Goal: Task Accomplishment & Management: Manage account settings

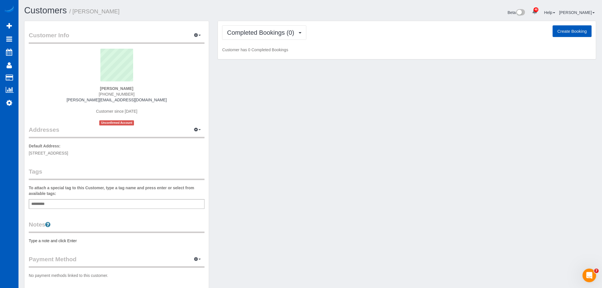
click at [57, 201] on div "Add a tag" at bounding box center [117, 204] width 176 height 10
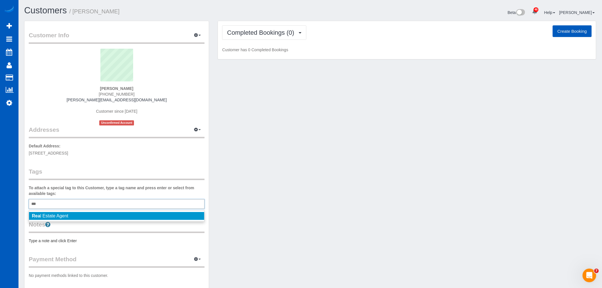
type input "***"
click at [59, 214] on span "Rea l Estate Agent" at bounding box center [50, 215] width 36 height 5
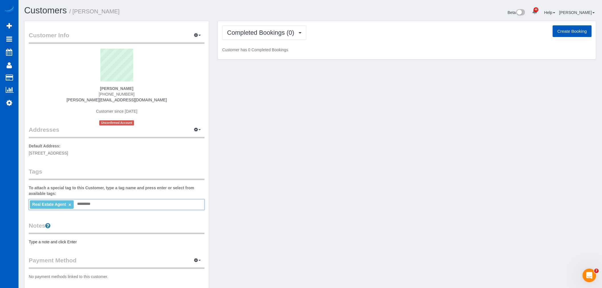
click at [279, 158] on div "Customer Info Edit Contact Info Send Message Email Preferences Special Sales Ta…" at bounding box center [310, 161] width 581 height 280
click at [274, 30] on span "Completed Bookings (0)" at bounding box center [262, 32] width 70 height 7
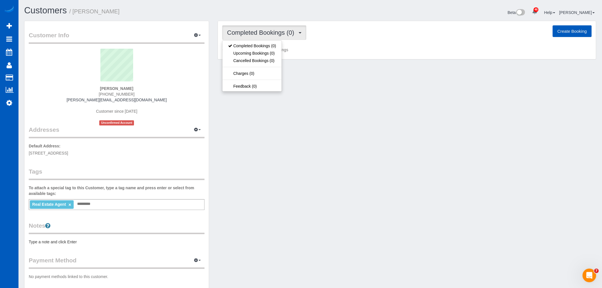
drag, startPoint x: 343, startPoint y: 112, endPoint x: 403, endPoint y: 69, distance: 73.7
click at [344, 113] on div "Customer Info Edit Contact Info Send Message Email Preferences Special Sales Ta…" at bounding box center [310, 161] width 581 height 280
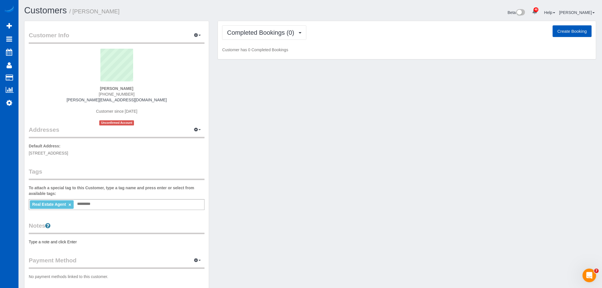
click at [568, 35] on button "Create Booking" at bounding box center [572, 31] width 39 height 12
select select "WA"
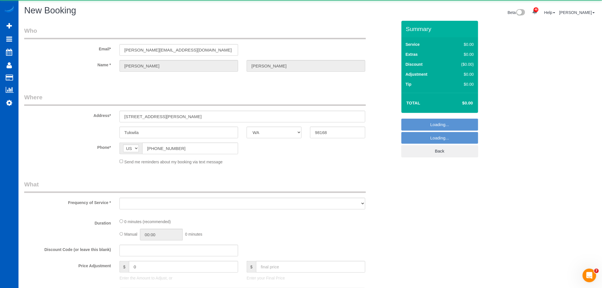
select select "object:17577"
select select "199"
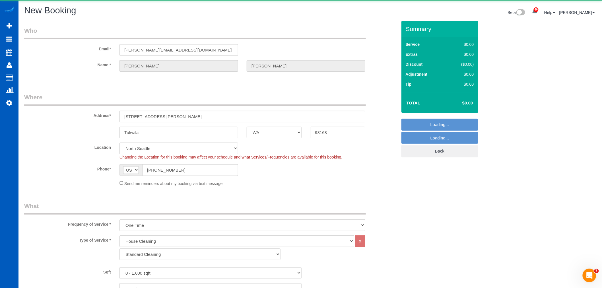
select select "8"
select select "object:17666"
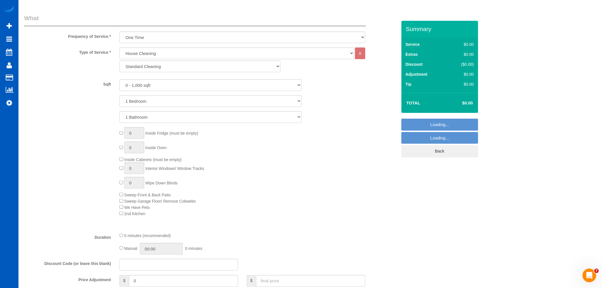
scroll to position [190, 0]
click at [188, 67] on select "Standard Cleaning Deep Cleaning Move In/ Out Cleaning" at bounding box center [200, 65] width 161 height 12
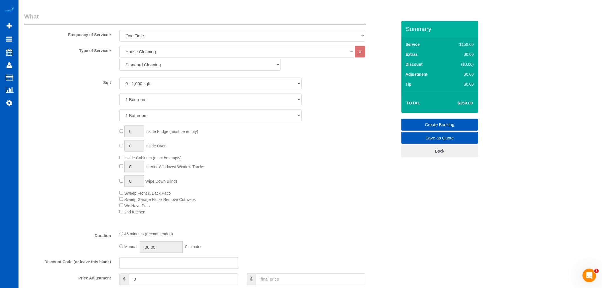
select select "368"
click at [120, 59] on select "Standard Cleaning Deep Cleaning Move In/ Out Cleaning" at bounding box center [200, 65] width 161 height 12
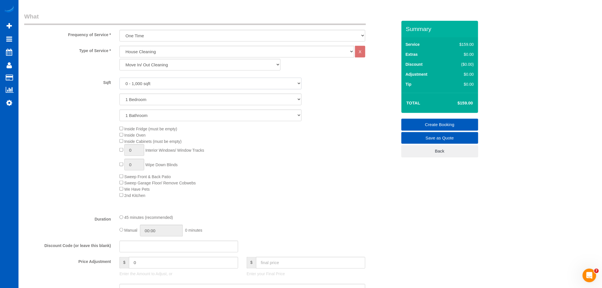
click at [164, 83] on select "0 - 1,000 sqft 1,001 - 1,500 sqft 1,501 - 2,000 sqft 2,001 - 2,500 sqft 2,501 -…" at bounding box center [211, 84] width 182 height 12
select select "1001"
click at [120, 78] on select "0 - 1,000 sqft 1,001 - 1,500 sqft 1,501 - 2,000 sqft 2,001 - 2,500 sqft 2,501 -…" at bounding box center [211, 84] width 182 height 12
click at [146, 100] on select "1 Bedroom 2 Bedrooms 3 Bedrooms 4 Bedrooms 5 Bedrooms 6 Bedrooms 7 Bedrooms" at bounding box center [211, 100] width 182 height 12
select select "3"
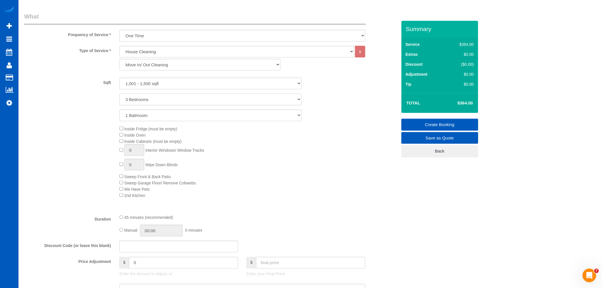
click at [120, 94] on select "1 Bedroom 2 Bedrooms 3 Bedrooms 4 Bedrooms 5 Bedrooms 6 Bedrooms 7 Bedrooms" at bounding box center [211, 100] width 182 height 12
click at [143, 118] on select "1 Bathroom 2 Bathrooms 3 Bathrooms 4 Bathrooms 5 Bathrooms 6 Bathrooms 7 Bathro…" at bounding box center [211, 116] width 182 height 12
select select "2"
click at [120, 110] on select "1 Bathroom 2 Bathrooms 3 Bathrooms 4 Bathrooms 5 Bathrooms 6 Bathrooms 7 Bathro…" at bounding box center [211, 116] width 182 height 12
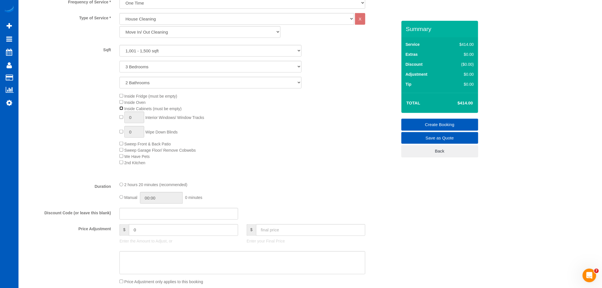
scroll to position [253, 0]
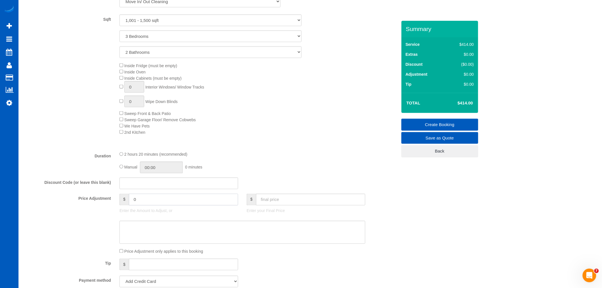
drag, startPoint x: 147, startPoint y: 204, endPoint x: 128, endPoint y: 209, distance: 19.4
click at [128, 205] on div "$ 0" at bounding box center [179, 200] width 119 height 12
type input "-90"
click at [277, 203] on input "text" at bounding box center [310, 200] width 109 height 12
type input "325"
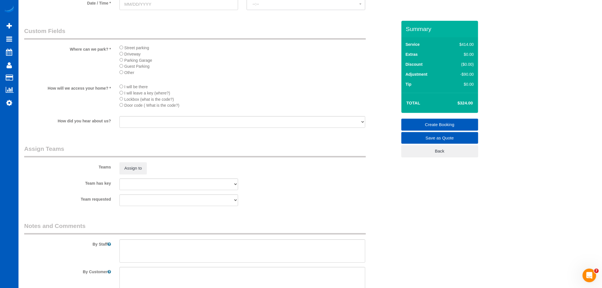
scroll to position [734, 0]
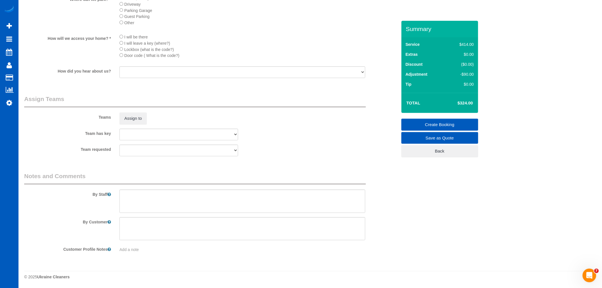
type input "-89"
drag, startPoint x: 136, startPoint y: 214, endPoint x: 136, endPoint y: 209, distance: 4.8
click at [136, 214] on sui-booking-comments "By Staff By Customer Customer Profile Notes Add a note" at bounding box center [210, 212] width 373 height 81
click at [137, 206] on textarea at bounding box center [243, 201] width 246 height 23
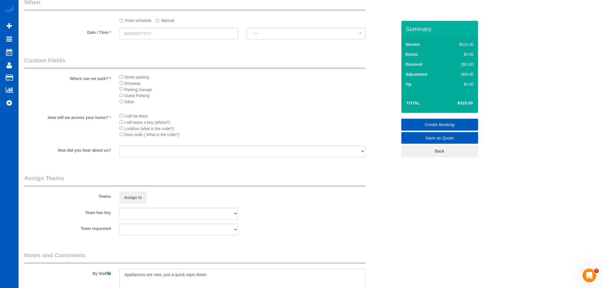
scroll to position [639, 0]
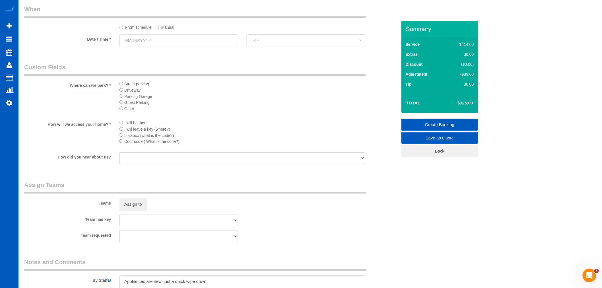
type textarea "Appliances are new, just a quick wipe down"
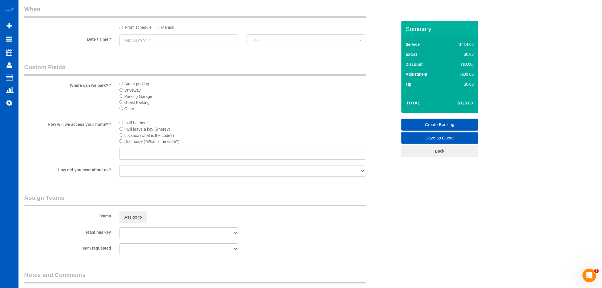
click at [151, 160] on input "text" at bounding box center [243, 154] width 246 height 12
type input "0606"
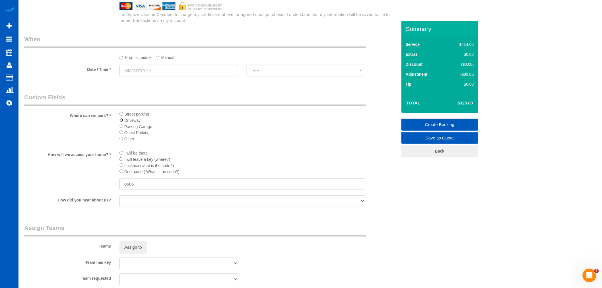
scroll to position [576, 0]
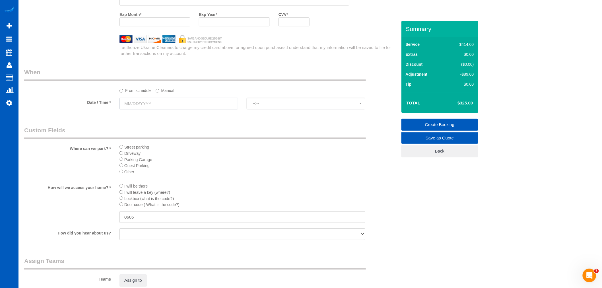
click at [143, 109] on input "text" at bounding box center [179, 104] width 119 height 12
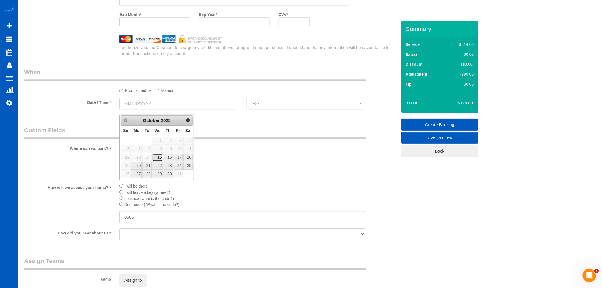
click at [161, 157] on link "15" at bounding box center [157, 158] width 11 height 8
type input "[DATE]"
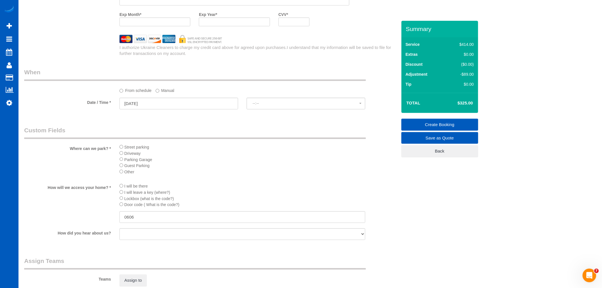
select select "spot191"
click at [256, 109] on button "2:00PM" at bounding box center [306, 104] width 119 height 12
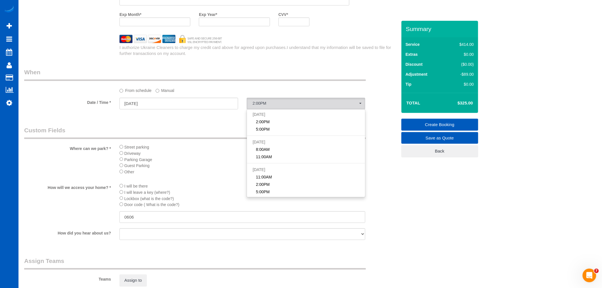
click at [172, 93] on label "Manual" at bounding box center [165, 90] width 19 height 8
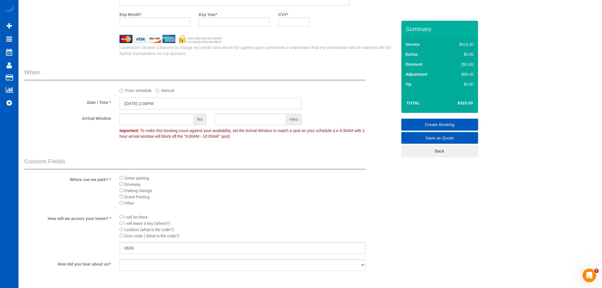
click at [137, 108] on input "[DATE] 2:00PM" at bounding box center [211, 104] width 182 height 12
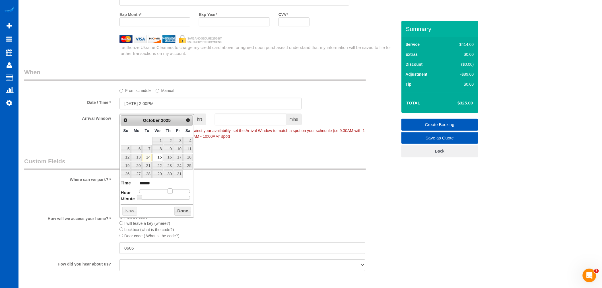
type input "[DATE] 1:00PM"
type input "******"
type input "[DATE] 12:00PM"
type input "*******"
type input "[DATE] 11:00AM"
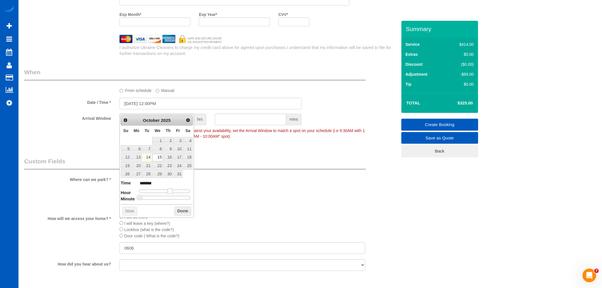
type input "*******"
type input "10/15/2025 10:00AM"
type input "*******"
type input "10/15/2025 9:00AM"
type input "******"
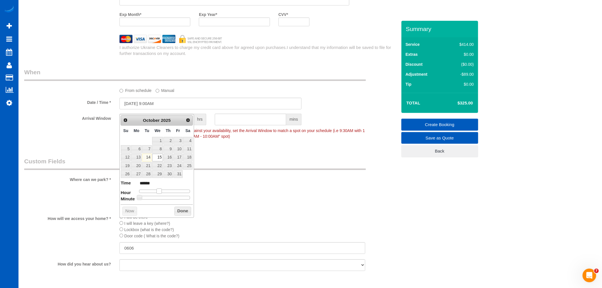
type input "10/15/2025 10:00AM"
type input "*******"
type input "[DATE] 11:00AM"
type input "*******"
type input "[DATE] 12:00PM"
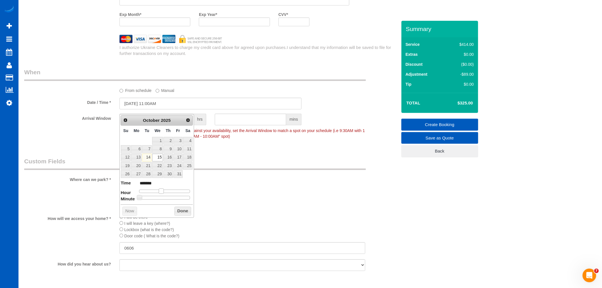
type input "*******"
drag, startPoint x: 171, startPoint y: 190, endPoint x: 167, endPoint y: 192, distance: 4.9
click at [167, 192] on span at bounding box center [165, 190] width 5 height 5
click at [182, 211] on button "Done" at bounding box center [182, 211] width 17 height 9
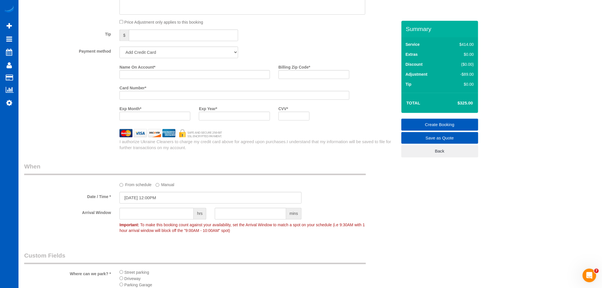
scroll to position [481, 0]
click at [182, 57] on select "Add Credit Card Cash Check Paypal" at bounding box center [179, 53] width 119 height 12
select select "string:cash"
click at [120, 52] on select "Add Credit Card Cash Check Paypal" at bounding box center [179, 53] width 119 height 12
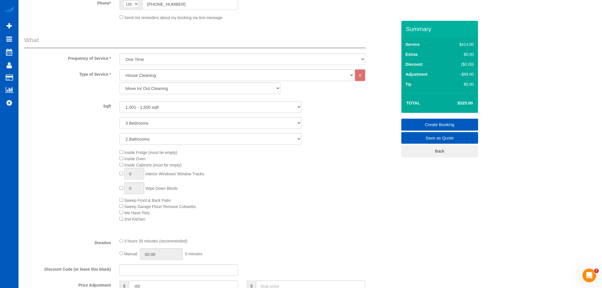
scroll to position [165, 0]
click at [246, 179] on div "Inside Fridge (must be empty) Inside Oven Inside Cabinets (must be empty) 0 Int…" at bounding box center [258, 186] width 286 height 73
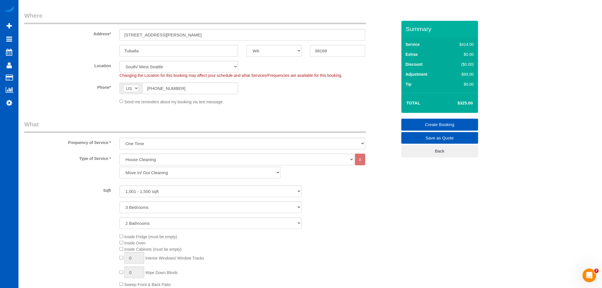
scroll to position [70, 0]
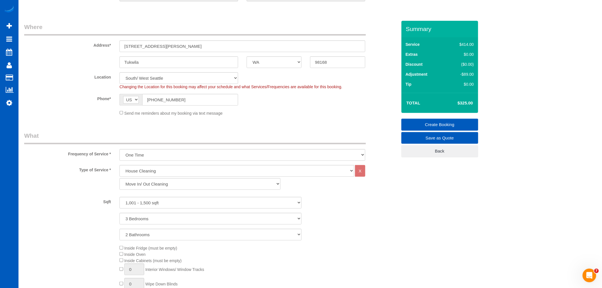
click at [445, 124] on link "Create Booking" at bounding box center [440, 125] width 77 height 12
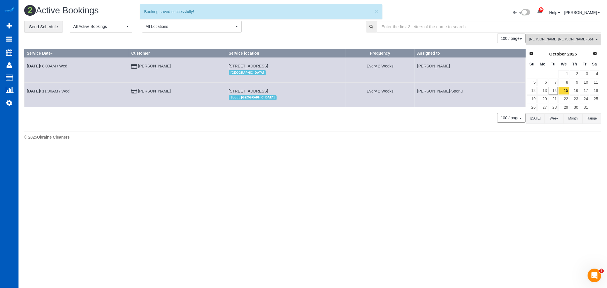
click at [559, 44] on button "Alina Kruchok , Iryna Kuzmenko-Spenu All Teams" at bounding box center [563, 40] width 75 height 12
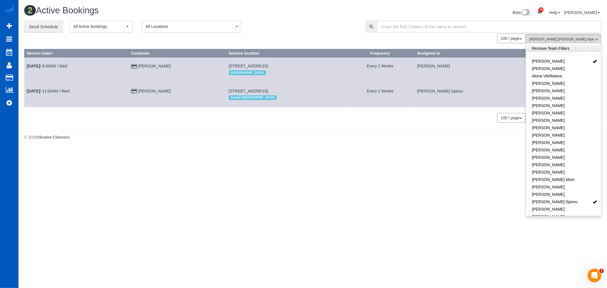
click at [557, 49] on link "Remove Team Filters" at bounding box center [563, 48] width 75 height 7
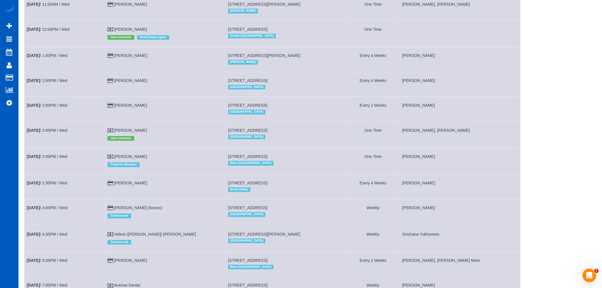
scroll to position [506, 0]
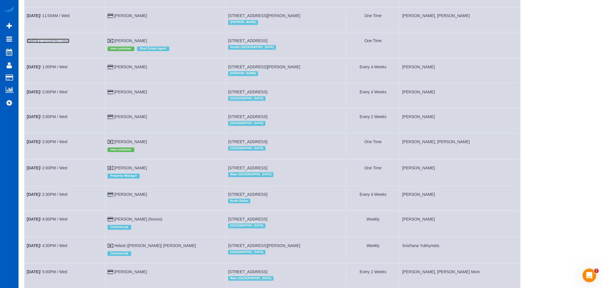
click at [50, 43] on link "Oct 15th / 12:00PM / Wed" at bounding box center [48, 40] width 43 height 5
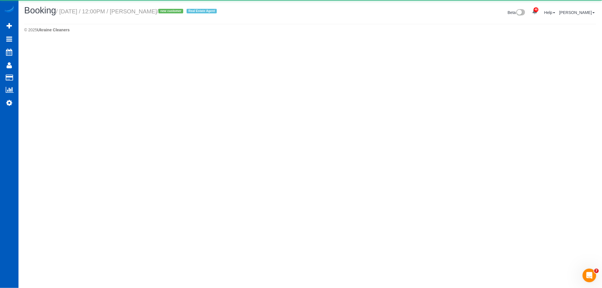
select select "WA"
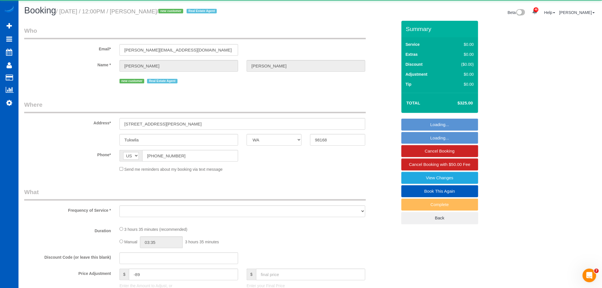
select select "object:19303"
select select "199"
select select "1001"
select select "3"
select select "2"
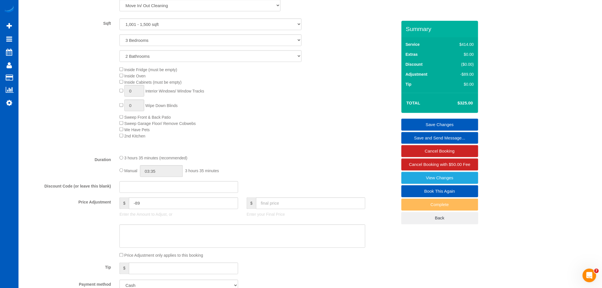
scroll to position [253, 0]
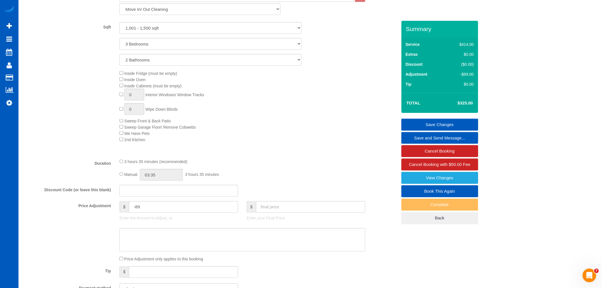
click at [462, 192] on link "Book This Again" at bounding box center [440, 191] width 77 height 12
select select "WA"
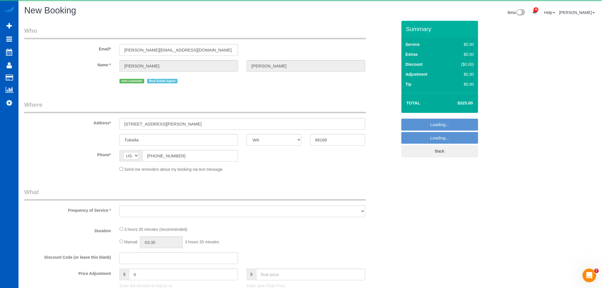
select select "string:fspay"
select select "object:20062"
select select "199"
select select "1001"
select select "3"
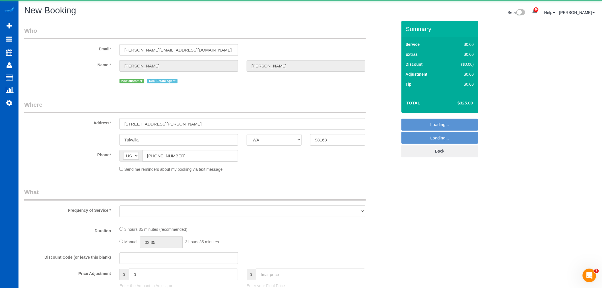
select select "2"
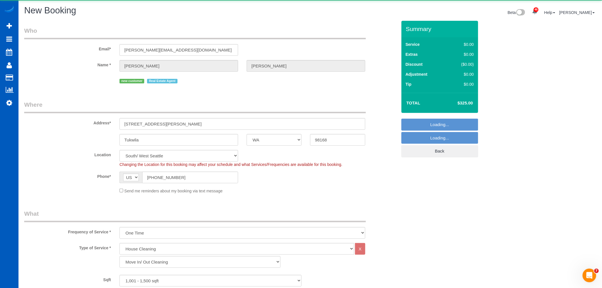
select select "object:20235"
select select "1001"
select select "3"
select select "2"
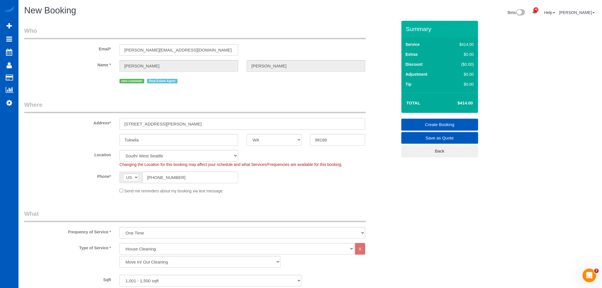
click at [137, 125] on input "13847 32nd Lane S" at bounding box center [243, 124] width 246 height 12
click at [135, 124] on input "13847 32nd Lane S" at bounding box center [243, 124] width 246 height 12
drag, startPoint x: 172, startPoint y: 122, endPoint x: 102, endPoint y: 127, distance: 70.5
click at [102, 127] on div "Address* 13847 32nd Lane S" at bounding box center [211, 114] width 382 height 29
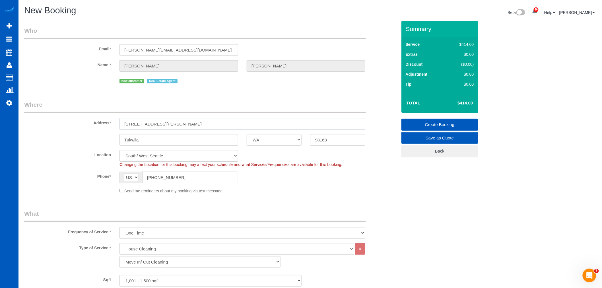
paste input "13"
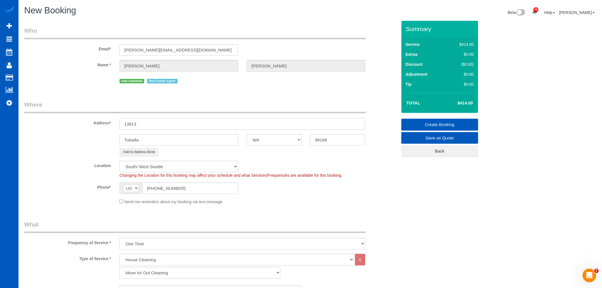
paste input "32nd Lane S"
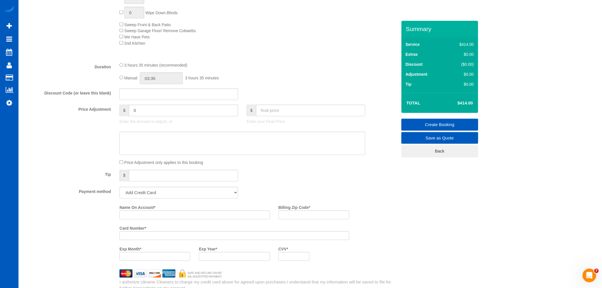
scroll to position [379, 0]
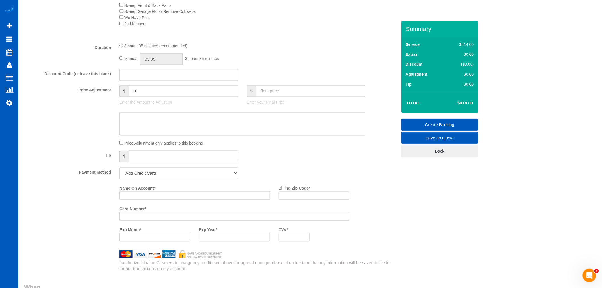
type input "13813 32nd Lane S"
click at [267, 97] on input "text" at bounding box center [310, 91] width 109 height 12
type input "325"
click at [160, 179] on select "Add Credit Card Cash Check Paypal" at bounding box center [179, 174] width 119 height 12
select select "string:cash"
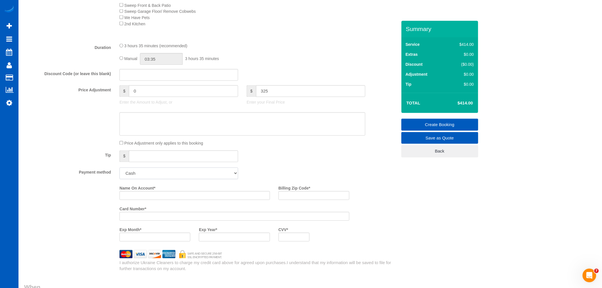
click at [120, 173] on select "Add Credit Card Cash Check Paypal" at bounding box center [179, 174] width 119 height 12
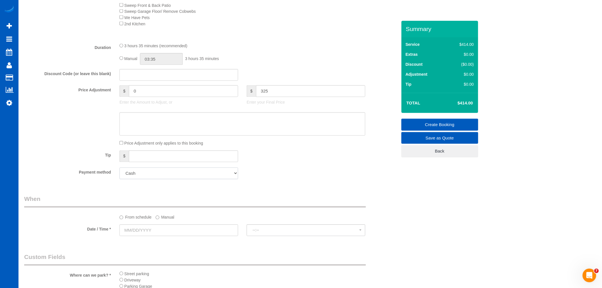
type input "-89"
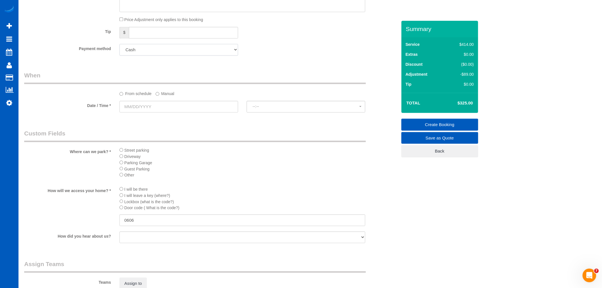
scroll to position [506, 0]
click at [148, 106] on input "text" at bounding box center [179, 104] width 119 height 12
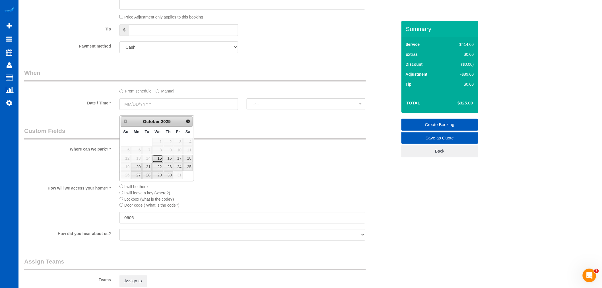
click at [162, 157] on link "15" at bounding box center [157, 159] width 11 height 8
type input "10/15/2025"
select select "spot215"
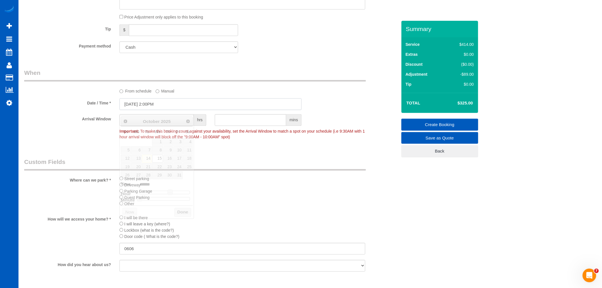
click at [153, 105] on input "10/15/2025 2:00PM" at bounding box center [211, 104] width 182 height 12
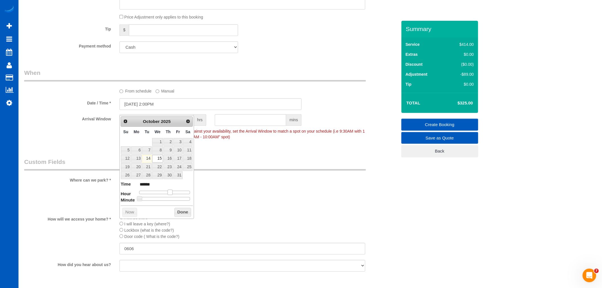
type input "10/15/2025 1:00PM"
type input "******"
type input "10/15/2025 12:00PM"
type input "*******"
type input "10/15/2025 11:00AM"
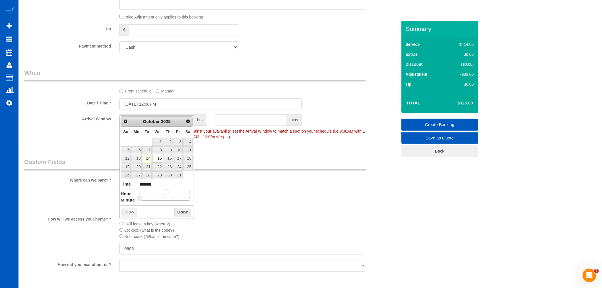
type input "*******"
type input "10/15/2025 12:00PM"
type input "*******"
drag, startPoint x: 169, startPoint y: 191, endPoint x: 165, endPoint y: 191, distance: 3.7
click at [165, 191] on span at bounding box center [165, 192] width 5 height 5
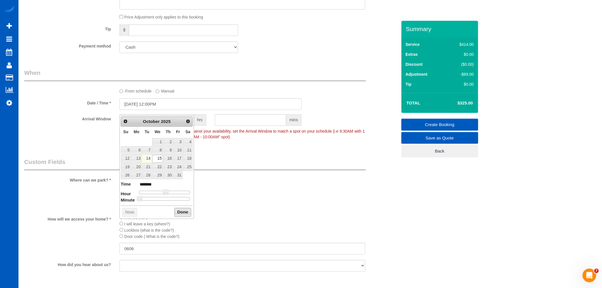
click at [180, 211] on button "Done" at bounding box center [182, 212] width 17 height 9
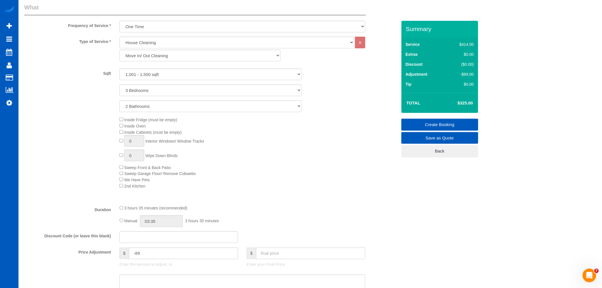
scroll to position [108, 0]
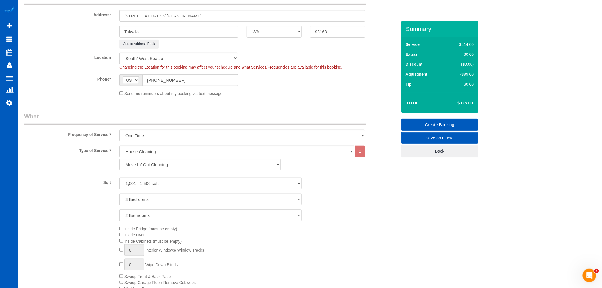
click at [425, 125] on link "Create Booking" at bounding box center [440, 125] width 77 height 12
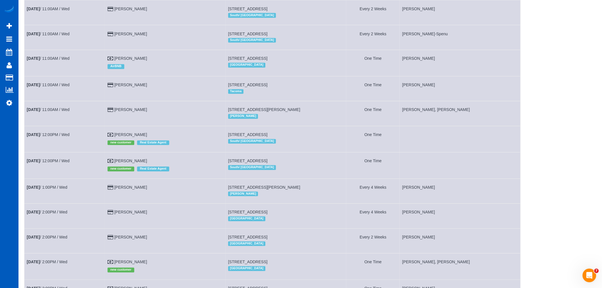
scroll to position [411, 0]
click at [5, 104] on link "Settings" at bounding box center [9, 102] width 18 height 13
select select "1"
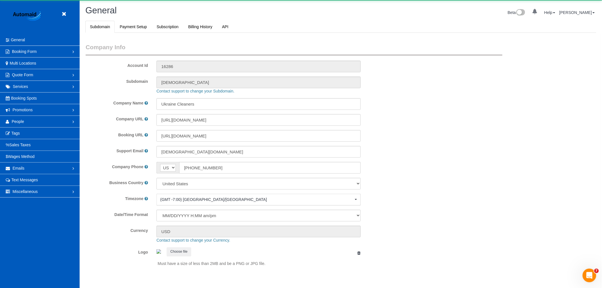
scroll to position [1244, 602]
click at [26, 125] on link "People" at bounding box center [40, 121] width 80 height 11
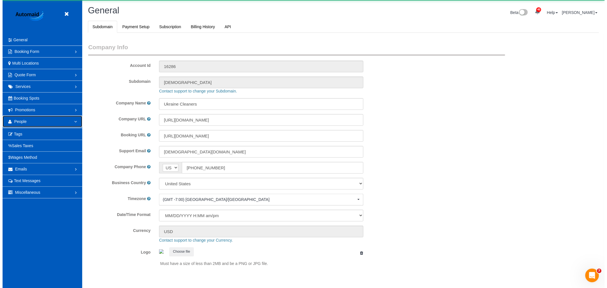
scroll to position [0, 0]
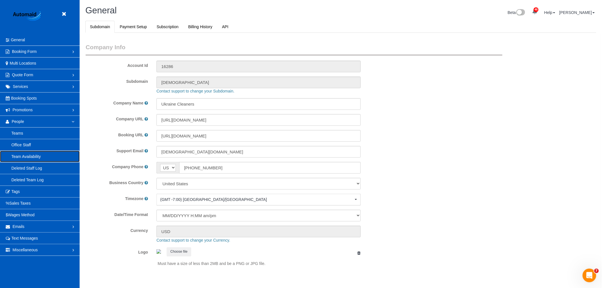
click at [34, 153] on link "Team Availability" at bounding box center [40, 156] width 80 height 11
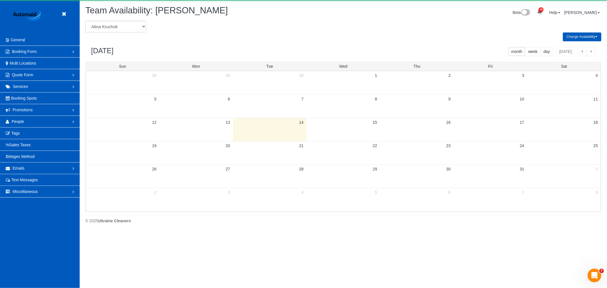
scroll to position [232, 607]
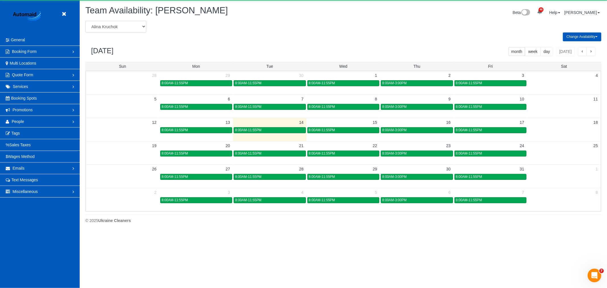
click at [112, 26] on select "Alina Kruchok Alona Tarasiuk Alona Vikhliaieva Anastasiia Demchenko Anastasiia …" at bounding box center [115, 27] width 61 height 12
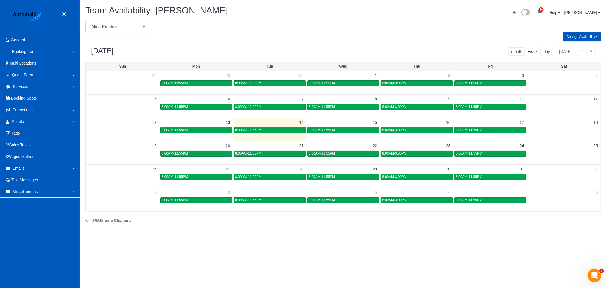
select select "number:37182"
click at [85, 21] on select "Alina Kruchok Alona Tarasiuk Alona Vikhliaieva Anastasiia Demchenko Anastasiia …" at bounding box center [115, 27] width 61 height 12
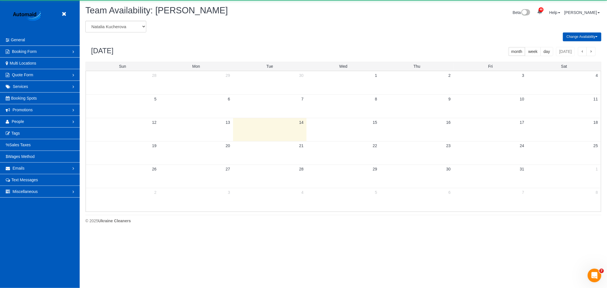
scroll to position [28223, 27848]
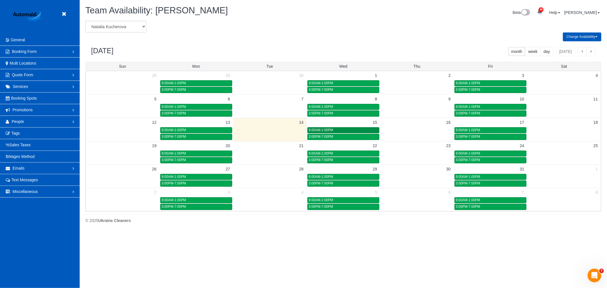
click at [336, 129] on div "9:00AM-1:00PM" at bounding box center [343, 130] width 69 height 4
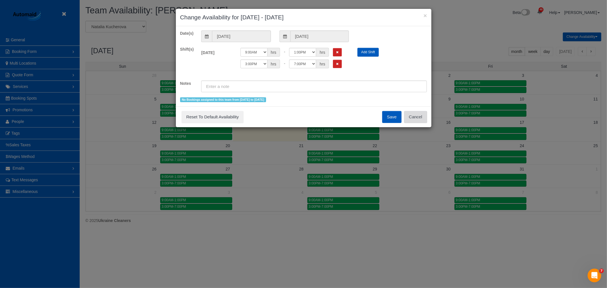
click at [416, 118] on button "Cancel" at bounding box center [415, 117] width 23 height 12
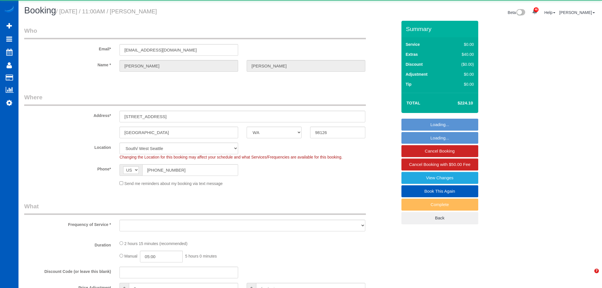
select select "WA"
select select "object:4454"
select select "199"
select select "1501"
select select "3"
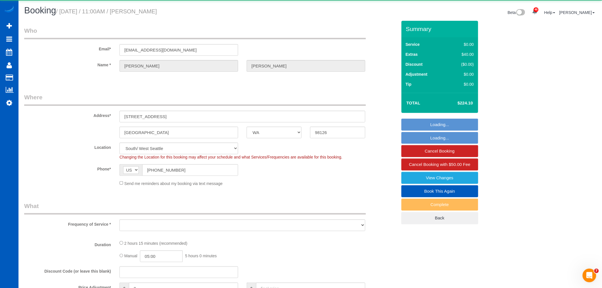
select select "2"
select select "spot11"
select select "number:8"
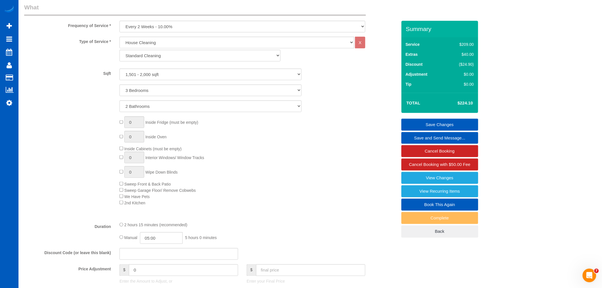
scroll to position [126, 0]
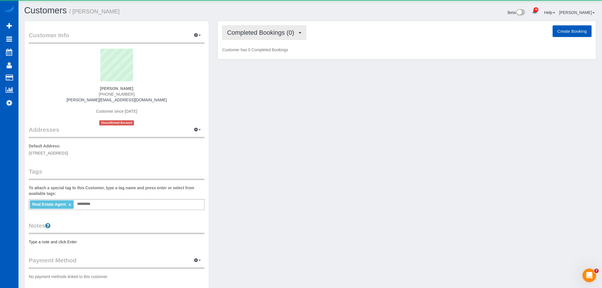
click at [280, 37] on button "Completed Bookings (0)" at bounding box center [264, 32] width 84 height 15
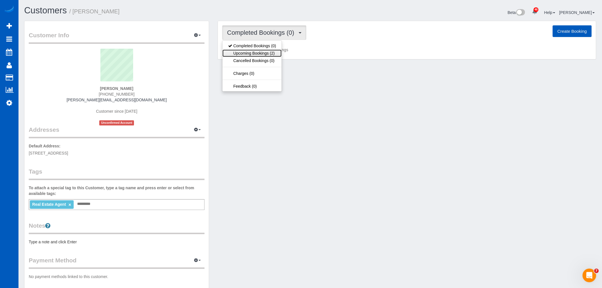
click at [266, 56] on link "Upcoming Bookings (2)" at bounding box center [252, 53] width 59 height 7
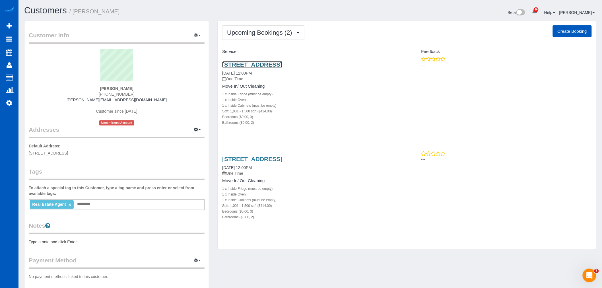
click at [252, 63] on link "[STREET_ADDRESS]" at bounding box center [252, 64] width 60 height 7
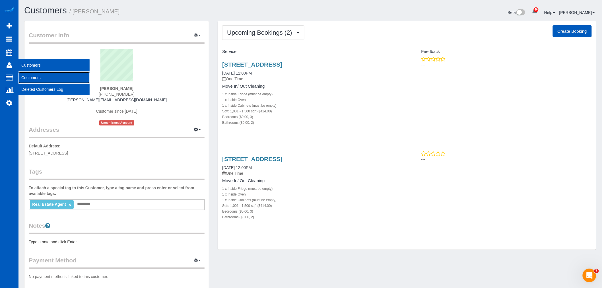
click at [36, 74] on link "Customers" at bounding box center [53, 77] width 71 height 11
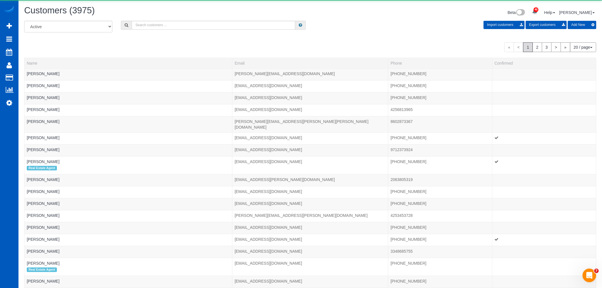
click at [144, 30] on div "All Active Archived Import customers Export customers Add New" at bounding box center [310, 29] width 581 height 16
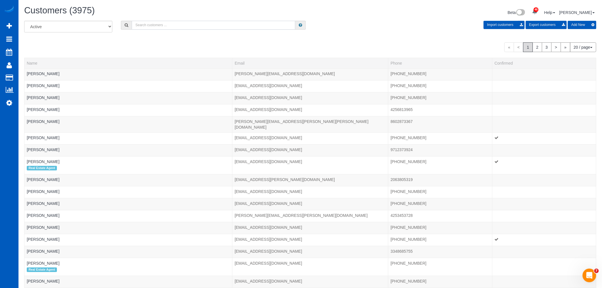
click at [165, 24] on input "text" at bounding box center [214, 25] width 164 height 9
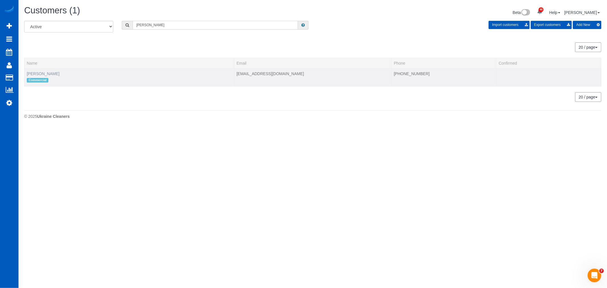
type input "paul delong"
click at [47, 73] on link "[PERSON_NAME]" at bounding box center [43, 73] width 33 height 5
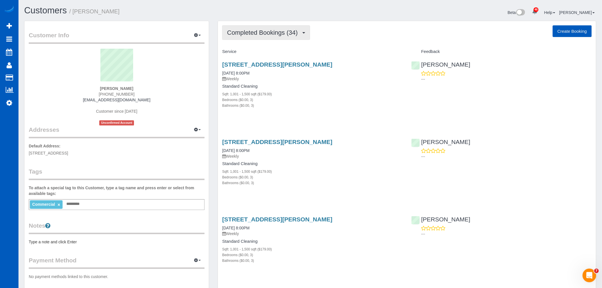
click at [275, 26] on button "Completed Bookings (34)" at bounding box center [266, 32] width 88 height 15
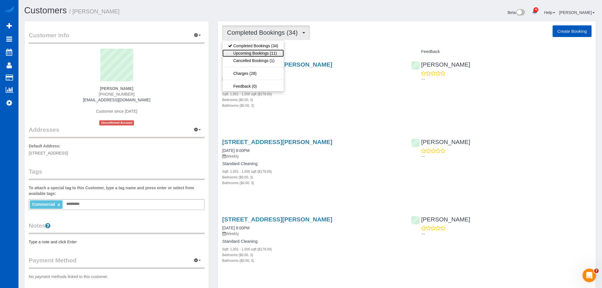
click at [267, 54] on link "Upcoming Bookings (11)" at bounding box center [253, 53] width 61 height 7
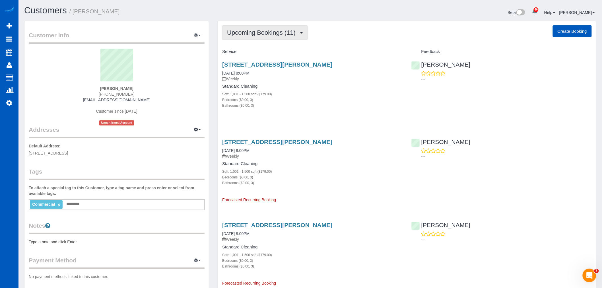
click at [252, 34] on span "Upcoming Bookings (11)" at bounding box center [262, 32] width 71 height 7
click at [310, 92] on div "Sqft: 1,001 - 1,500 sqft ($179.00)" at bounding box center [312, 94] width 180 height 6
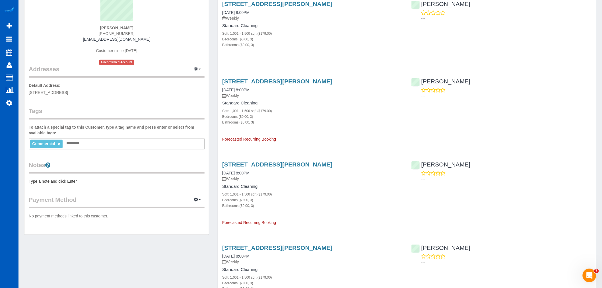
scroll to position [63, 0]
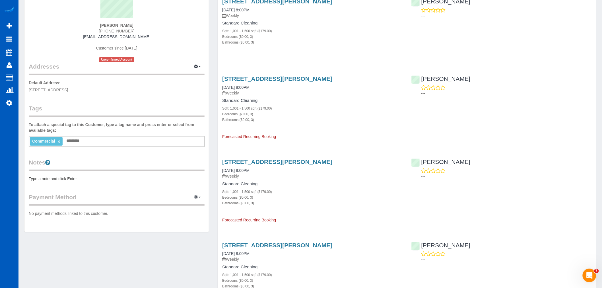
click at [87, 176] on pre "Type a note and click Enter" at bounding box center [117, 179] width 176 height 6
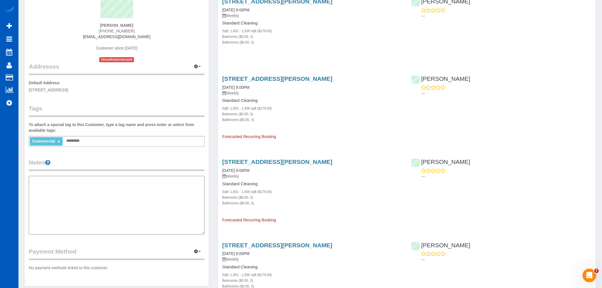
click at [62, 196] on textarea at bounding box center [117, 205] width 176 height 59
type textarea "*"
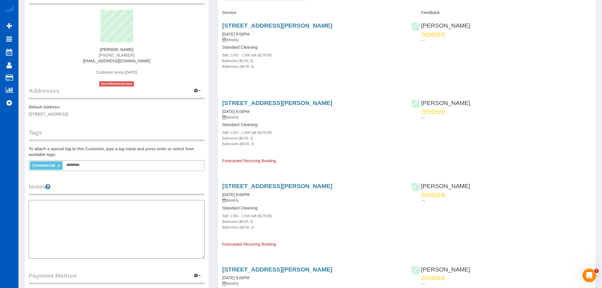
scroll to position [0, 0]
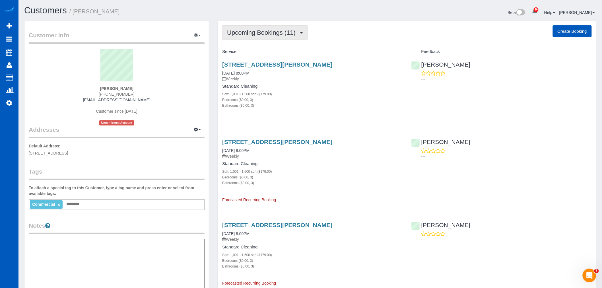
click at [279, 33] on span "Upcoming Bookings (11)" at bounding box center [262, 32] width 71 height 7
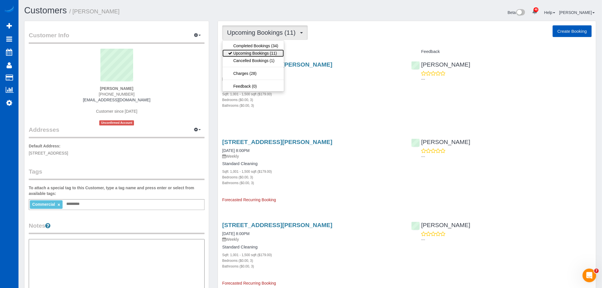
click at [261, 55] on link "Upcoming Bookings (11)" at bounding box center [253, 53] width 61 height 7
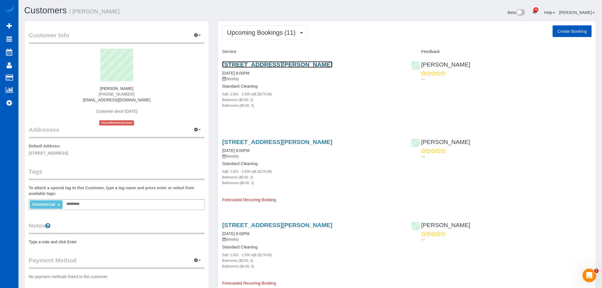
click at [246, 64] on link "[STREET_ADDRESS][PERSON_NAME]" at bounding box center [277, 64] width 110 height 7
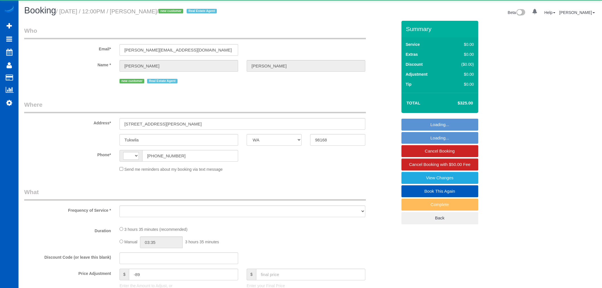
select select "WA"
select select "string:[GEOGRAPHIC_DATA]"
select select "object:1116"
select select "199"
select select "1001"
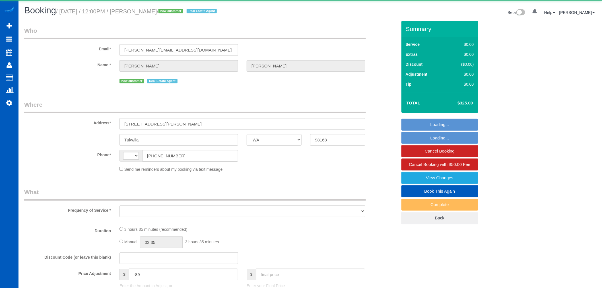
select select "3"
select select "2"
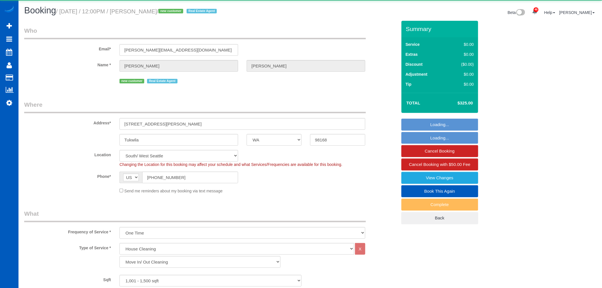
click at [435, 192] on link "Book This Again" at bounding box center [440, 191] width 77 height 12
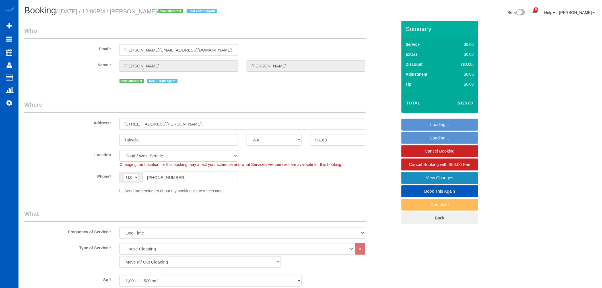
select select "WA"
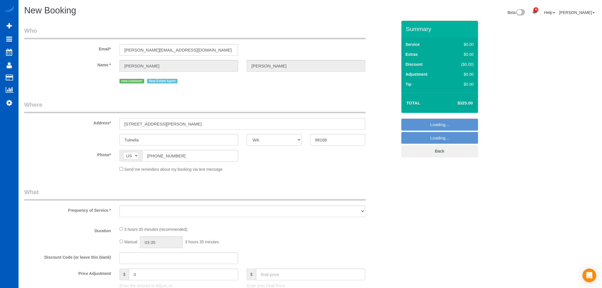
select select "object:1557"
select select "string:fspay"
select select "object:1769"
select select "199"
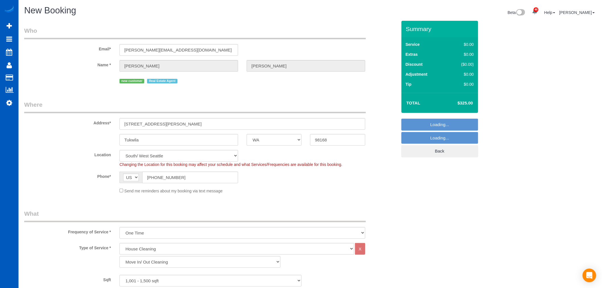
select select "1001"
select select "3"
select select "2"
select select "1001"
select select "3"
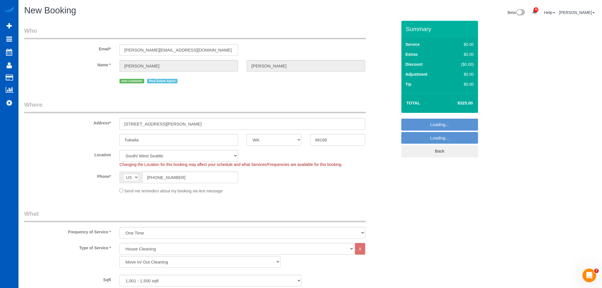
select select "2"
select select "object:1942"
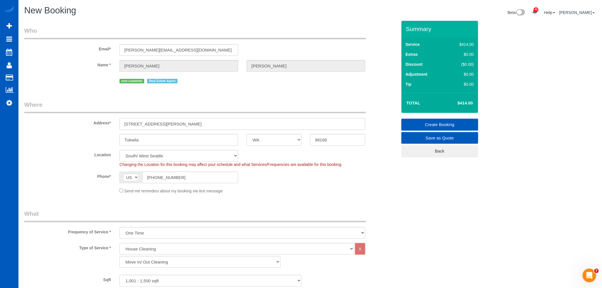
drag, startPoint x: 185, startPoint y: 125, endPoint x: 97, endPoint y: 140, distance: 89.2
click at [97, 140] on sui-booking-address "Address* 13847 32nd Lane S Tukwila AK AL AR AZ CA CO CT DC DE FL GA HI IA ID IL…" at bounding box center [210, 122] width 373 height 45
paste input "31 32nd Ln S, Tukwila, WA 98168"
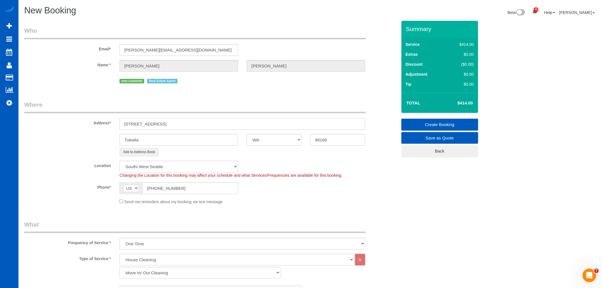
drag, startPoint x: 204, startPoint y: 124, endPoint x: 157, endPoint y: 125, distance: 47.2
click at [157, 125] on input "[STREET_ADDRESS]" at bounding box center [243, 124] width 246 height 12
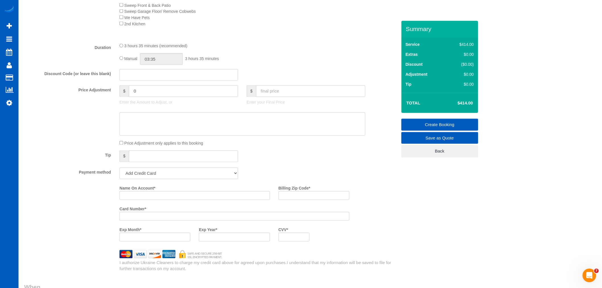
scroll to position [253, 0]
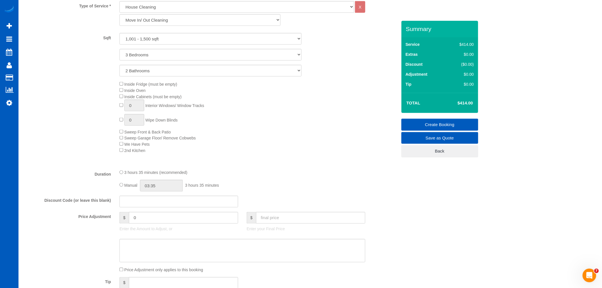
type input "13831 32nd Ln S"
click at [274, 225] on div at bounding box center [306, 224] width 119 height 1
click at [274, 224] on input "text" at bounding box center [310, 218] width 109 height 12
type input "325"
click at [283, 203] on div "Discount Code (or leave this blank)" at bounding box center [211, 202] width 382 height 12
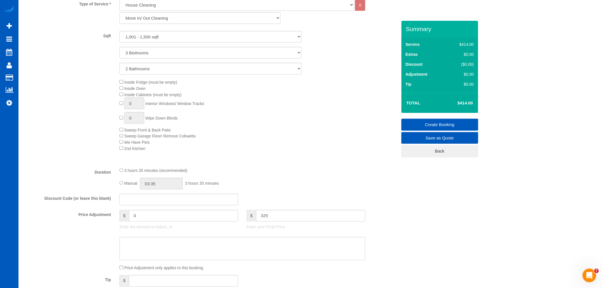
type input "-89"
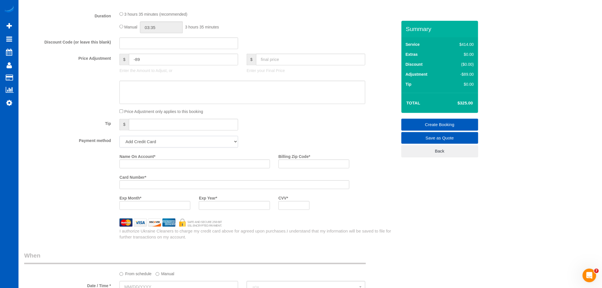
click at [145, 148] on select "Add Credit Card Cash Check Paypal" at bounding box center [179, 142] width 119 height 12
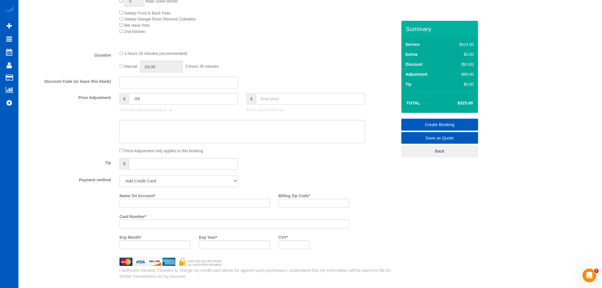
scroll to position [316, 0]
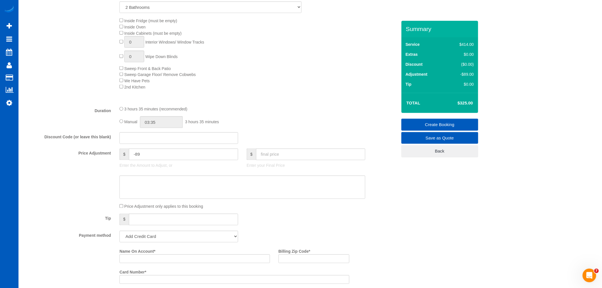
click at [246, 90] on div "Inside Fridge (must be empty) Inside Oven Inside Cabinets (must be empty) 0 Int…" at bounding box center [258, 53] width 286 height 73
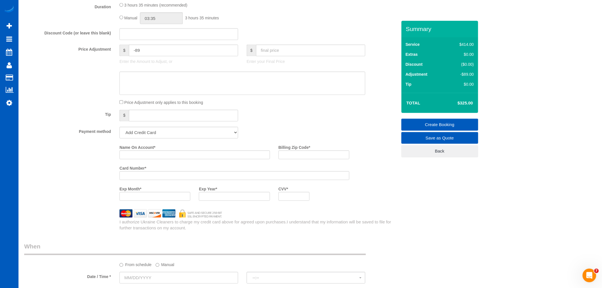
scroll to position [442, 0]
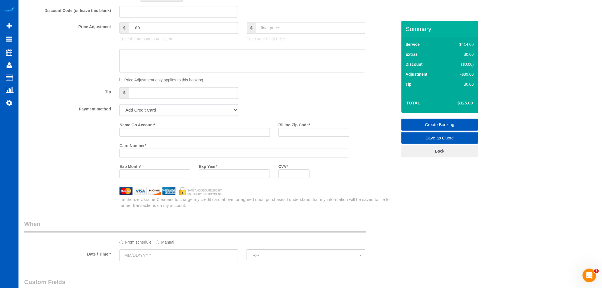
click at [146, 112] on select "Add Credit Card Cash Check Paypal" at bounding box center [179, 110] width 119 height 12
select select "string:cash"
click at [120, 110] on select "Add Credit Card Cash Check Paypal" at bounding box center [179, 110] width 119 height 12
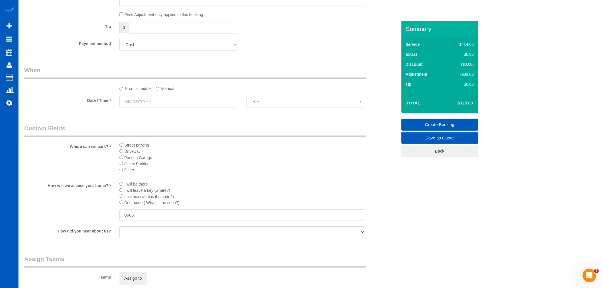
scroll to position [506, 0]
click at [145, 110] on input "text" at bounding box center [179, 104] width 119 height 12
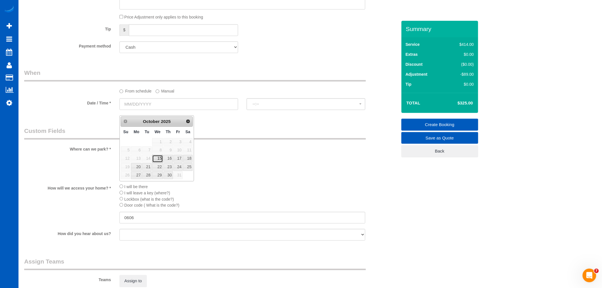
click at [157, 157] on link "15" at bounding box center [157, 159] width 11 height 8
type input "10/15/2025"
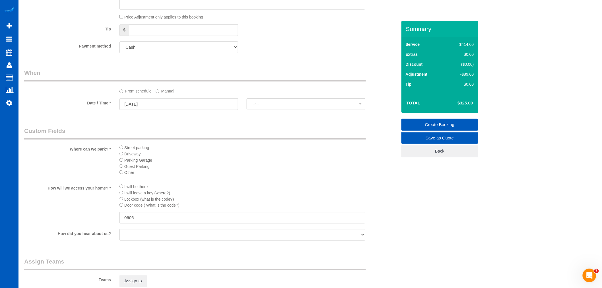
select select "spot13"
click at [166, 94] on label "Manual" at bounding box center [165, 90] width 19 height 8
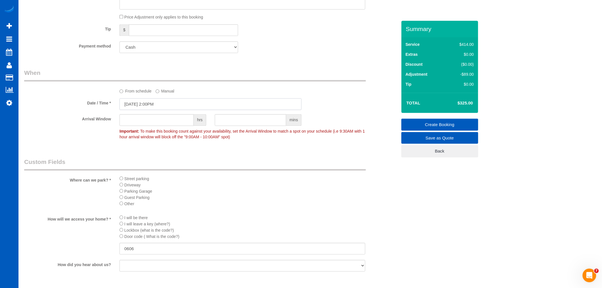
click at [149, 110] on input "10/15/2025 2:00PM" at bounding box center [211, 104] width 182 height 12
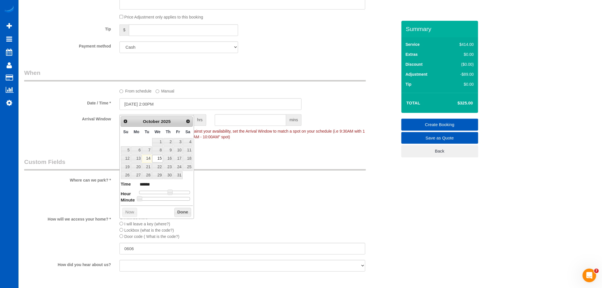
drag, startPoint x: 169, startPoint y: 189, endPoint x: 161, endPoint y: 194, distance: 9.7
click at [161, 194] on dl "Time ****** Hour Minute Second Millisecond Microsecond Time Zone ***** ***** **…" at bounding box center [157, 191] width 72 height 20
type input "[DATE] 1:00PM"
type input "******"
type input "[DATE] 12:00PM"
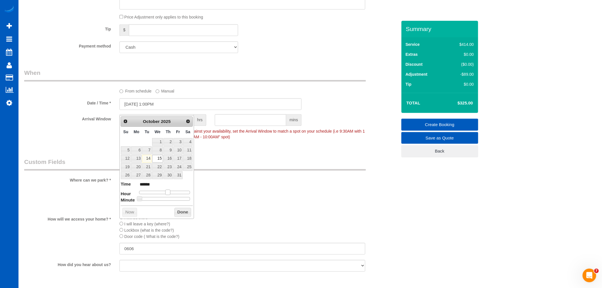
type input "*******"
type input "[DATE] 11:00AM"
type input "*******"
type input "10/15/2025 10:00AM"
type input "*******"
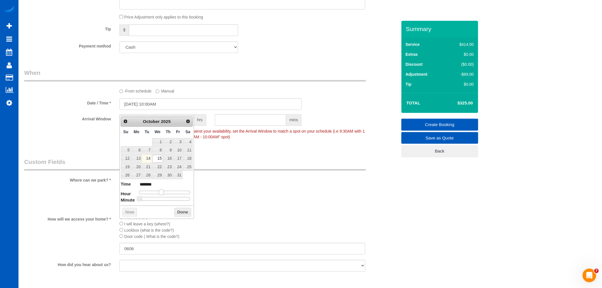
type input "10/15/2025 9:00AM"
type input "******"
type input "10/15/2025 8:00AM"
type input "******"
type input "10/15/2025 9:00AM"
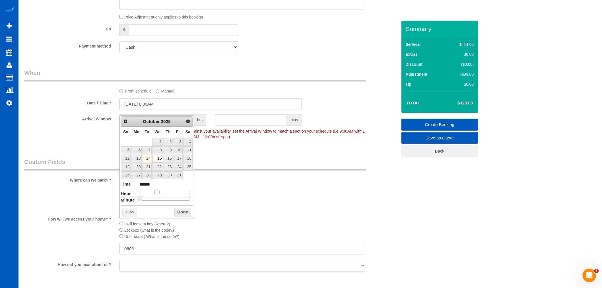
type input "******"
type input "10/15/2025 10:00AM"
type input "*******"
type input "[DATE] 11:00AM"
type input "*******"
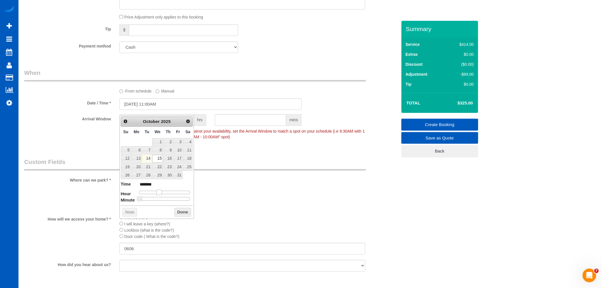
type input "[DATE] 12:00PM"
type input "*******"
type input "[DATE] 1:00PM"
type input "******"
type input "[DATE] 2:00PM"
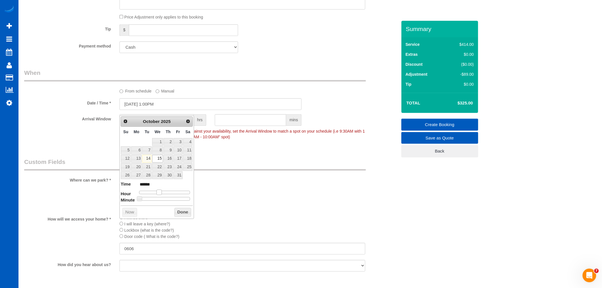
type input "******"
type input "10/15/2025 3:00PM"
type input "******"
click at [172, 191] on span at bounding box center [172, 192] width 5 height 5
click at [174, 213] on button "Done" at bounding box center [182, 212] width 17 height 9
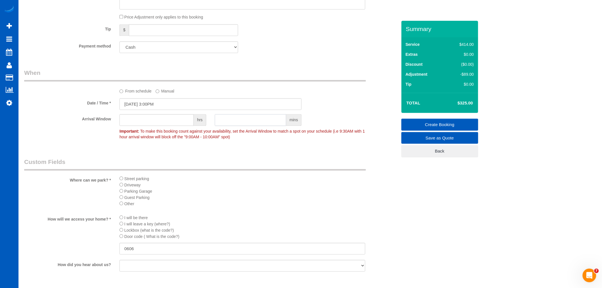
click at [229, 126] on input "text" at bounding box center [250, 120] width 71 height 12
type input "30"
click at [252, 164] on legend "Custom Fields" at bounding box center [195, 164] width 342 height 13
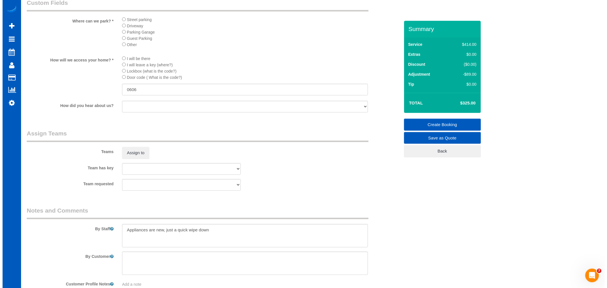
scroll to position [695, 0]
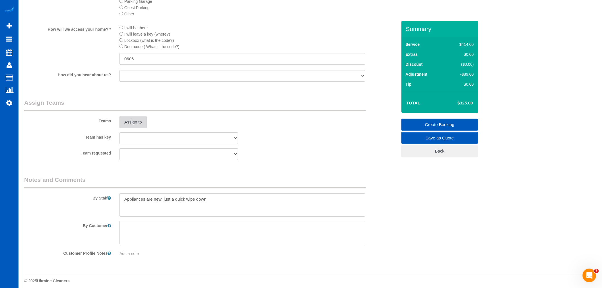
click at [137, 127] on button "Assign to" at bounding box center [133, 122] width 27 height 12
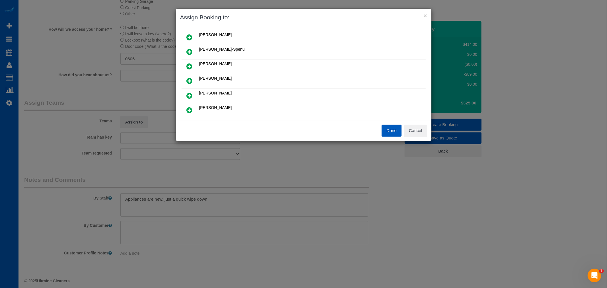
click at [187, 63] on icon at bounding box center [190, 66] width 6 height 7
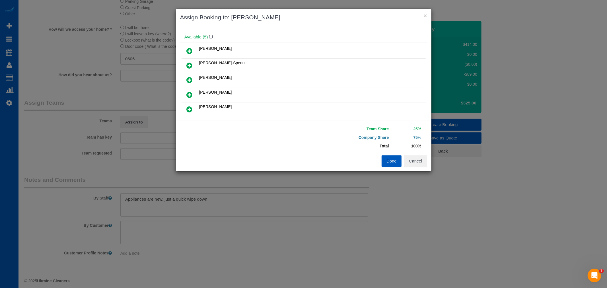
scroll to position [55, 0]
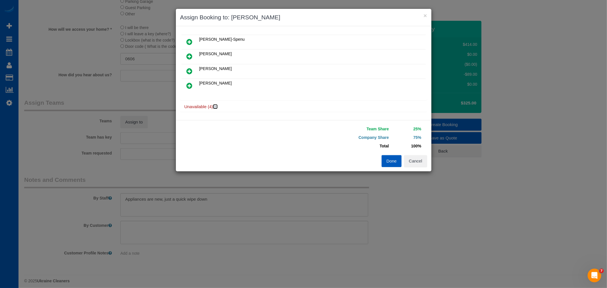
click at [215, 105] on icon at bounding box center [215, 106] width 3 height 4
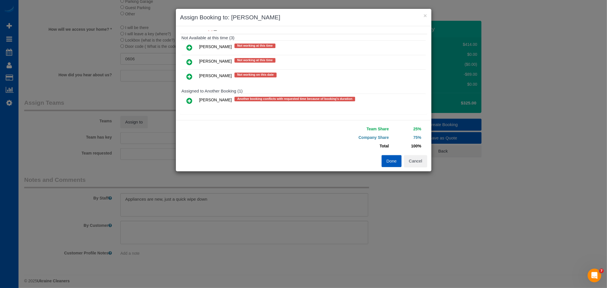
scroll to position [135, 0]
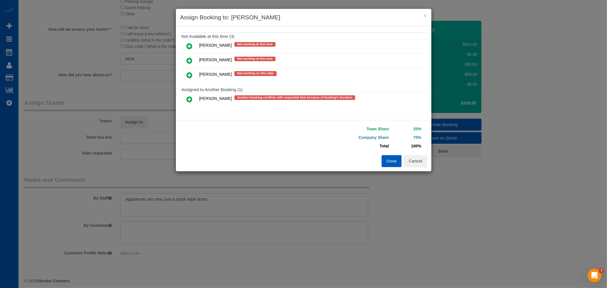
click at [187, 98] on icon at bounding box center [190, 99] width 6 height 7
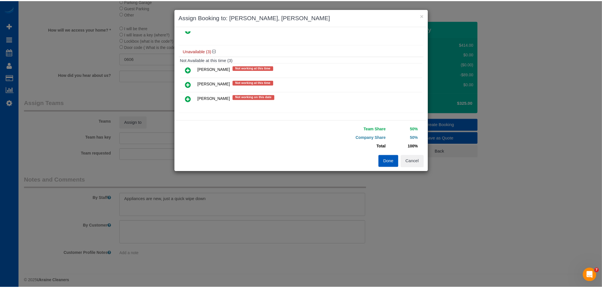
scroll to position [0, 0]
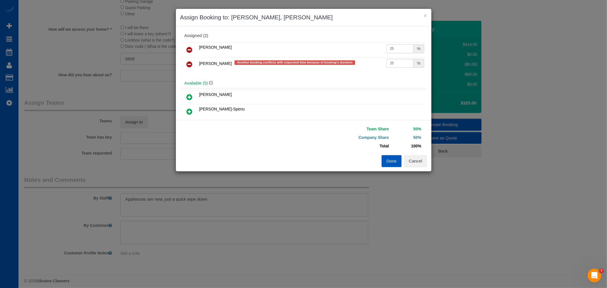
click at [389, 47] on input "25" at bounding box center [399, 48] width 27 height 9
drag, startPoint x: 397, startPoint y: 64, endPoint x: 367, endPoint y: 64, distance: 30.2
click at [367, 64] on tr "Oksana Milisevych Another booking conflicts with requested time because of book…" at bounding box center [304, 64] width 244 height 15
type input "30"
click at [395, 162] on button "Done" at bounding box center [392, 161] width 20 height 12
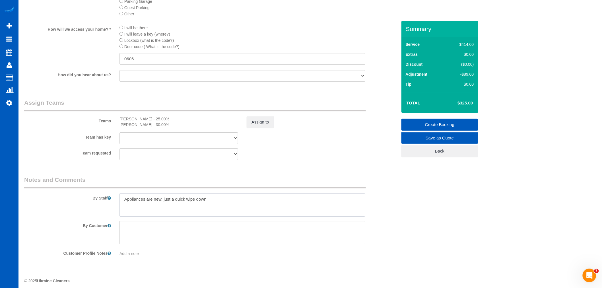
drag, startPoint x: 395, startPoint y: 162, endPoint x: 277, endPoint y: 215, distance: 129.3
click at [277, 215] on textarea at bounding box center [243, 204] width 246 height 23
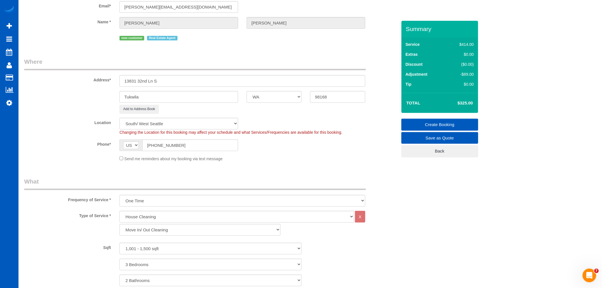
scroll to position [32, 0]
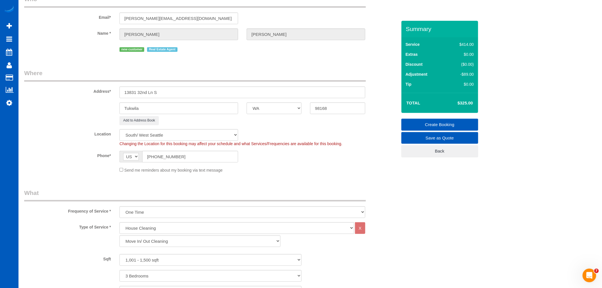
click at [460, 122] on link "Create Booking" at bounding box center [440, 125] width 77 height 12
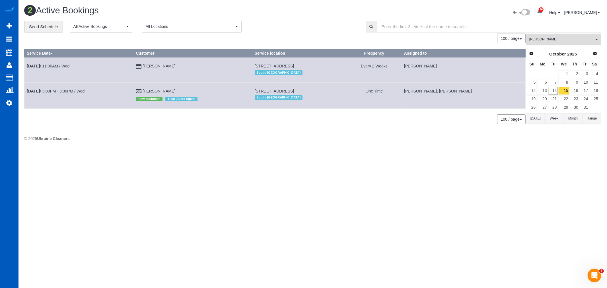
click at [557, 43] on button "Oksana Milisevych All Teams" at bounding box center [563, 40] width 75 height 12
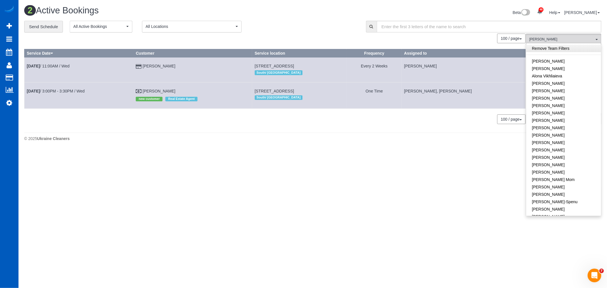
click at [549, 49] on link "Remove Team Filters" at bounding box center [563, 48] width 75 height 7
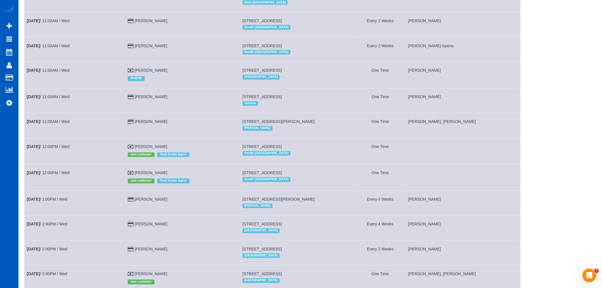
scroll to position [411, 0]
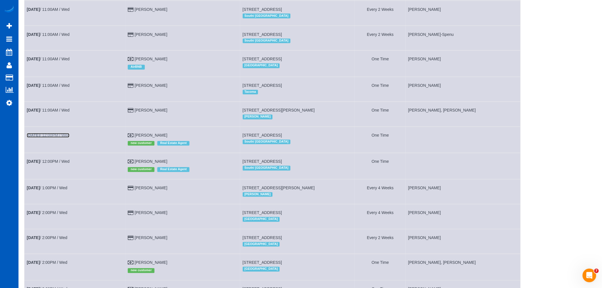
click at [47, 138] on link "Oct 15th / 12:00PM / Wed" at bounding box center [48, 135] width 43 height 5
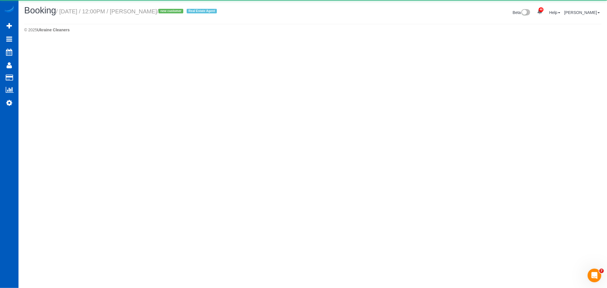
select select "WA"
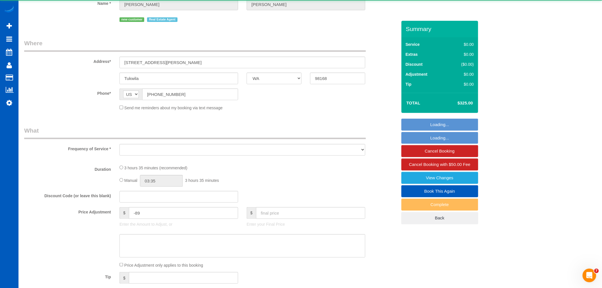
select select "object:3682"
select select "199"
select select "1001"
select select "3"
select select "2"
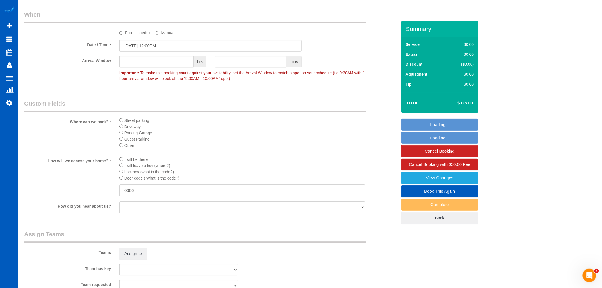
scroll to position [632, 0]
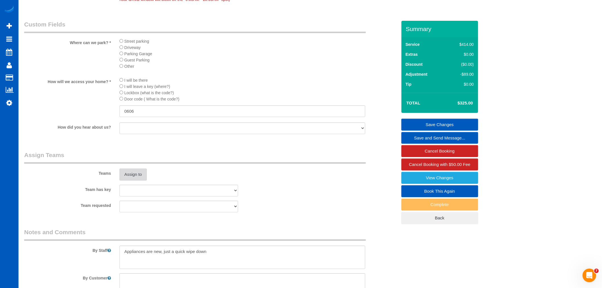
click at [133, 180] on button "Assign to" at bounding box center [133, 174] width 27 height 12
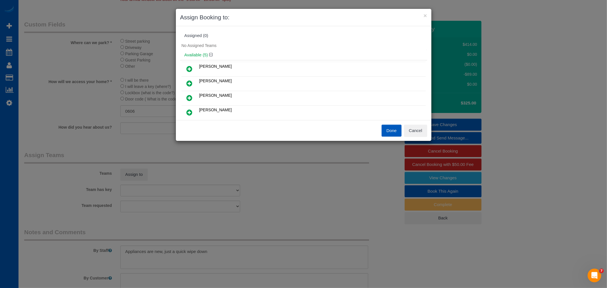
click at [187, 111] on icon at bounding box center [190, 112] width 6 height 7
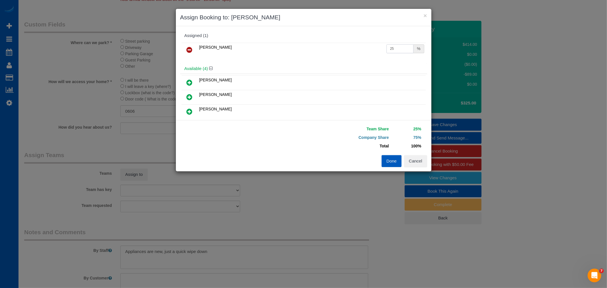
drag, startPoint x: 391, startPoint y: 46, endPoint x: 368, endPoint y: 51, distance: 23.2
click at [368, 50] on tr "Olena Datsyk 25 %" at bounding box center [304, 50] width 244 height 15
type input "50"
click at [396, 160] on button "Done" at bounding box center [392, 161] width 20 height 12
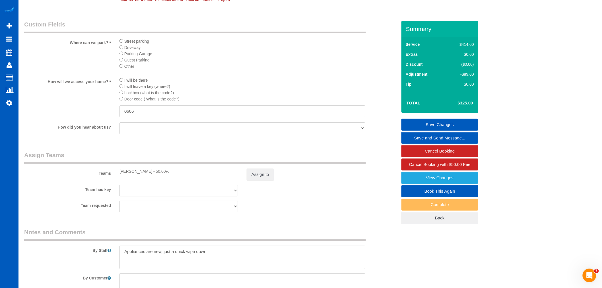
click at [431, 127] on link "Save Changes" at bounding box center [440, 125] width 77 height 12
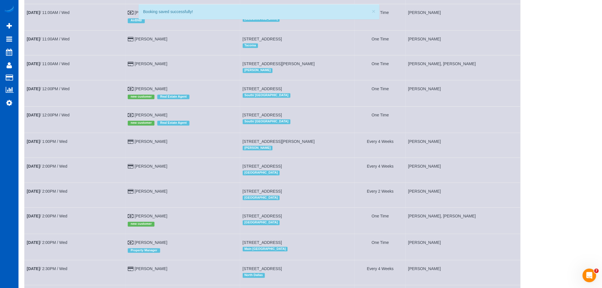
scroll to position [474, 0]
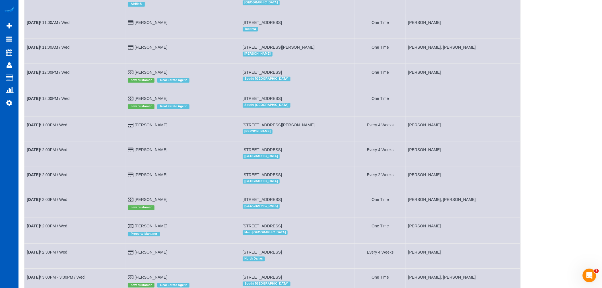
click at [56, 104] on td "Oct 15th / 12:00PM / Wed" at bounding box center [74, 103] width 101 height 26
click at [53, 101] on link "Oct 15th / 12:00PM / Wed" at bounding box center [48, 98] width 43 height 5
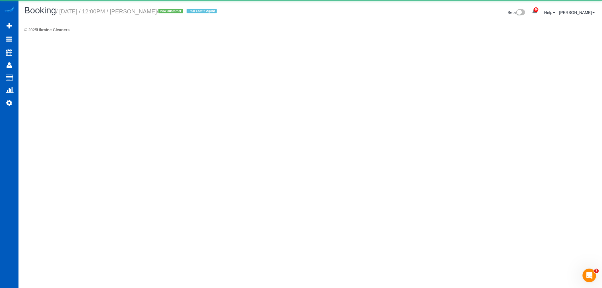
select select "WA"
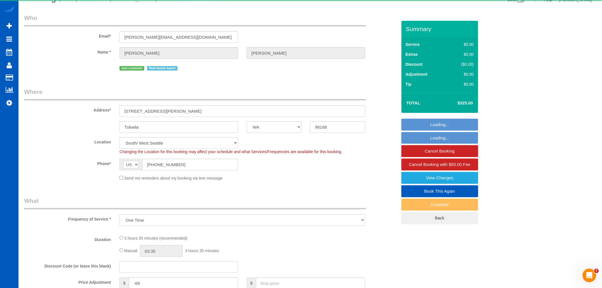
select select "object:5320"
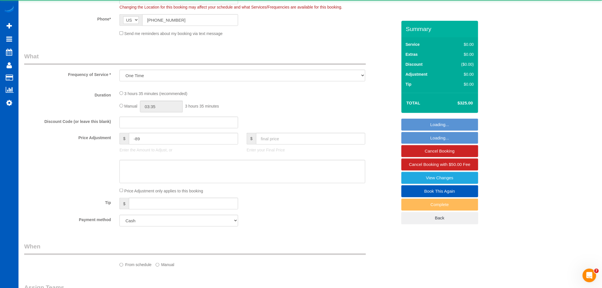
select select "199"
select select "1001"
select select "3"
select select "2"
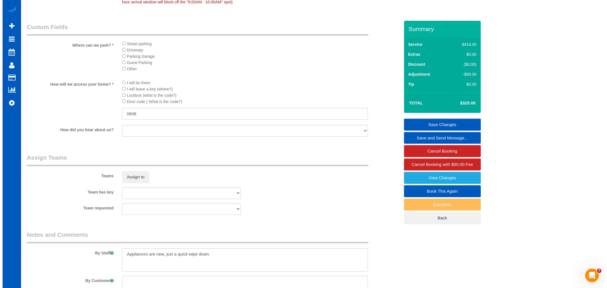
scroll to position [664, 0]
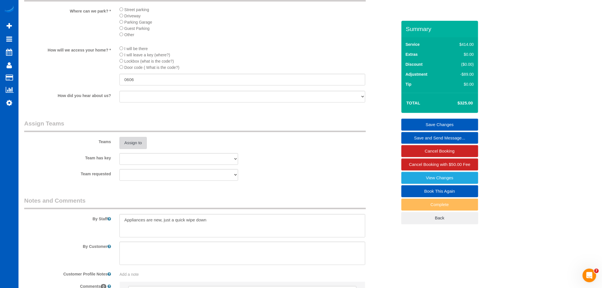
click at [130, 149] on button "Assign to" at bounding box center [133, 143] width 27 height 12
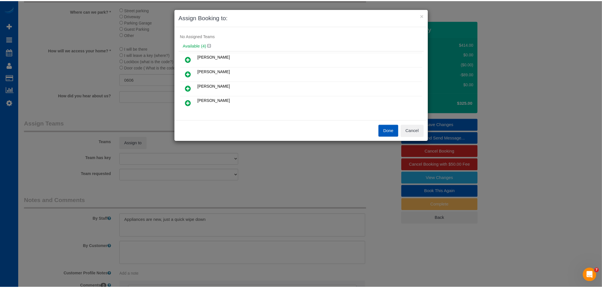
scroll to position [0, 0]
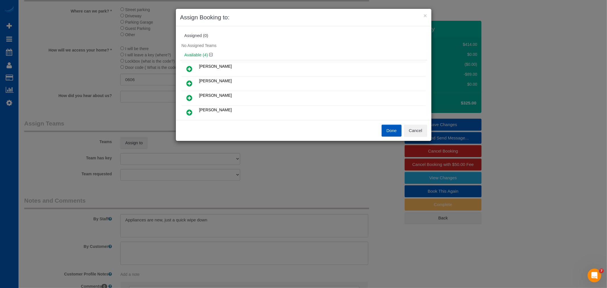
click at [189, 68] on icon at bounding box center [190, 68] width 6 height 7
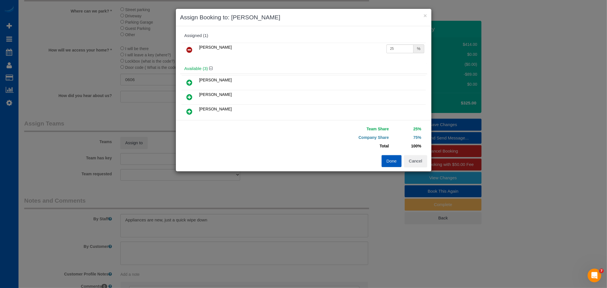
click at [390, 53] on td "25 %" at bounding box center [405, 50] width 41 height 15
drag, startPoint x: 393, startPoint y: 51, endPoint x: 338, endPoint y: 57, distance: 55.2
click at [338, 57] on tr "Alina Kruchok 25 %" at bounding box center [304, 50] width 244 height 15
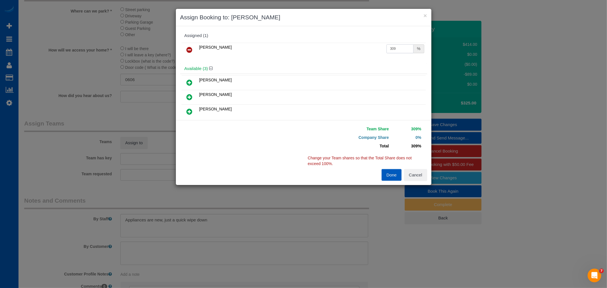
drag, startPoint x: 400, startPoint y: 44, endPoint x: 360, endPoint y: 53, distance: 40.8
click at [358, 53] on tr "Alina Kruchok 309 %" at bounding box center [304, 50] width 244 height 15
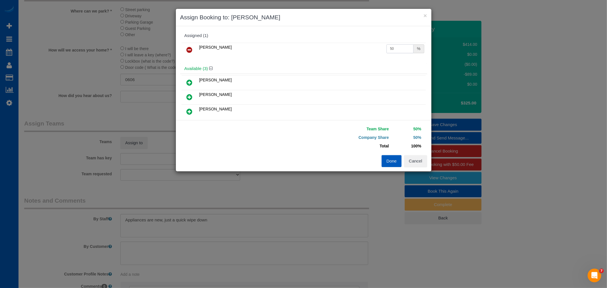
type input "50"
click at [387, 163] on button "Done" at bounding box center [392, 161] width 20 height 12
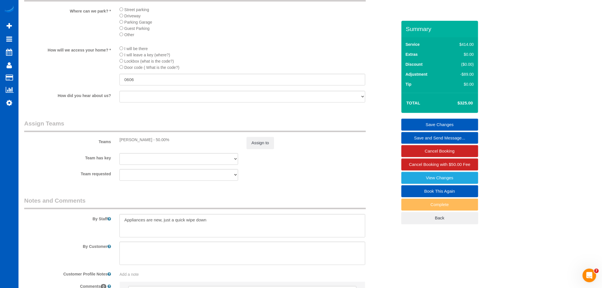
click at [433, 125] on link "Save Changes" at bounding box center [440, 125] width 77 height 12
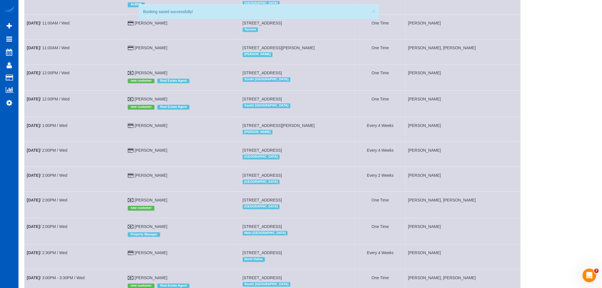
scroll to position [474, 0]
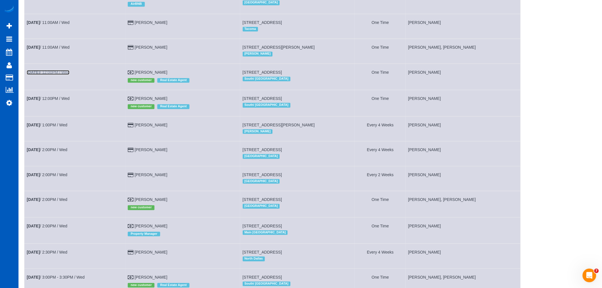
click at [53, 75] on link "Oct 15th / 12:00PM / Wed" at bounding box center [48, 72] width 43 height 5
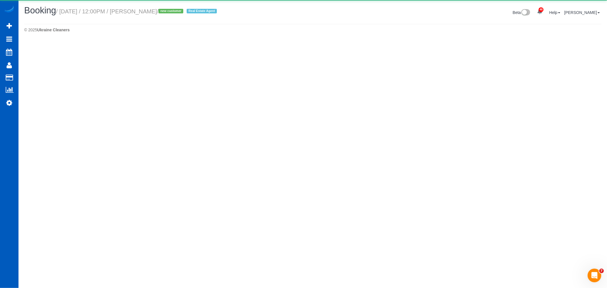
select select "WA"
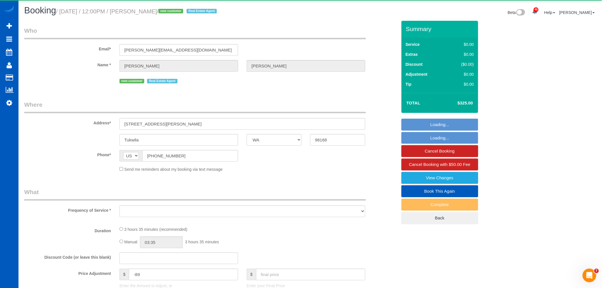
select select "object:6983"
select select "199"
select select "1001"
select select "3"
select select "2"
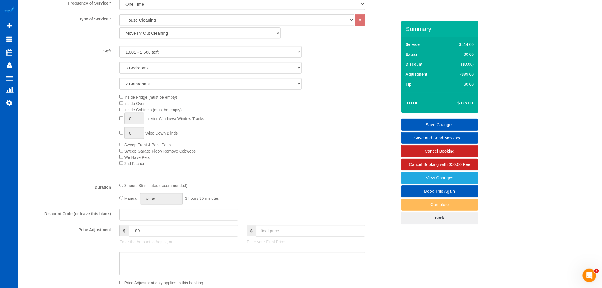
scroll to position [316, 0]
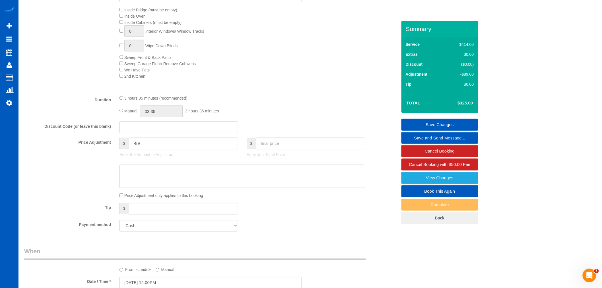
click at [118, 112] on div "3 hours 35 minutes (recommended) Manual 03:35 3 hours 35 minutes" at bounding box center [242, 106] width 254 height 22
click at [149, 116] on input "03:35" at bounding box center [161, 112] width 43 height 12
type input "06:30"
click at [152, 157] on li "06:30" at bounding box center [155, 158] width 25 height 7
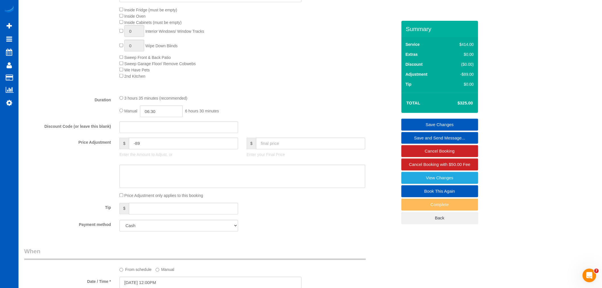
click at [428, 121] on link "Save Changes" at bounding box center [440, 125] width 77 height 12
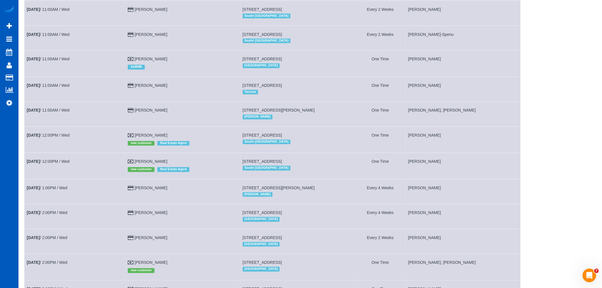
click at [57, 169] on td "Oct 15th / 12:00PM / Wed" at bounding box center [74, 166] width 101 height 26
click at [56, 164] on link "Oct 15th / 12:00PM / Wed" at bounding box center [48, 161] width 43 height 5
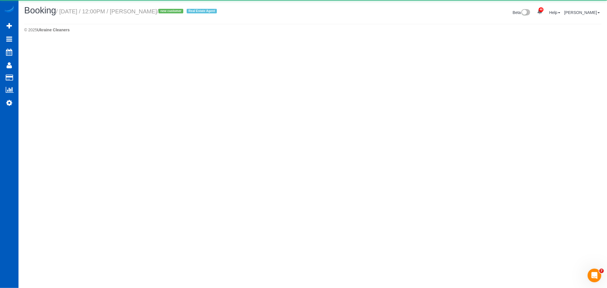
select select "WA"
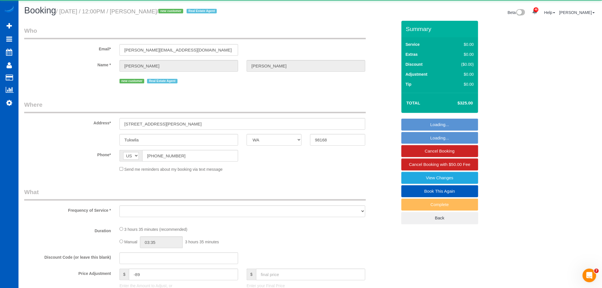
select select "object:8195"
select select "199"
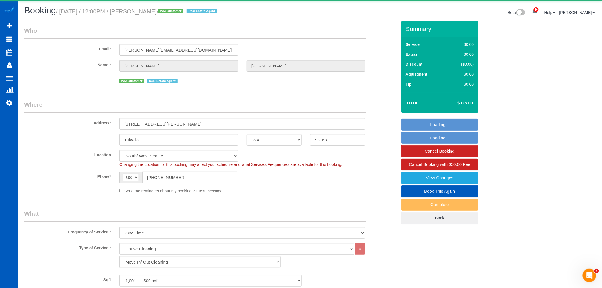
select select "object:8475"
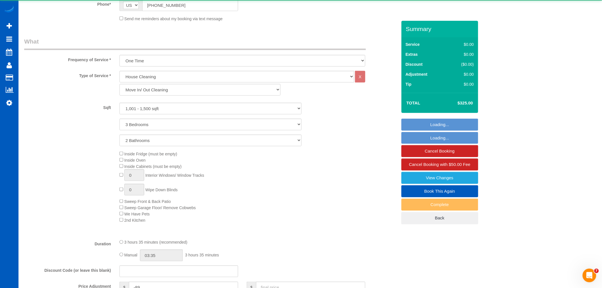
select select "1001"
select select "3"
select select "2"
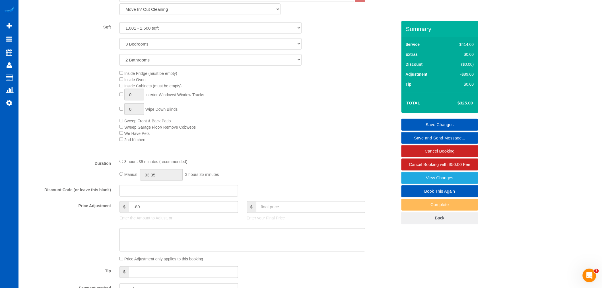
click at [123, 176] on div "Manual 03:35 3 hours 35 minutes" at bounding box center [243, 175] width 246 height 12
click at [161, 177] on input "03:35" at bounding box center [161, 175] width 43 height 12
type input "06:30"
click at [155, 192] on li "06:30" at bounding box center [155, 190] width 25 height 7
click at [303, 137] on div "Inside Fridge (must be empty) Inside Oven Inside Cabinets (must be empty) 0 Int…" at bounding box center [258, 106] width 286 height 73
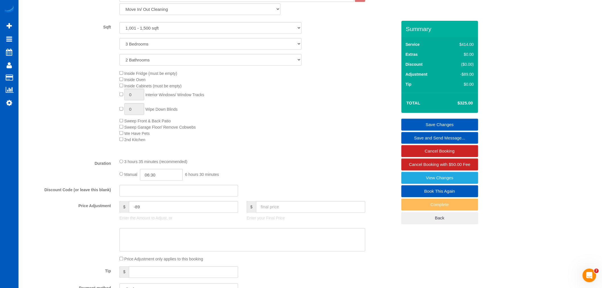
click at [435, 120] on link "Save Changes" at bounding box center [440, 125] width 77 height 12
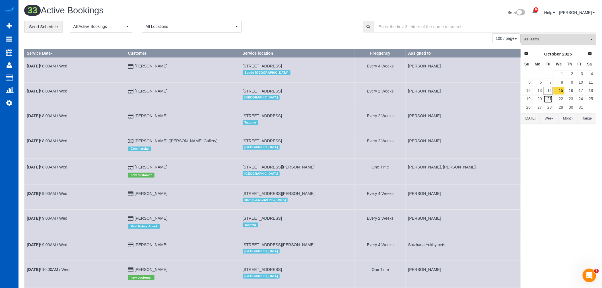
click at [547, 97] on link "21" at bounding box center [548, 99] width 9 height 8
click at [547, 93] on link "14" at bounding box center [548, 91] width 9 height 8
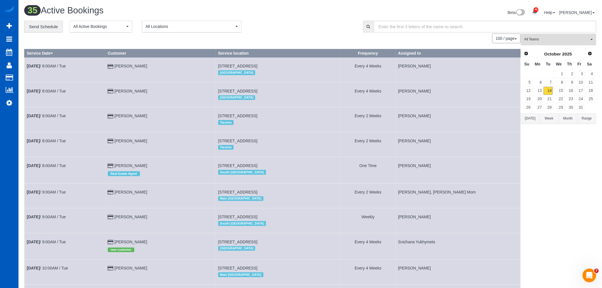
click at [541, 42] on span "All Teams" at bounding box center [556, 39] width 65 height 5
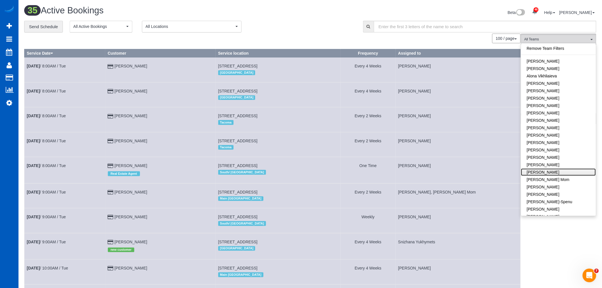
click at [545, 172] on link "[PERSON_NAME]" at bounding box center [558, 171] width 75 height 7
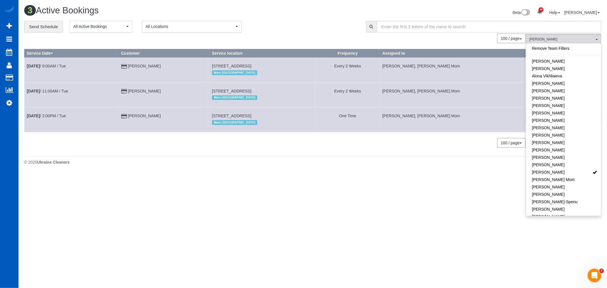
drag, startPoint x: 134, startPoint y: 158, endPoint x: 25, endPoint y: 139, distance: 110.4
click at [129, 157] on div "3 Active Bookings Beta 46 Your Notifications You have 0 alerts × You have 2 to …" at bounding box center [312, 86] width 588 height 173
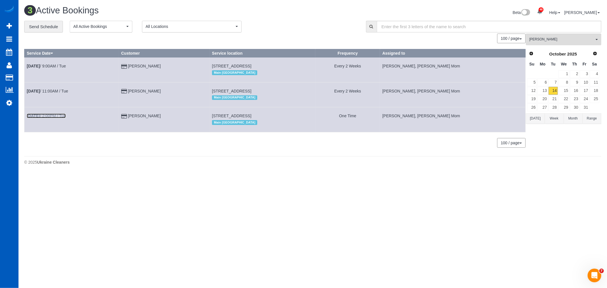
click at [40, 118] on b "Oct 14th" at bounding box center [33, 116] width 13 height 5
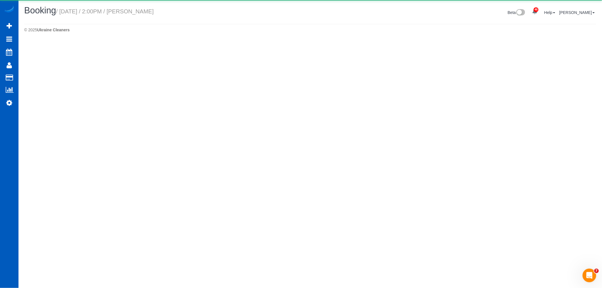
select select "CA"
select select "string:fspay-673dc2c2-053e-4b2a-9235-7655cad13d3e"
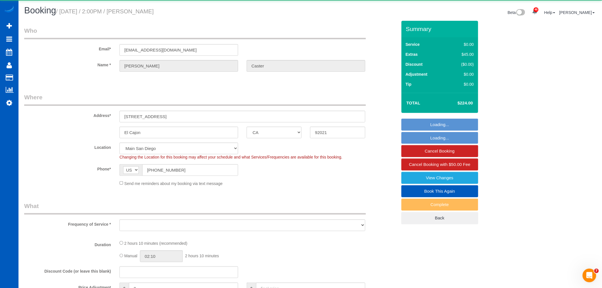
select select "object:10625"
select select "199"
select select "1001"
select select "3"
select select "spot73"
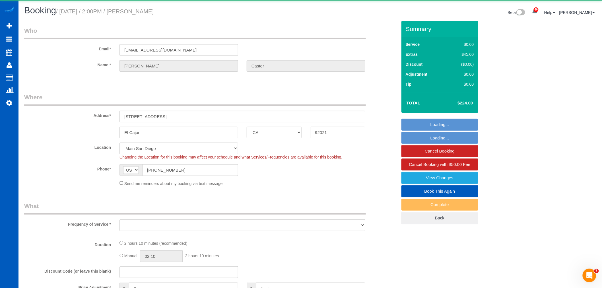
select select "number:8"
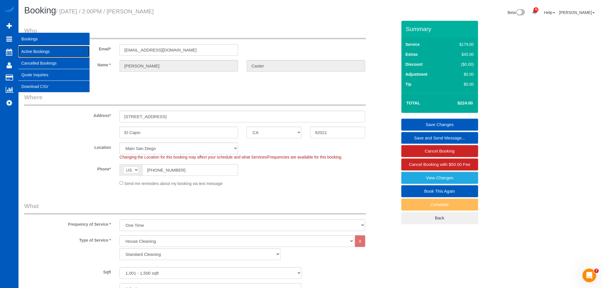
click at [37, 50] on link "Active Bookings" at bounding box center [53, 51] width 71 height 11
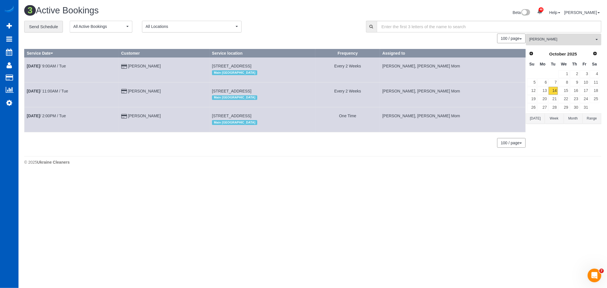
click at [548, 42] on span "[PERSON_NAME]" at bounding box center [561, 39] width 65 height 5
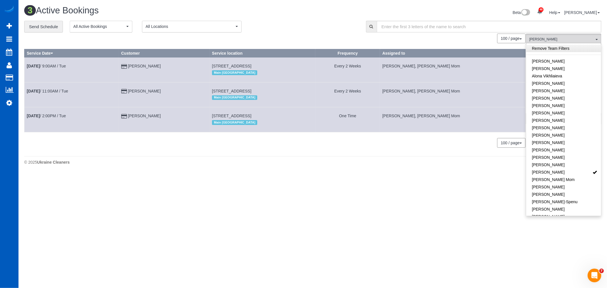
click at [551, 49] on link "Remove Team Filters" at bounding box center [563, 48] width 75 height 7
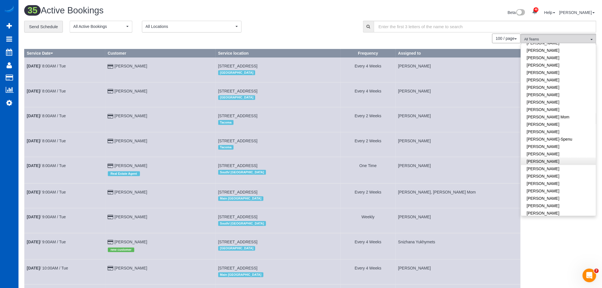
scroll to position [63, 0]
click at [558, 184] on link "[PERSON_NAME]" at bounding box center [558, 182] width 75 height 7
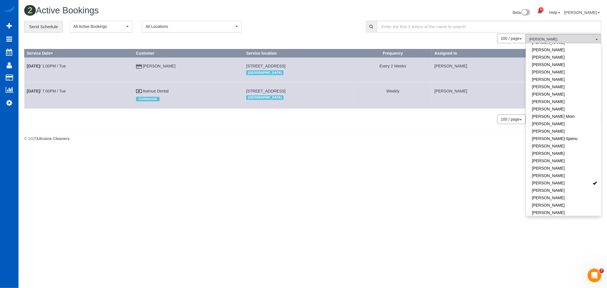
click at [158, 152] on body "46 Beta Your Notifications You have 0 alerts × You have 2 to charge for 10/11/2…" at bounding box center [303, 144] width 607 height 288
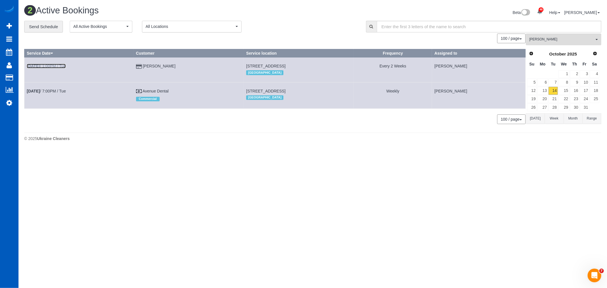
click at [39, 66] on b "Oct 14th" at bounding box center [33, 66] width 13 height 5
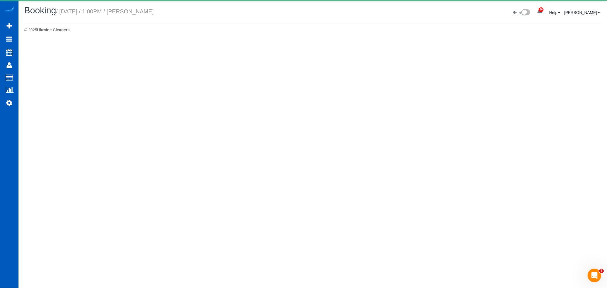
select select "WA"
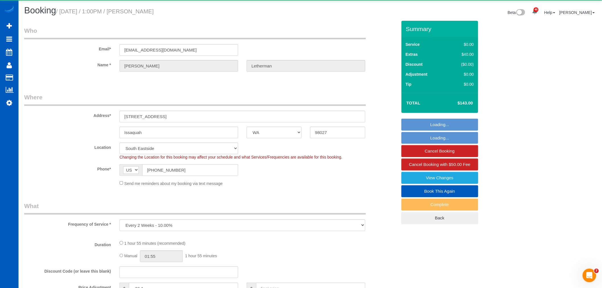
select select "object:12245"
select select "string:fspay-dbf288d0-3a65-40e8-96b2-094e99a76081"
select select "199"
select select "2"
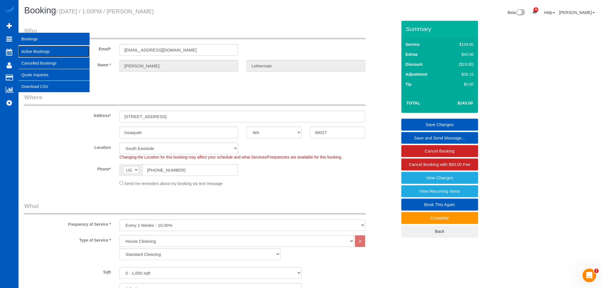
click at [31, 48] on link "Active Bookings" at bounding box center [53, 51] width 71 height 11
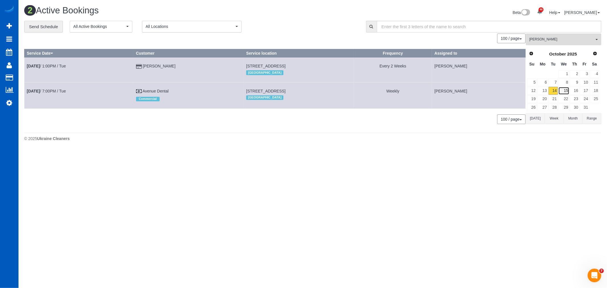
click at [567, 92] on link "15" at bounding box center [563, 91] width 11 height 8
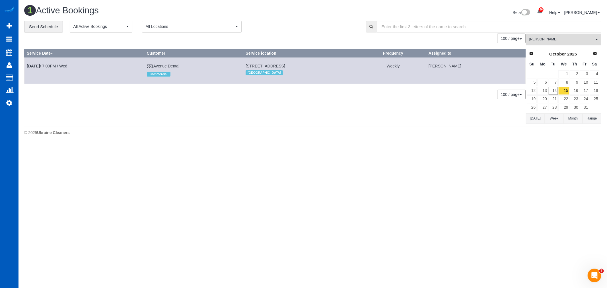
click at [553, 43] on button "Kateryna Polishchuk All Teams" at bounding box center [563, 40] width 75 height 12
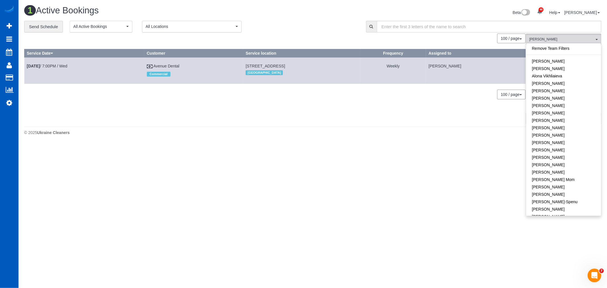
click at [557, 44] on div "Remove Team Filters Alina Kruchok Alona Tarasiuk Alona Vikhliaieva Anastasiia D…" at bounding box center [563, 129] width 75 height 173
click at [556, 48] on link "Remove Team Filters" at bounding box center [563, 48] width 75 height 7
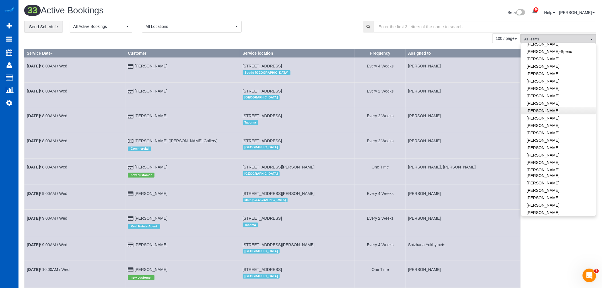
scroll to position [221, 0]
click at [559, 145] on link "[PERSON_NAME]" at bounding box center [558, 148] width 75 height 7
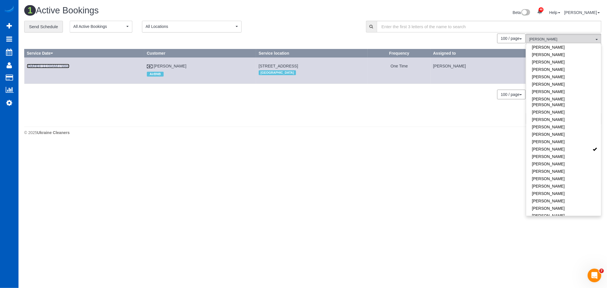
click at [53, 67] on link "Oct 15th / 11:00AM / Wed" at bounding box center [48, 66] width 43 height 5
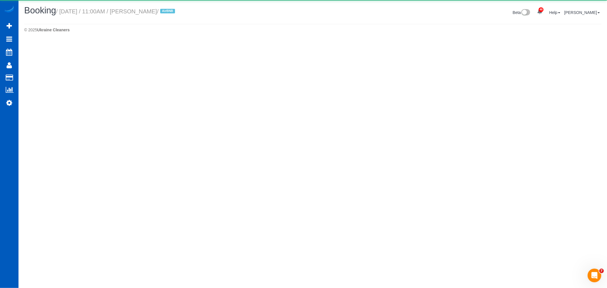
select select "OR"
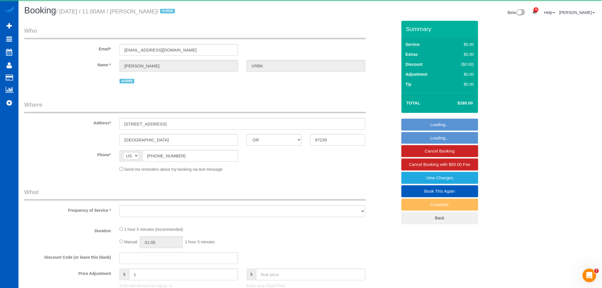
select select "object:13765"
select select "199"
select select "1001"
select select "2"
select select "spot91"
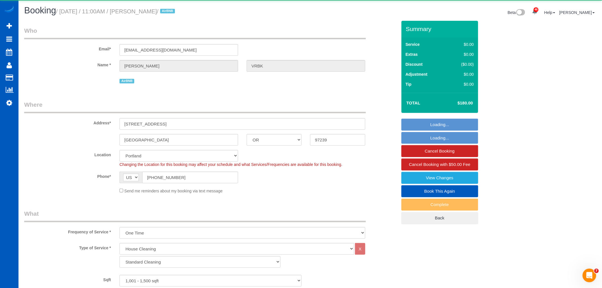
select select "1001"
select select "2"
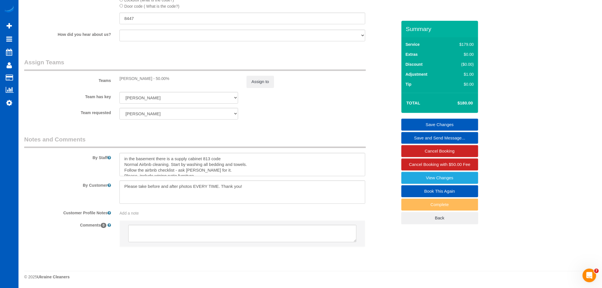
scroll to position [719, 0]
click at [13, 104] on link "Settings" at bounding box center [9, 102] width 18 height 13
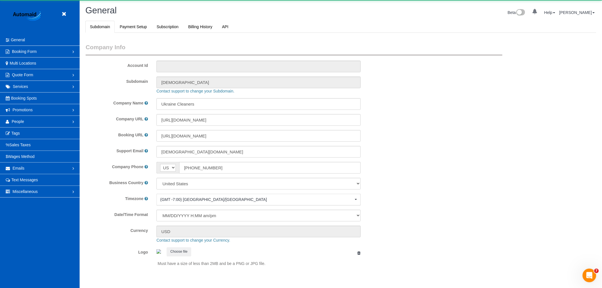
scroll to position [1244, 602]
select select "1"
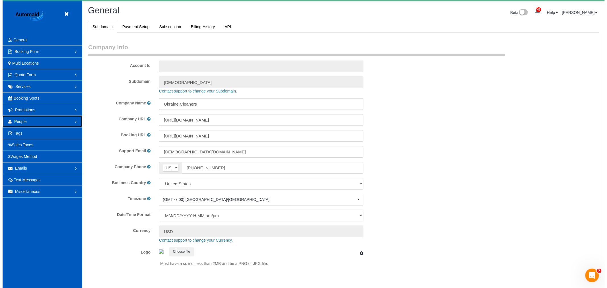
scroll to position [0, 0]
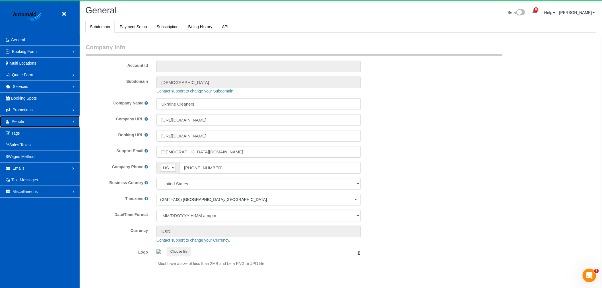
click at [24, 122] on link "People" at bounding box center [40, 121] width 80 height 11
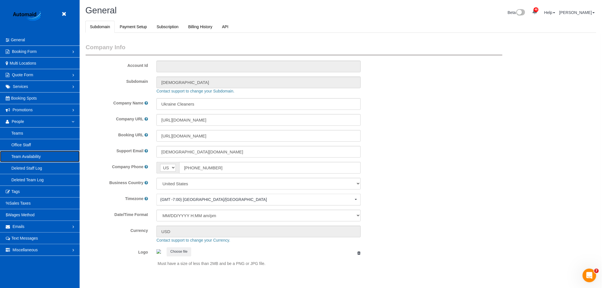
click at [26, 158] on link "Team Availability" at bounding box center [40, 156] width 80 height 11
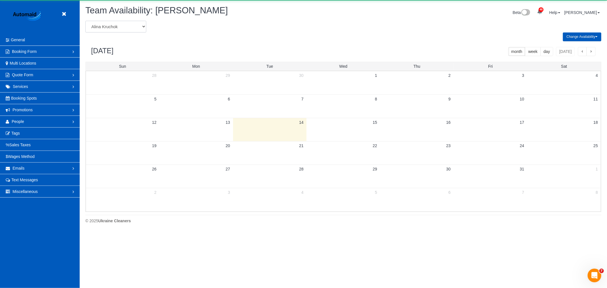
scroll to position [232, 607]
click at [116, 30] on select "Alina Kruchok Alona Tarasiuk Alona Vikhliaieva Anastasiia Demchenko Anastasiia …" at bounding box center [115, 27] width 61 height 12
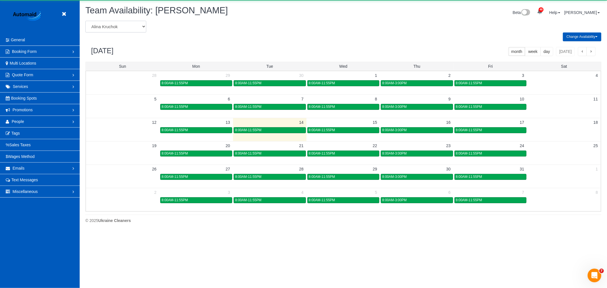
scroll to position [0, 0]
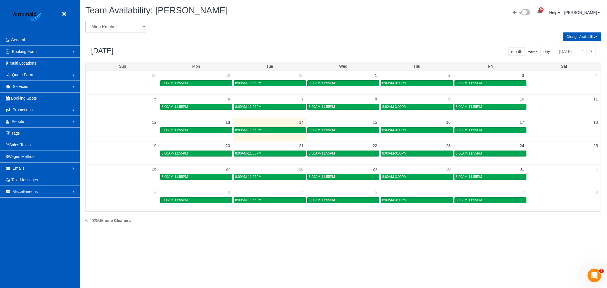
select select "number:20197"
click at [85, 21] on select "Alina Kruchok Alona Tarasiuk Alona Vikhliaieva Anastasiia Demchenko Anastasiia …" at bounding box center [115, 27] width 61 height 12
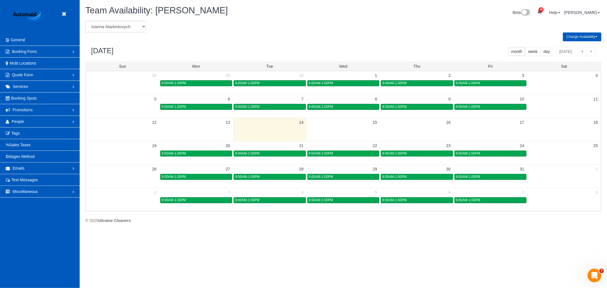
click at [577, 39] on button "Change Availability" at bounding box center [582, 36] width 38 height 9
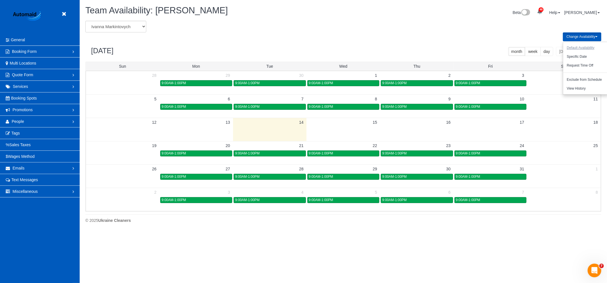
click at [577, 45] on button "Default Availability" at bounding box center [580, 48] width 35 height 9
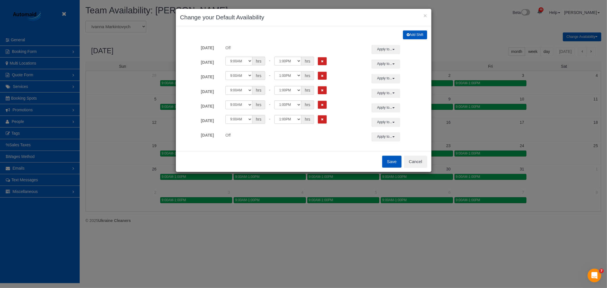
click at [407, 38] on button "Add Shift" at bounding box center [415, 34] width 24 height 9
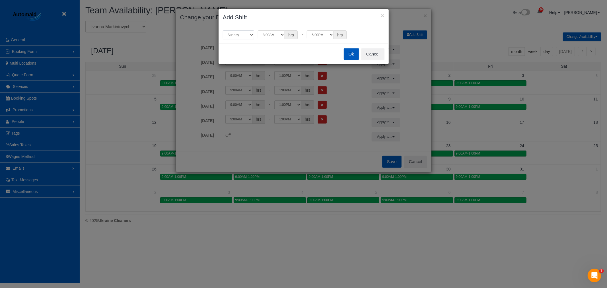
click at [243, 34] on select "Sunday Monday Tuesday Wednesday Thursday Friday Saturday" at bounding box center [238, 34] width 31 height 9
select select "number:1"
click at [223, 30] on select "Sunday Monday Tuesday Wednesday Thursday Friday Saturday" at bounding box center [238, 34] width 31 height 9
click at [272, 35] on select "12:00AM 12:05AM 12:10AM 12:15AM 12:20AM 12:25AM 12:30AM 12:35AM 12:40AM 12:45AM…" at bounding box center [271, 34] width 27 height 9
select select "string:15:00"
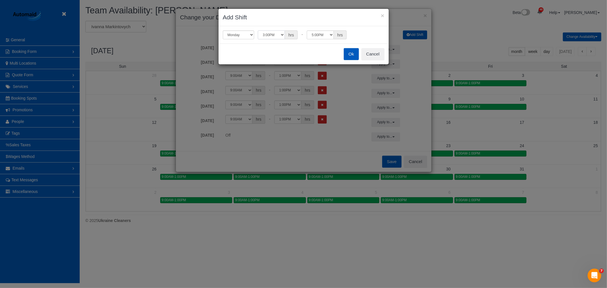
click at [258, 30] on select "12:00AM 12:05AM 12:10AM 12:15AM 12:20AM 12:25AM 12:30AM 12:35AM 12:40AM 12:45AM…" at bounding box center [271, 34] width 27 height 9
click at [320, 34] on select "12:00AM 12:05AM 12:10AM 12:15AM 12:20AM 12:25AM 12:30AM 12:35AM 12:40AM 12:45AM…" at bounding box center [320, 34] width 27 height 9
select select "string:18:00"
click at [307, 30] on select "12:00AM 12:05AM 12:10AM 12:15AM 12:20AM 12:25AM 12:30AM 12:35AM 12:40AM 12:45AM…" at bounding box center [320, 34] width 27 height 9
click at [351, 54] on button "Ok" at bounding box center [351, 54] width 15 height 12
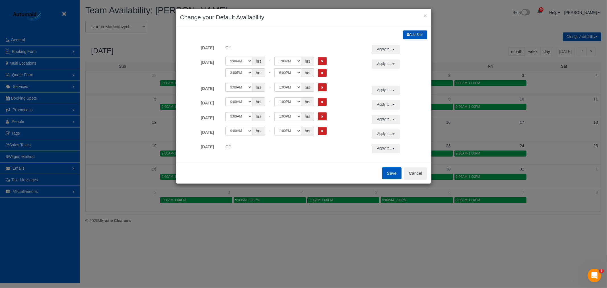
click at [411, 36] on button "Add Shift" at bounding box center [415, 34] width 24 height 9
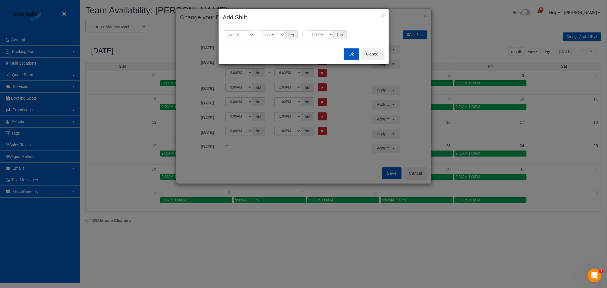
click at [238, 35] on select "Sunday Monday Tuesday Wednesday Thursday Friday Saturday" at bounding box center [238, 34] width 31 height 9
select select "number:2"
click at [223, 30] on select "Sunday Monday Tuesday Wednesday Thursday Friday Saturday" at bounding box center [238, 34] width 31 height 9
click at [269, 32] on select "12:00AM 12:05AM 12:10AM 12:15AM 12:20AM 12:25AM 12:30AM 12:35AM 12:40AM 12:45AM…" at bounding box center [271, 34] width 27 height 9
select select "string:15:00"
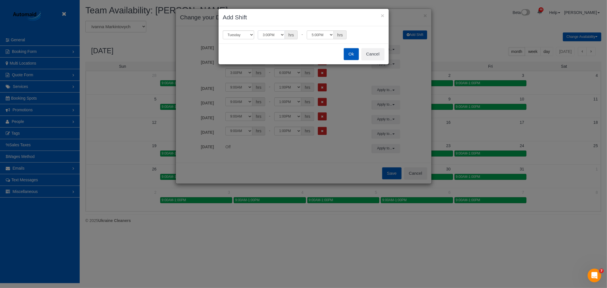
click at [258, 30] on select "12:00AM 12:05AM 12:10AM 12:15AM 12:20AM 12:25AM 12:30AM 12:35AM 12:40AM 12:45AM…" at bounding box center [271, 34] width 27 height 9
click at [309, 36] on select "12:00AM 12:05AM 12:10AM 12:15AM 12:20AM 12:25AM 12:30AM 12:35AM 12:40AM 12:45AM…" at bounding box center [320, 34] width 27 height 9
select select "string:18:00"
click at [307, 30] on select "12:00AM 12:05AM 12:10AM 12:15AM 12:20AM 12:25AM 12:30AM 12:35AM 12:40AM 12:45AM…" at bounding box center [320, 34] width 27 height 9
click at [350, 59] on button "Ok" at bounding box center [351, 54] width 15 height 12
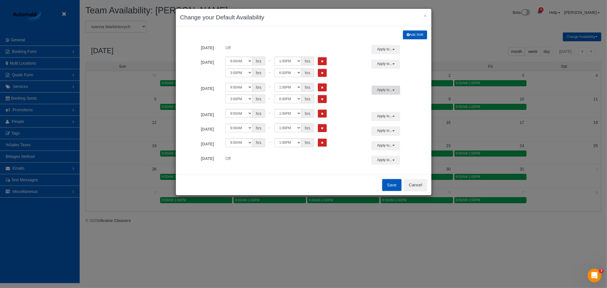
click at [390, 92] on button "Apply to..." at bounding box center [386, 90] width 28 height 9
click at [391, 186] on button "Save" at bounding box center [391, 185] width 19 height 12
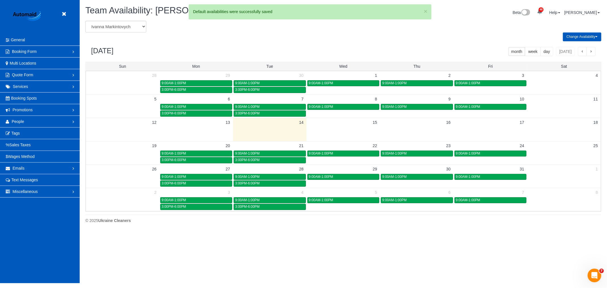
click at [567, 38] on button "Change Availability" at bounding box center [582, 36] width 38 height 9
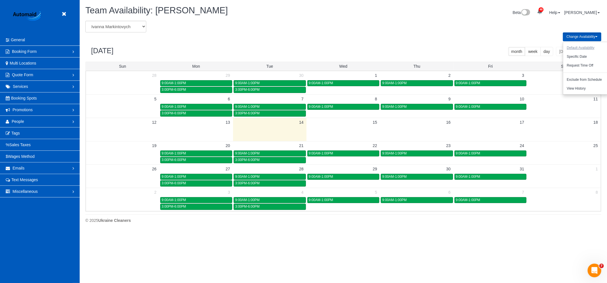
click at [574, 48] on button "Default Availability" at bounding box center [580, 48] width 35 height 9
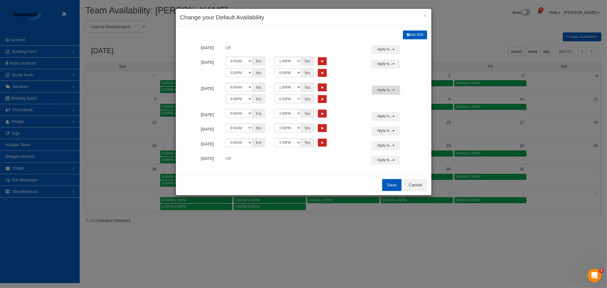
click at [386, 89] on button "Apply to..." at bounding box center [386, 90] width 28 height 9
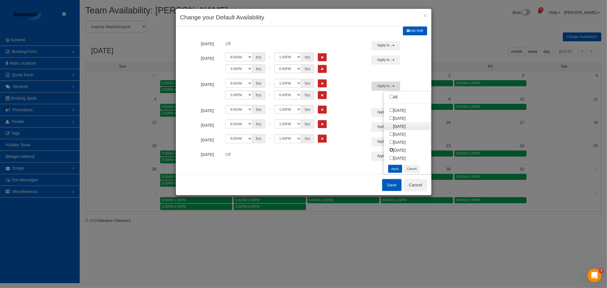
scroll to position [8, 0]
click at [392, 167] on button "Apply" at bounding box center [395, 169] width 14 height 8
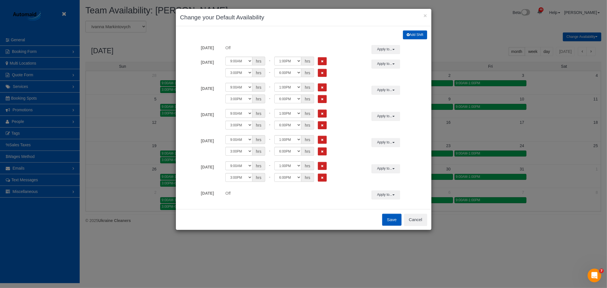
scroll to position [0, 0]
click at [388, 223] on button "Save" at bounding box center [391, 220] width 19 height 12
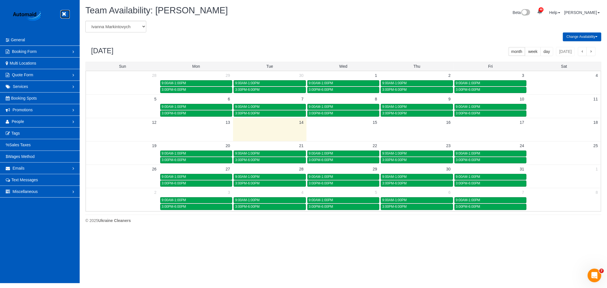
click at [63, 13] on icon at bounding box center [63, 14] width 7 height 7
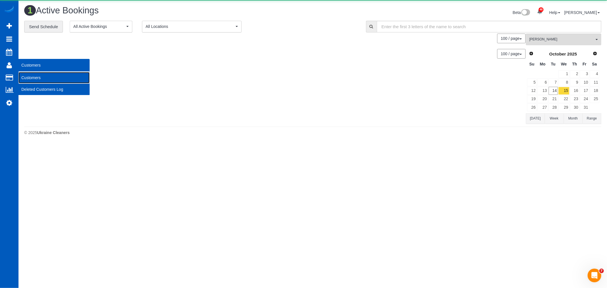
scroll to position [144, 607]
click at [29, 77] on link "Customers" at bounding box center [53, 77] width 71 height 11
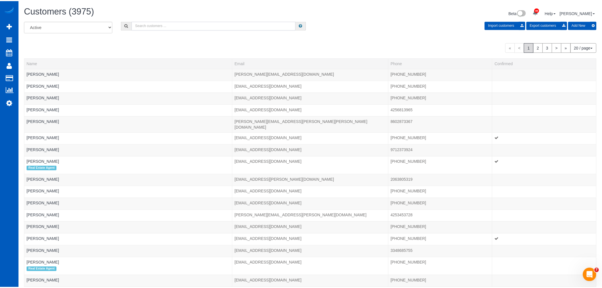
scroll to position [369, 602]
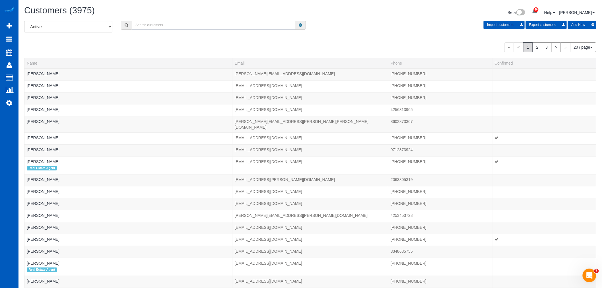
click at [161, 27] on input "text" at bounding box center [214, 25] width 164 height 9
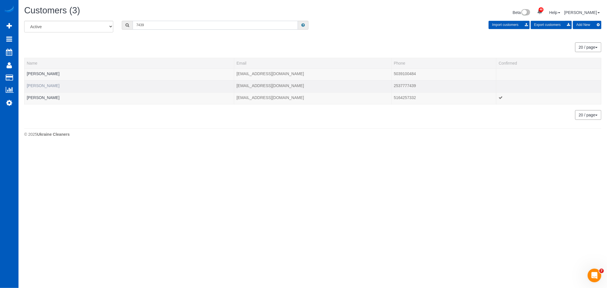
type input "7439"
click at [50, 87] on link "Juan Rodriguez" at bounding box center [43, 85] width 33 height 5
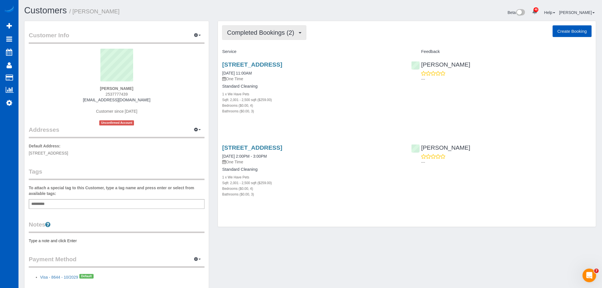
click at [271, 34] on span "Completed Bookings (2)" at bounding box center [262, 32] width 70 height 7
click at [265, 52] on link "Upcoming Bookings (0)" at bounding box center [252, 53] width 59 height 7
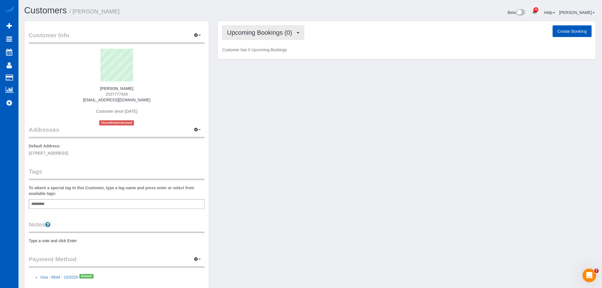
click at [265, 30] on span "Upcoming Bookings (0)" at bounding box center [261, 32] width 68 height 7
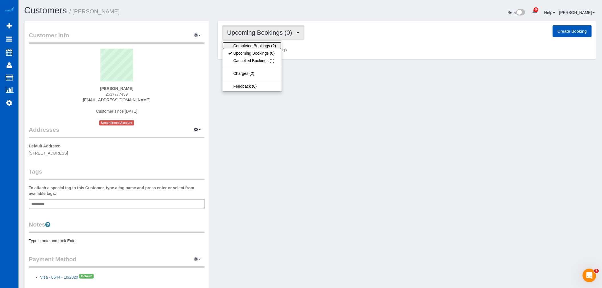
click at [268, 45] on link "Completed Bookings (2)" at bounding box center [252, 45] width 59 height 7
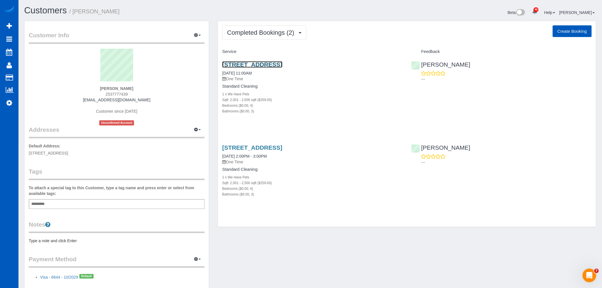
click at [247, 63] on link "3013 Dunhill Ln, Puyallup, WA 98372" at bounding box center [252, 64] width 60 height 7
click at [241, 62] on link "3013 Dunhill Ln, Puyallup, WA 98372" at bounding box center [252, 64] width 60 height 7
click at [264, 63] on link "3013 Dunhill Ln, Puyallup, WA 98372" at bounding box center [252, 64] width 60 height 7
click at [271, 145] on link "3013 Dunhill Ln, Puyallup, WA 98372" at bounding box center [252, 147] width 60 height 7
click at [249, 33] on span "Completed Bookings (2)" at bounding box center [262, 32] width 70 height 7
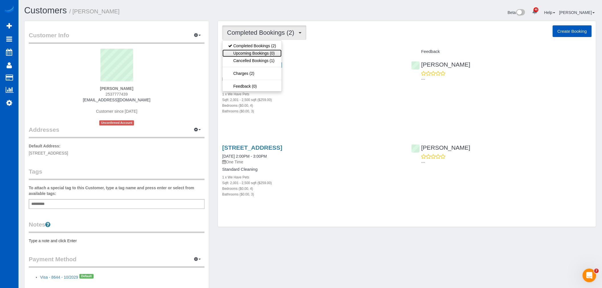
click at [249, 53] on link "Upcoming Bookings (0)" at bounding box center [252, 53] width 59 height 7
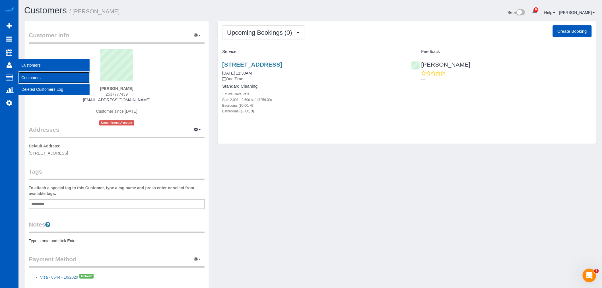
click at [43, 81] on link "Customers" at bounding box center [53, 77] width 71 height 11
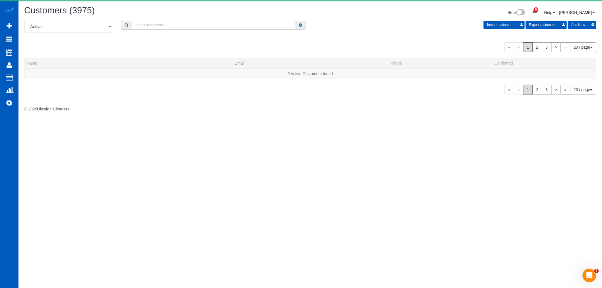
scroll to position [369, 602]
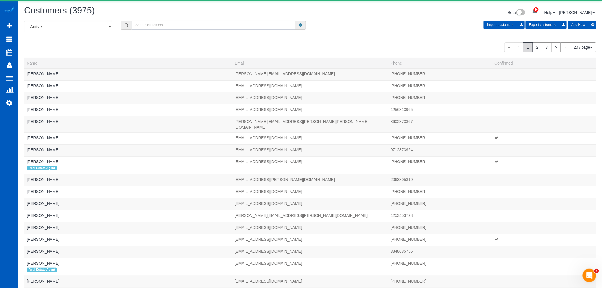
click at [158, 28] on input "text" at bounding box center [214, 25] width 164 height 9
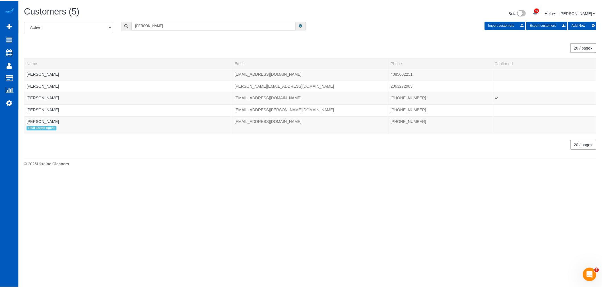
scroll to position [28279, 27848]
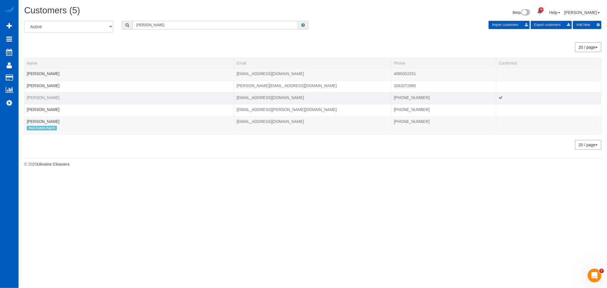
type input "barbara"
click at [36, 98] on link "Barbara Elliott" at bounding box center [43, 97] width 33 height 5
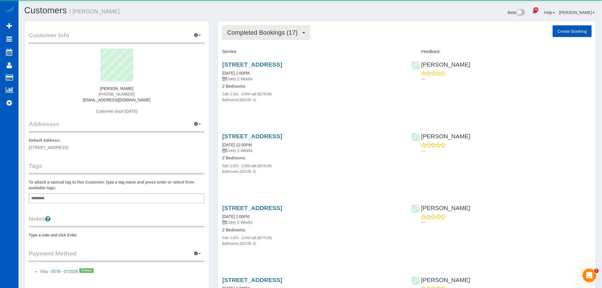
scroll to position [1363, 602]
click at [243, 30] on span "Completed Bookings (17)" at bounding box center [263, 32] width 73 height 7
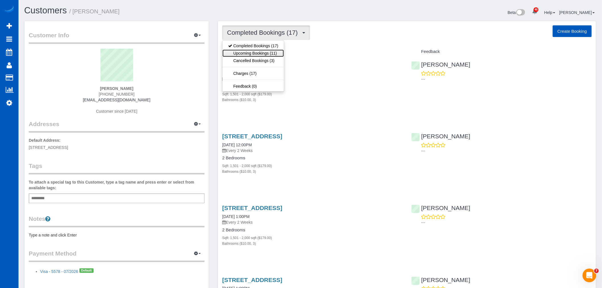
click at [248, 51] on link "Upcoming Bookings (11)" at bounding box center [253, 53] width 61 height 7
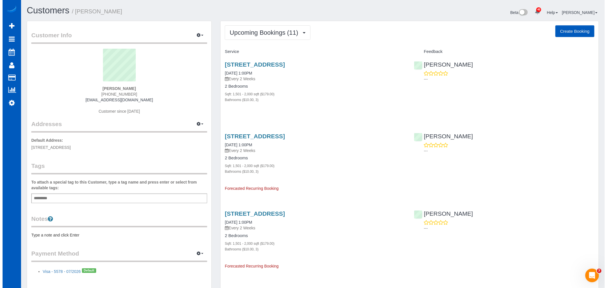
scroll to position [932, 602]
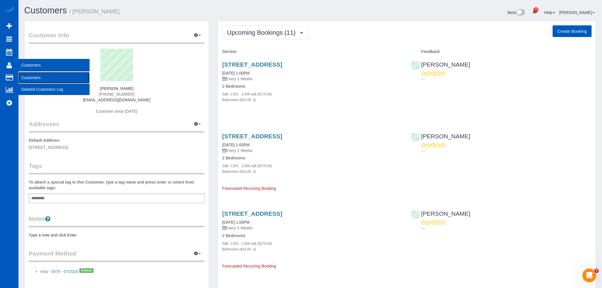
click at [35, 77] on link "Customers" at bounding box center [53, 77] width 71 height 11
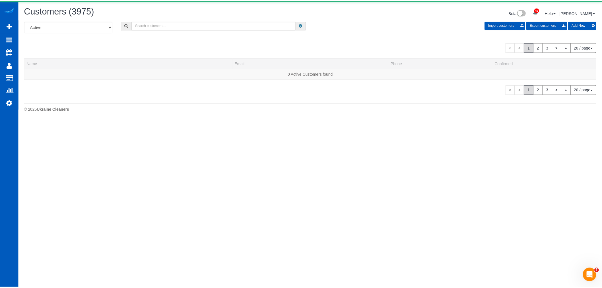
scroll to position [369, 602]
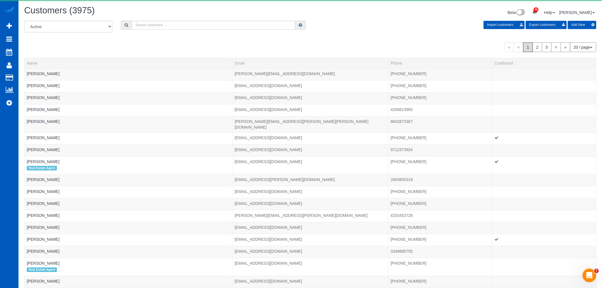
drag, startPoint x: 174, startPoint y: 30, endPoint x: 173, endPoint y: 26, distance: 5.1
click at [174, 30] on div "All Active Archived Import customers Export customers Add New" at bounding box center [310, 29] width 581 height 16
click at [173, 26] on input "text" at bounding box center [214, 25] width 164 height 9
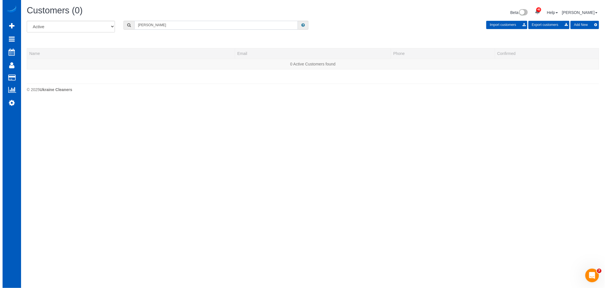
scroll to position [28354, 27848]
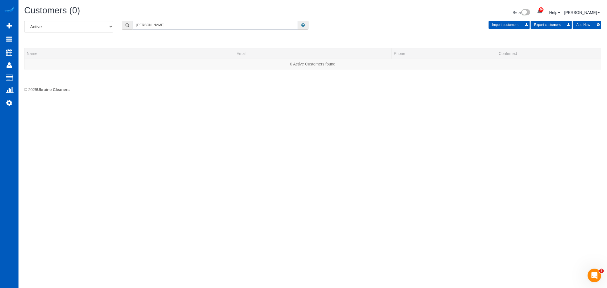
drag, startPoint x: 146, startPoint y: 25, endPoint x: 181, endPoint y: 27, distance: 35.1
click at [181, 27] on input "peter slver" at bounding box center [215, 25] width 165 height 9
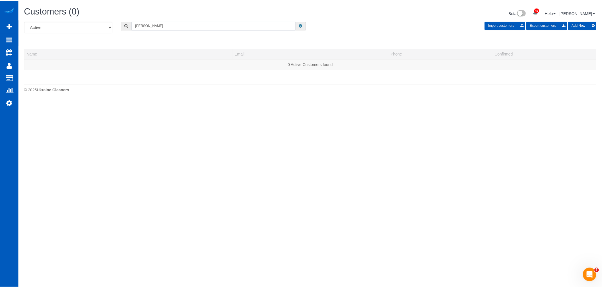
scroll to position [122, 607]
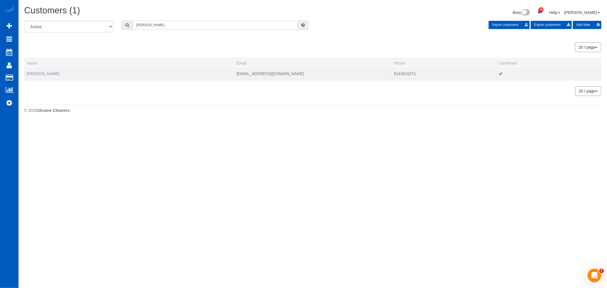
type input "peter silver"
click at [31, 74] on link "Peter Silver" at bounding box center [43, 73] width 33 height 5
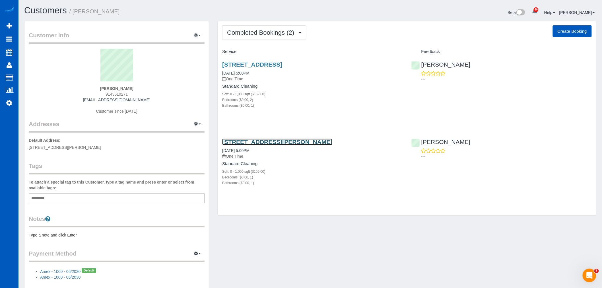
click at [256, 139] on link "2026 Breckenridge Dr Ne, Atlanta, GA 30322" at bounding box center [277, 142] width 110 height 7
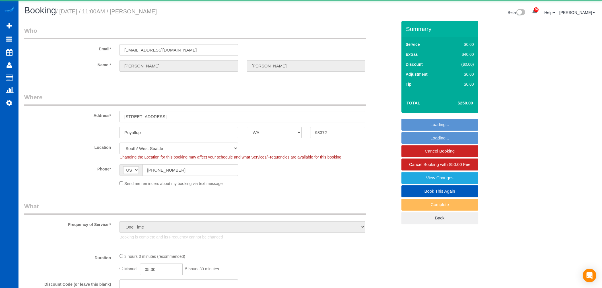
select select "WA"
select select "object:1211"
select select "199"
select select "2001"
select select "4"
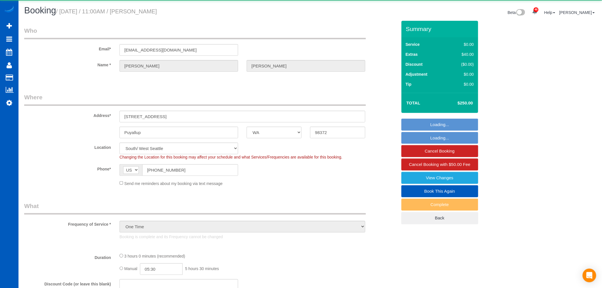
select select "3"
select select "spot1"
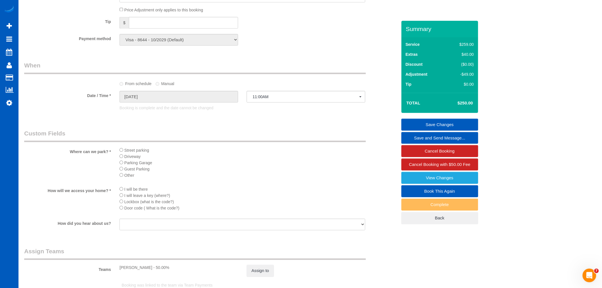
scroll to position [510, 0]
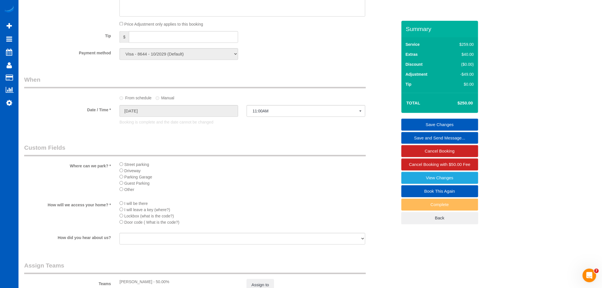
click at [314, 180] on li "Parking Garage" at bounding box center [243, 177] width 246 height 6
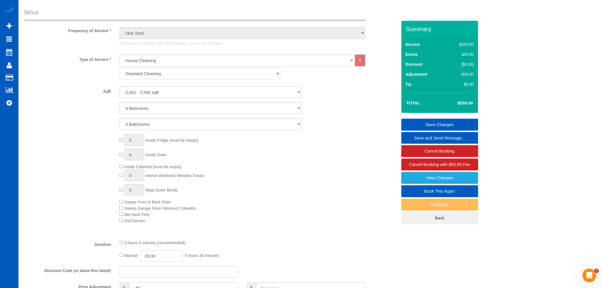
scroll to position [130, 0]
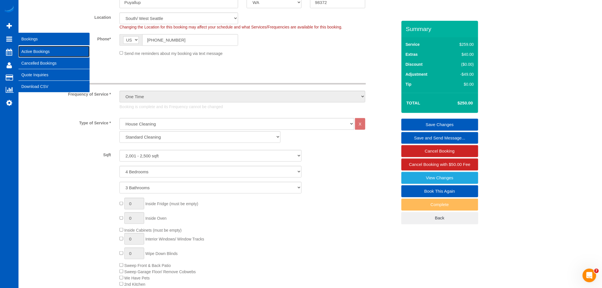
click at [40, 50] on link "Active Bookings" at bounding box center [53, 51] width 71 height 11
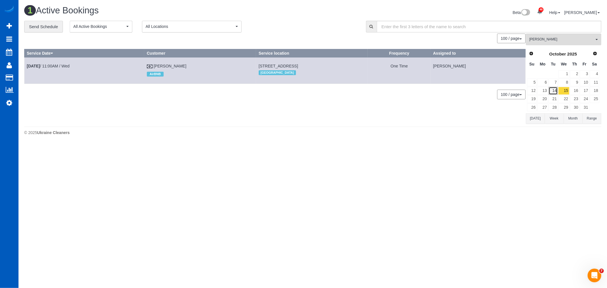
click at [555, 89] on link "14" at bounding box center [553, 91] width 9 height 8
click at [565, 92] on link "15" at bounding box center [563, 91] width 11 height 8
click at [564, 37] on span "[PERSON_NAME]" at bounding box center [561, 39] width 65 height 5
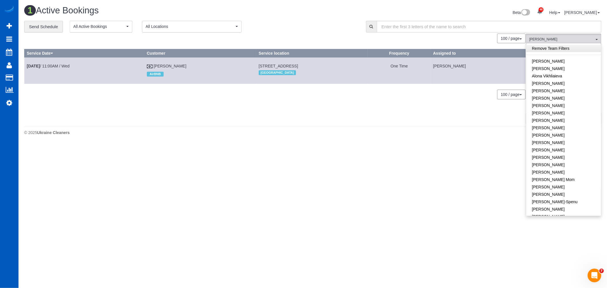
click at [559, 50] on link "Remove Team Filters" at bounding box center [563, 48] width 75 height 7
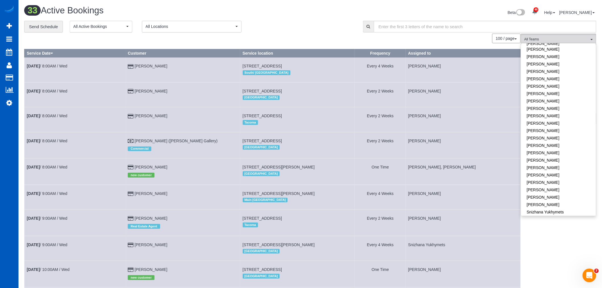
scroll to position [285, 0]
click at [553, 156] on link "[PERSON_NAME]" at bounding box center [558, 159] width 75 height 7
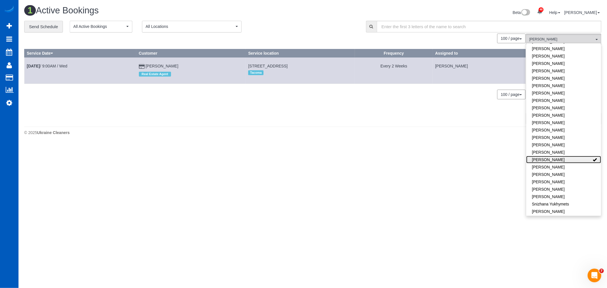
click at [561, 156] on link "[PERSON_NAME]" at bounding box center [563, 159] width 75 height 7
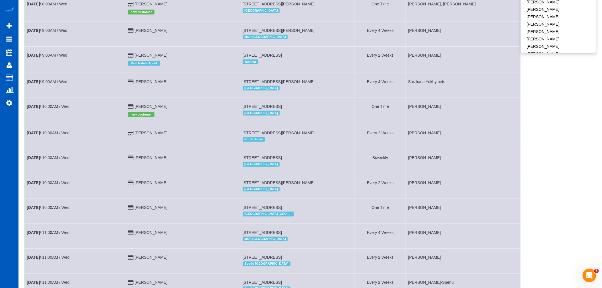
scroll to position [0, 0]
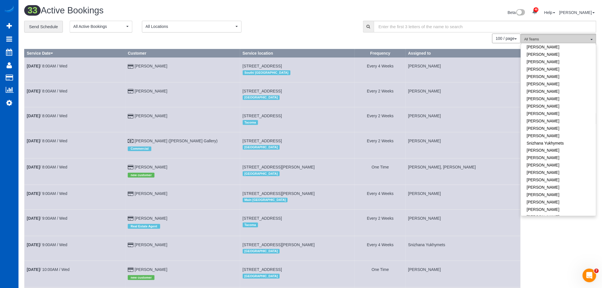
click at [576, 39] on span "All Teams" at bounding box center [556, 39] width 65 height 5
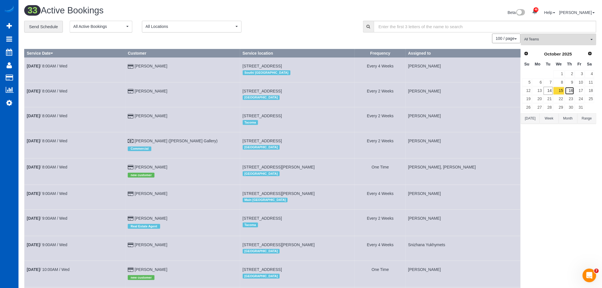
click at [570, 90] on link "16" at bounding box center [569, 91] width 9 height 8
click at [561, 37] on span "All Teams" at bounding box center [556, 39] width 65 height 5
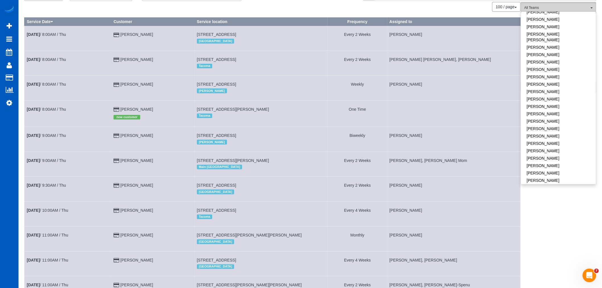
scroll to position [251, 0]
click at [551, 158] on link "[PERSON_NAME]" at bounding box center [558, 161] width 75 height 7
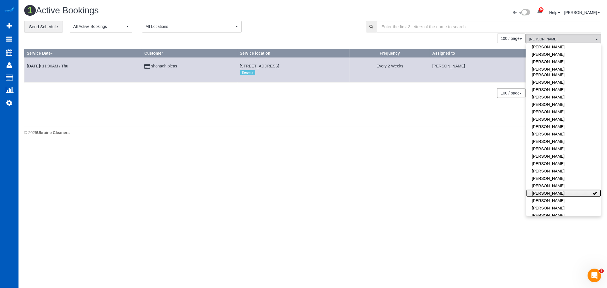
click at [559, 190] on link "[PERSON_NAME]" at bounding box center [563, 193] width 75 height 7
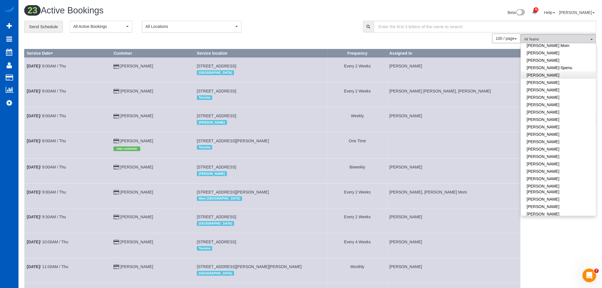
scroll to position [124, 0]
click at [553, 101] on link "[PERSON_NAME]" at bounding box center [558, 99] width 75 height 7
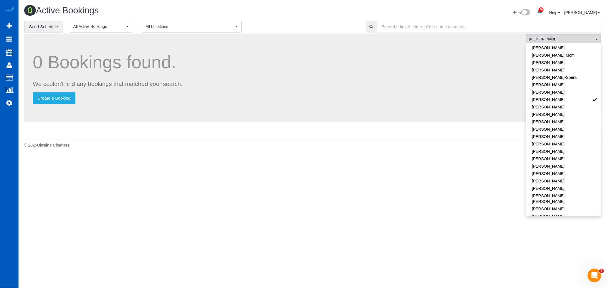
click at [415, 168] on body "46 Beta Your Notifications You have 0 alerts × You have 2 to charge for [DATE] …" at bounding box center [303, 144] width 607 height 288
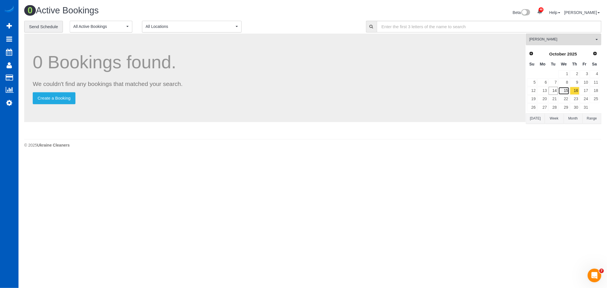
click at [562, 91] on link "15" at bounding box center [563, 91] width 11 height 8
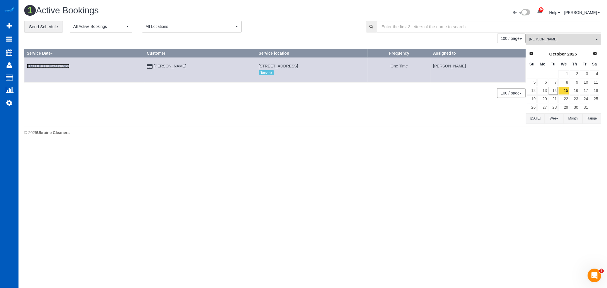
click at [35, 68] on b "[DATE]" at bounding box center [33, 66] width 13 height 5
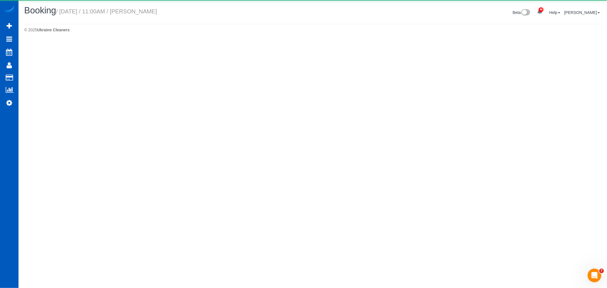
select select "WA"
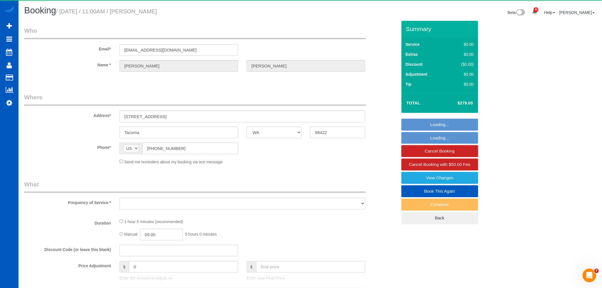
select select "object:3648"
select select "string:fspay-32a07b69-c218-487f-a0a8-d9efb164b739"
select select "199"
select select "1001"
select select "2"
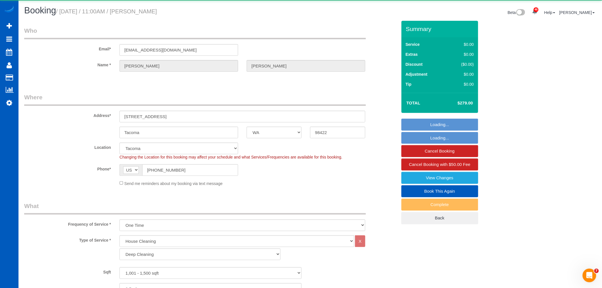
select select "object:3952"
select select "spot6"
select select "1001"
select select "2"
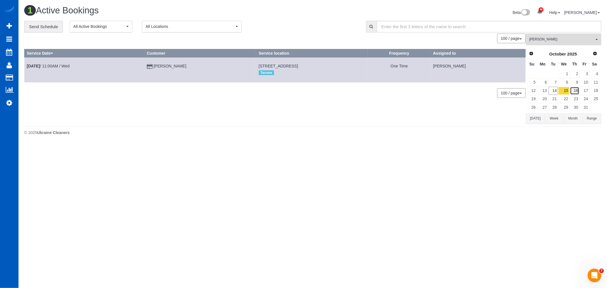
click at [578, 90] on link "16" at bounding box center [574, 91] width 9 height 8
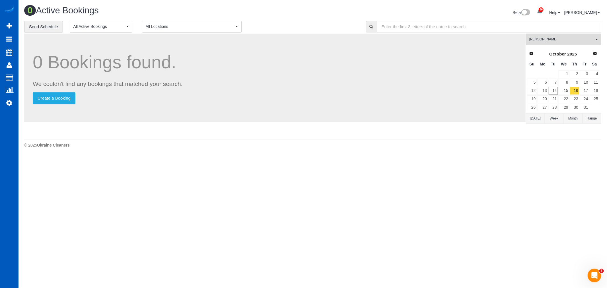
click at [549, 46] on div "Karyna Butov All Teams Remove Team Filters Alina Kruchok Alona Tarasiuk Alona V…" at bounding box center [563, 85] width 75 height 103
click at [547, 44] on button "Karyna Butov All Teams" at bounding box center [563, 40] width 75 height 12
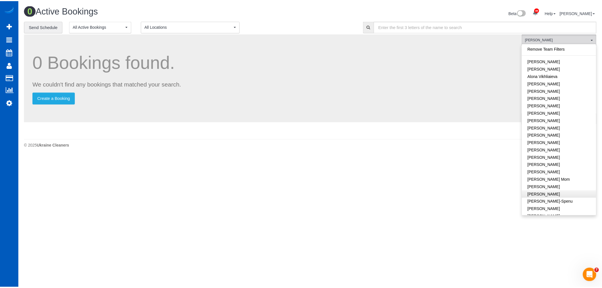
scroll to position [94, 0]
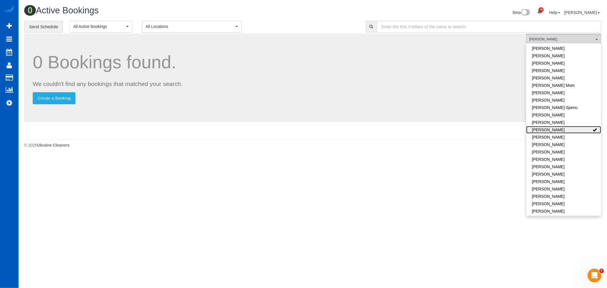
click at [568, 127] on link "[PERSON_NAME]" at bounding box center [563, 129] width 75 height 7
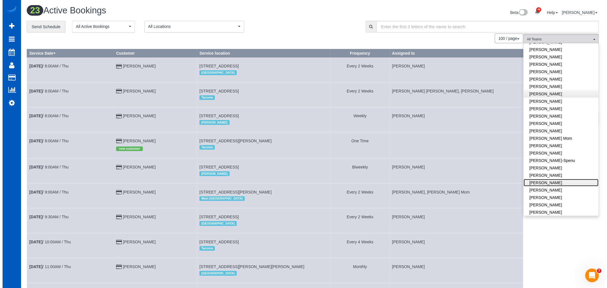
scroll to position [32, 0]
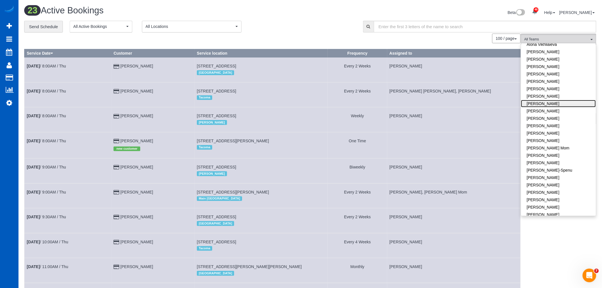
click at [543, 103] on link "[PERSON_NAME]" at bounding box center [558, 103] width 75 height 7
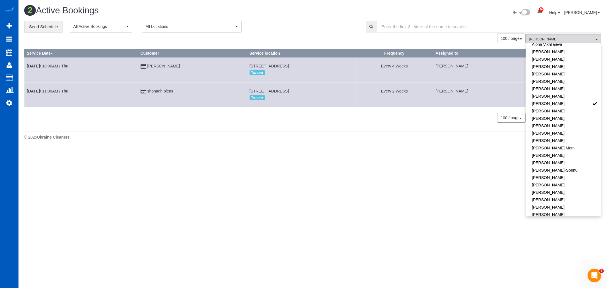
click at [283, 223] on body "46 Beta Your Notifications You have 0 alerts × You have 2 to charge for 10/11/2…" at bounding box center [303, 144] width 607 height 288
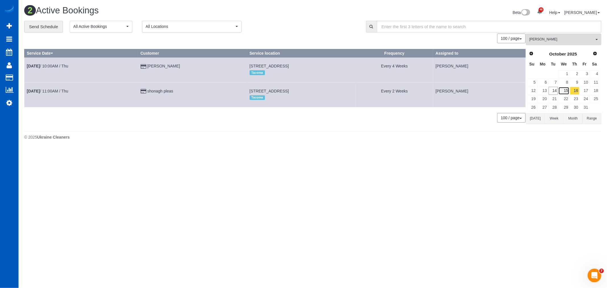
click at [563, 89] on link "15" at bounding box center [563, 91] width 11 height 8
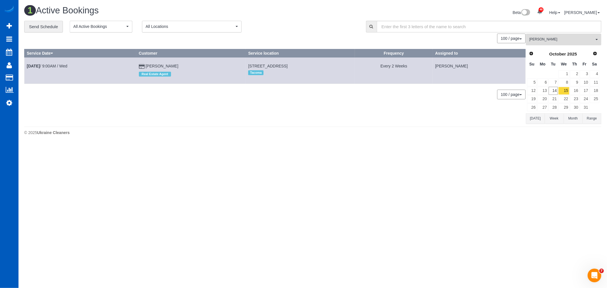
click at [559, 39] on span "[PERSON_NAME]" at bounding box center [561, 39] width 65 height 5
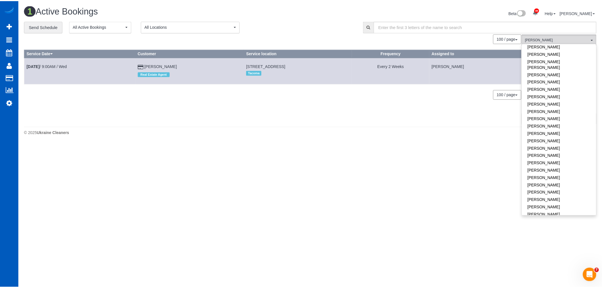
scroll to position [316, 0]
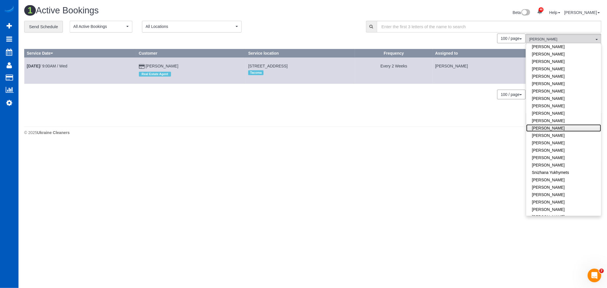
click at [547, 124] on link "[PERSON_NAME]" at bounding box center [563, 127] width 75 height 7
drag, startPoint x: 259, startPoint y: 152, endPoint x: 294, endPoint y: 147, distance: 35.1
click at [260, 153] on body "46 Beta Your Notifications You have 0 alerts × You have 2 to charge for 10/11/2…" at bounding box center [303, 144] width 607 height 288
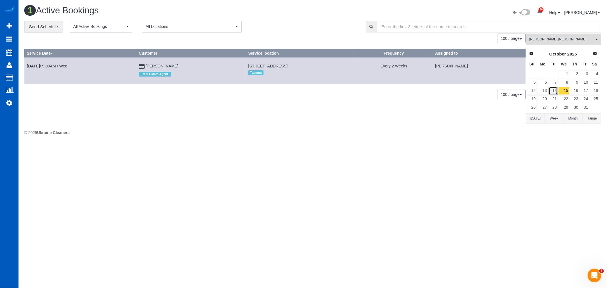
click at [554, 91] on link "14" at bounding box center [553, 91] width 9 height 8
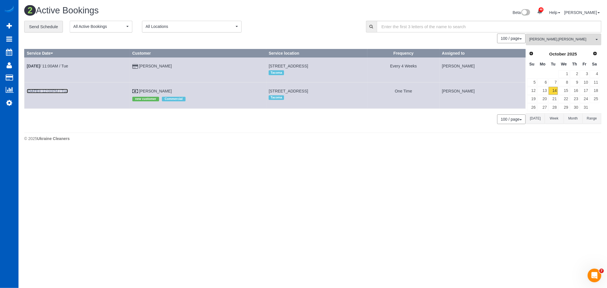
click at [48, 91] on link "Oct 14th / 12:00PM / Tue" at bounding box center [47, 91] width 41 height 5
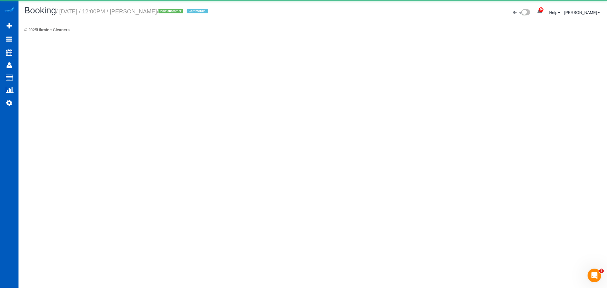
select select "WA"
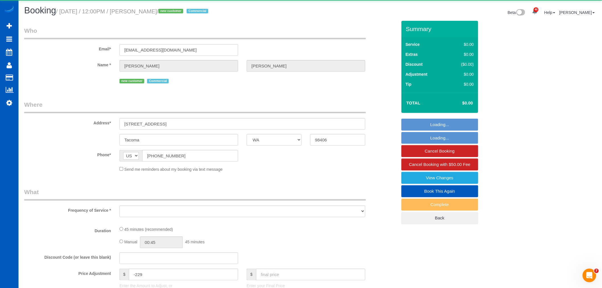
select select "object:5008"
select select "199"
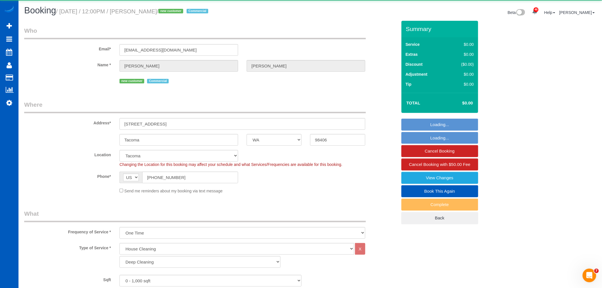
select select "object:5310"
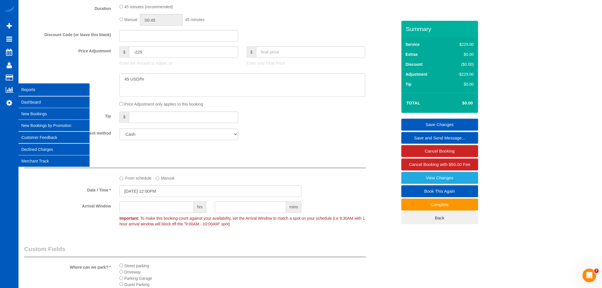
scroll to position [421, 0]
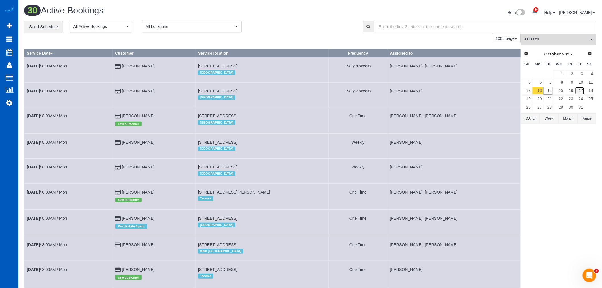
click at [577, 91] on link "17" at bounding box center [579, 91] width 9 height 8
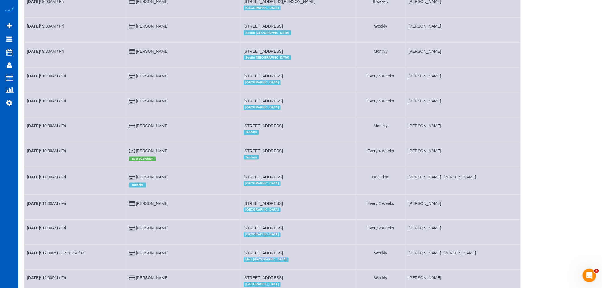
scroll to position [253, 0]
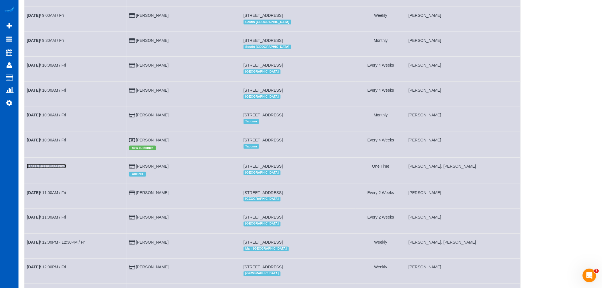
click at [60, 168] on link "Oct 17th / 11:00AM / Fri" at bounding box center [46, 166] width 39 height 5
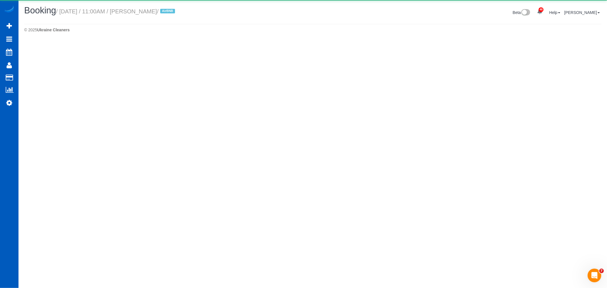
select select "WA"
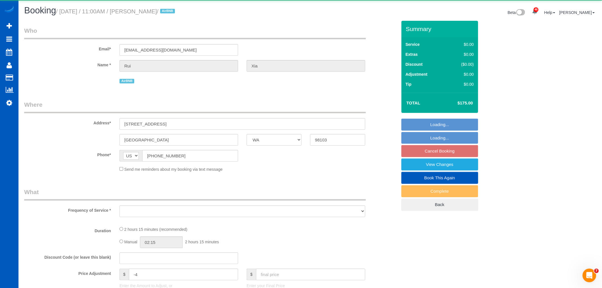
select select "object:7098"
select select "string:fspay-581ee3a3-ef50-4f7b-abd9-92cea8b7e377"
select select "199"
select select "1001"
select select "3"
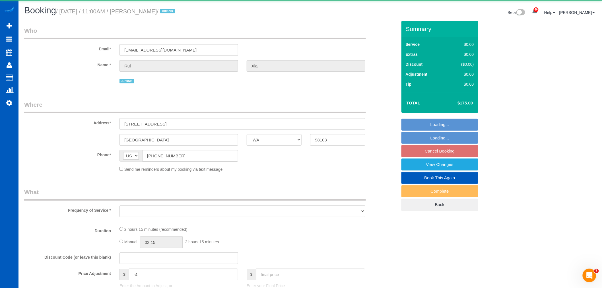
select select "3"
select select "spot32"
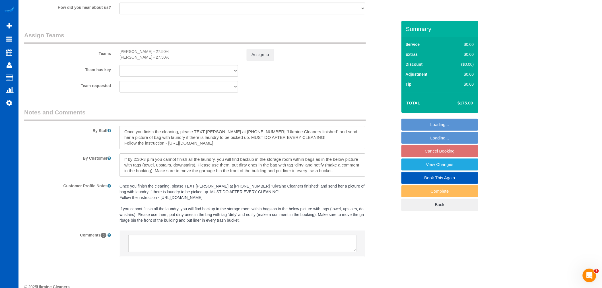
scroll to position [756, 0]
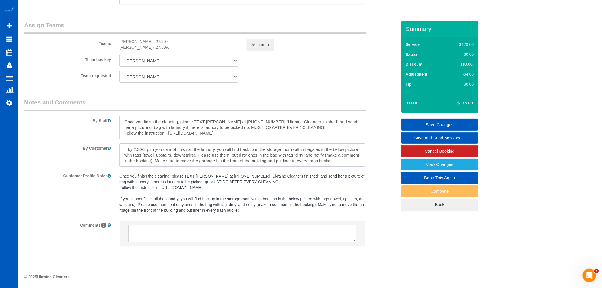
drag, startPoint x: 346, startPoint y: 161, endPoint x: 83, endPoint y: 139, distance: 263.6
click at [83, 139] on sui-booking-comments "By Staff By Customer Customer Profile Notes Once you finish the cleaning, pleas…" at bounding box center [210, 175] width 373 height 155
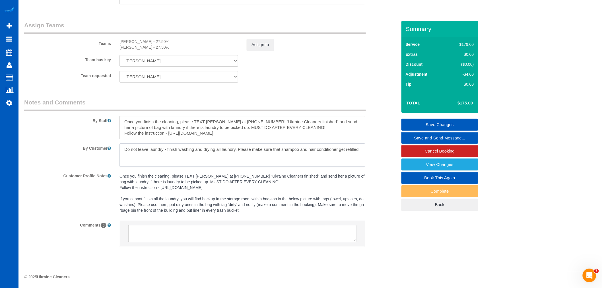
type textarea "Do not leave laundry - finish washing and drying all laundry. Please make sure …"
drag, startPoint x: 218, startPoint y: 127, endPoint x: 300, endPoint y: 123, distance: 82.3
click at [300, 123] on textarea at bounding box center [243, 127] width 246 height 23
click at [302, 122] on textarea at bounding box center [243, 127] width 246 height 23
type textarea "Once you finish the cleaning, please TEXT Rui at (217) 904-3307 "Ukraine Cleane…"
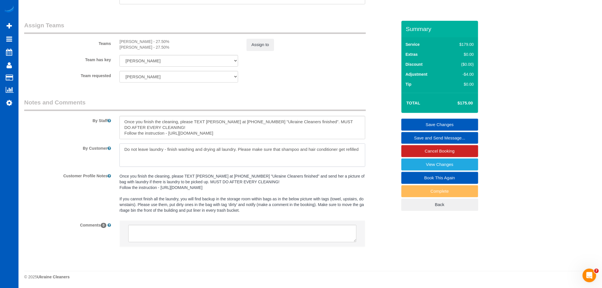
click at [260, 164] on textarea at bounding box center [243, 154] width 246 height 23
click at [433, 125] on link "Save Changes" at bounding box center [440, 125] width 77 height 12
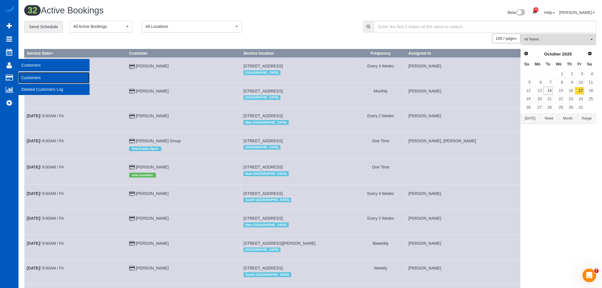
click at [37, 77] on link "Customers" at bounding box center [53, 77] width 71 height 11
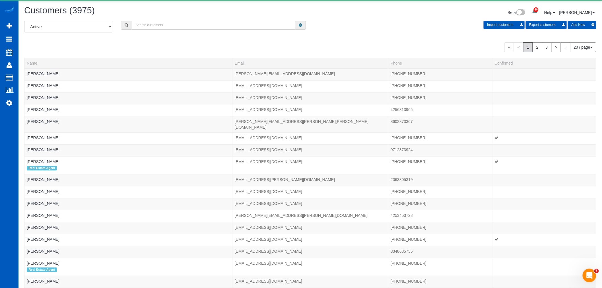
click at [155, 26] on input "text" at bounding box center [214, 25] width 164 height 9
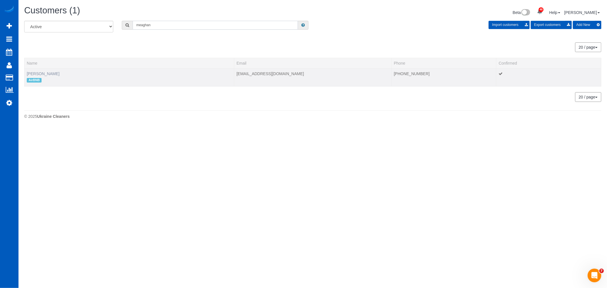
type input "meaghan"
drag, startPoint x: 53, startPoint y: 75, endPoint x: 68, endPoint y: 71, distance: 15.7
click at [53, 75] on link "Meaghan Schillinger" at bounding box center [43, 73] width 33 height 5
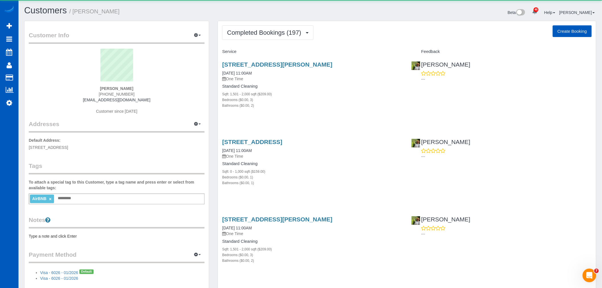
click at [562, 37] on button "Create Booking" at bounding box center [572, 31] width 39 height 12
select select "WA"
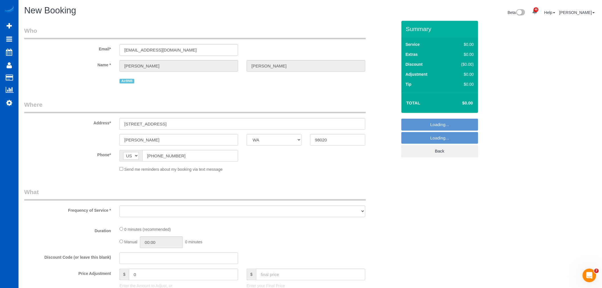
select select "string:fspay-5441cce4-d2fe-40b9-bdc4-a64cefa5af6f"
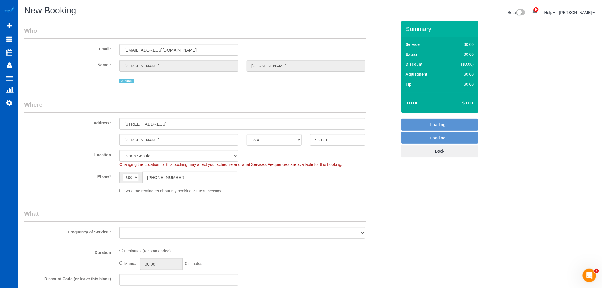
select select "object:9939"
select select "199"
select select "object:10112"
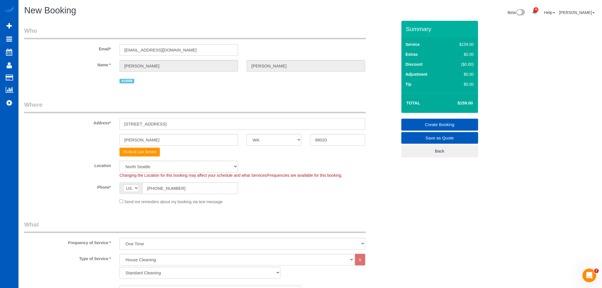
drag, startPoint x: 177, startPoint y: 127, endPoint x: 91, endPoint y: 128, distance: 86.2
click at [91, 128] on div "Address* 837 Main St" at bounding box center [211, 114] width 382 height 29
paste input "9718 228th Pl SW, Edmonds, WA 98020"
drag, startPoint x: 203, startPoint y: 122, endPoint x: 189, endPoint y: 124, distance: 14.6
click at [189, 124] on input "9718 228th Pl SW, Edmonds, WA 98020" at bounding box center [243, 124] width 246 height 12
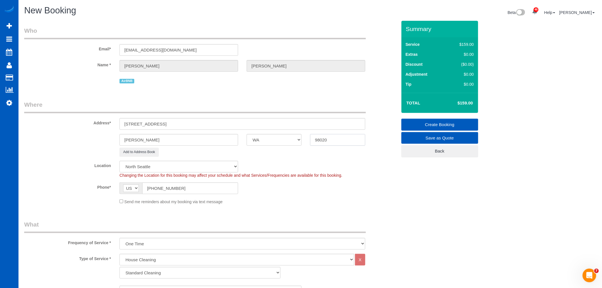
drag, startPoint x: 336, startPoint y: 143, endPoint x: 297, endPoint y: 141, distance: 39.3
click at [297, 141] on div "Edmonds AK AL AR AZ CA CO CT DC DE FL GA HI IA ID IL IN KS KY LA MA MD ME MI MN…" at bounding box center [211, 140] width 382 height 12
drag, startPoint x: 191, startPoint y: 123, endPoint x: 159, endPoint y: 126, distance: 31.5
click at [159, 126] on input "9718 228th Pl SW, Edmonds, WA 98020" at bounding box center [243, 124] width 246 height 12
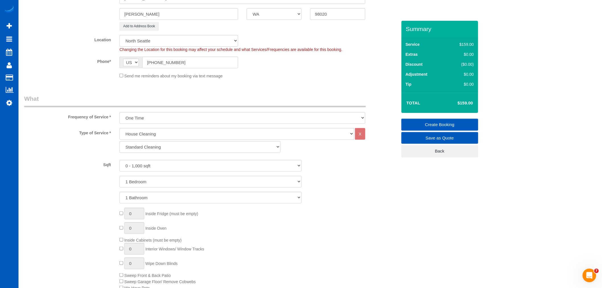
scroll to position [126, 0]
type input "9718 228th Pl SW"
click at [158, 146] on select "Standard Cleaning Deep Cleaning Move In/ Out Cleaning" at bounding box center [200, 147] width 161 height 12
select select "367"
click at [120, 141] on select "Standard Cleaning Deep Cleaning Move In/ Out Cleaning" at bounding box center [200, 147] width 161 height 12
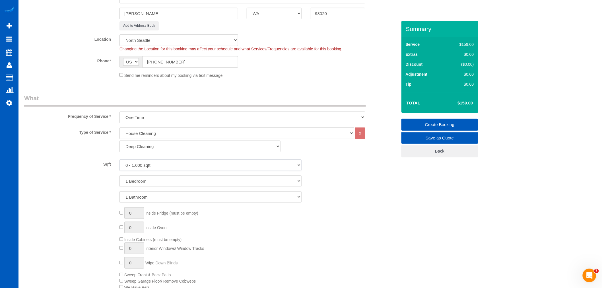
click at [148, 167] on select "0 - 1,000 sqft 1,001 - 1,500 sqft 1,501 - 2,000 sqft 2,001 - 2,500 sqft 2,501 -…" at bounding box center [211, 165] width 182 height 12
select select "1501"
click at [120, 160] on select "0 - 1,000 sqft 1,001 - 1,500 sqft 1,501 - 2,000 sqft 2,001 - 2,500 sqft 2,501 -…" at bounding box center [211, 165] width 182 height 12
drag, startPoint x: 145, startPoint y: 180, endPoint x: 146, endPoint y: 186, distance: 6.3
click at [145, 180] on select "1 Bedroom 2 Bedrooms 3 Bedrooms 4 Bedrooms 5 Bedrooms 6 Bedrooms 7 Bedrooms" at bounding box center [211, 181] width 182 height 12
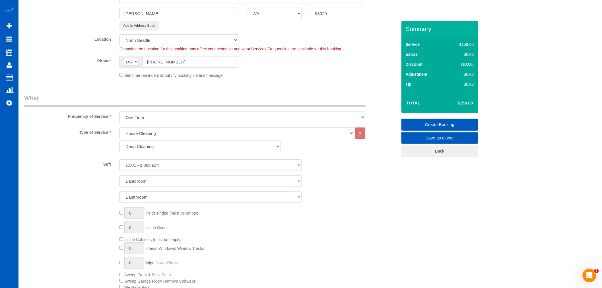
select select "5"
click at [120, 176] on select "1 Bedroom 2 Bedrooms 3 Bedrooms 4 Bedrooms 5 Bedrooms 6 Bedrooms 7 Bedrooms" at bounding box center [211, 181] width 182 height 12
click at [140, 199] on select "1 Bathroom 2 Bathrooms 3 Bathrooms 4 Bathrooms 5 Bathrooms 6 Bathrooms 7 Bathro…" at bounding box center [211, 197] width 182 height 12
select select "2"
click at [120, 192] on select "1 Bathroom 2 Bathrooms 3 Bathrooms 4 Bathrooms 5 Bathrooms 6 Bathrooms 7 Bathro…" at bounding box center [211, 197] width 182 height 12
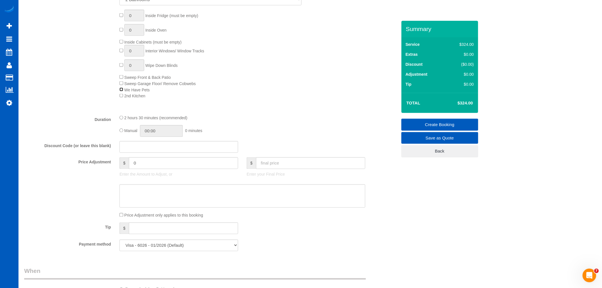
scroll to position [348, 0]
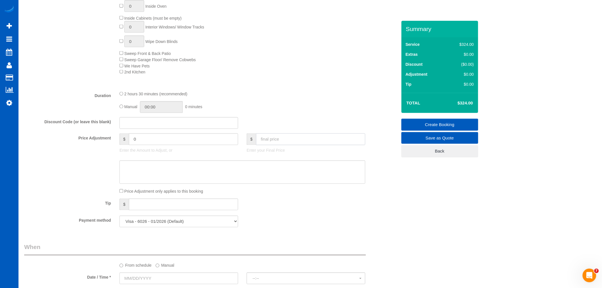
click at [270, 141] on input "text" at bounding box center [310, 139] width 109 height 12
type input "300"
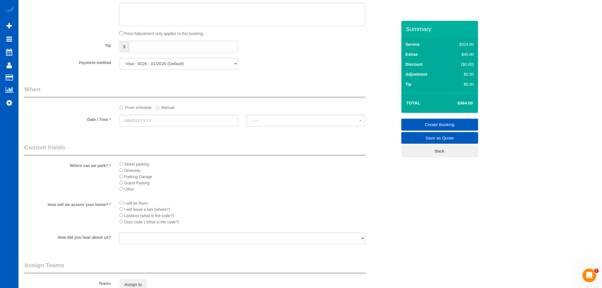
type input "-64"
click at [152, 123] on input "text" at bounding box center [179, 121] width 119 height 12
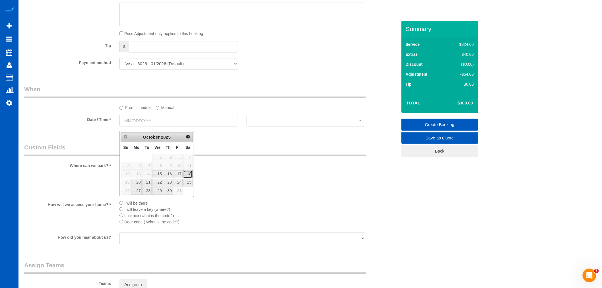
click at [192, 171] on link "18" at bounding box center [187, 174] width 9 height 8
type input "10/18/2025"
select select "spot48"
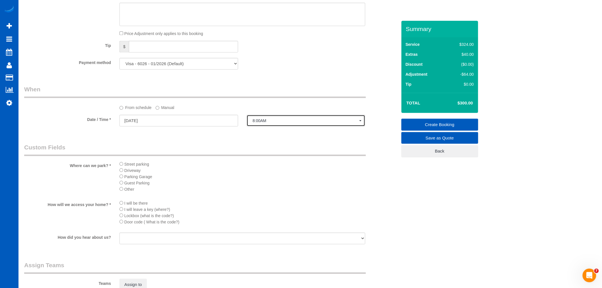
click at [260, 123] on span "8:00AM" at bounding box center [306, 120] width 107 height 5
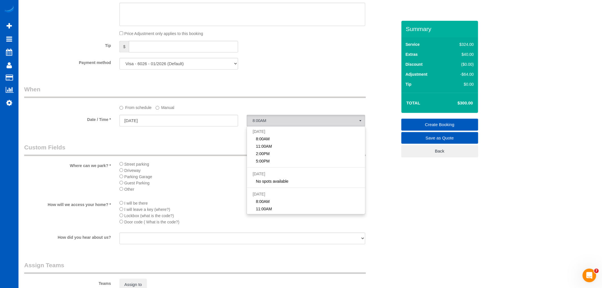
click at [160, 110] on label "Manual" at bounding box center [165, 107] width 19 height 8
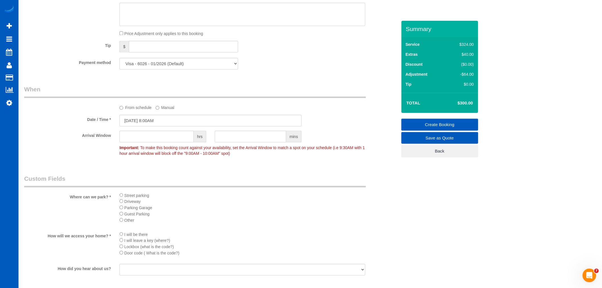
click at [149, 133] on sui-booking-spot "From schedule Manual Date / Time * 10/18/2025 8:00AM Arrival Window hrs mins Im…" at bounding box center [210, 122] width 373 height 74
click at [153, 123] on input "10/18/2025 8:00AM" at bounding box center [211, 121] width 182 height 12
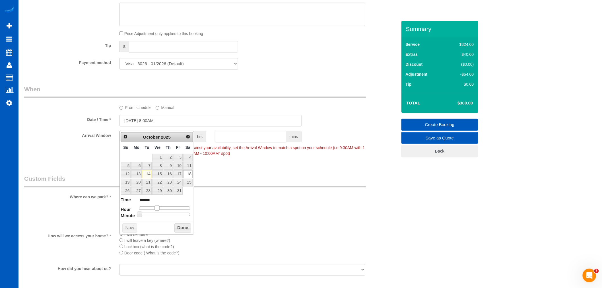
type input "10/18/2025 9:00AM"
type input "******"
type input "10/18/2025 10:00AM"
type input "*******"
drag, startPoint x: 157, startPoint y: 207, endPoint x: 160, endPoint y: 208, distance: 4.1
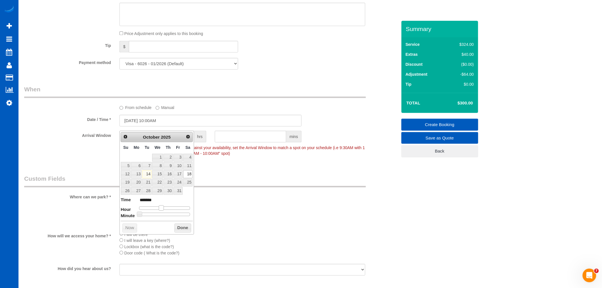
click at [160, 208] on span at bounding box center [161, 207] width 5 height 5
click at [184, 232] on button "Done" at bounding box center [182, 227] width 17 height 9
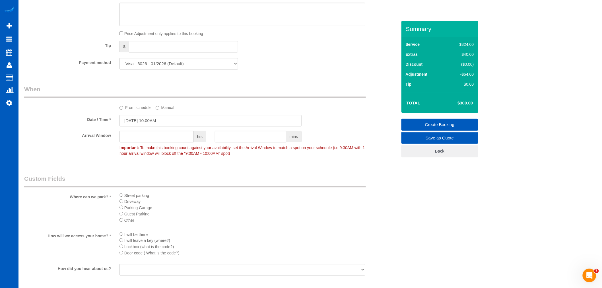
click at [118, 240] on div "I will be there I will leave a key (where?) Lockbox (what is the code?) Door co…" at bounding box center [242, 245] width 254 height 28
click at [119, 240] on div "I will be there I will leave a key (where?) Lockbox (what is the code?) Door co…" at bounding box center [242, 245] width 254 height 28
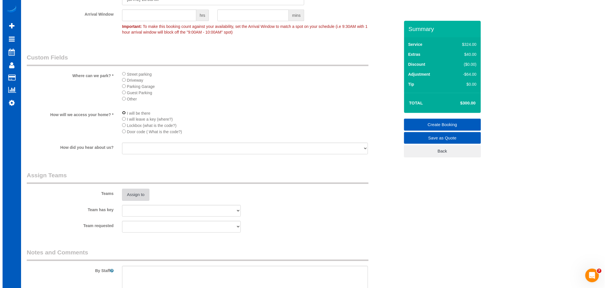
scroll to position [632, 0]
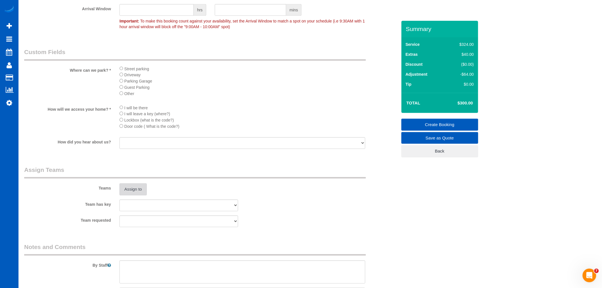
click at [124, 195] on button "Assign to" at bounding box center [133, 189] width 27 height 12
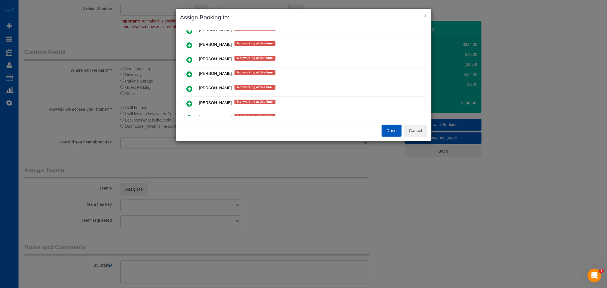
scroll to position [285, 0]
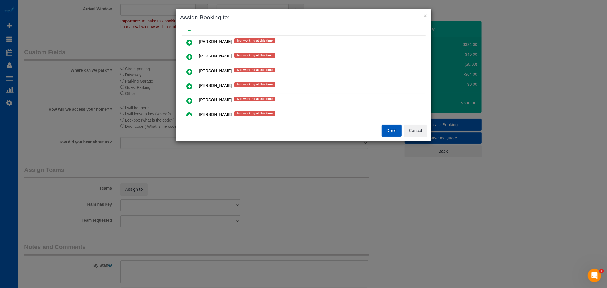
click at [186, 52] on link at bounding box center [189, 57] width 13 height 11
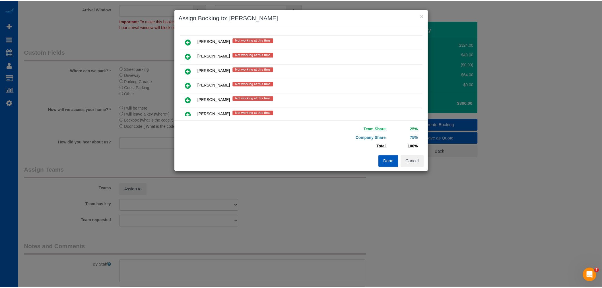
scroll to position [297, 0]
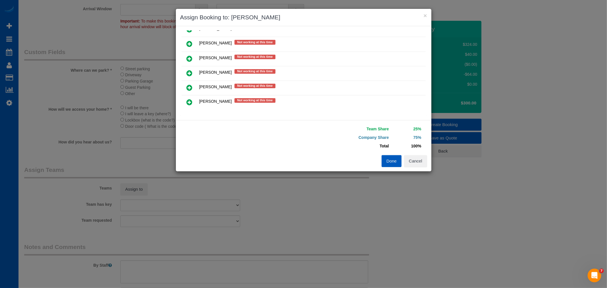
click at [392, 160] on button "Done" at bounding box center [392, 161] width 20 height 12
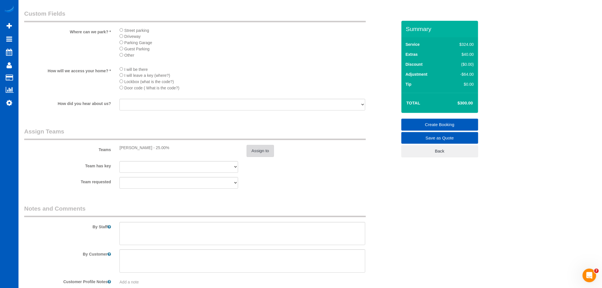
scroll to position [712, 0]
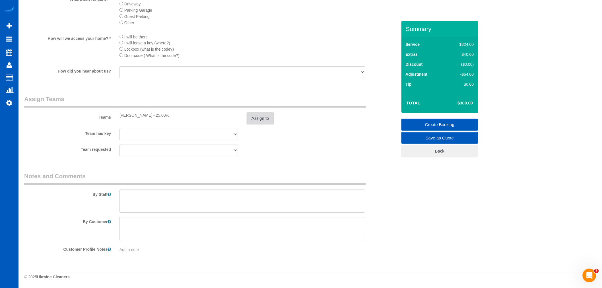
click at [262, 121] on button "Assign to" at bounding box center [260, 118] width 27 height 12
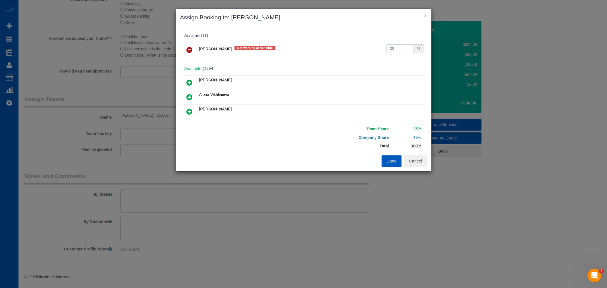
drag, startPoint x: 399, startPoint y: 45, endPoint x: 308, endPoint y: 58, distance: 91.4
click at [308, 58] on div "Rymma Volkova Not working at this time 25 %" at bounding box center [303, 52] width 247 height 22
type input "60"
click at [386, 159] on button "Done" at bounding box center [392, 161] width 20 height 12
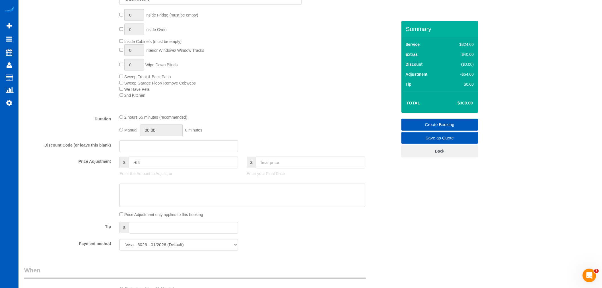
scroll to position [206, 0]
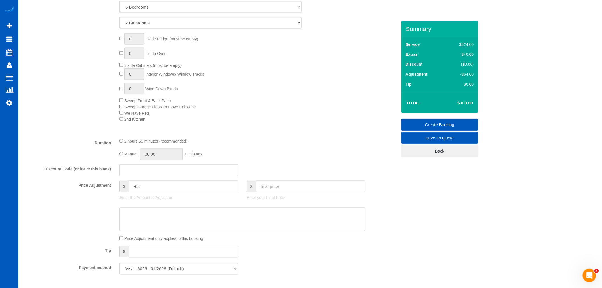
click at [279, 151] on div "2 hours 55 minutes (recommended) Manual 00:00 0 minutes" at bounding box center [242, 149] width 254 height 22
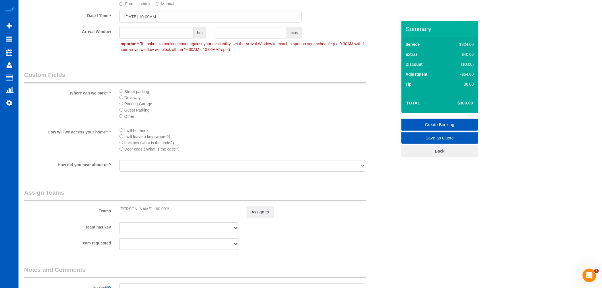
scroll to position [617, 0]
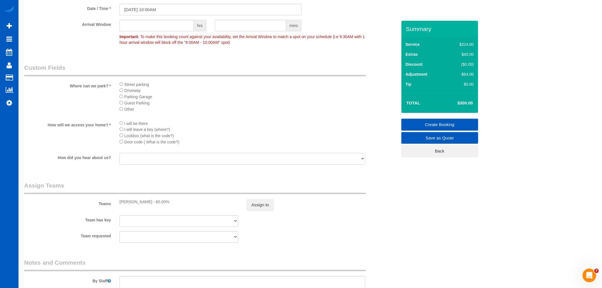
click at [295, 164] on select "Facebook Yelp Google Word of Mouth/ Referral Direct Marketing Marketing Materia…" at bounding box center [243, 159] width 246 height 12
click at [367, 201] on div "Teams Rymma Volkova - 60.00% Assign to" at bounding box center [211, 196] width 382 height 30
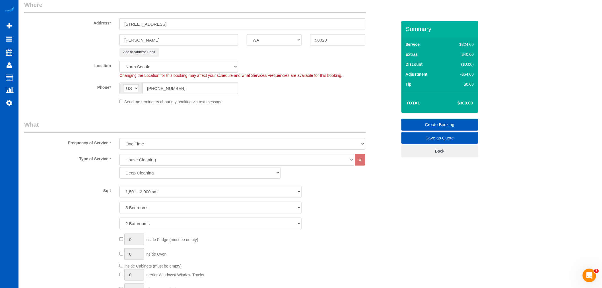
scroll to position [95, 0]
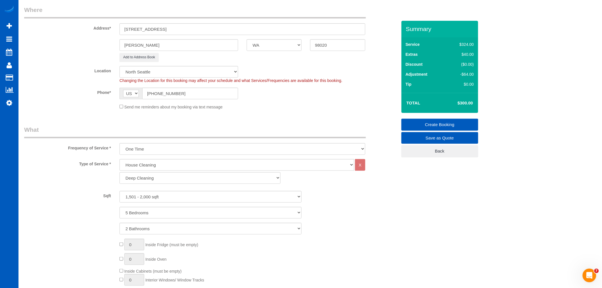
click at [459, 127] on link "Create Booking" at bounding box center [440, 125] width 77 height 12
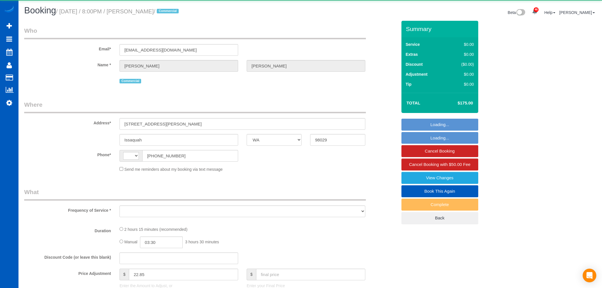
select select "WA"
select select "string:[GEOGRAPHIC_DATA]"
select select "object:557"
select select "199"
select select "1001"
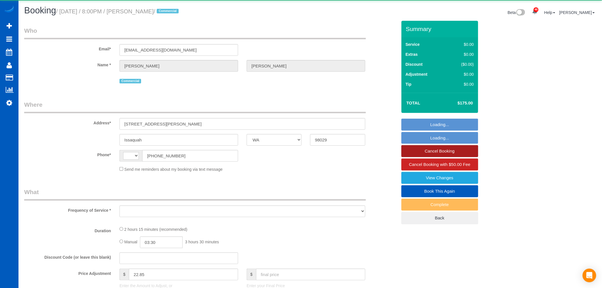
select select "3"
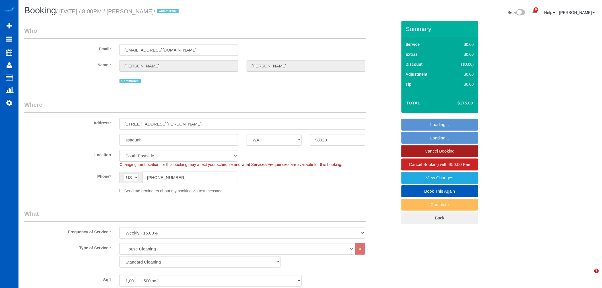
select select "object:1066"
select select "1001"
select select "3"
click at [432, 152] on link "Cancel Booking" at bounding box center [440, 151] width 77 height 12
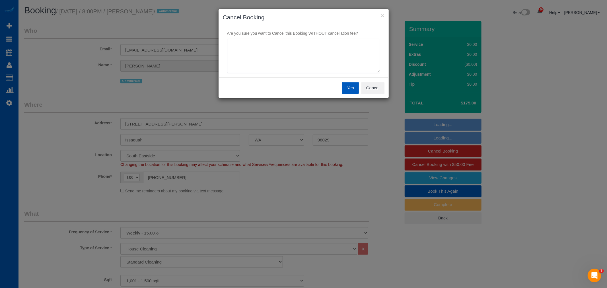
click at [314, 66] on textarea at bounding box center [303, 56] width 153 height 35
type textarea "Getting a different cleaning service through corporate"
click at [349, 93] on button "Yes" at bounding box center [350, 88] width 17 height 12
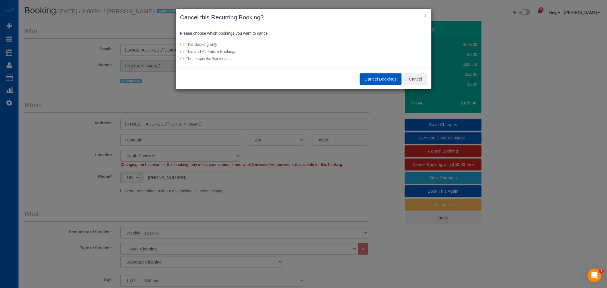
click at [216, 51] on label "This and All Future Bookings" at bounding box center [261, 52] width 162 height 6
click at [381, 77] on button "Cancel Bookings" at bounding box center [381, 79] width 42 height 12
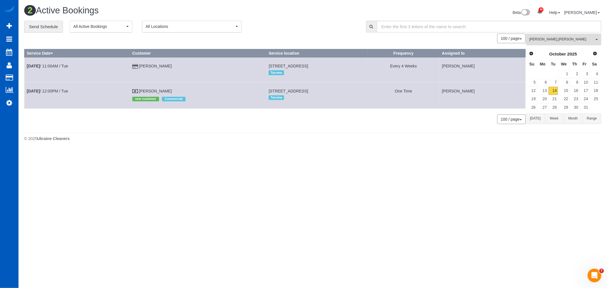
click at [556, 37] on button "[PERSON_NAME] All Teams" at bounding box center [563, 40] width 75 height 12
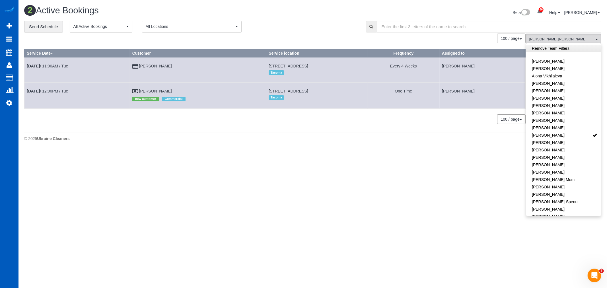
click at [557, 49] on link "Remove Team Filters" at bounding box center [563, 48] width 75 height 7
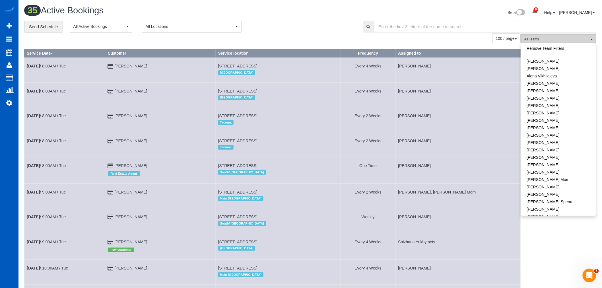
click at [542, 35] on button "All Teams" at bounding box center [558, 40] width 75 height 12
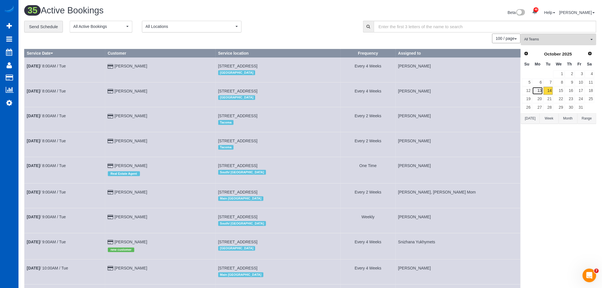
click at [542, 94] on link "13" at bounding box center [537, 91] width 11 height 8
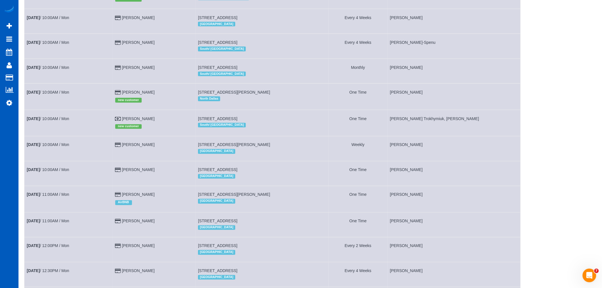
scroll to position [411, 0]
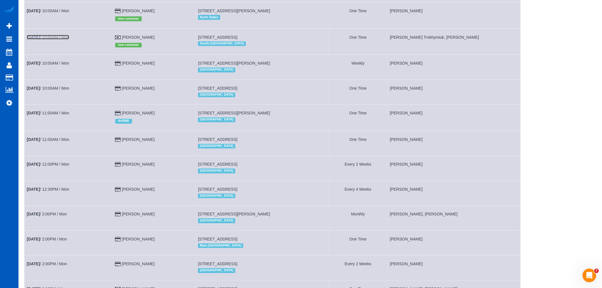
click at [46, 40] on link "[DATE] 10:00AM / Mon" at bounding box center [48, 37] width 42 height 5
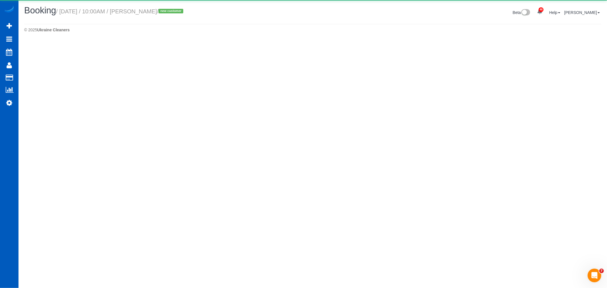
select select "WA"
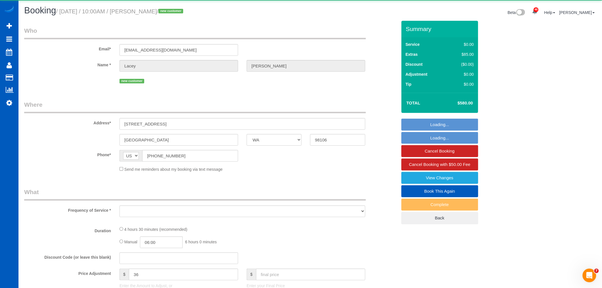
select select "object:2976"
select select "199"
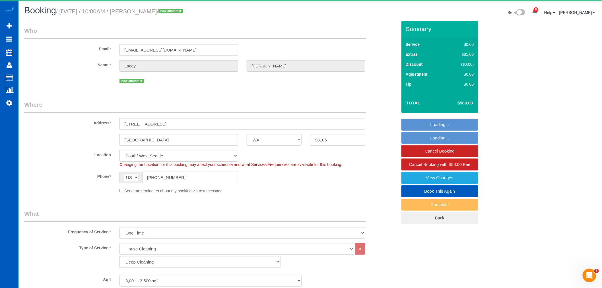
select select "object:3051"
select select "3001"
select select "5"
select select "4"
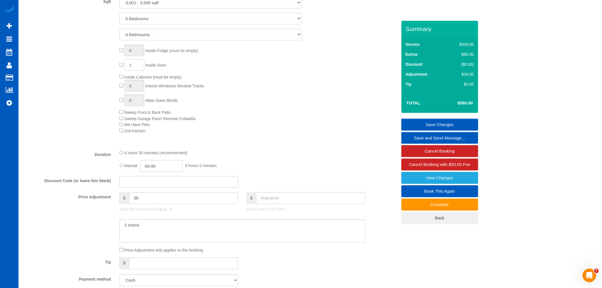
scroll to position [326, 0]
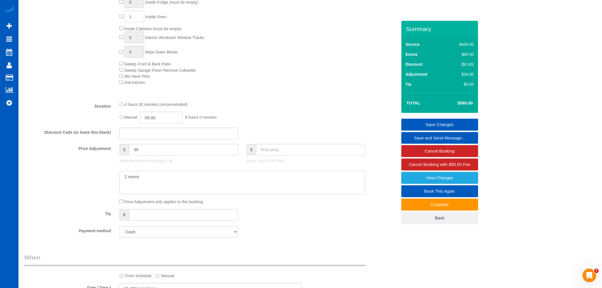
click at [273, 191] on textarea at bounding box center [243, 182] width 246 height 23
click at [271, 211] on fieldset "What Frequency of Service * One Time Weekly - 15.00% Every 2 Weeks - 10.00% Eve…" at bounding box center [210, 62] width 373 height 359
click at [182, 167] on div "$ 36 Enter the Amount to Adjust, or" at bounding box center [178, 155] width 127 height 23
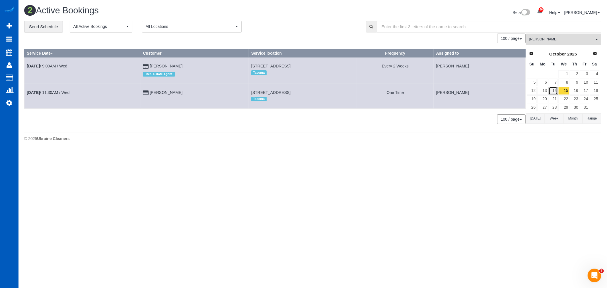
click at [554, 92] on link "14" at bounding box center [553, 91] width 9 height 8
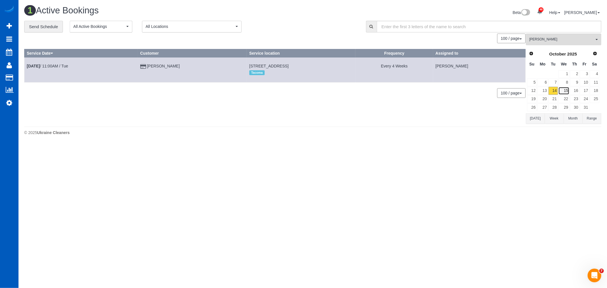
click at [565, 93] on link "15" at bounding box center [563, 91] width 11 height 8
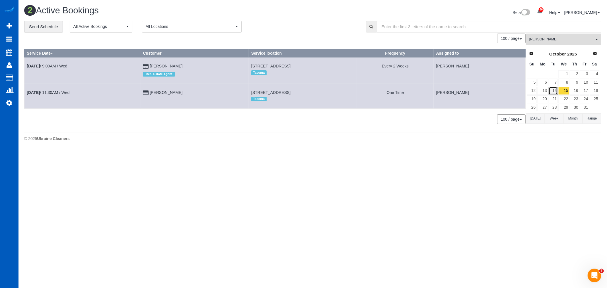
click at [552, 89] on link "14" at bounding box center [553, 91] width 9 height 8
click at [539, 40] on span "[PERSON_NAME]" at bounding box center [561, 39] width 65 height 5
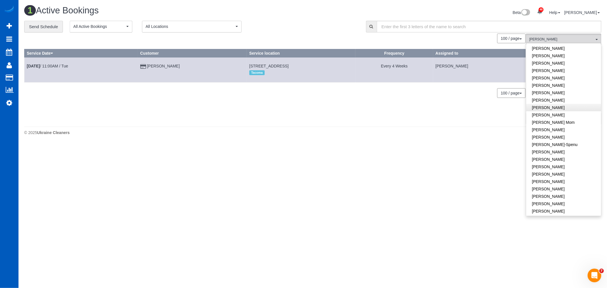
scroll to position [55, 0]
click at [557, 79] on link "[PERSON_NAME]" at bounding box center [563, 79] width 75 height 7
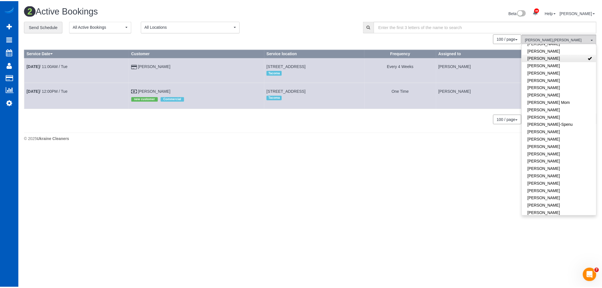
scroll to position [87, 0]
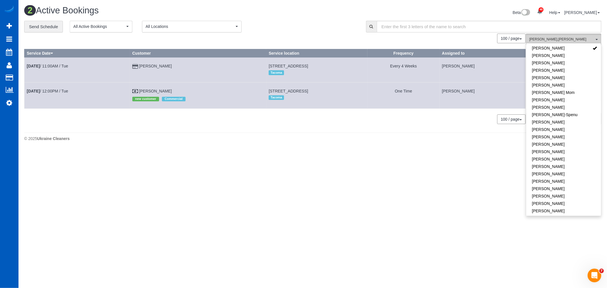
click at [542, 36] on button "[PERSON_NAME] All Teams" at bounding box center [563, 40] width 75 height 12
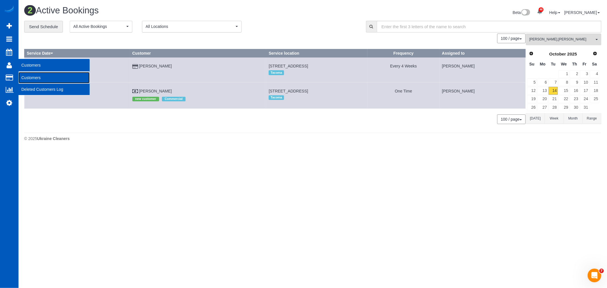
click at [38, 78] on link "Customers" at bounding box center [53, 77] width 71 height 11
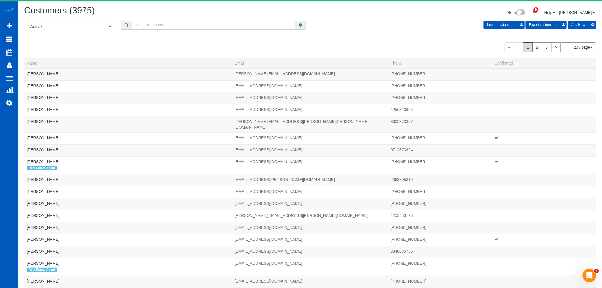
click at [161, 25] on input "text" at bounding box center [214, 25] width 164 height 9
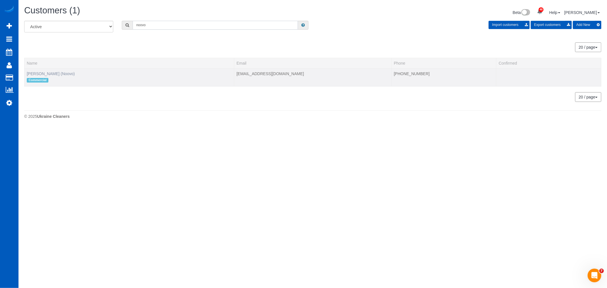
type input "noovo"
click at [46, 72] on link "[PERSON_NAME] (Noovo)" at bounding box center [51, 73] width 48 height 5
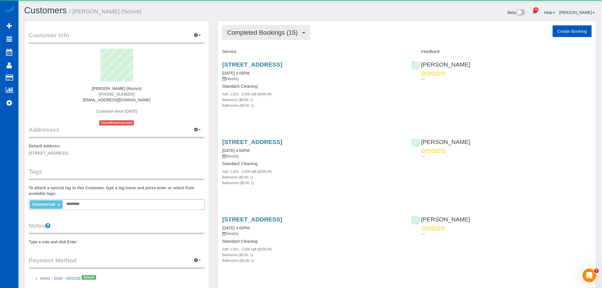
click at [289, 36] on button "Completed Bookings (15)" at bounding box center [266, 32] width 88 height 15
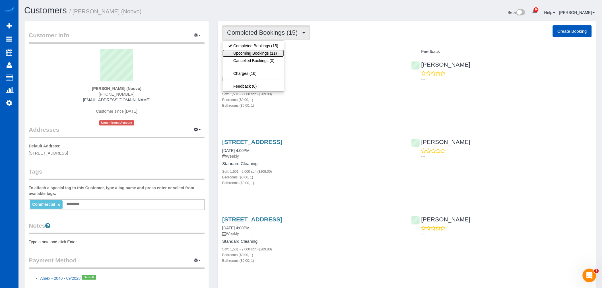
click at [280, 52] on link "Upcoming Bookings (11)" at bounding box center [253, 53] width 61 height 7
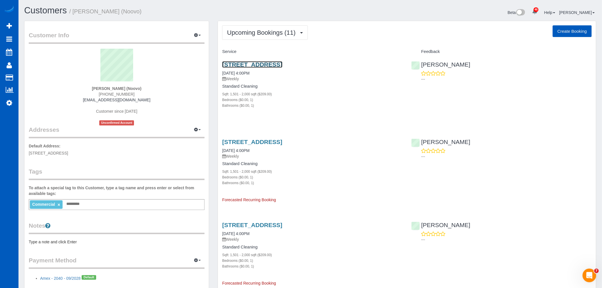
click at [274, 63] on link "[STREET_ADDRESS]" at bounding box center [252, 64] width 60 height 7
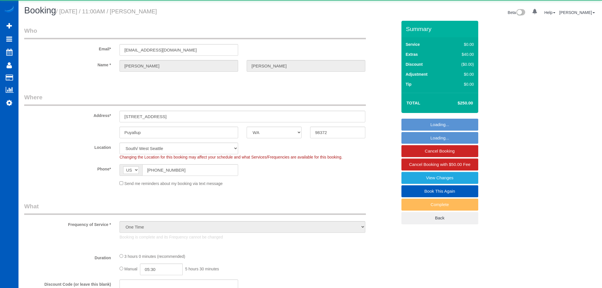
select select "WA"
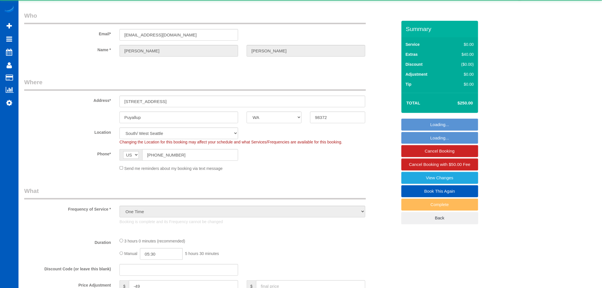
select select "object:1127"
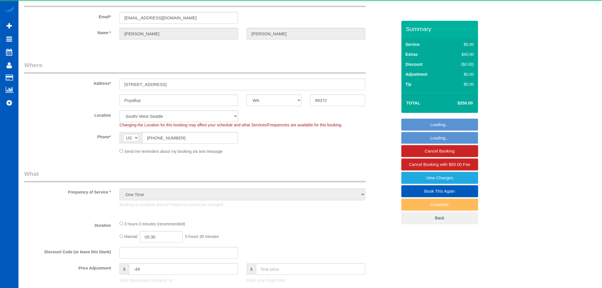
select select "199"
select select "2001"
select select "4"
select select "3"
select select "spot1"
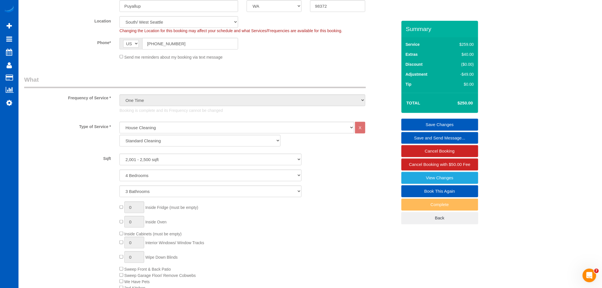
click at [429, 191] on link "Book This Again" at bounding box center [440, 191] width 77 height 12
select select "WA"
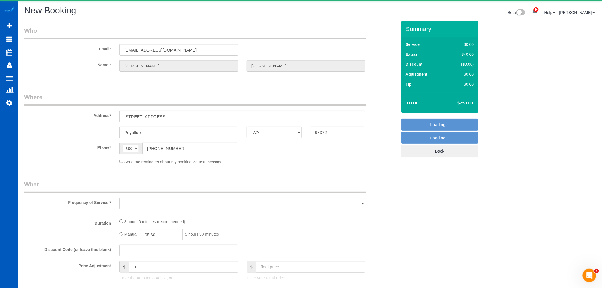
select select "object:1697"
select select "string:fspay-c3f56e8a-03c6-4eb1-b312-ea7e0ef2c45e"
select select "199"
select select "2001"
select select "4"
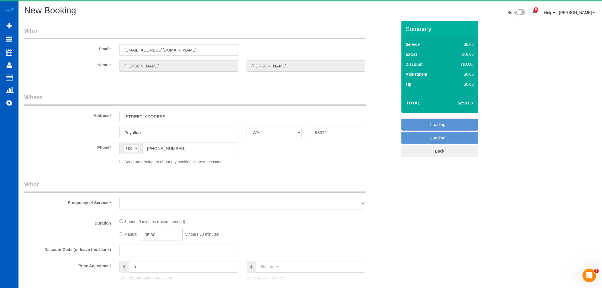
select select "3"
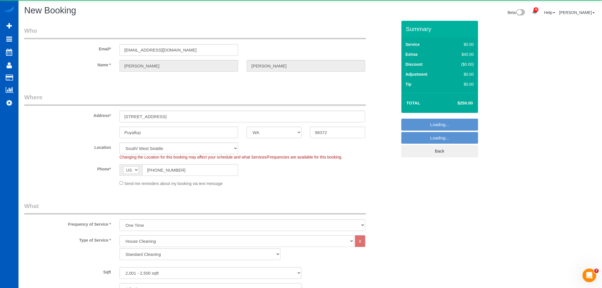
select select "object:1841"
select select "2001"
select select "4"
select select "3"
select select "2"
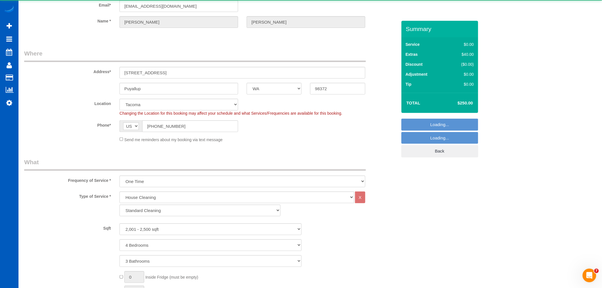
select select "object:1935"
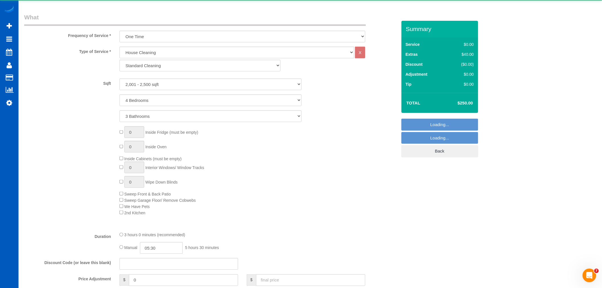
select select "2001"
select select "4"
select select "3"
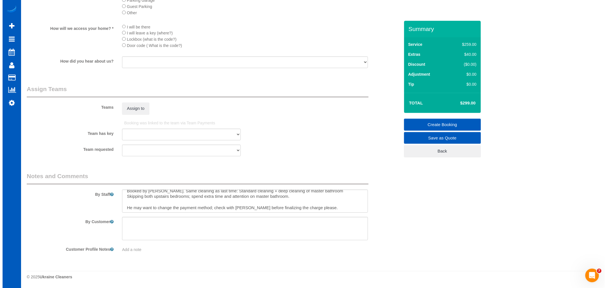
scroll to position [6, 0]
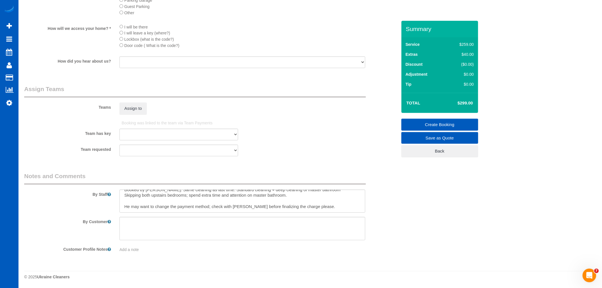
click at [147, 110] on div "Assign to" at bounding box center [178, 108] width 127 height 12
click at [144, 110] on button "Assign to" at bounding box center [133, 108] width 27 height 12
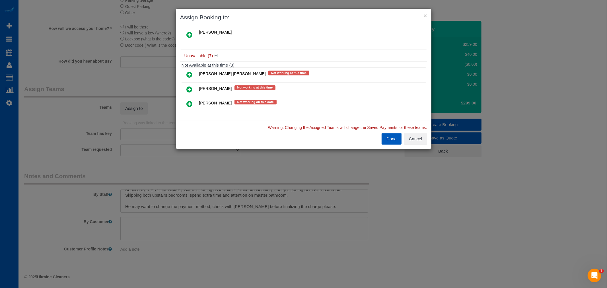
scroll to position [0, 0]
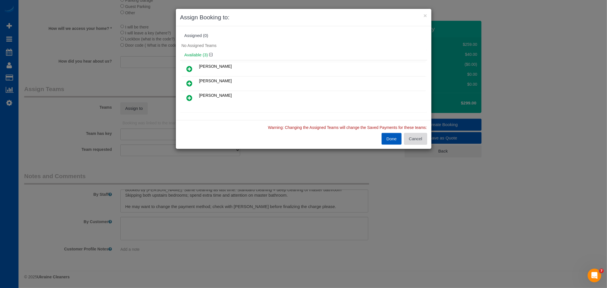
click at [413, 144] on button "Cancel" at bounding box center [415, 139] width 23 height 12
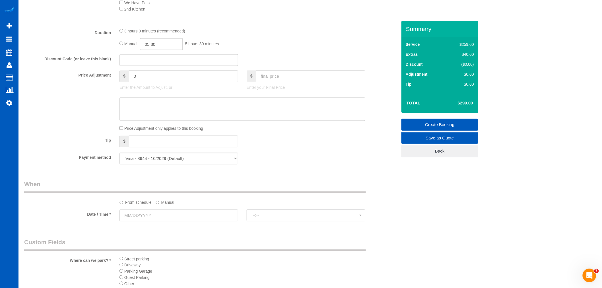
scroll to position [398, 0]
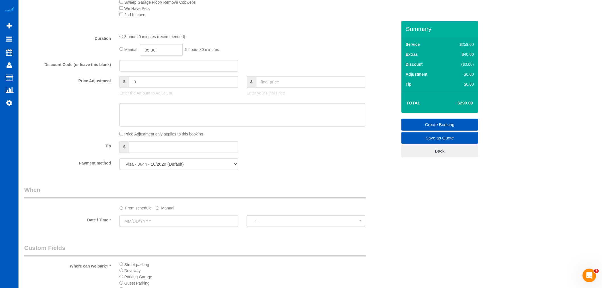
click at [143, 227] on input "text" at bounding box center [179, 221] width 119 height 12
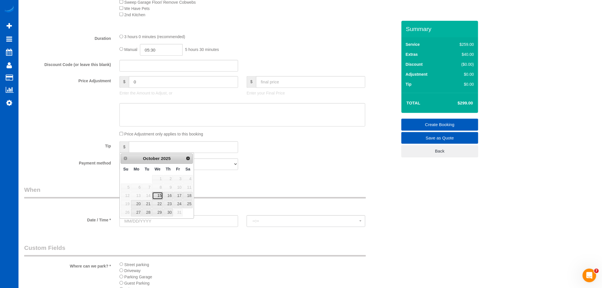
click at [160, 198] on link "15" at bounding box center [157, 196] width 11 height 8
type input "[DATE]"
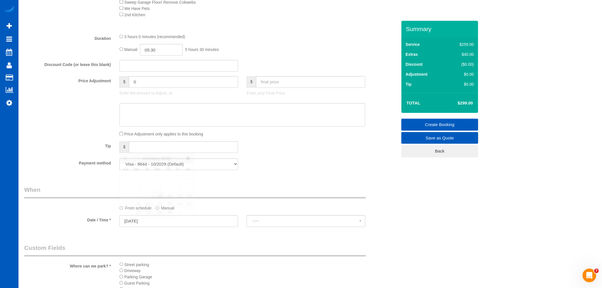
select select "spot11"
click at [274, 227] on button "2:00PM" at bounding box center [306, 221] width 119 height 12
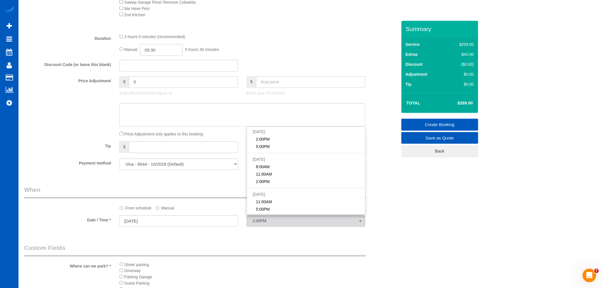
click at [171, 211] on label "Manual" at bounding box center [165, 207] width 19 height 8
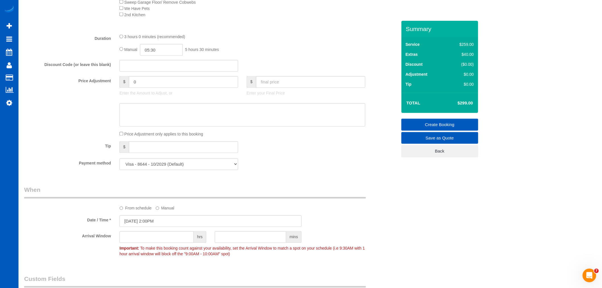
click at [139, 234] on sui-booking-spot "From schedule Manual Date / Time * [DATE] 2:00PM Arrival Window hrs mins Import…" at bounding box center [210, 223] width 373 height 74
click at [144, 226] on input "[DATE] 2:00PM" at bounding box center [211, 221] width 182 height 12
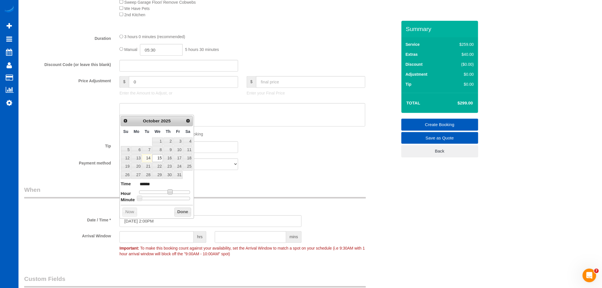
type input "[DATE] 1:00PM"
type input "******"
type input "[DATE] 12:00PM"
type input "*******"
type input "[DATE] 11:00AM"
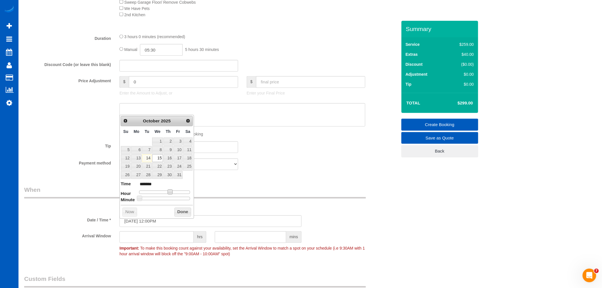
type input "*******"
drag, startPoint x: 168, startPoint y: 192, endPoint x: 150, endPoint y: 195, distance: 18.4
click at [161, 193] on span at bounding box center [163, 192] width 5 height 5
drag, startPoint x: 136, startPoint y: 200, endPoint x: 140, endPoint y: 200, distance: 4.3
click at [140, 200] on dl "Time ******* Hour Minute Second Millisecond Microsecond Time Zone ***** ***** *…" at bounding box center [157, 191] width 72 height 20
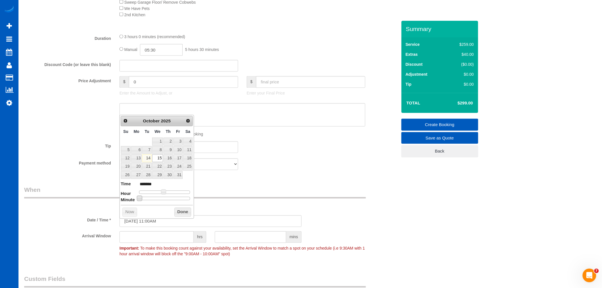
type input "10/15/2025 11:05AM"
type input "*******"
type input "10/15/2025 11:10AM"
type input "*******"
type input "10/15/2025 11:15AM"
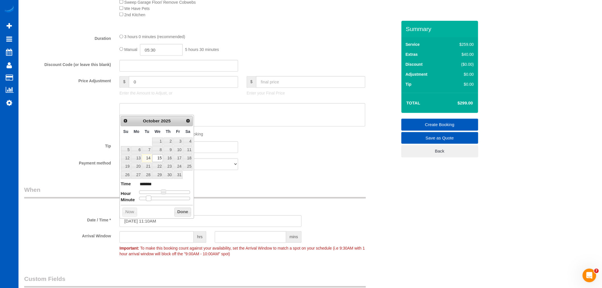
type input "*******"
type input "10/15/2025 11:20AM"
type input "*******"
type input "10/15/2025 11:25AM"
type input "*******"
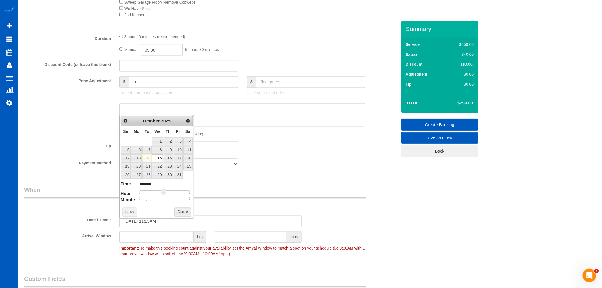
type input "10/15/2025 11:30AM"
type input "*******"
drag, startPoint x: 140, startPoint y: 199, endPoint x: 167, endPoint y: 199, distance: 27.0
click at [167, 199] on span at bounding box center [166, 198] width 5 height 5
click at [183, 216] on button "Done" at bounding box center [182, 212] width 17 height 9
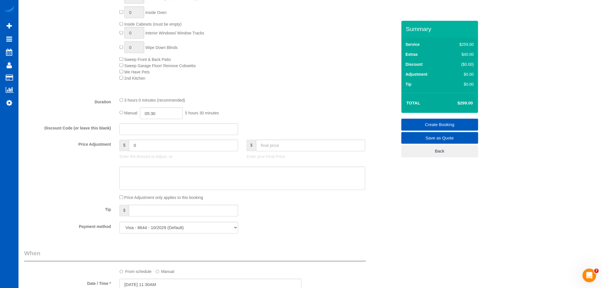
scroll to position [334, 0]
click at [279, 145] on input "text" at bounding box center [310, 145] width 109 height 12
type input "250"
type input "-49"
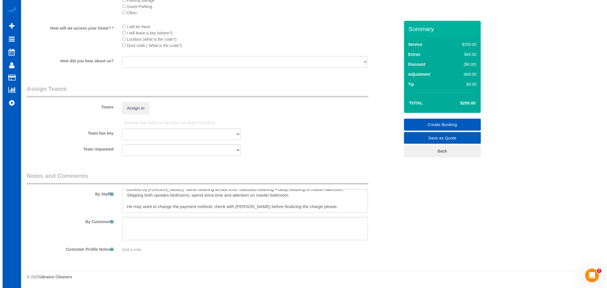
scroll to position [0, 0]
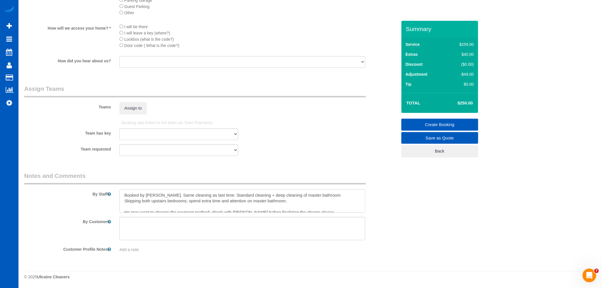
drag, startPoint x: 155, startPoint y: 195, endPoint x: 102, endPoint y: 197, distance: 53.5
click at [103, 194] on div "By Staff" at bounding box center [211, 192] width 382 height 41
click at [157, 196] on textarea at bounding box center [243, 200] width 246 height 23
click at [157, 194] on textarea at bounding box center [243, 200] width 246 height 23
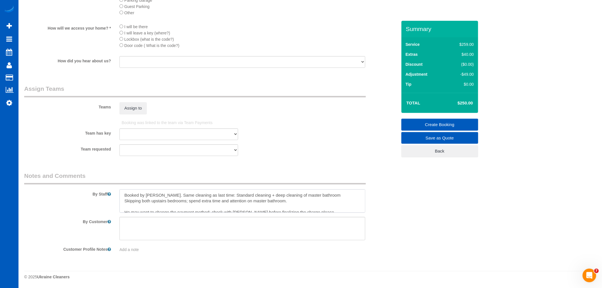
click at [155, 195] on textarea at bounding box center [243, 200] width 246 height 23
drag, startPoint x: 159, startPoint y: 194, endPoint x: 19, endPoint y: 206, distance: 140.0
type textarea "Booked by Jade. SS He may want to change the payment method; check with Jade be…"
click at [135, 109] on button "Assign to" at bounding box center [133, 108] width 27 height 12
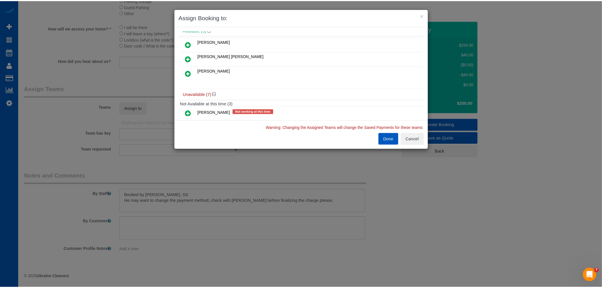
scroll to position [63, 0]
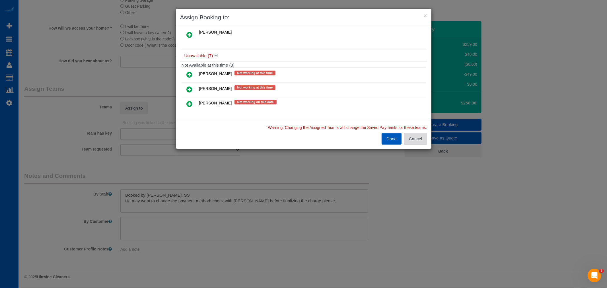
click at [417, 140] on button "Cancel" at bounding box center [415, 139] width 23 height 12
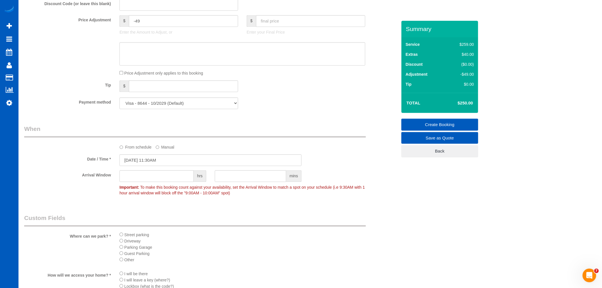
scroll to position [429, 0]
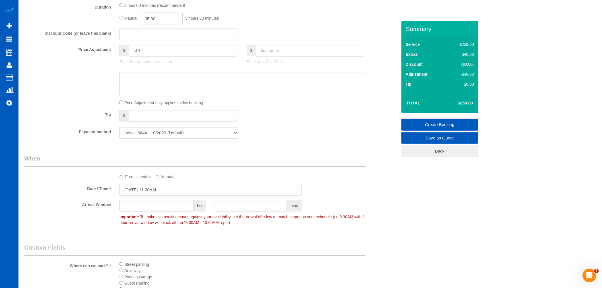
click at [145, 192] on input "10/15/2025 11:30AM" at bounding box center [211, 190] width 182 height 12
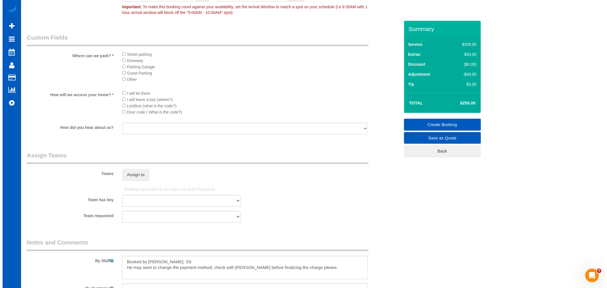
scroll to position [650, 0]
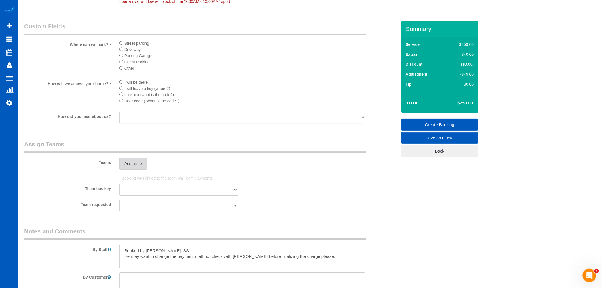
click at [144, 170] on button "Assign to" at bounding box center [133, 164] width 27 height 12
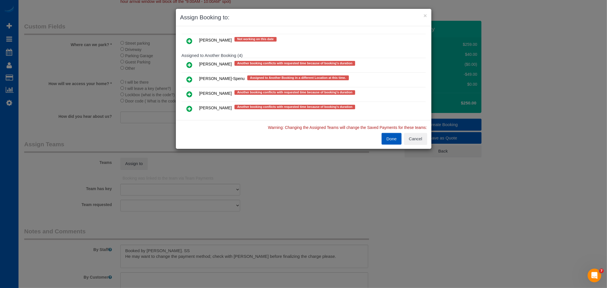
scroll to position [126, 0]
click at [192, 105] on icon at bounding box center [190, 108] width 6 height 7
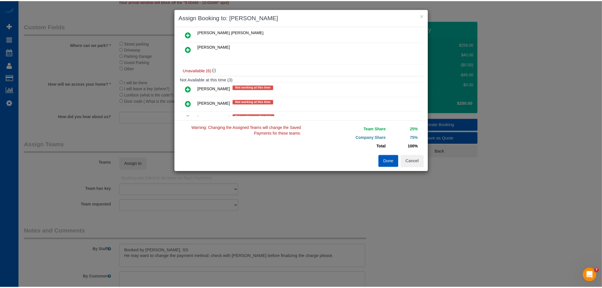
scroll to position [0, 0]
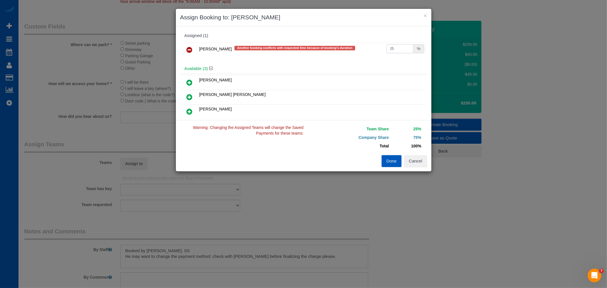
drag, startPoint x: 400, startPoint y: 45, endPoint x: 332, endPoint y: 56, distance: 69.0
click at [332, 56] on tr "Olha Dezhniuk Another booking conflicts with requested time because of booking'…" at bounding box center [304, 50] width 244 height 15
type input "50"
click at [392, 160] on button "Done" at bounding box center [392, 161] width 20 height 12
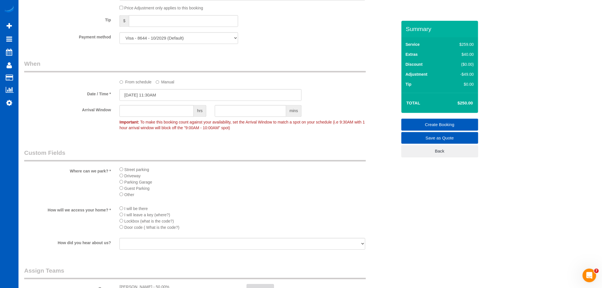
scroll to position [713, 0]
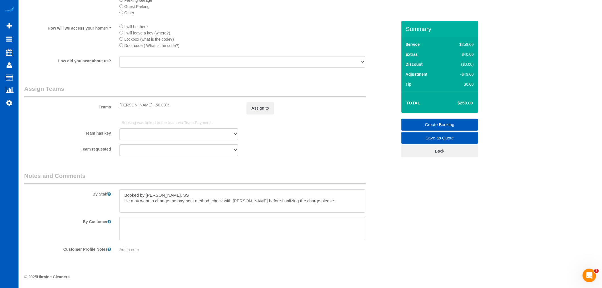
drag, startPoint x: 124, startPoint y: 200, endPoint x: 173, endPoint y: 200, distance: 49.2
click at [173, 200] on textarea at bounding box center [243, 200] width 246 height 23
drag, startPoint x: 312, startPoint y: 201, endPoint x: 99, endPoint y: 180, distance: 213.8
click at [99, 180] on fieldset "Notes and Comments By Staff By Customer Customer Profile Notes Add a note" at bounding box center [210, 214] width 373 height 85
paste textarea "Standard cleaning + deep cleaning of master bathroom Skipping both upstairs bed…"
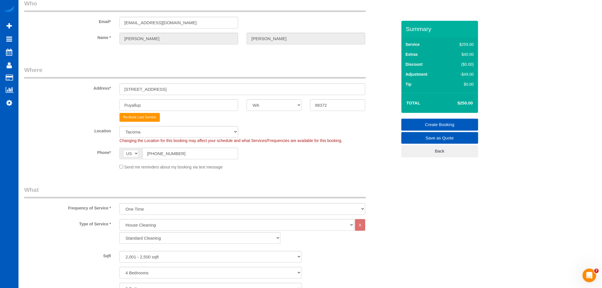
scroll to position [18, 0]
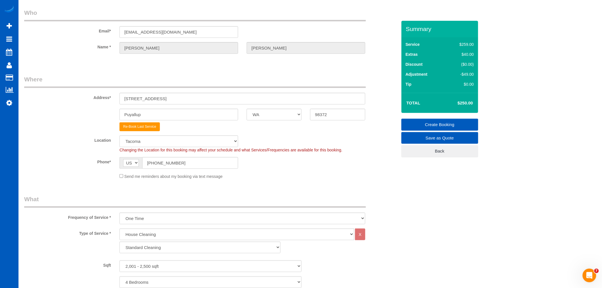
type textarea "Standard cleaning + deep cleaning of master bathroom Skipping both upstairs bed…"
click at [435, 125] on link "Create Booking" at bounding box center [440, 125] width 77 height 12
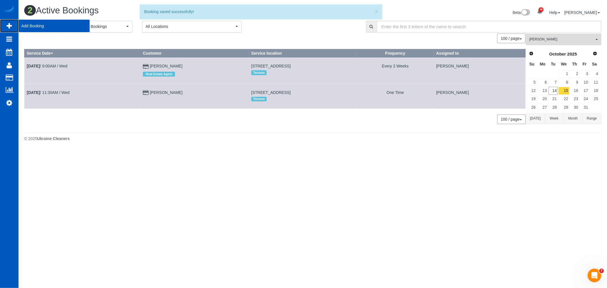
click at [38, 26] on span "Add Booking" at bounding box center [53, 25] width 71 height 13
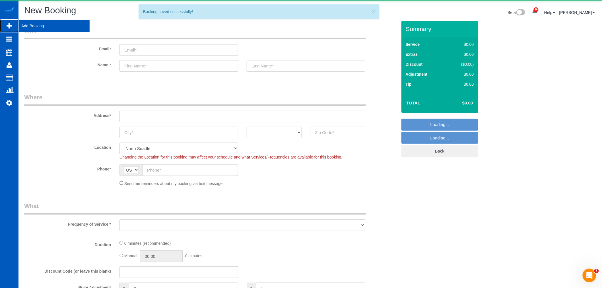
select select "object:3859"
select select "199"
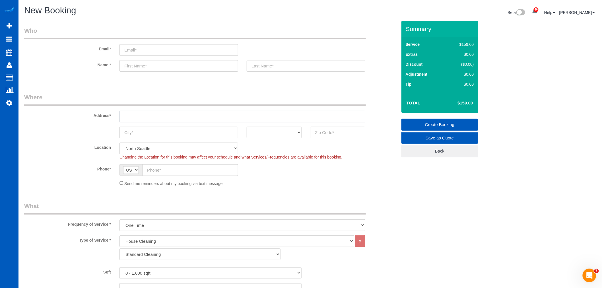
click at [154, 115] on input "text" at bounding box center [243, 117] width 246 height 12
drag, startPoint x: 291, startPoint y: 156, endPoint x: 302, endPoint y: 168, distance: 16.5
click at [291, 157] on span "Changing the Location for this booking may affect your schedule and what Servic…" at bounding box center [231, 157] width 223 height 5
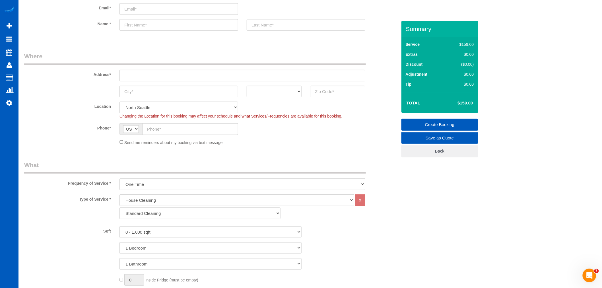
scroll to position [126, 0]
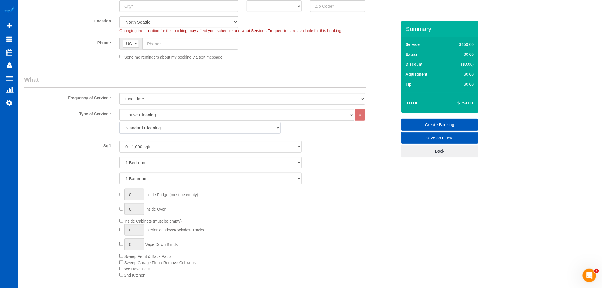
click at [163, 126] on select "Standard Cleaning Deep Cleaning Move In/ Out Cleaning" at bounding box center [200, 128] width 161 height 12
select select "368"
click at [120, 122] on select "Standard Cleaning Deep Cleaning Move In/ Out Cleaning" at bounding box center [200, 128] width 161 height 12
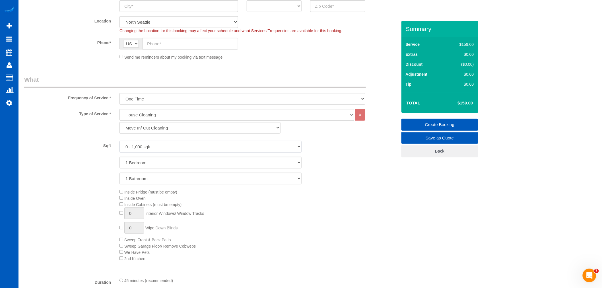
click at [154, 147] on select "0 - 1,000 sqft 1,001 - 1,500 sqft 1,501 - 2,000 sqft 2,001 - 2,500 sqft 2,501 -…" at bounding box center [211, 147] width 182 height 12
select select "5501"
click at [120, 141] on select "0 - 1,000 sqft 1,001 - 1,500 sqft 1,501 - 2,000 sqft 2,001 - 2,500 sqft 2,501 -…" at bounding box center [211, 147] width 182 height 12
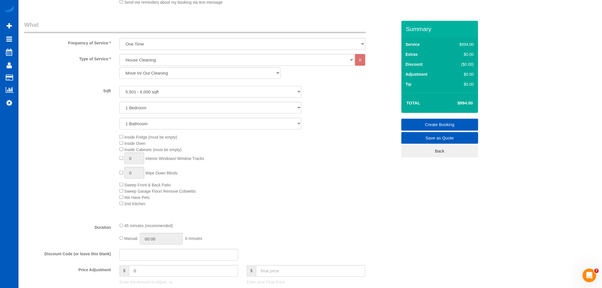
scroll to position [190, 0]
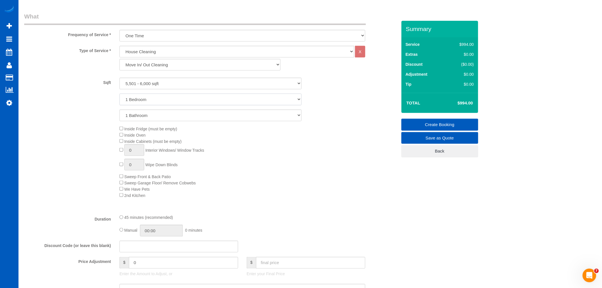
click at [152, 96] on select "1 Bedroom 2 Bedrooms 3 Bedrooms 4 Bedrooms 5 Bedrooms 6 Bedrooms 7 Bedrooms" at bounding box center [211, 100] width 182 height 12
click at [151, 99] on select "1 Bedroom 2 Bedrooms 3 Bedrooms 4 Bedrooms 5 Bedrooms 6 Bedrooms 7 Bedrooms" at bounding box center [211, 100] width 182 height 12
select select "5"
click at [120, 94] on select "1 Bedroom 2 Bedrooms 3 Bedrooms 4 Bedrooms 5 Bedrooms 6 Bedrooms 7 Bedrooms" at bounding box center [211, 100] width 182 height 12
click at [140, 120] on select "1 Bathroom 2 Bathrooms 3 Bathrooms 4 Bathrooms 5 Bathrooms 6 Bathrooms 7 Bathro…" at bounding box center [211, 116] width 182 height 12
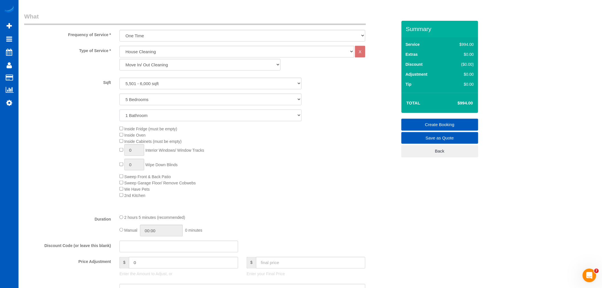
select select "4"
click at [120, 110] on select "1 Bathroom 2 Bathrooms 3 Bathrooms 4 Bathrooms 5 Bathrooms 6 Bathrooms 7 Bathro…" at bounding box center [211, 116] width 182 height 12
click at [123, 141] on span "Inside Cabinets (must be empty)" at bounding box center [151, 141] width 62 height 5
click at [123, 139] on div "Inside Fridge (must be empty) Inside Oven Inside Cabinets (must be empty) 0 Int…" at bounding box center [258, 161] width 286 height 73
click at [122, 140] on div "Inside Fridge (must be empty) Inside Oven Inside Cabinets (must be empty) 0 Int…" at bounding box center [258, 161] width 286 height 73
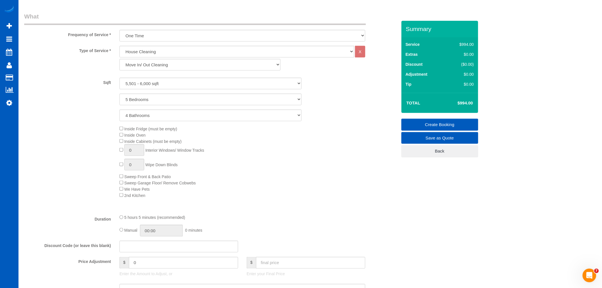
click at [255, 172] on div "Inside Fridge (must be empty) Inside Oven Inside Cabinets (must be empty) 0 Int…" at bounding box center [258, 161] width 286 height 73
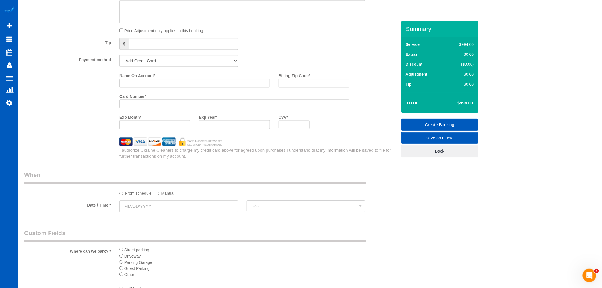
scroll to position [474, 0]
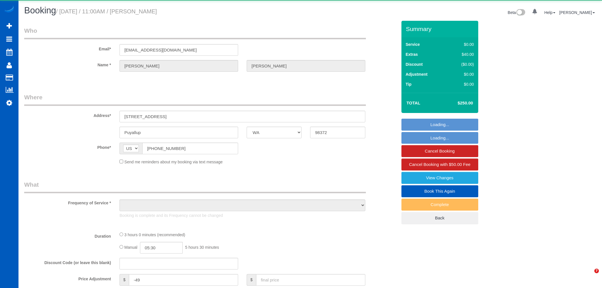
select select "WA"
select select "object:1127"
select select "199"
select select "2001"
select select "4"
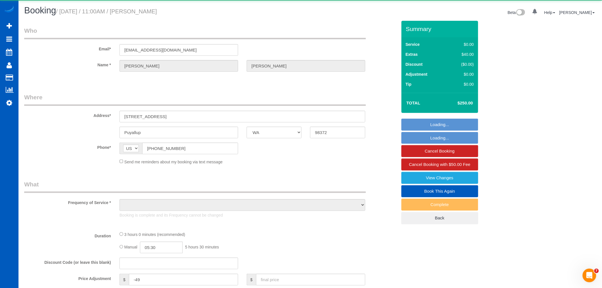
select select "3"
select select "spot1"
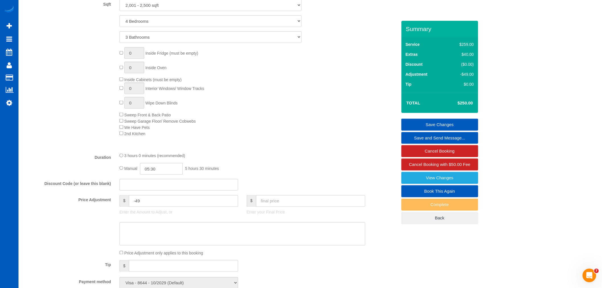
scroll to position [257, 0]
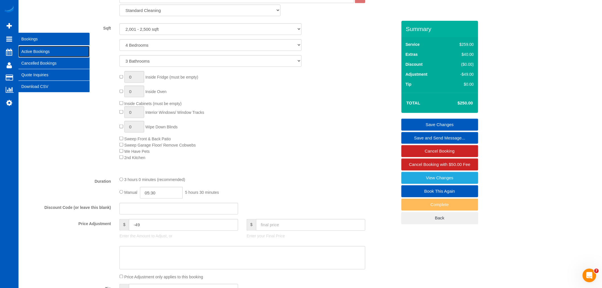
click at [29, 51] on link "Active Bookings" at bounding box center [53, 51] width 71 height 11
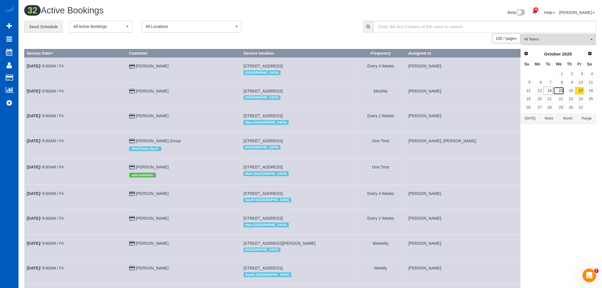
click at [559, 90] on link "15" at bounding box center [558, 91] width 11 height 8
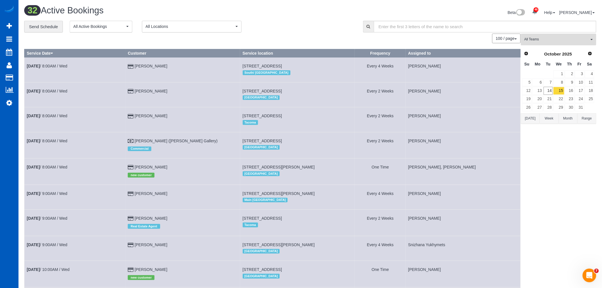
click at [553, 38] on span "All Teams" at bounding box center [556, 39] width 65 height 5
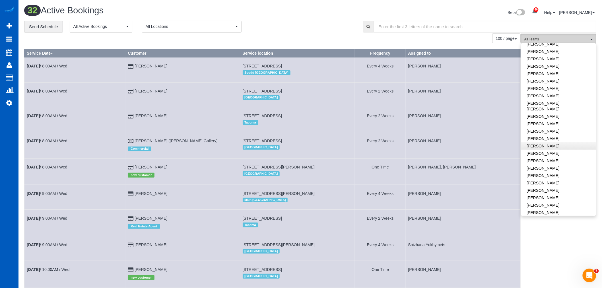
scroll to position [253, 0]
click at [556, 188] on link "[PERSON_NAME]" at bounding box center [558, 191] width 75 height 7
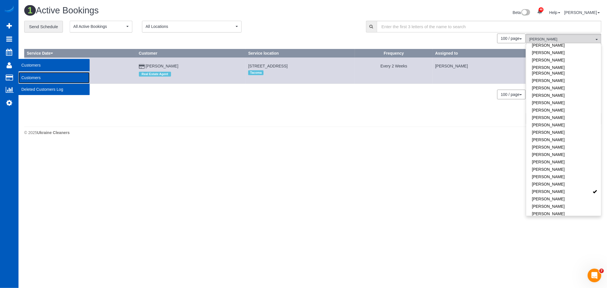
click at [30, 76] on link "Customers" at bounding box center [53, 77] width 71 height 11
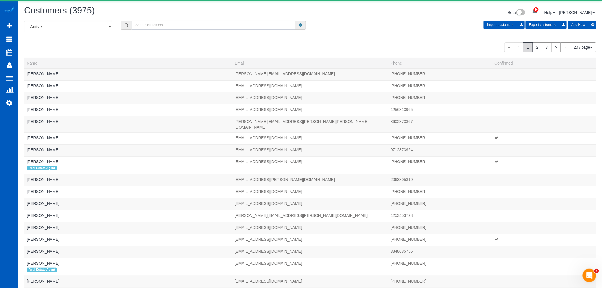
click at [163, 23] on input "text" at bounding box center [214, 25] width 164 height 9
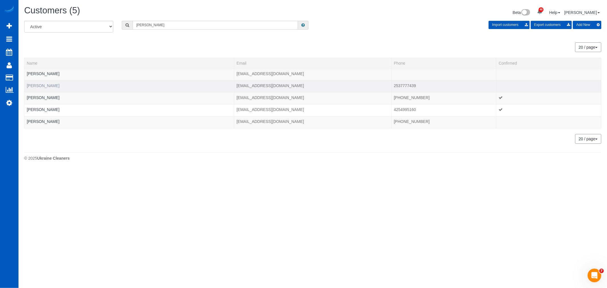
type input "[PERSON_NAME]"
click at [40, 85] on link "[PERSON_NAME]" at bounding box center [43, 85] width 33 height 5
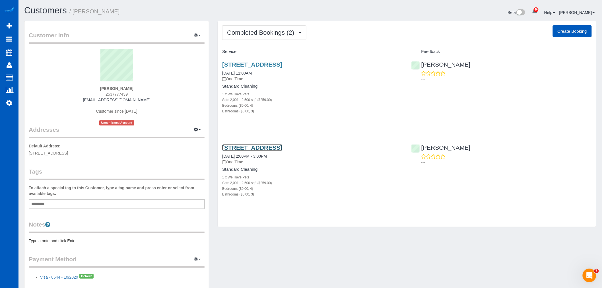
click at [258, 145] on link "3013 Dunhill Ln, Puyallup, WA 98372" at bounding box center [252, 147] width 60 height 7
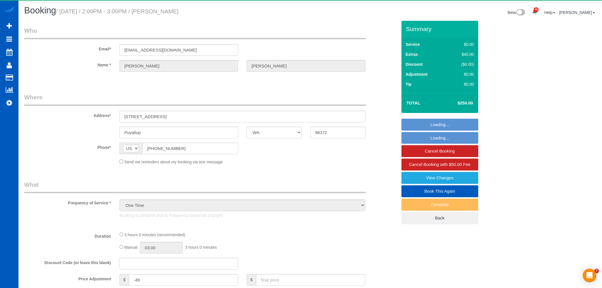
select select "WA"
select select "object:1220"
select select "199"
select select "2001"
select select "4"
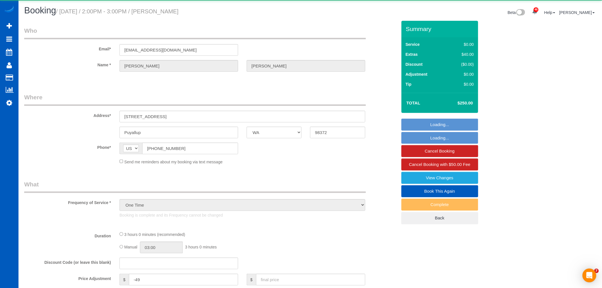
select select "3"
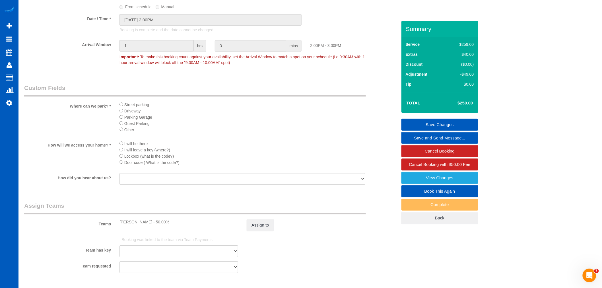
scroll to position [727, 0]
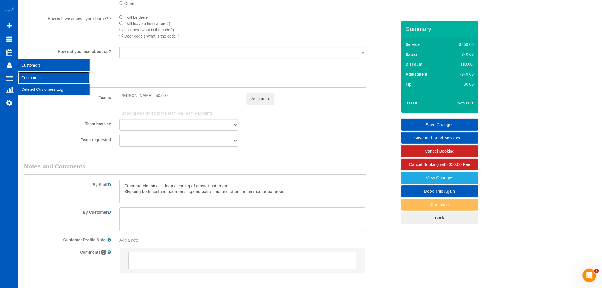
click at [31, 77] on link "Customers" at bounding box center [53, 77] width 71 height 11
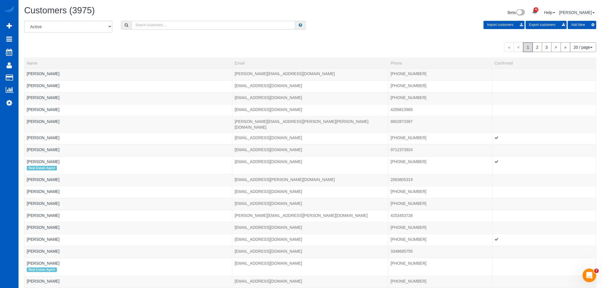
click at [140, 28] on input "text" at bounding box center [214, 25] width 164 height 9
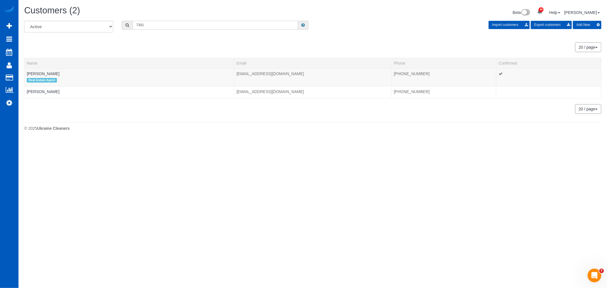
type input "7391"
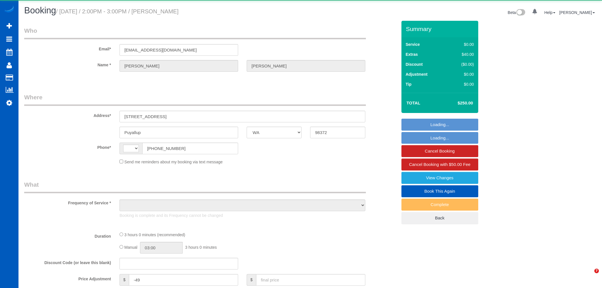
select select "WA"
select select "string:[GEOGRAPHIC_DATA]"
select select "object:1136"
select select "string:fspay-c3f56e8a-03c6-4eb1-b312-ea7e0ef2c45e"
select select "199"
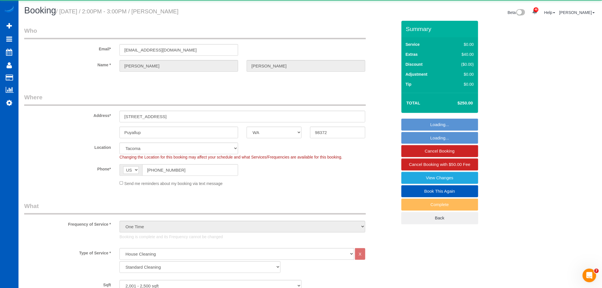
select select "2001"
select select "4"
select select "3"
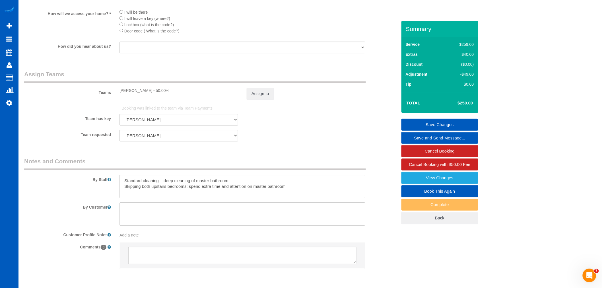
scroll to position [762, 0]
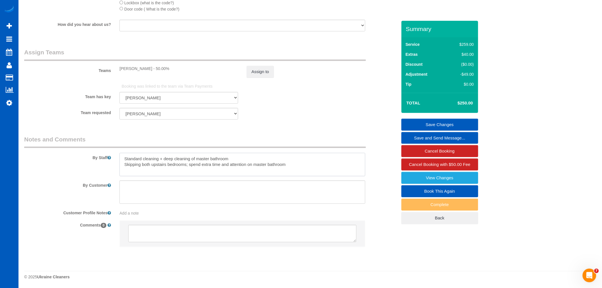
drag, startPoint x: 125, startPoint y: 158, endPoint x: 310, endPoint y: 162, distance: 185.8
click at [310, 162] on textarea at bounding box center [243, 164] width 246 height 23
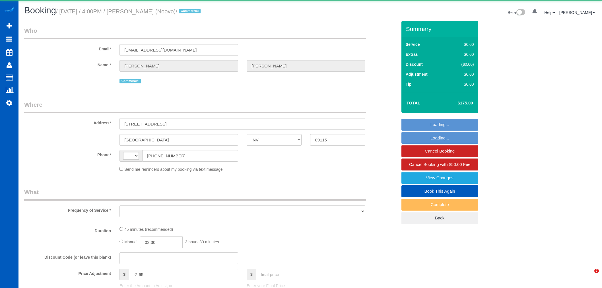
select select "NV"
select select "string:US"
select select "object:1091"
select select "199"
select select "1501"
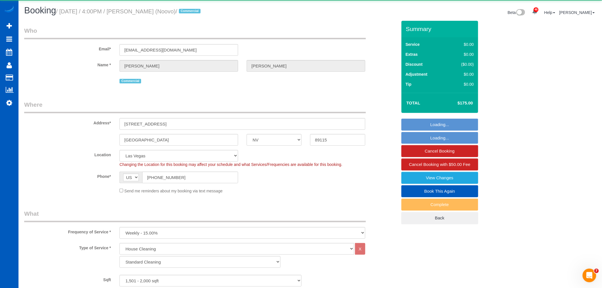
select select "1501"
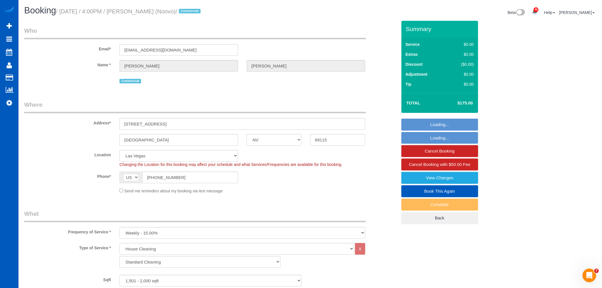
click at [460, 190] on link "Book This Again" at bounding box center [440, 191] width 77 height 12
select select "NV"
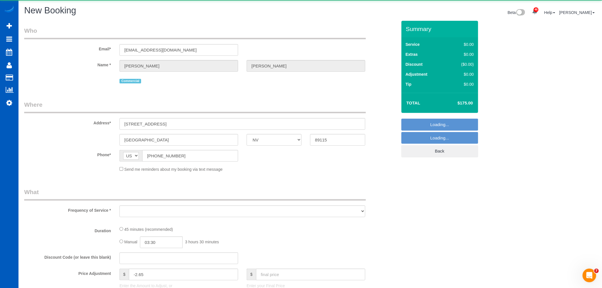
select select "string:fspay-8acdd3ec-a77a-4ee8-8a01-39fa8b052e17"
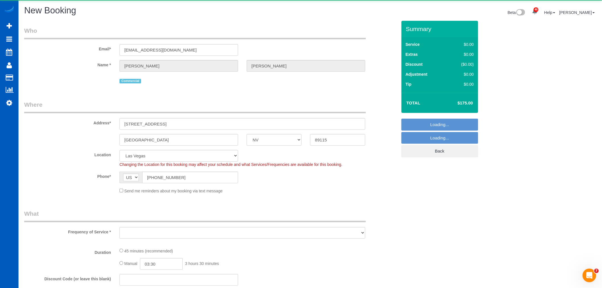
select select "object:1570"
select select "199"
select select "1501"
select select "object:1714"
select select "1501"
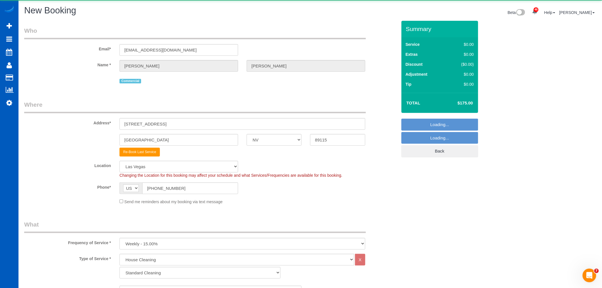
select select "object:1808"
select select "1501"
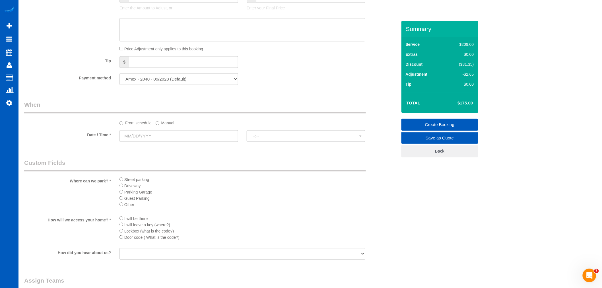
scroll to position [506, 0]
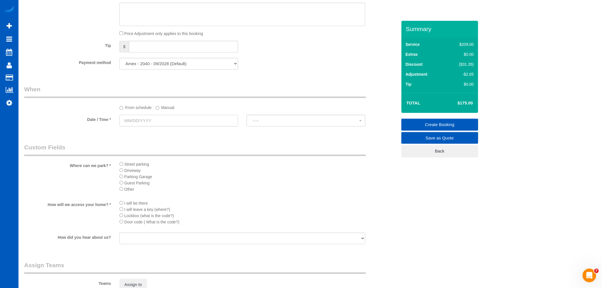
click at [153, 125] on input "text" at bounding box center [179, 121] width 119 height 12
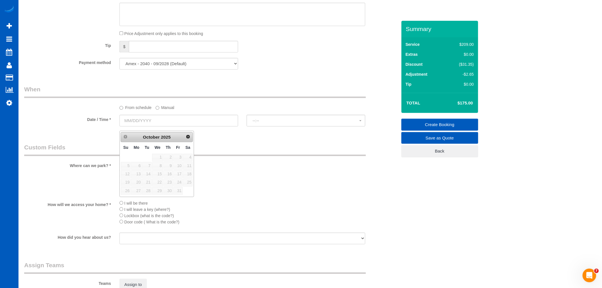
click at [164, 109] on label "Manual" at bounding box center [165, 107] width 19 height 8
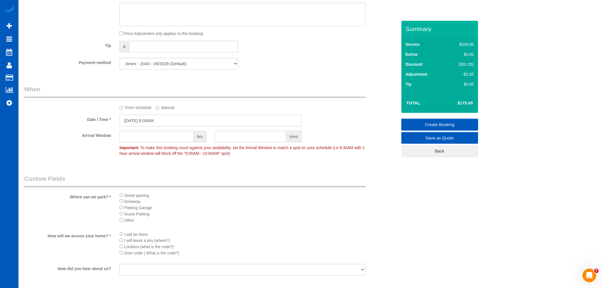
click at [150, 126] on input "10/14/2025 8:00AM" at bounding box center [211, 121] width 182 height 12
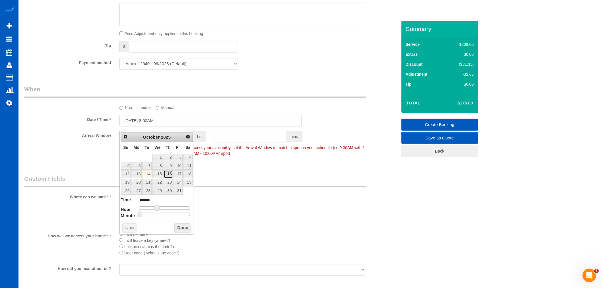
click at [167, 176] on link "16" at bounding box center [168, 174] width 9 height 8
type input "10/16/2025 10:00AM"
type input "*******"
type input "10/16/2025 11:00AM"
type input "*******"
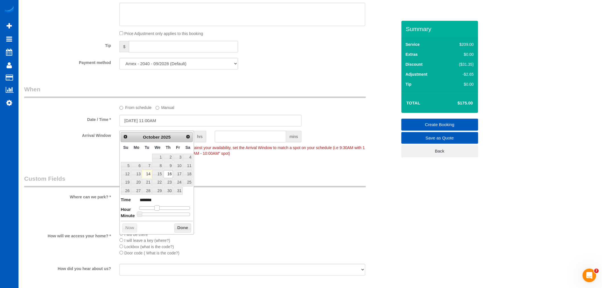
type input "10/16/2025 1:00PM"
type input "******"
type input "10/16/2025 2:00PM"
type input "******"
type input "10/16/2025 3:00PM"
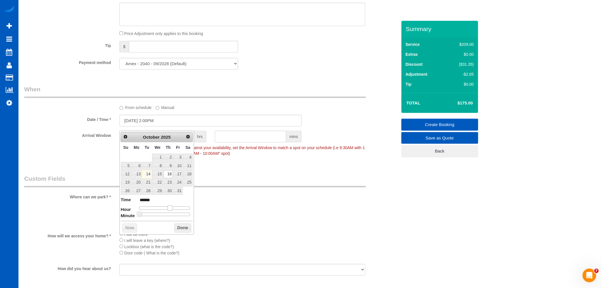
type input "******"
drag, startPoint x: 157, startPoint y: 209, endPoint x: 173, endPoint y: 209, distance: 16.2
click at [173, 209] on span at bounding box center [172, 207] width 5 height 5
type input "10/16/2025 3:05PM"
type input "******"
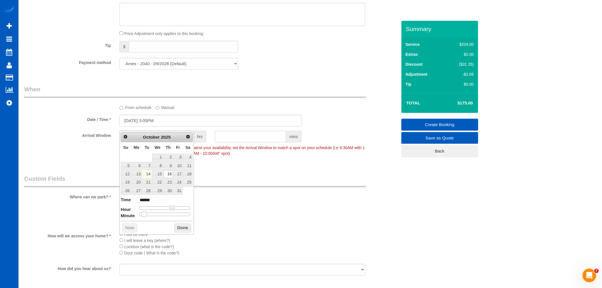
type input "10/16/2025 3:10PM"
type input "******"
type input "10/16/2025 3:15PM"
type input "******"
type input "10/16/2025 3:20PM"
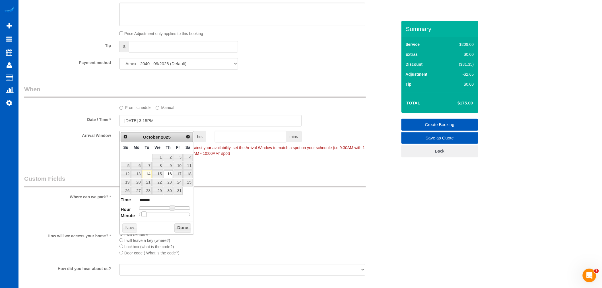
type input "******"
type input "10/16/2025 3:25PM"
type input "******"
type input "10/16/2025 3:30PM"
type input "******"
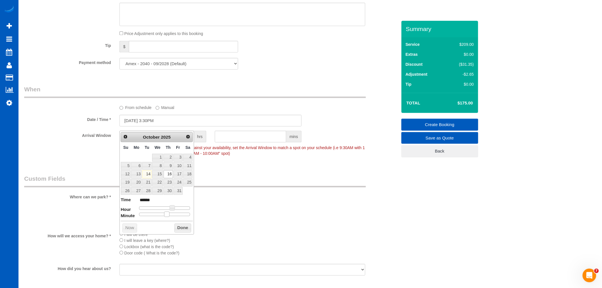
drag, startPoint x: 141, startPoint y: 214, endPoint x: 168, endPoint y: 217, distance: 27.2
click at [168, 217] on span at bounding box center [166, 213] width 5 height 5
click at [178, 225] on button "Done" at bounding box center [182, 227] width 17 height 9
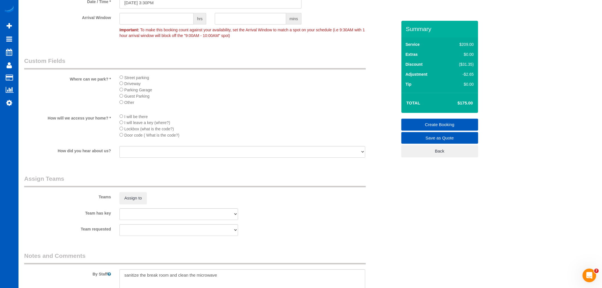
scroll to position [632, 0]
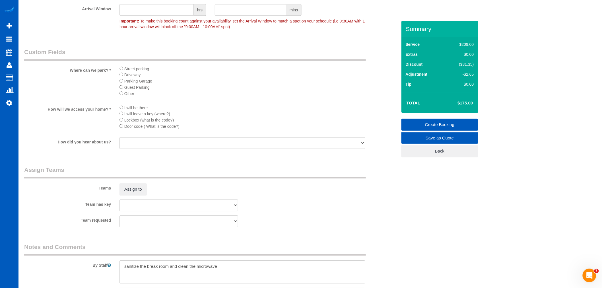
click at [150, 195] on div "Assign to" at bounding box center [178, 189] width 127 height 12
click at [149, 195] on div "Assign to" at bounding box center [178, 189] width 127 height 12
click at [143, 195] on button "Assign to" at bounding box center [133, 189] width 27 height 12
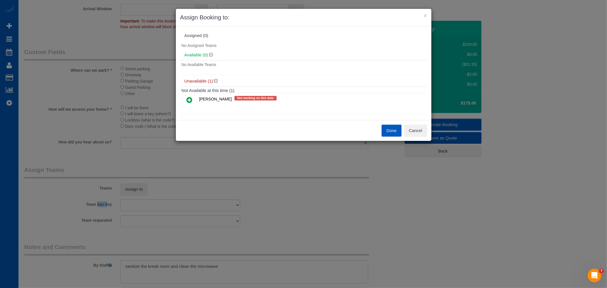
click at [190, 100] on icon at bounding box center [190, 99] width 6 height 7
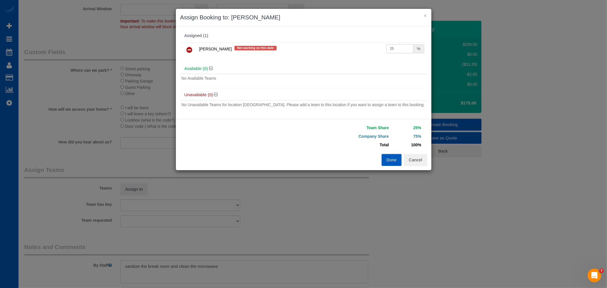
drag, startPoint x: 399, startPoint y: 45, endPoint x: 356, endPoint y: 57, distance: 44.8
click at [356, 57] on div "Galina Afonina Not working on this date 25 %" at bounding box center [303, 52] width 247 height 22
type input "65"
click at [396, 161] on button "Done" at bounding box center [392, 160] width 20 height 12
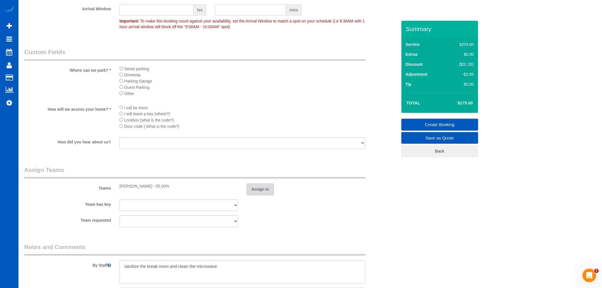
scroll to position [664, 0]
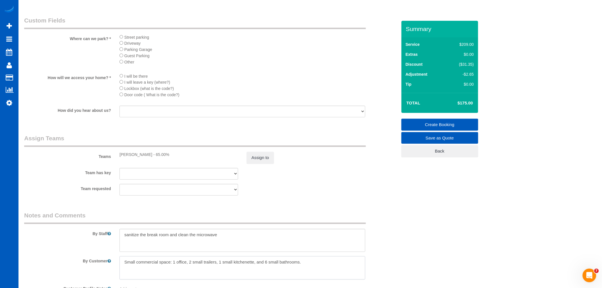
drag, startPoint x: 311, startPoint y: 268, endPoint x: 36, endPoint y: 272, distance: 275.2
click at [36, 272] on div "By Customer" at bounding box center [211, 267] width 382 height 23
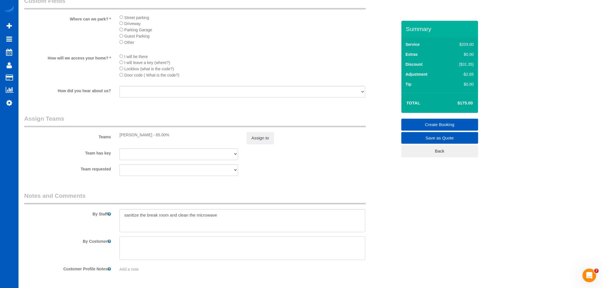
scroll to position [712, 0]
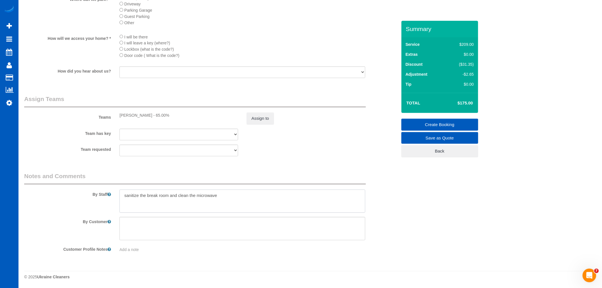
drag, startPoint x: 257, startPoint y: 201, endPoint x: -99, endPoint y: 220, distance: 356.5
click at [400, 197] on div "By Staff" at bounding box center [211, 192] width 382 height 41
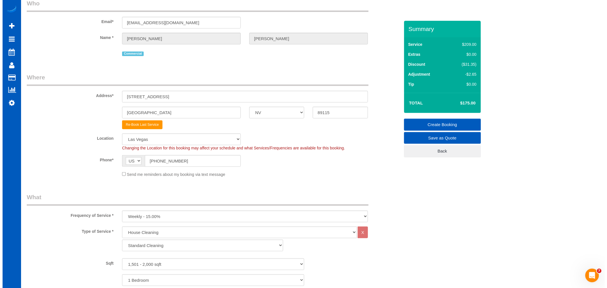
scroll to position [0, 0]
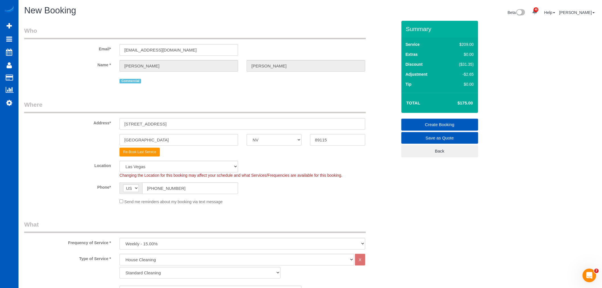
click at [454, 125] on link "Create Booking" at bounding box center [440, 125] width 77 height 12
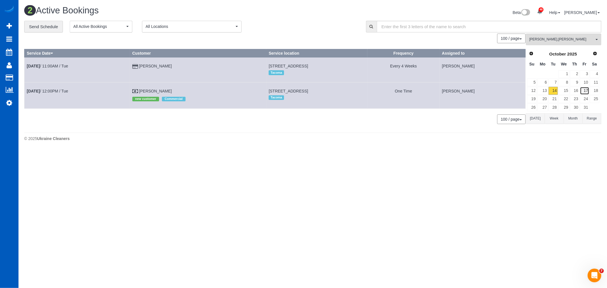
click at [582, 93] on link "17" at bounding box center [584, 91] width 9 height 8
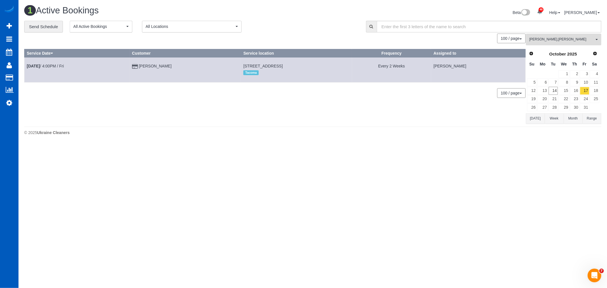
click at [556, 36] on button "Dominika Markovets , Olha Dezhniuk All Teams" at bounding box center [563, 40] width 75 height 12
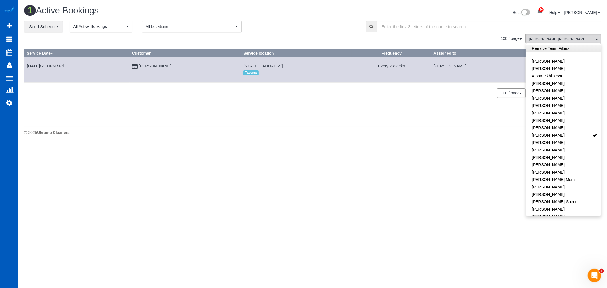
click at [551, 50] on link "Remove Team Filters" at bounding box center [563, 48] width 75 height 7
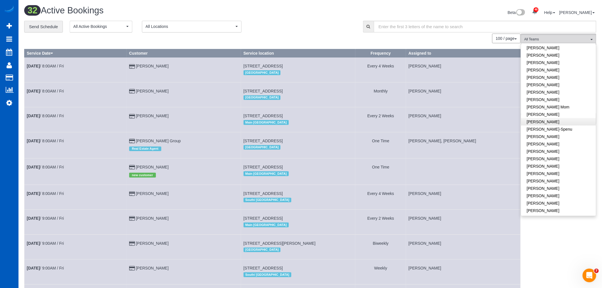
scroll to position [63, 0]
click at [548, 100] on link "Galina Afonina" at bounding box center [558, 101] width 75 height 7
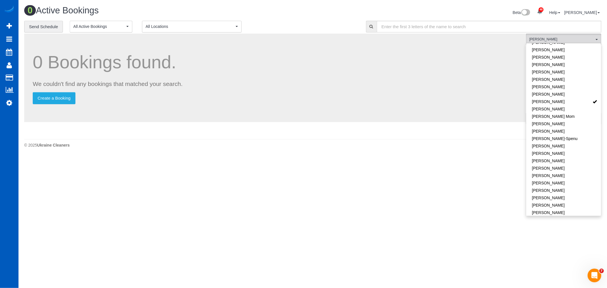
click at [289, 176] on body "46 Beta Your Notifications You have 0 alerts × You have 2 to charge for 10/11/2…" at bounding box center [303, 144] width 607 height 288
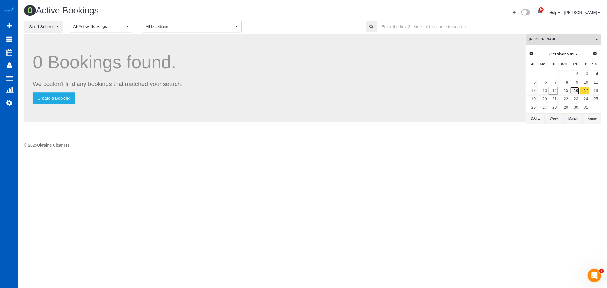
click at [575, 92] on link "16" at bounding box center [574, 91] width 9 height 8
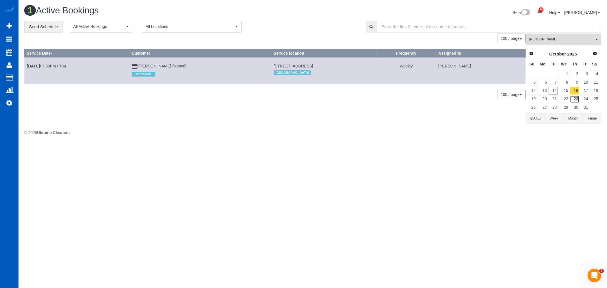
click at [573, 99] on link "23" at bounding box center [574, 99] width 9 height 8
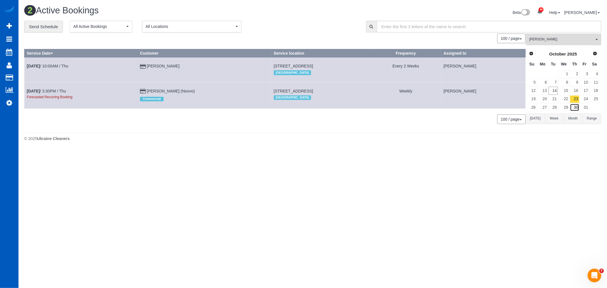
click at [577, 106] on link "30" at bounding box center [574, 108] width 9 height 8
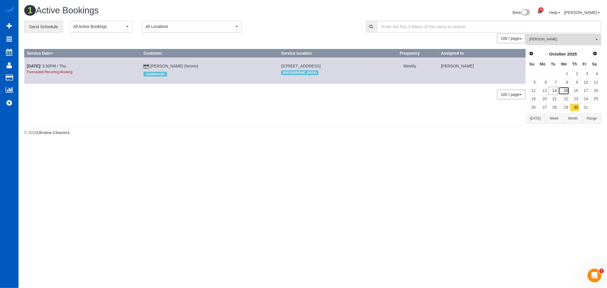
click at [565, 89] on link "15" at bounding box center [563, 91] width 11 height 8
click at [567, 101] on link "22" at bounding box center [563, 99] width 11 height 8
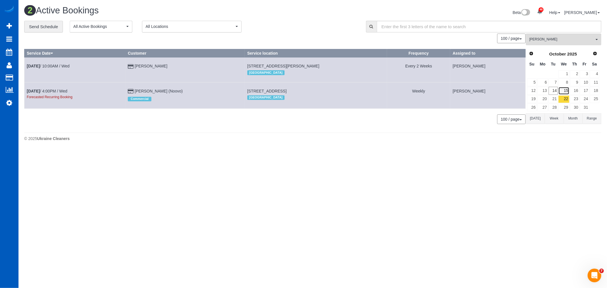
click at [566, 92] on link "15" at bounding box center [563, 91] width 11 height 8
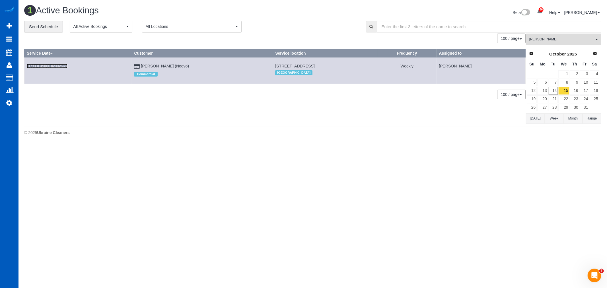
click at [45, 67] on link "Oct 15th / 4:00PM / Wed" at bounding box center [47, 66] width 41 height 5
select select "NV"
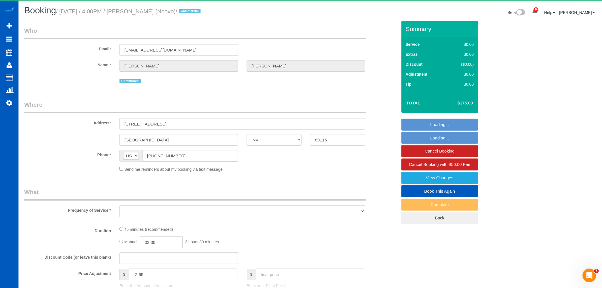
select select "object:3298"
select select "string:fspay-8acdd3ec-a77a-4ee8-8a01-39fa8b052e17"
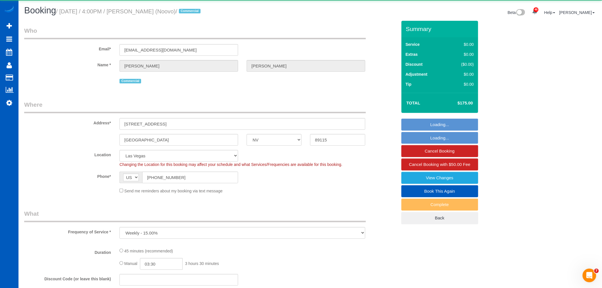
select select "object:3442"
select select "199"
select select "1501"
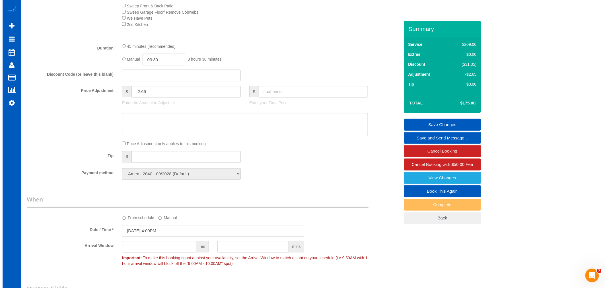
scroll to position [474, 0]
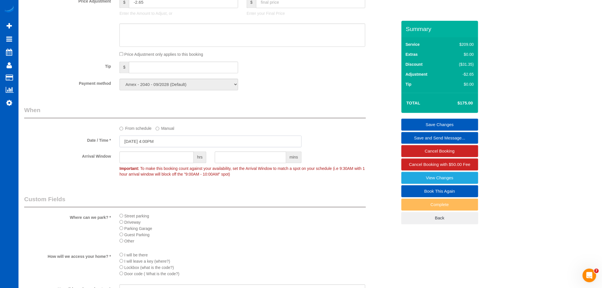
click at [139, 145] on input "10/15/2025 4:00PM" at bounding box center [211, 141] width 182 height 12
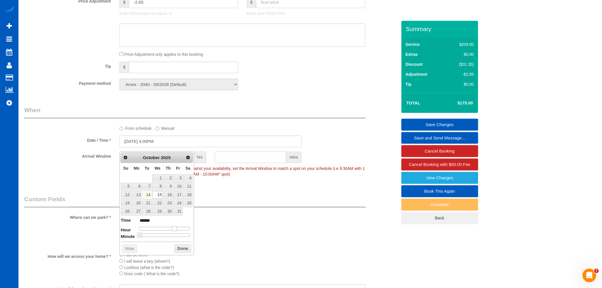
type input "10/15/2025 3:00PM"
type input "******"
type input "10/15/2025 2:00PM"
type input "******"
drag, startPoint x: 174, startPoint y: 229, endPoint x: 170, endPoint y: 229, distance: 3.4
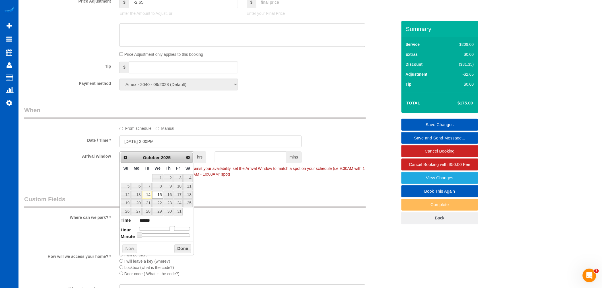
click at [170, 229] on span at bounding box center [172, 228] width 5 height 5
type input "10/15/2025 3:00PM"
type input "******"
click at [172, 229] on span at bounding box center [172, 228] width 5 height 5
type input "10/15/2025 3:25PM"
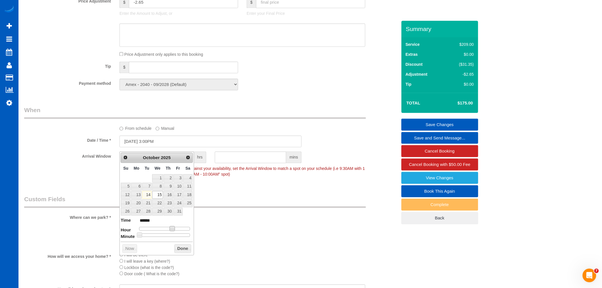
type input "******"
type input "10/15/2025 3:30PM"
type input "******"
click at [166, 235] on div at bounding box center [164, 234] width 51 height 3
click at [179, 246] on button "Done" at bounding box center [182, 248] width 17 height 9
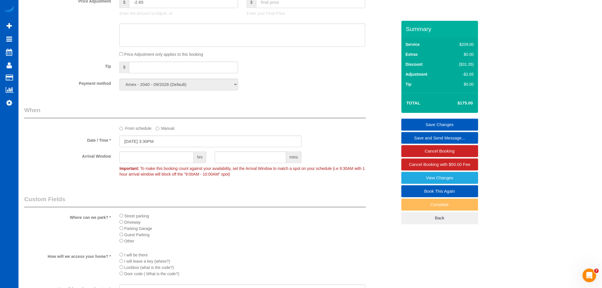
click at [438, 123] on link "Save Changes" at bounding box center [440, 125] width 77 height 12
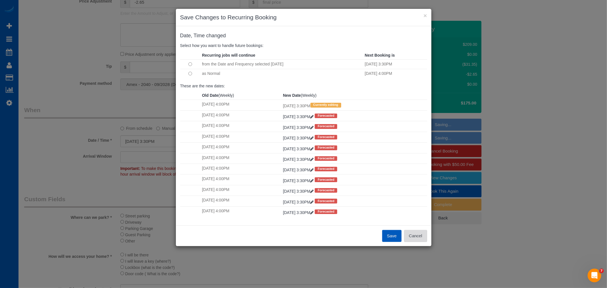
click at [422, 241] on button "Cancel" at bounding box center [415, 236] width 23 height 12
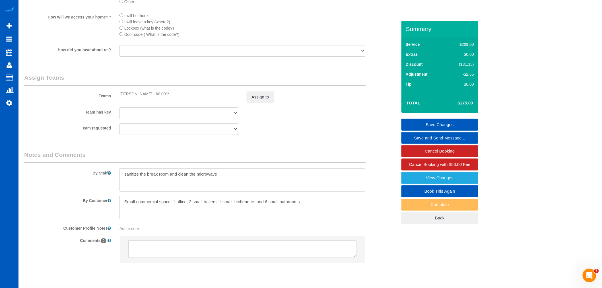
scroll to position [738, 0]
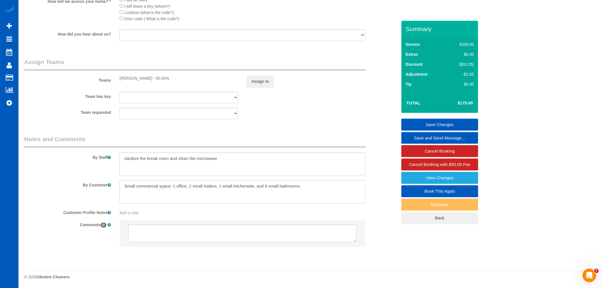
drag, startPoint x: 341, startPoint y: 184, endPoint x: 139, endPoint y: 170, distance: 202.0
drag, startPoint x: 201, startPoint y: 159, endPoint x: 115, endPoint y: 166, distance: 86.2
click at [40, 179] on sui-booking-comments "By Staff By Customer Customer Profile Notes Add a note Comments 0" at bounding box center [210, 194] width 373 height 118
click at [463, 121] on link "Save Changes" at bounding box center [440, 125] width 77 height 12
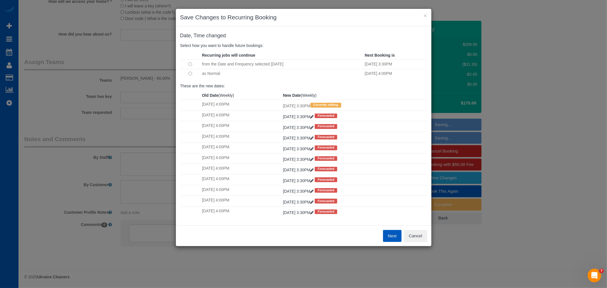
click at [420, 229] on div "Next Cancel" at bounding box center [304, 235] width 256 height 21
drag, startPoint x: 417, startPoint y: 234, endPoint x: 232, endPoint y: 160, distance: 198.2
click at [416, 234] on button "Cancel" at bounding box center [415, 236] width 23 height 12
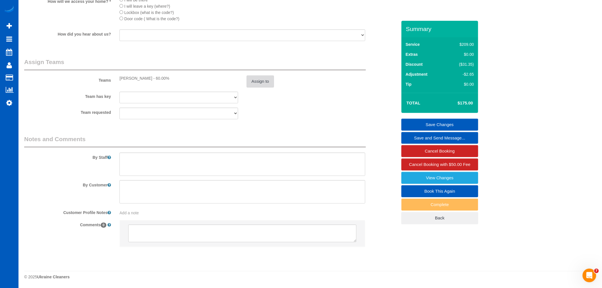
click at [258, 80] on button "Assign to" at bounding box center [260, 81] width 27 height 12
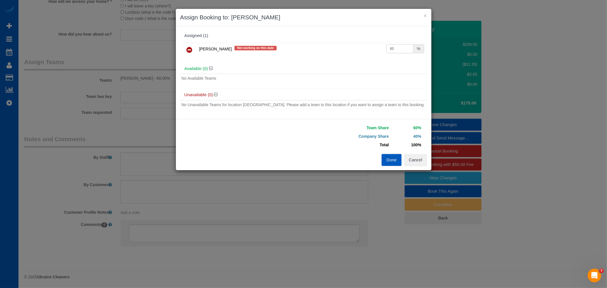
drag, startPoint x: 392, startPoint y: 52, endPoint x: 402, endPoint y: 50, distance: 10.6
click at [402, 50] on input "60" at bounding box center [399, 48] width 27 height 9
type input "65"
click at [389, 163] on button "Done" at bounding box center [392, 160] width 20 height 12
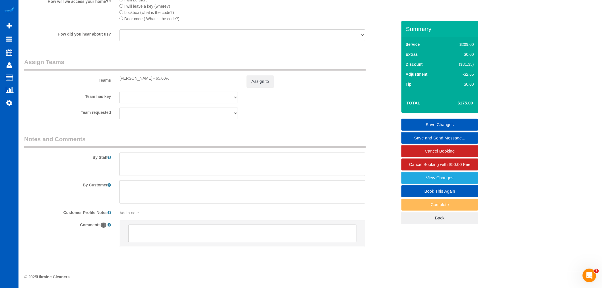
click at [433, 123] on link "Save Changes" at bounding box center [440, 125] width 77 height 12
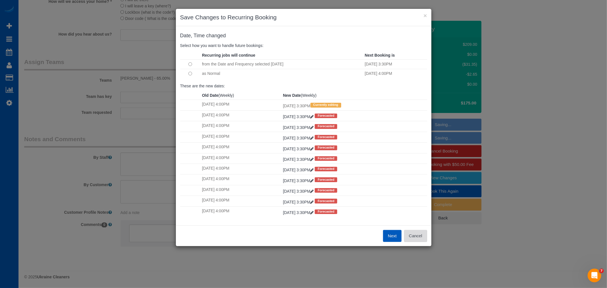
click at [413, 234] on button "Cancel" at bounding box center [415, 236] width 23 height 12
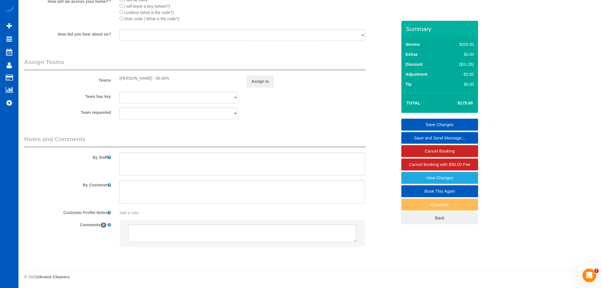
click at [414, 236] on div "× Save Changes to Recurring Booking Date, Time changed Select how you want to h…" at bounding box center [301, 144] width 602 height 288
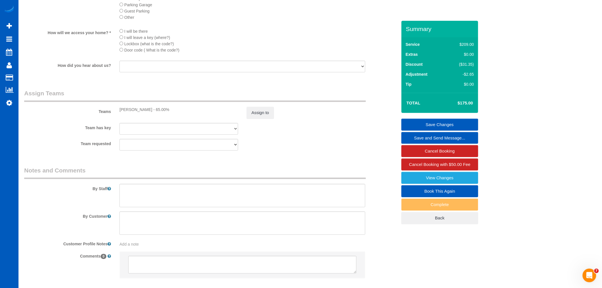
scroll to position [674, 0]
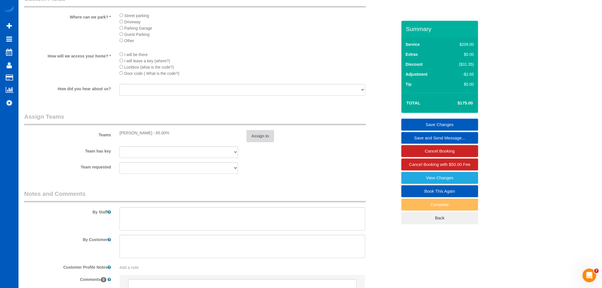
click at [263, 142] on button "Assign to" at bounding box center [260, 136] width 27 height 12
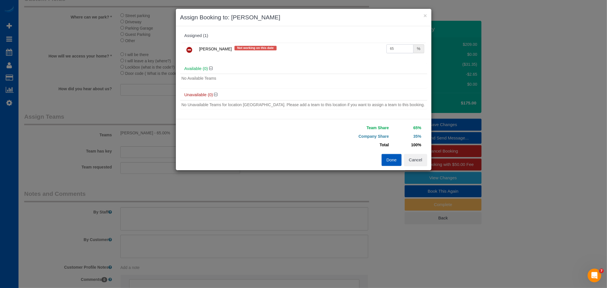
drag, startPoint x: 393, startPoint y: 49, endPoint x: 414, endPoint y: 54, distance: 21.7
click at [414, 54] on td "65 %" at bounding box center [405, 50] width 41 height 15
type input "66"
click at [388, 159] on button "Done" at bounding box center [392, 160] width 20 height 12
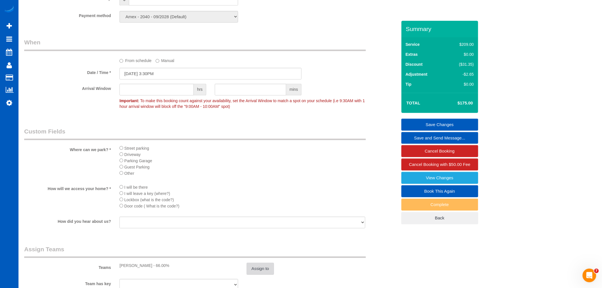
scroll to position [516, 0]
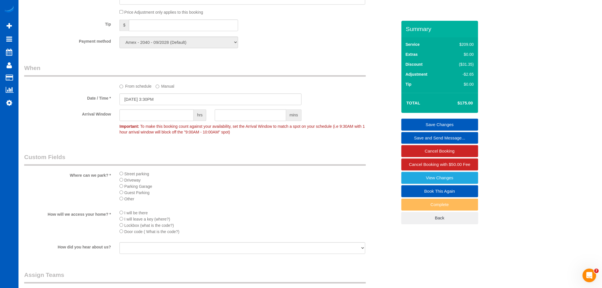
click at [439, 123] on link "Save Changes" at bounding box center [440, 125] width 77 height 12
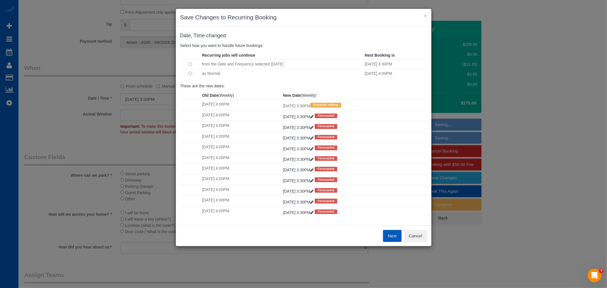
click at [391, 241] on button "Next" at bounding box center [392, 236] width 18 height 12
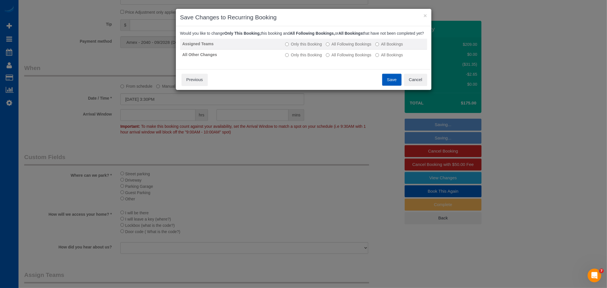
click at [365, 46] on td "Only this Booking All Following Bookings All Bookings" at bounding box center [355, 44] width 144 height 11
click at [361, 47] on label "All Following Bookings" at bounding box center [349, 44] width 46 height 6
click at [359, 57] on label "All Following Bookings" at bounding box center [349, 55] width 46 height 6
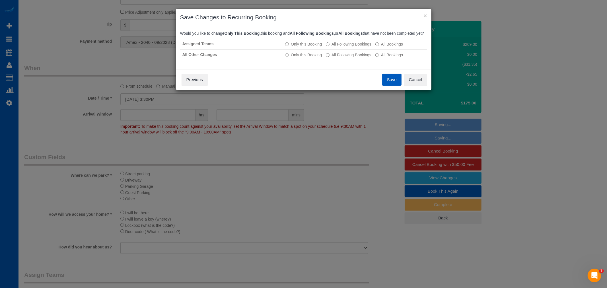
click at [390, 81] on button "Save" at bounding box center [391, 80] width 19 height 12
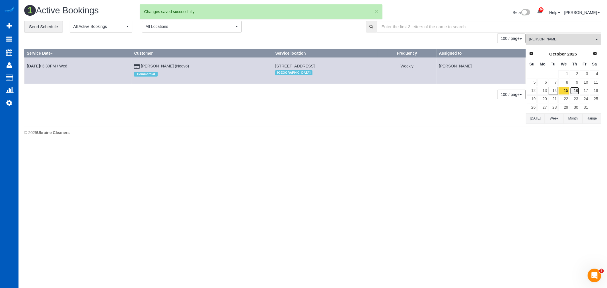
click at [574, 90] on link "16" at bounding box center [574, 91] width 9 height 8
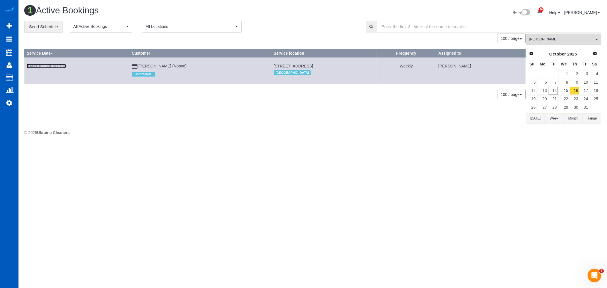
click at [50, 66] on link "Oct 16th / 3:30PM / Thu" at bounding box center [46, 66] width 39 height 5
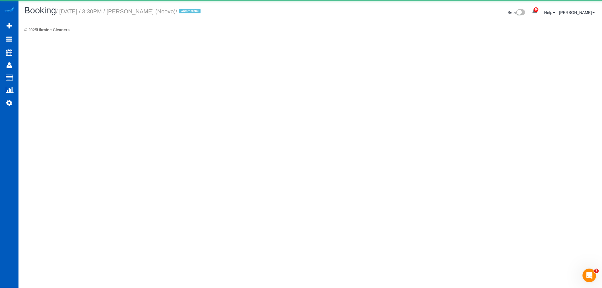
select select "NV"
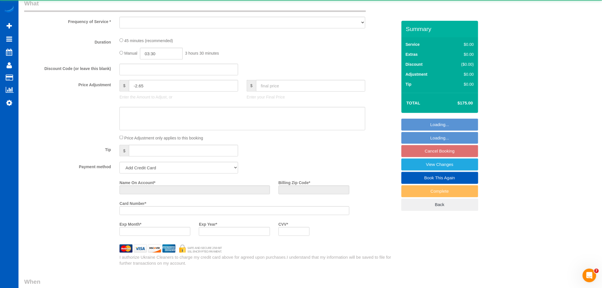
select select "object:5066"
select select "string:fspay-8acdd3ec-a77a-4ee8-8a01-39fa8b052e17"
select select "199"
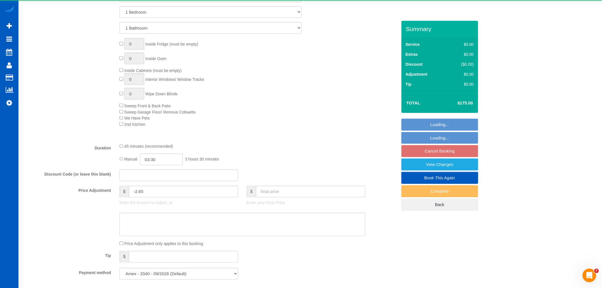
select select "1501"
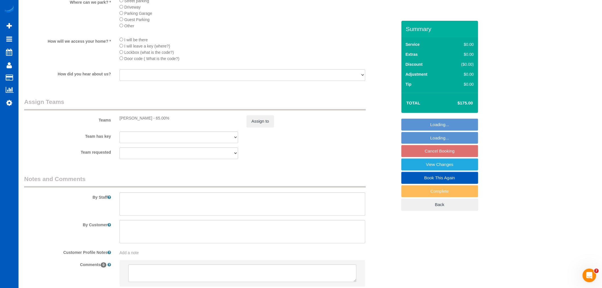
scroll to position [695, 0]
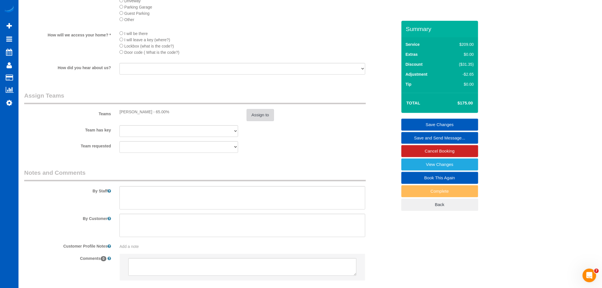
click at [265, 120] on button "Assign to" at bounding box center [260, 115] width 27 height 12
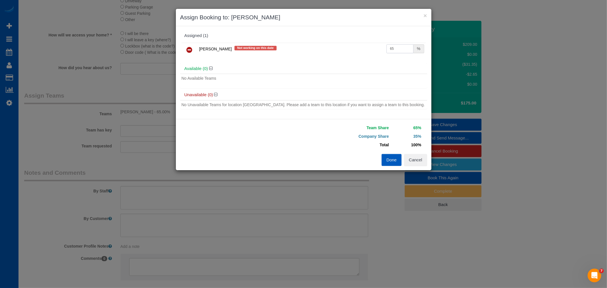
drag, startPoint x: 391, startPoint y: 49, endPoint x: 397, endPoint y: 49, distance: 6.0
click at [397, 49] on input "65" at bounding box center [399, 48] width 27 height 9
type input "66"
click at [394, 160] on button "Done" at bounding box center [392, 160] width 20 height 12
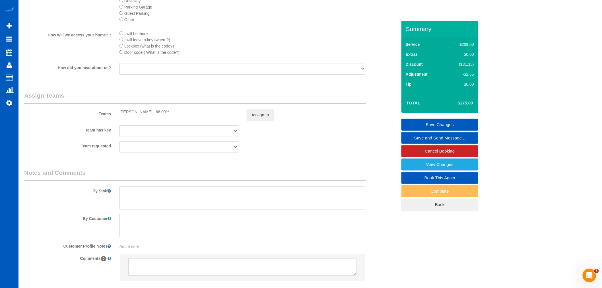
click at [425, 122] on link "Save Changes" at bounding box center [440, 125] width 77 height 12
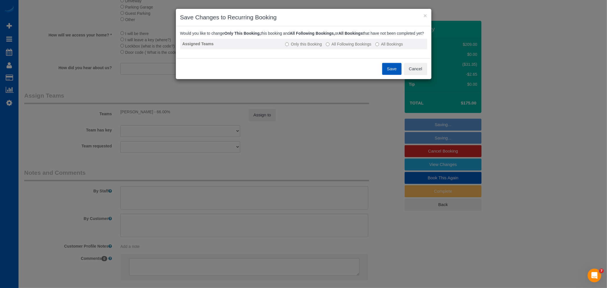
click at [356, 47] on label "All Following Bookings" at bounding box center [349, 44] width 46 height 6
click at [393, 74] on button "Save" at bounding box center [391, 69] width 19 height 12
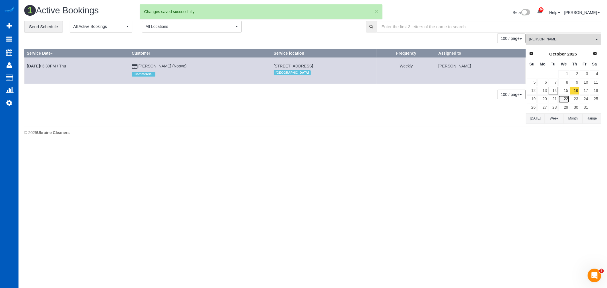
click at [567, 100] on link "22" at bounding box center [563, 99] width 11 height 8
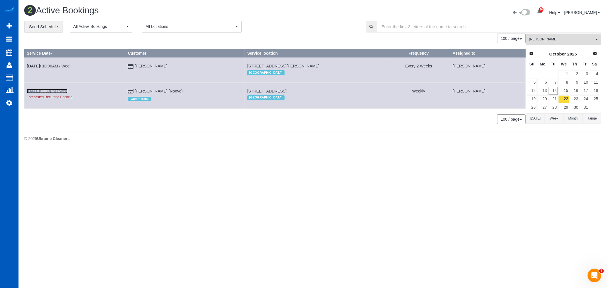
click at [48, 93] on link "Oct 22nd / 3:30PM / Wed" at bounding box center [47, 91] width 41 height 5
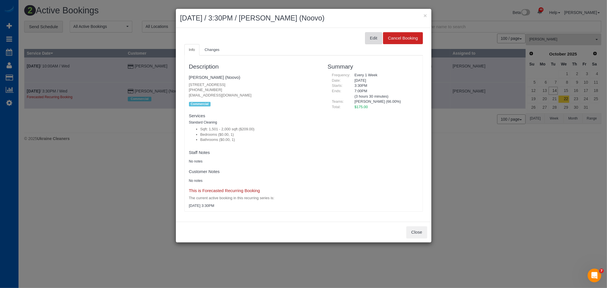
click at [376, 37] on button "Edit" at bounding box center [373, 38] width 17 height 12
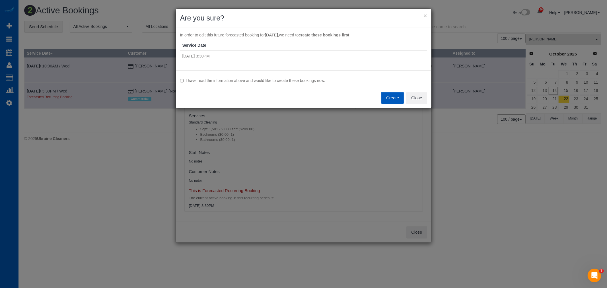
click at [191, 78] on label "I have read the information above and would like to create these bookings now." at bounding box center [303, 81] width 247 height 6
click at [400, 100] on button "Create" at bounding box center [392, 98] width 22 height 12
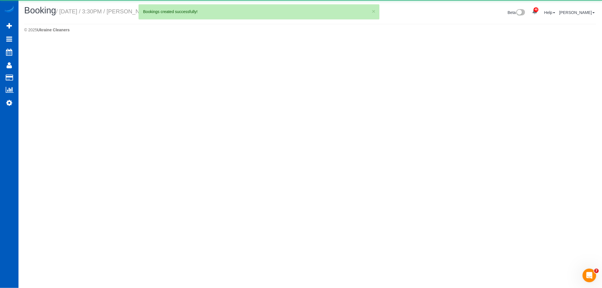
select select "NV"
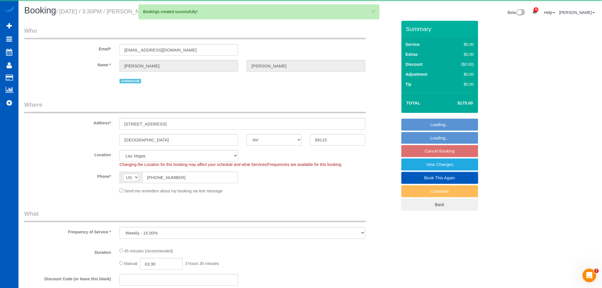
select select "object:6162"
select select "string:fspay-8acdd3ec-a77a-4ee8-8a01-39fa8b052e17"
select select "199"
select select "1501"
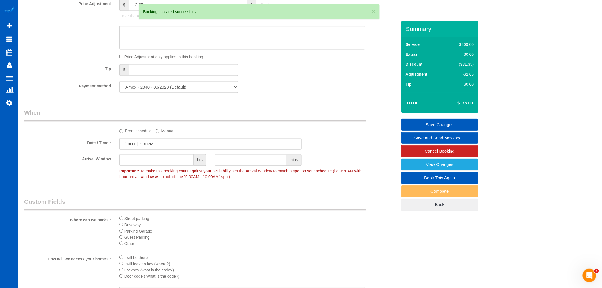
scroll to position [537, 0]
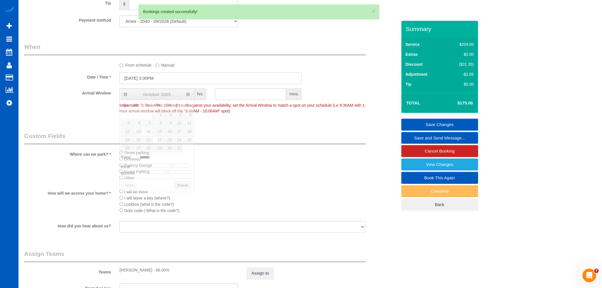
click at [138, 84] on input "10/22/2025 3:30PM" at bounding box center [211, 78] width 182 height 12
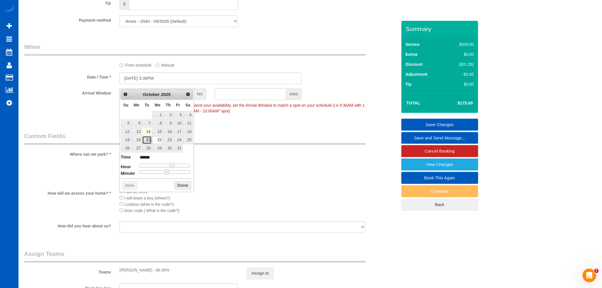
click at [147, 139] on link "21" at bounding box center [146, 140] width 9 height 8
type input "10/21/2025 3:30PM"
click at [189, 187] on button "Done" at bounding box center [182, 185] width 17 height 9
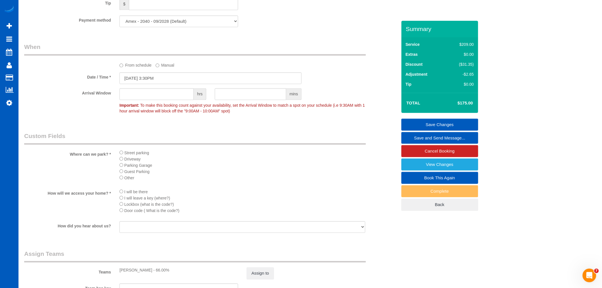
click at [432, 120] on link "Save Changes" at bounding box center [440, 125] width 77 height 12
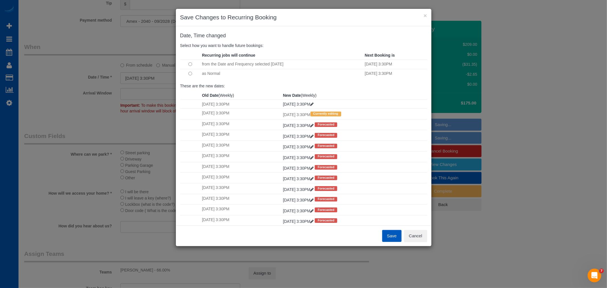
click at [398, 233] on button "Save" at bounding box center [391, 236] width 19 height 12
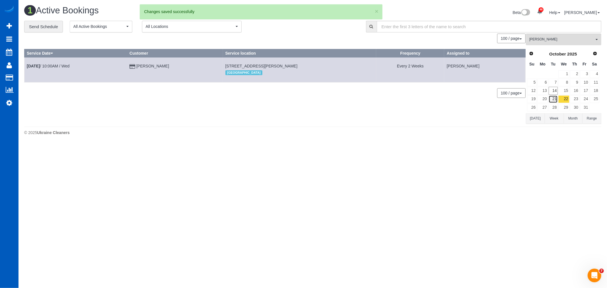
click at [555, 98] on link "21" at bounding box center [553, 99] width 9 height 8
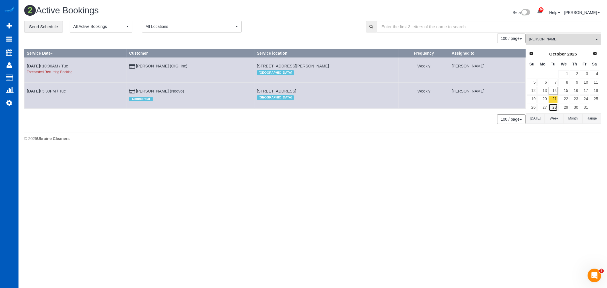
click at [554, 105] on link "28" at bounding box center [553, 108] width 9 height 8
click at [553, 102] on link "21" at bounding box center [553, 99] width 9 height 8
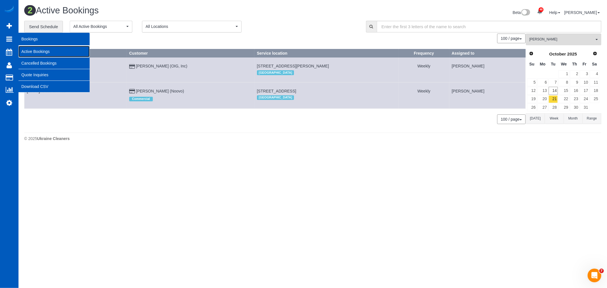
click at [44, 49] on link "Active Bookings" at bounding box center [53, 51] width 71 height 11
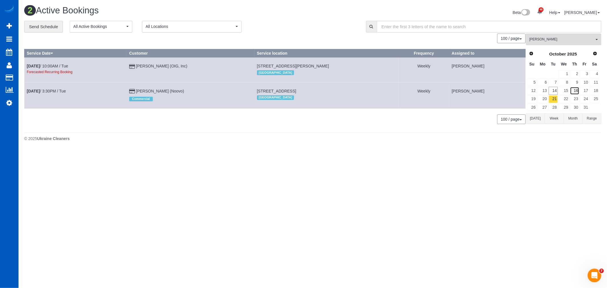
click at [578, 92] on link "16" at bounding box center [574, 91] width 9 height 8
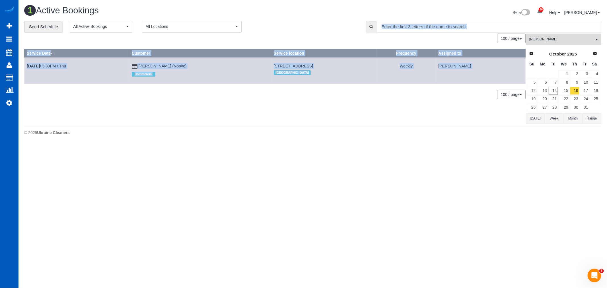
click at [555, 33] on div "**********" at bounding box center [312, 72] width 577 height 103
click at [550, 43] on button "Galina Afonina All Teams" at bounding box center [563, 40] width 75 height 12
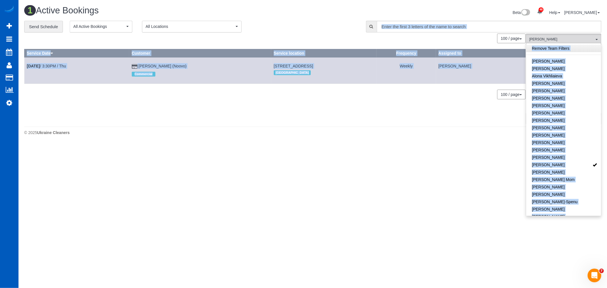
click at [550, 47] on link "Remove Team Filters" at bounding box center [563, 48] width 75 height 7
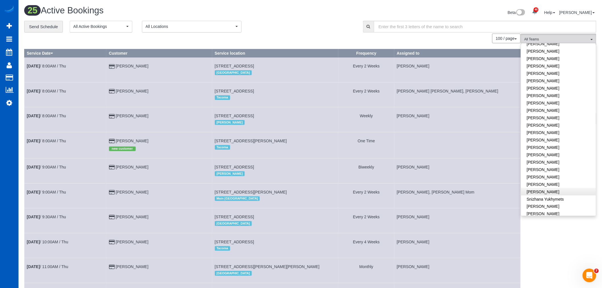
scroll to position [316, 0]
click at [545, 147] on link "Raissa Radionova" at bounding box center [558, 150] width 75 height 7
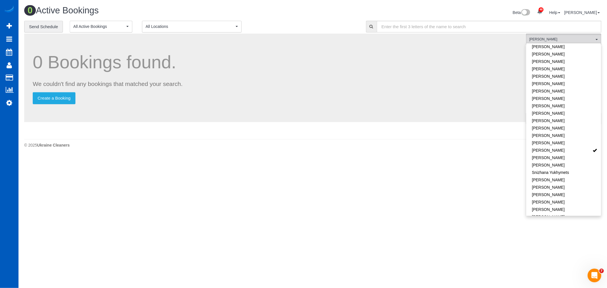
click at [384, 212] on body "46 Beta Your Notifications You have 0 alerts × You have 2 to charge for 10/11/2…" at bounding box center [303, 144] width 607 height 288
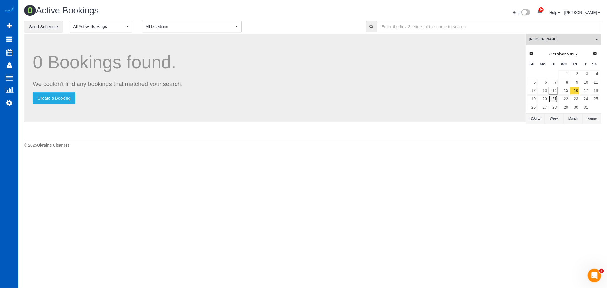
click at [556, 100] on link "21" at bounding box center [553, 99] width 9 height 8
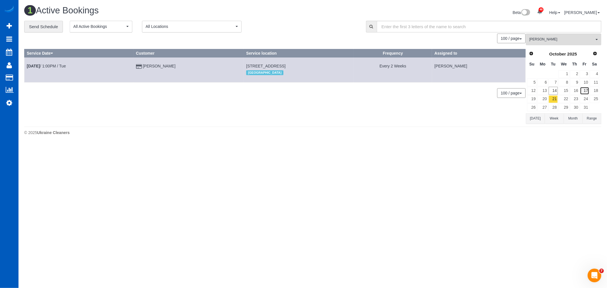
click at [587, 92] on link "17" at bounding box center [584, 91] width 9 height 8
click at [584, 100] on link "24" at bounding box center [584, 99] width 9 height 8
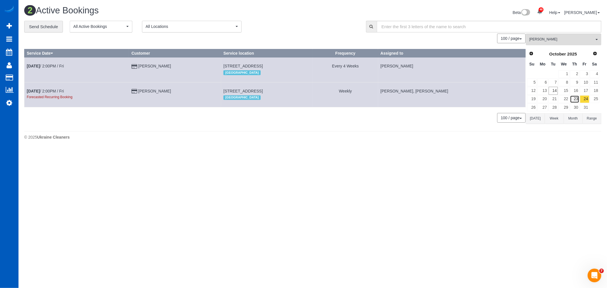
click at [575, 100] on link "23" at bounding box center [574, 99] width 9 height 8
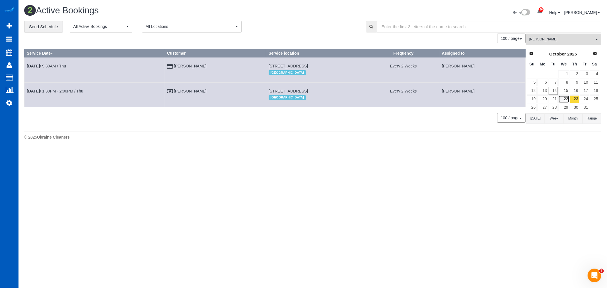
click at [568, 100] on link "22" at bounding box center [563, 99] width 11 height 8
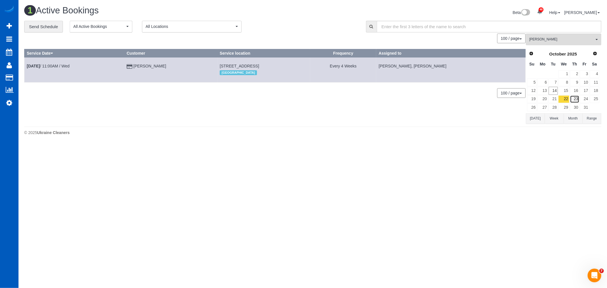
click at [578, 100] on link "23" at bounding box center [574, 99] width 9 height 8
click at [585, 99] on link "24" at bounding box center [584, 99] width 9 height 8
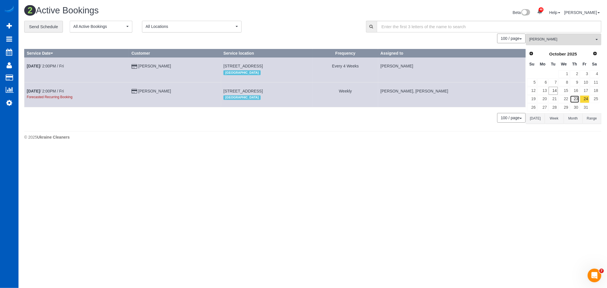
click at [576, 100] on link "23" at bounding box center [574, 99] width 9 height 8
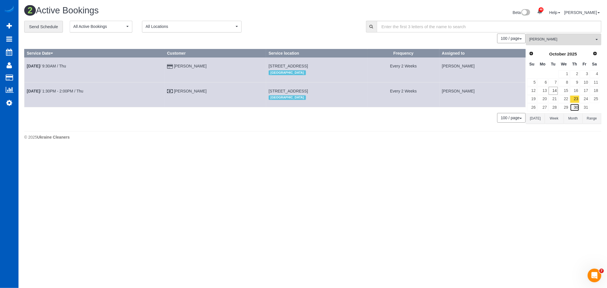
click at [573, 105] on link "30" at bounding box center [574, 108] width 9 height 8
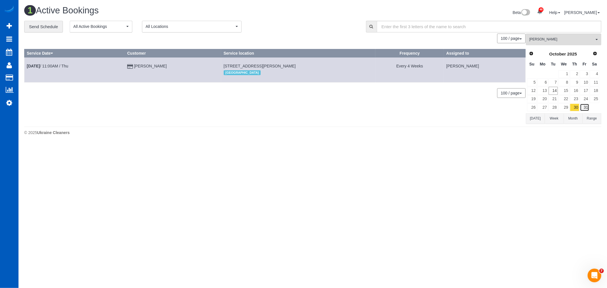
click at [585, 109] on link "31" at bounding box center [584, 108] width 9 height 8
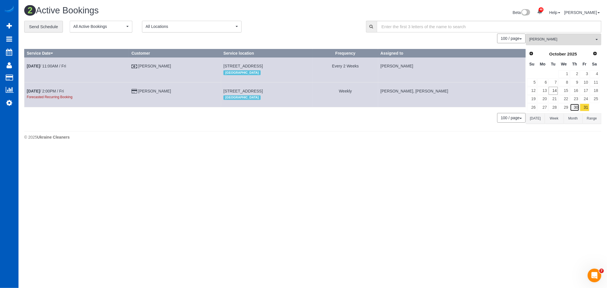
click at [577, 107] on link "30" at bounding box center [574, 108] width 9 height 8
click at [573, 100] on link "23" at bounding box center [574, 99] width 9 height 8
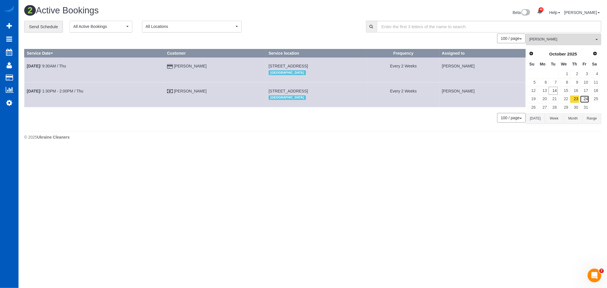
click at [587, 96] on link "24" at bounding box center [584, 99] width 9 height 8
click at [587, 101] on link "24" at bounding box center [584, 99] width 9 height 8
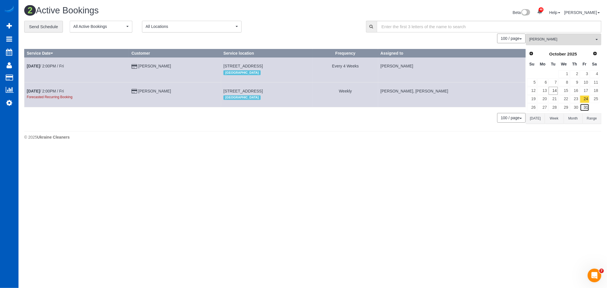
click at [586, 105] on link "31" at bounding box center [584, 108] width 9 height 8
click at [585, 108] on link "31" at bounding box center [584, 108] width 9 height 8
click at [585, 101] on link "24" at bounding box center [584, 99] width 9 height 8
click at [585, 107] on link "31" at bounding box center [584, 108] width 9 height 8
click at [577, 106] on link "30" at bounding box center [574, 108] width 9 height 8
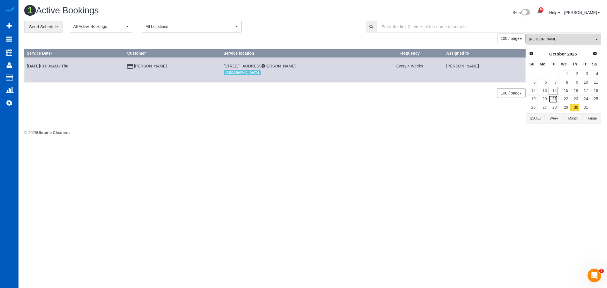
click at [554, 99] on link "21" at bounding box center [553, 99] width 9 height 8
click at [578, 105] on link "30" at bounding box center [574, 108] width 9 height 8
click at [577, 106] on link "30" at bounding box center [574, 108] width 9 height 8
click at [561, 107] on link "29" at bounding box center [563, 108] width 11 height 8
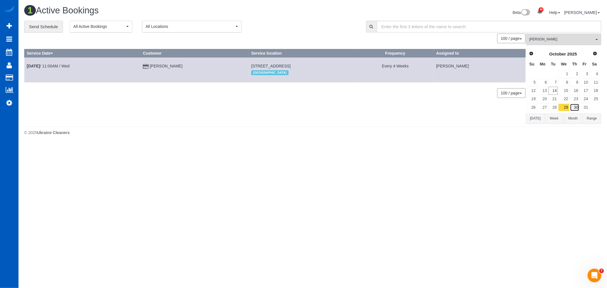
click at [573, 107] on link "30" at bounding box center [574, 108] width 9 height 8
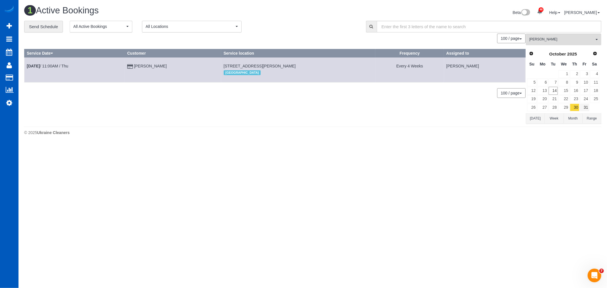
click at [581, 107] on link "31" at bounding box center [584, 108] width 9 height 8
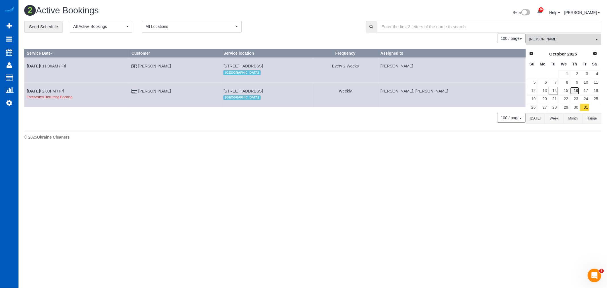
click at [576, 90] on link "16" at bounding box center [574, 91] width 9 height 8
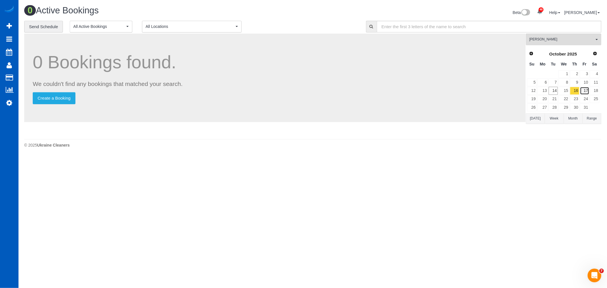
click at [582, 91] on link "17" at bounding box center [584, 91] width 9 height 8
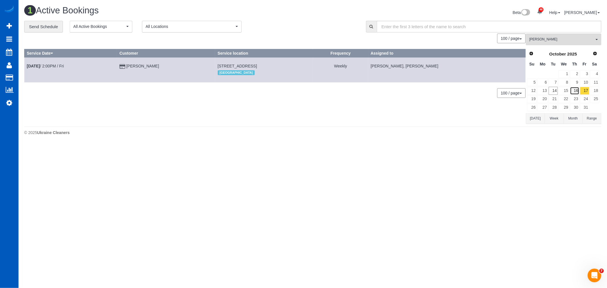
click at [574, 91] on link "16" at bounding box center [574, 91] width 9 height 8
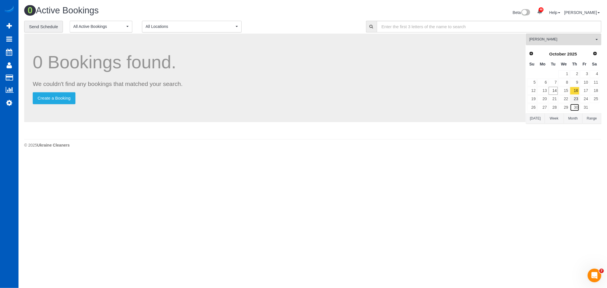
click at [575, 105] on link "30" at bounding box center [574, 108] width 9 height 8
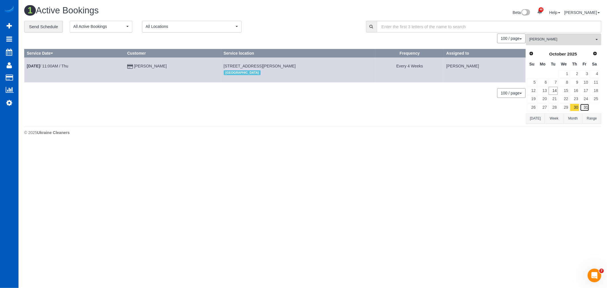
click at [583, 108] on link "31" at bounding box center [584, 108] width 9 height 8
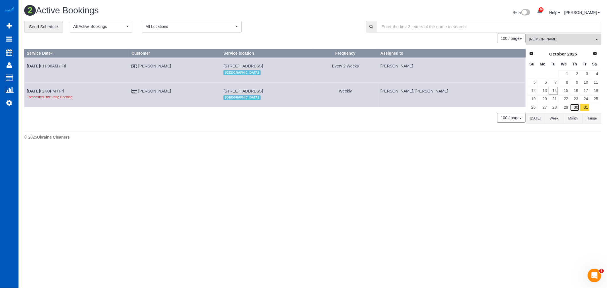
click at [575, 106] on link "30" at bounding box center [574, 108] width 9 height 8
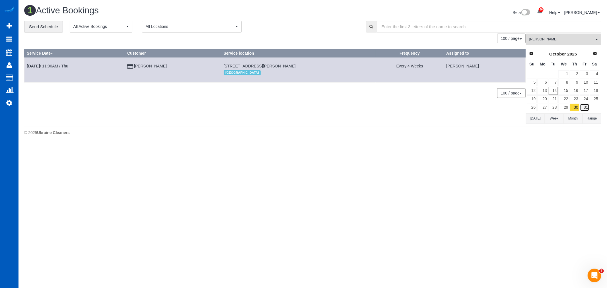
click at [586, 110] on link "31" at bounding box center [584, 108] width 9 height 8
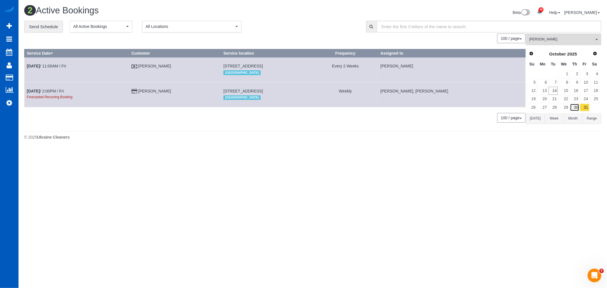
click at [577, 108] on link "30" at bounding box center [574, 108] width 9 height 8
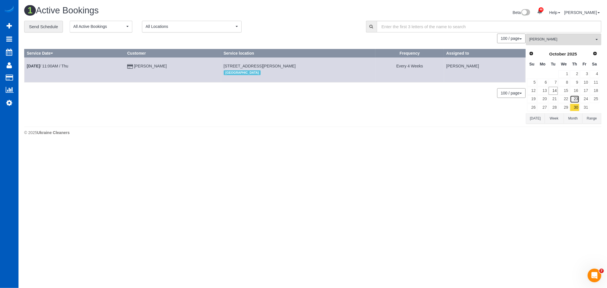
click at [577, 102] on link "23" at bounding box center [574, 99] width 9 height 8
click at [584, 110] on link "31" at bounding box center [584, 108] width 9 height 8
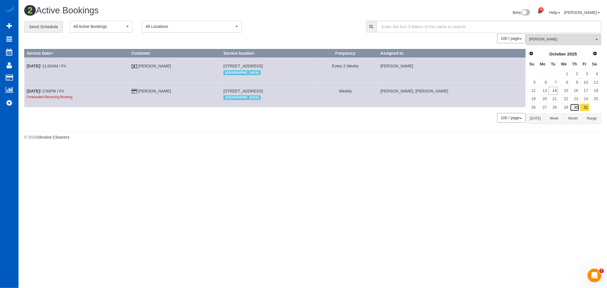
click at [578, 107] on link "30" at bounding box center [574, 108] width 9 height 8
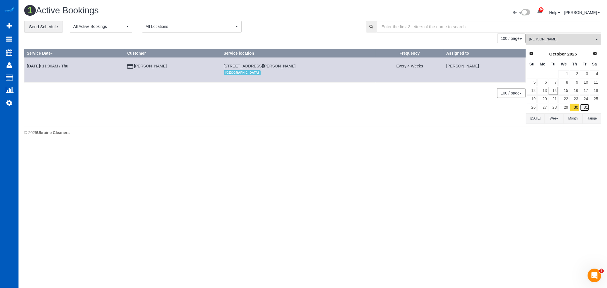
click at [585, 107] on link "31" at bounding box center [584, 108] width 9 height 8
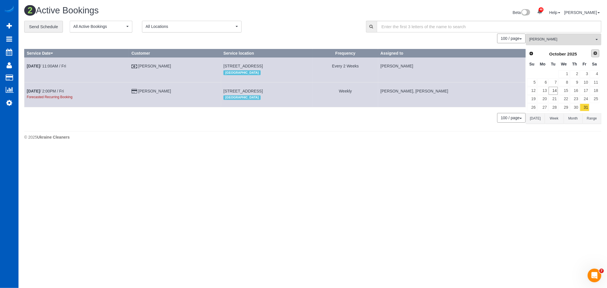
click at [595, 52] on span "Next" at bounding box center [595, 53] width 5 height 5
click at [531, 55] on span "Prev" at bounding box center [531, 53] width 5 height 5
click at [554, 90] on link "14" at bounding box center [553, 91] width 9 height 8
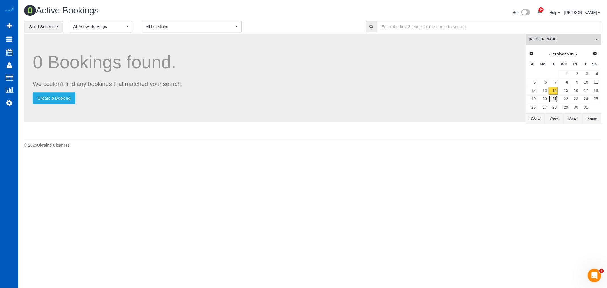
click at [556, 98] on link "21" at bounding box center [553, 99] width 9 height 8
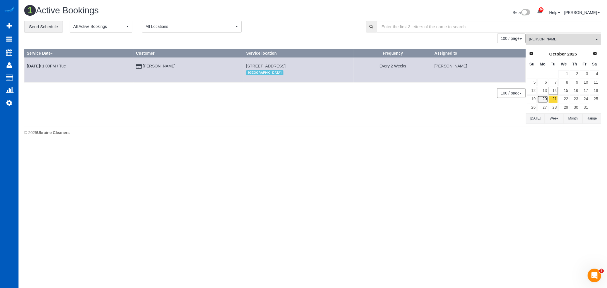
click at [547, 101] on link "20" at bounding box center [542, 99] width 11 height 8
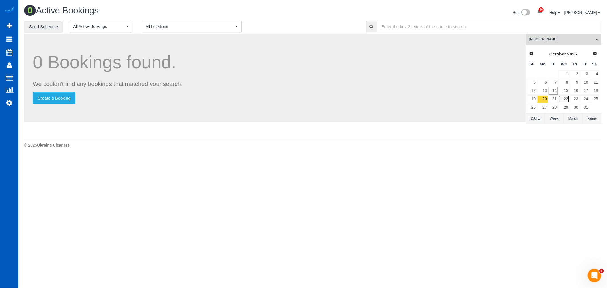
click at [559, 102] on link "22" at bounding box center [563, 99] width 11 height 8
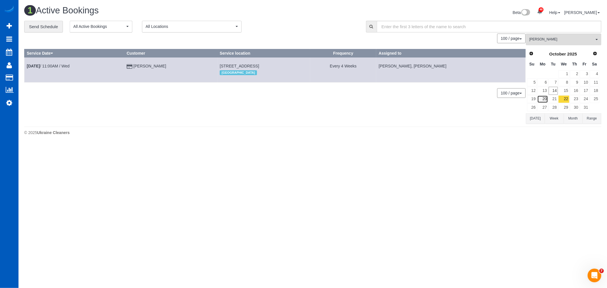
click at [547, 99] on link "20" at bounding box center [542, 99] width 11 height 8
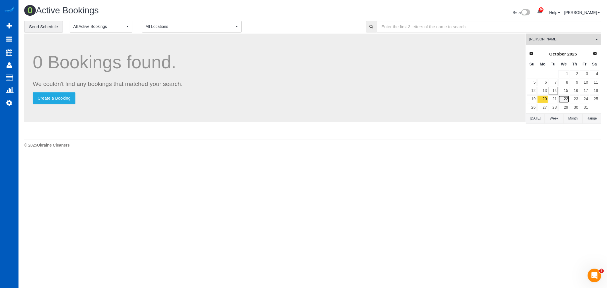
click at [565, 101] on link "22" at bounding box center [563, 99] width 11 height 8
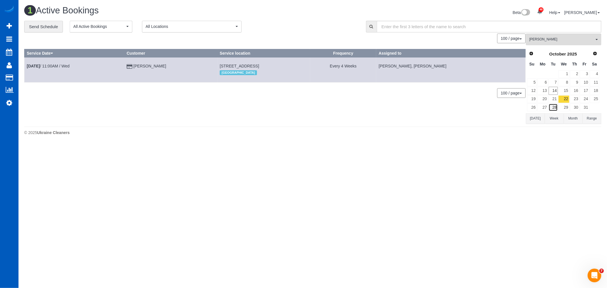
click at [556, 108] on link "28" at bounding box center [553, 108] width 9 height 8
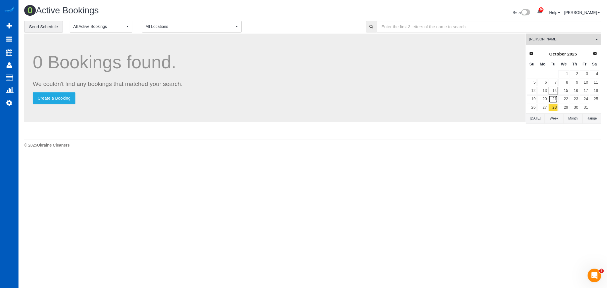
click at [554, 100] on link "21" at bounding box center [553, 99] width 9 height 8
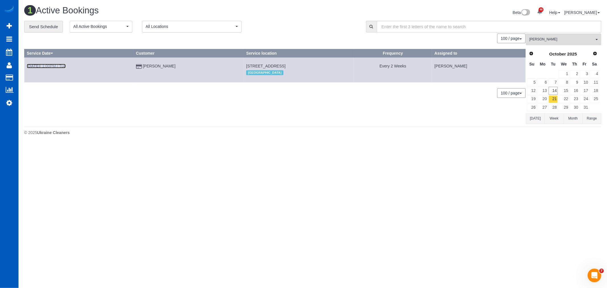
click at [53, 64] on link "Oct 21st / 1:00PM / Tue" at bounding box center [46, 66] width 39 height 5
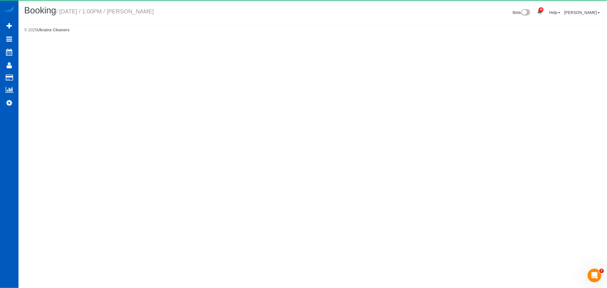
select select "WA"
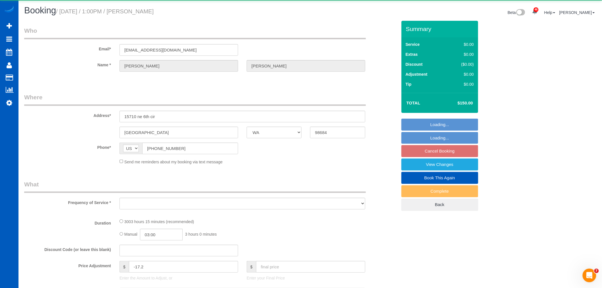
select select "string:fspay-a80e4c70-8264-4483-b948-0169e7669052"
select select "1501"
select select "3"
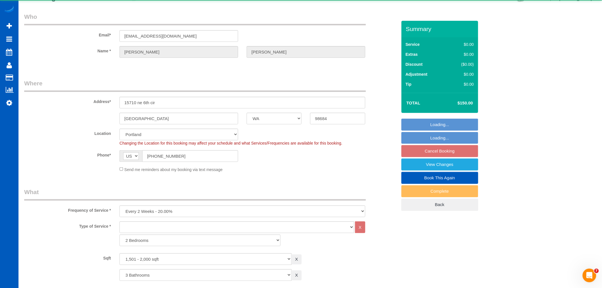
select select "object:9121"
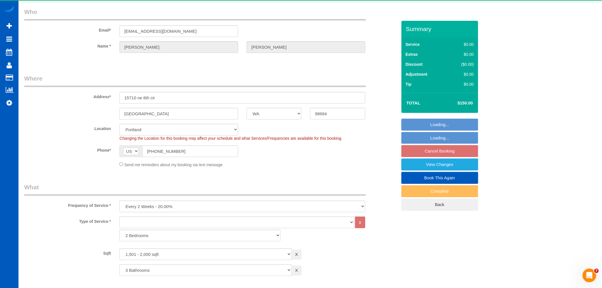
scroll to position [78, 0]
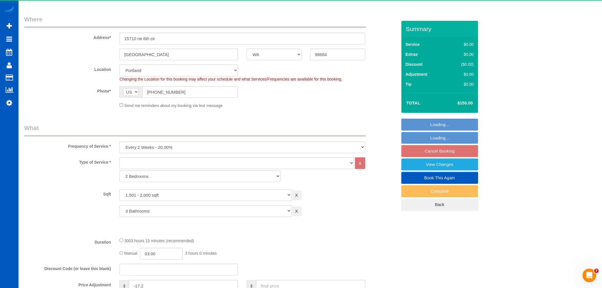
select select "1501"
select select "3"
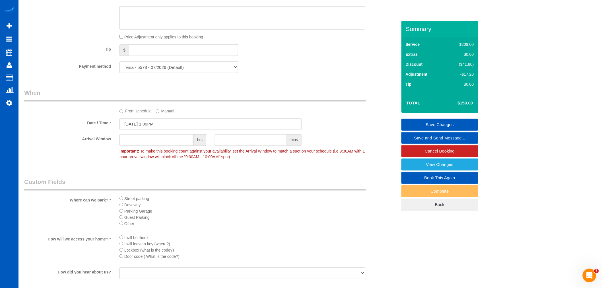
scroll to position [379, 0]
click at [145, 122] on input "10/21/2025 1:00PM" at bounding box center [211, 124] width 182 height 12
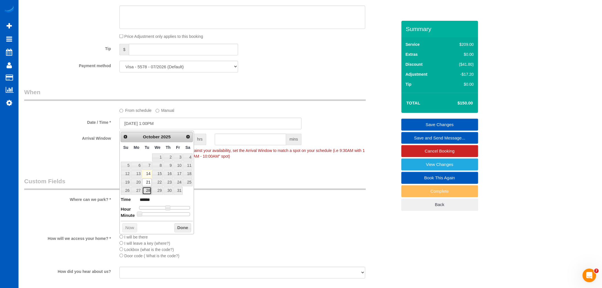
click at [145, 191] on link "28" at bounding box center [146, 191] width 9 height 8
click at [190, 231] on button "Done" at bounding box center [182, 227] width 17 height 9
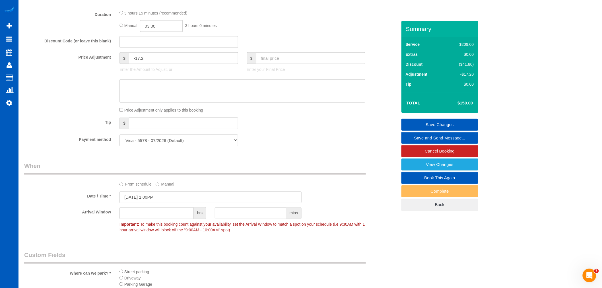
scroll to position [306, 0]
click at [150, 199] on input "10/28/2025 1:00PM" at bounding box center [211, 197] width 182 height 12
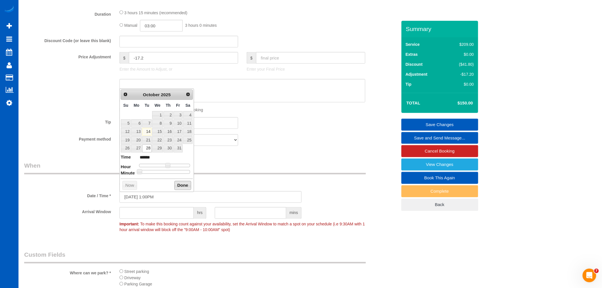
click at [176, 185] on button "Done" at bounding box center [182, 185] width 17 height 9
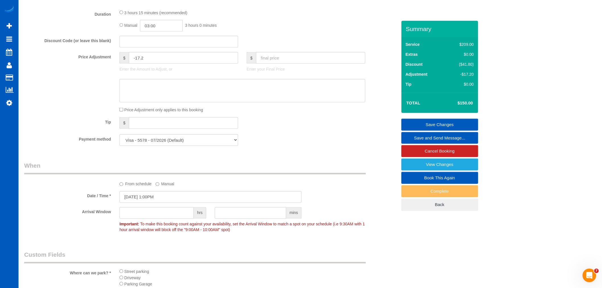
click at [434, 127] on link "Save Changes" at bounding box center [440, 125] width 77 height 12
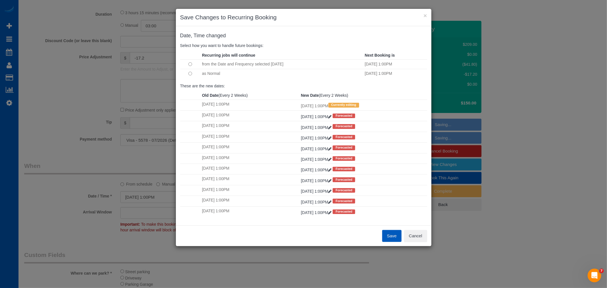
click at [428, 233] on div "Save Cancel" at bounding box center [304, 235] width 256 height 21
click at [421, 238] on button "Cancel" at bounding box center [415, 236] width 23 height 12
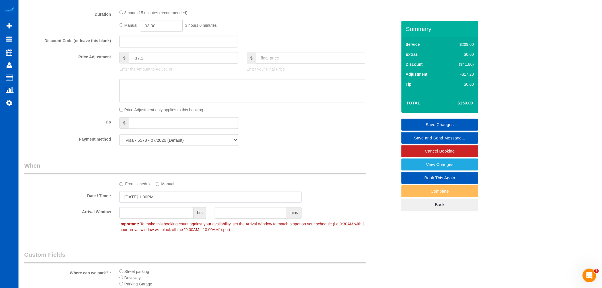
click at [155, 199] on input "10/28/2025 1:00PM" at bounding box center [211, 197] width 182 height 12
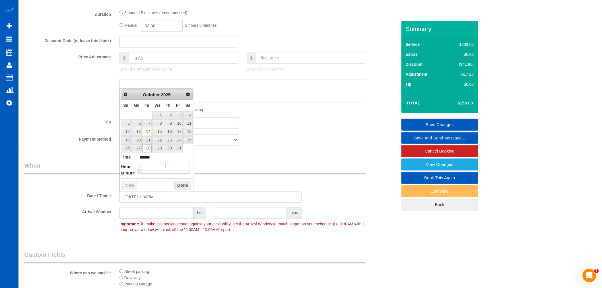
type input "10/28/2025 12:00PM"
type input "*******"
type input "10/28/2025 11:00AM"
type input "*******"
type input "10/28/2025 10:00AM"
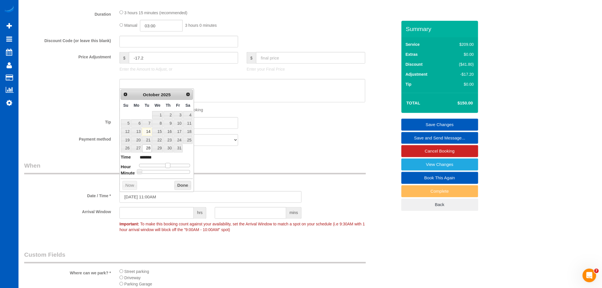
type input "*******"
type input "10/28/2025 9:00AM"
type input "******"
type input "10/28/2025 8:00AM"
type input "******"
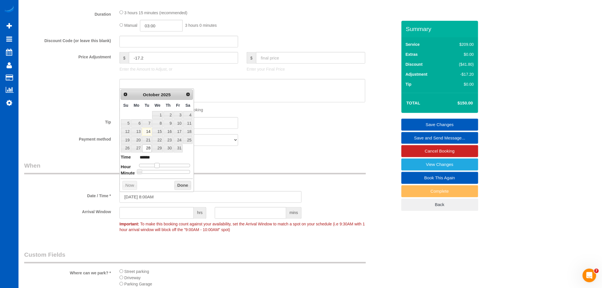
type input "10/28/2025 7:00AM"
type input "******"
type input "10/28/2025 8:00AM"
type input "******"
type input "10/28/2025 9:00AM"
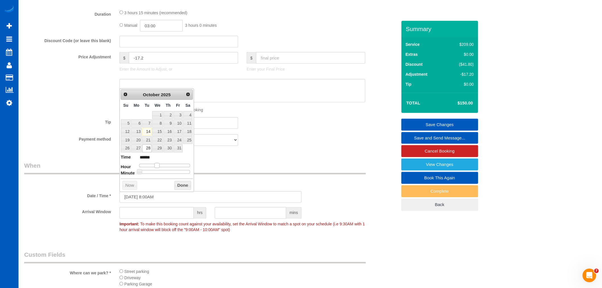
type input "******"
type input "10/28/2025 8:00AM"
type input "******"
type input "10/28/2025 9:00AM"
type input "******"
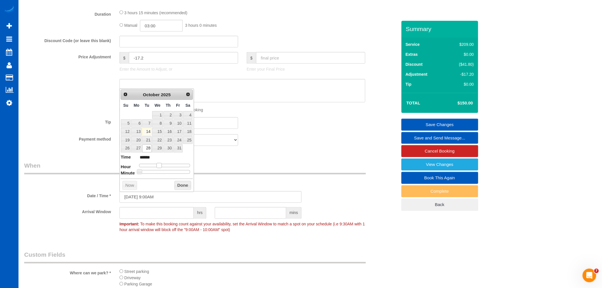
type input "10/28/2025 10:00AM"
type input "*******"
type input "10/28/2025 9:00AM"
type input "******"
type input "10/28/2025 8:00AM"
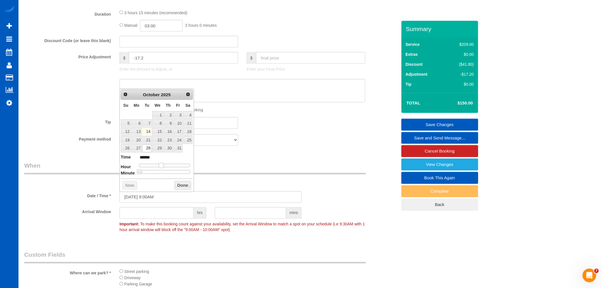
type input "******"
type input "10/28/2025 7:00AM"
type input "******"
type input "10/28/2025 6:00AM"
type input "******"
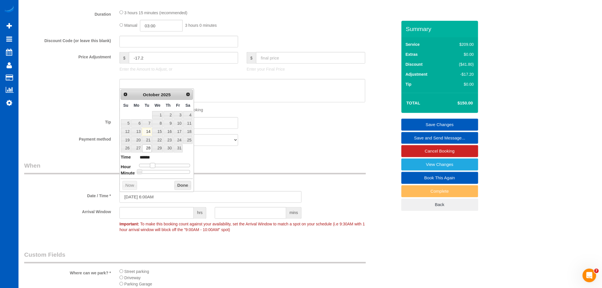
type input "10/28/2025 7:00AM"
type input "******"
type input "10/28/2025 8:00AM"
type input "******"
type input "10/28/2025 9:00AM"
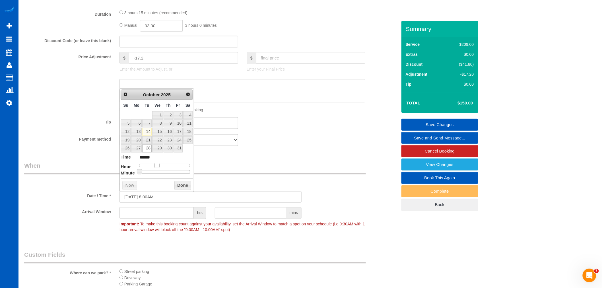
type input "******"
type input "10/28/2025 10:00AM"
type input "*******"
type input "10/28/2025 9:00AM"
type input "******"
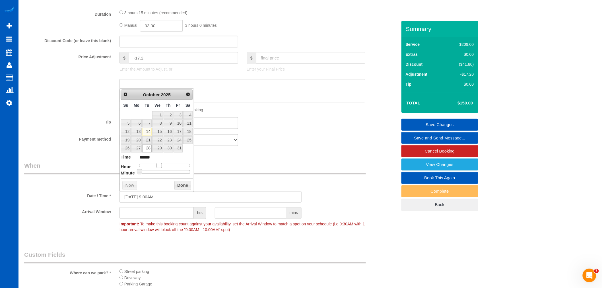
type input "10/28/2025 8:00AM"
type input "******"
type input "10/28/2025 7:00AM"
type input "******"
type input "10/28/2025 8:00AM"
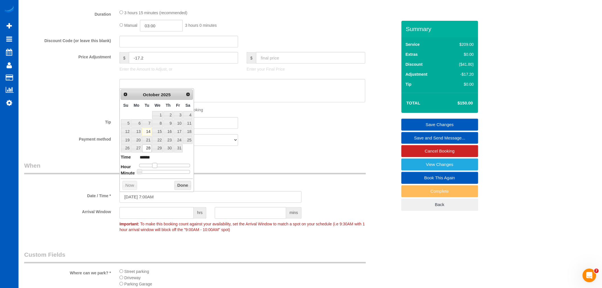
type input "******"
type input "10/28/2025 9:00AM"
type input "******"
type input "10/28/2025 10:00AM"
type input "*******"
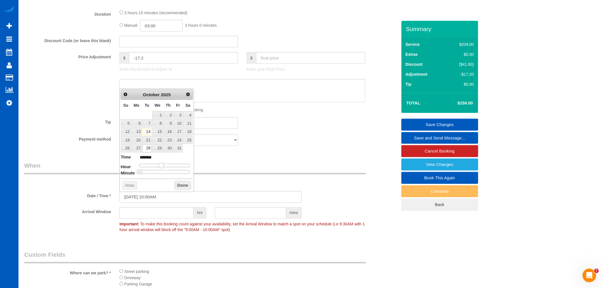
type input "10/28/2025 9:00AM"
type input "******"
type input "10/28/2025 10:00AM"
type input "*******"
type input "10/28/2025 11:00AM"
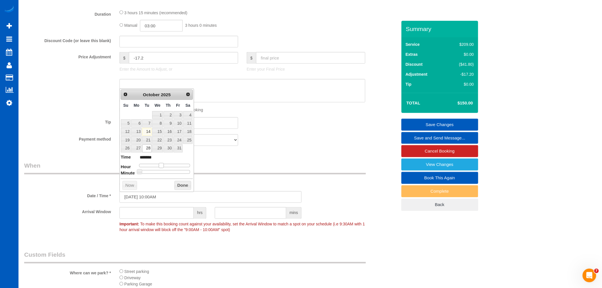
type input "*******"
type input "10/28/2025 12:00PM"
type input "*******"
click at [164, 166] on span at bounding box center [165, 165] width 5 height 5
type input "10/28/2025 11:00AM"
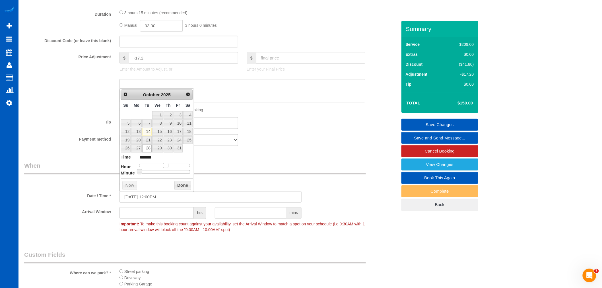
type input "*******"
type input "10/28/2025 10:00AM"
type input "*******"
type input "10/28/2025 9:00AM"
type input "******"
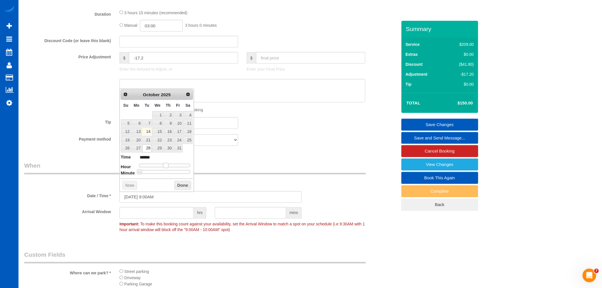
type input "10/28/2025 8:00AM"
type input "******"
type input "10/28/2025 7:00AM"
type input "******"
type input "10/28/2025 6:00AM"
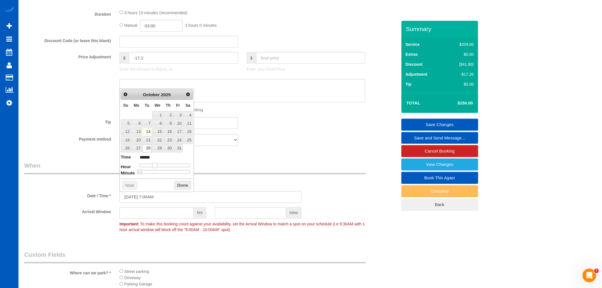
type input "******"
type input "10/28/2025 5:00AM"
type input "******"
type input "10/28/2025 6:00AM"
type input "******"
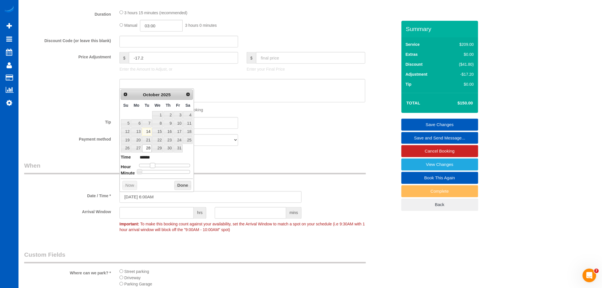
type input "10/28/2025 7:00AM"
type input "******"
type input "10/28/2025 8:00AM"
type input "******"
type input "10/28/2025 7:00AM"
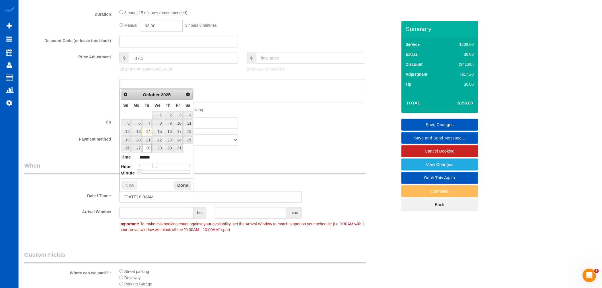
type input "******"
type input "10/28/2025 8:00AM"
type input "******"
type input "10/28/2025 9:00AM"
type input "******"
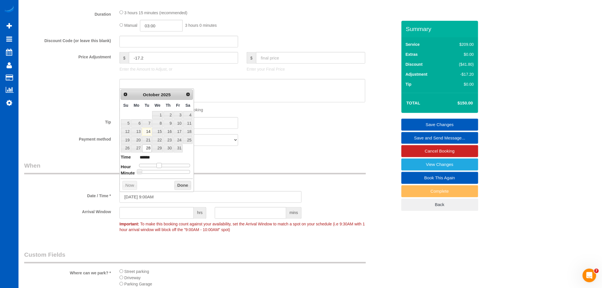
type input "10/28/2025 8:00AM"
type input "******"
type input "10/28/2025 9:00AM"
type input "******"
type input "10/28/2025 10:00AM"
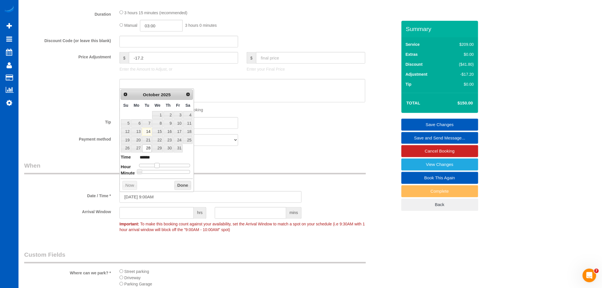
type input "*******"
type input "10/28/2025 9:00AM"
type input "******"
drag, startPoint x: 164, startPoint y: 163, endPoint x: 161, endPoint y: 172, distance: 8.9
click at [158, 168] on dl "Time ****** Hour Minute Second Millisecond Microsecond Time Zone ***** ***** **…" at bounding box center [157, 164] width 72 height 20
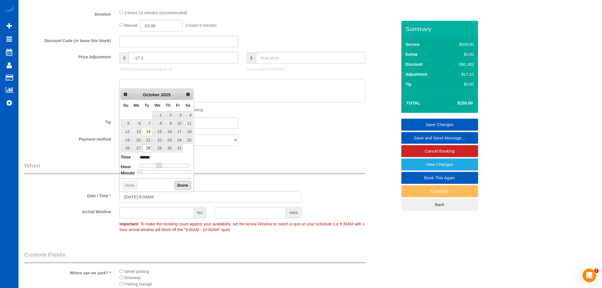
click at [175, 186] on button "Done" at bounding box center [182, 185] width 17 height 9
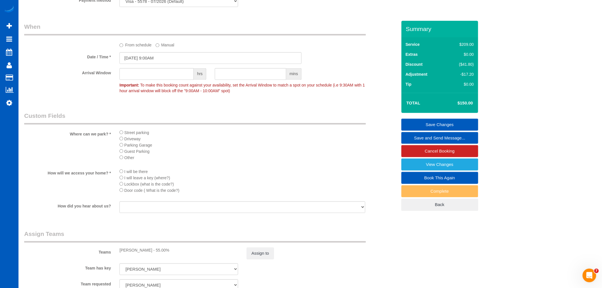
scroll to position [433, 0]
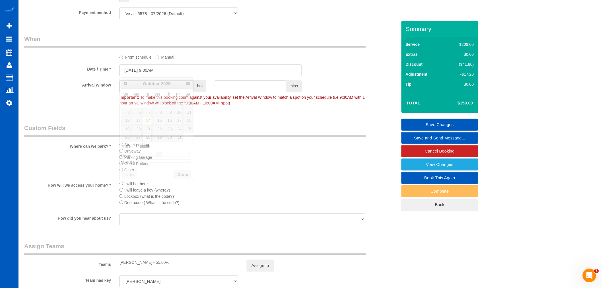
click at [154, 67] on input "10/28/2025 9:00AM" at bounding box center [211, 71] width 182 height 12
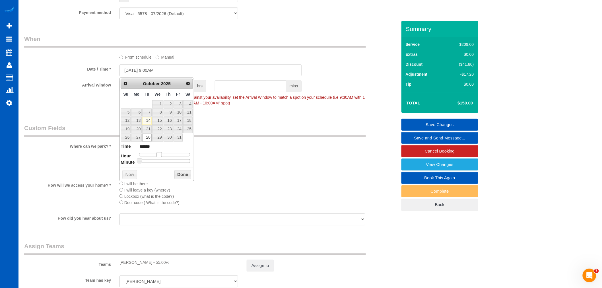
type input "10/28/2025 10:00AM"
type input "*******"
click at [163, 158] on dl "Time ******* Hour Minute Second Millisecond Microsecond Time Zone ***** ***** *…" at bounding box center [157, 153] width 72 height 20
click at [177, 174] on button "Done" at bounding box center [182, 174] width 17 height 9
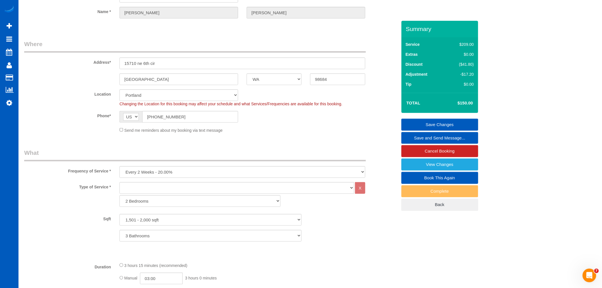
scroll to position [95, 0]
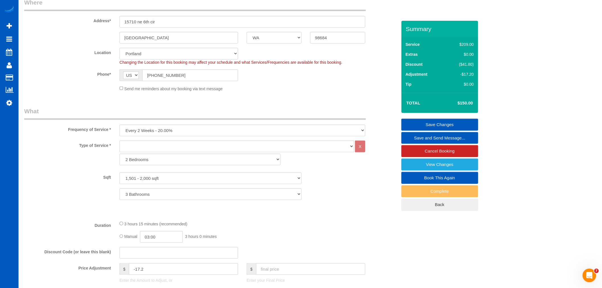
click at [414, 121] on link "Save Changes" at bounding box center [440, 125] width 77 height 12
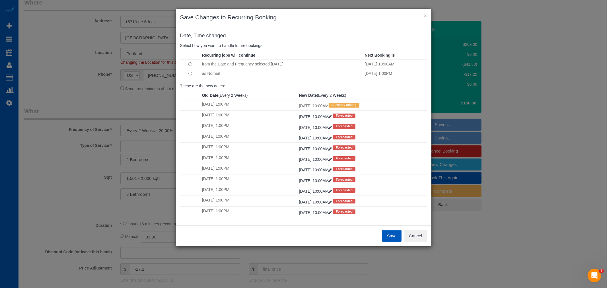
click at [389, 233] on button "Save" at bounding box center [391, 236] width 19 height 12
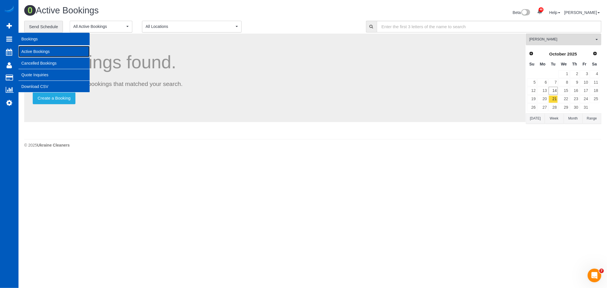
click at [38, 49] on link "Active Bookings" at bounding box center [53, 51] width 71 height 11
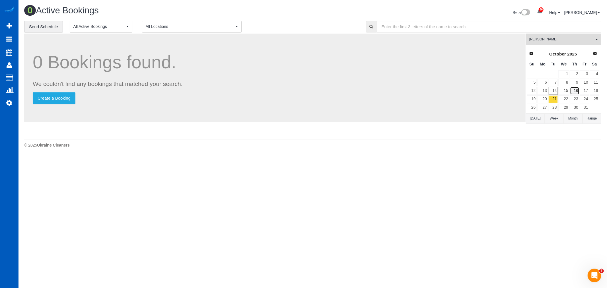
click at [571, 93] on link "16" at bounding box center [574, 91] width 9 height 8
click at [567, 90] on link "15" at bounding box center [563, 91] width 11 height 8
click at [559, 37] on button "Raissa Radionova All Teams" at bounding box center [563, 40] width 75 height 12
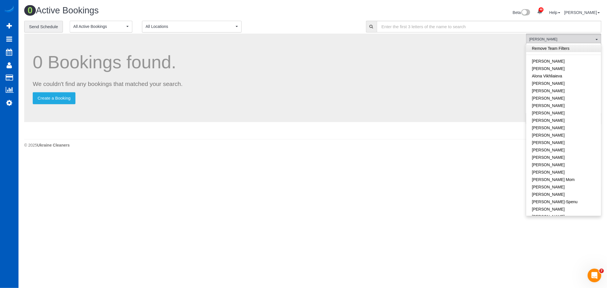
click at [557, 48] on link "Remove Team Filters" at bounding box center [563, 48] width 75 height 7
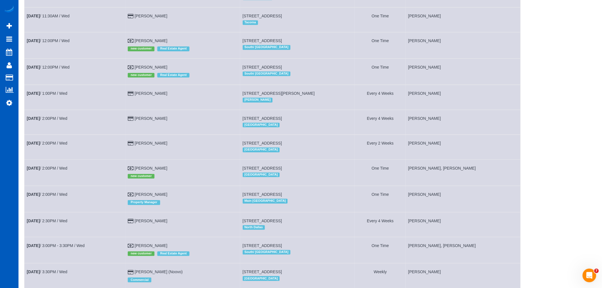
scroll to position [601, 0]
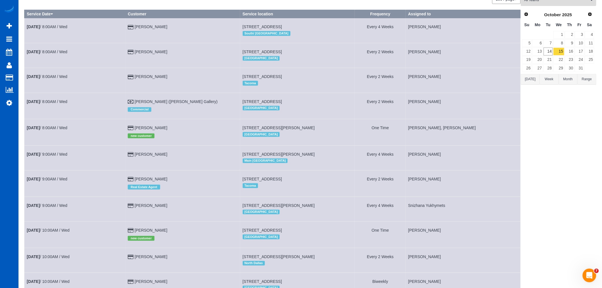
scroll to position [0, 0]
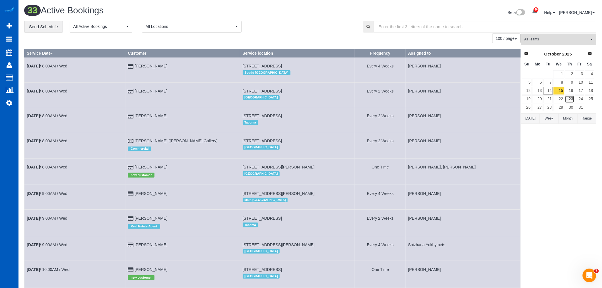
click at [568, 96] on link "23" at bounding box center [569, 99] width 9 height 8
click at [568, 90] on link "16" at bounding box center [569, 91] width 9 height 8
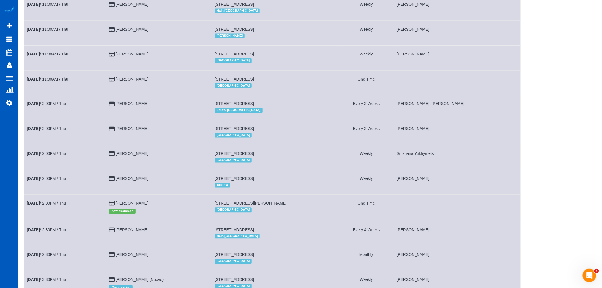
scroll to position [357, 0]
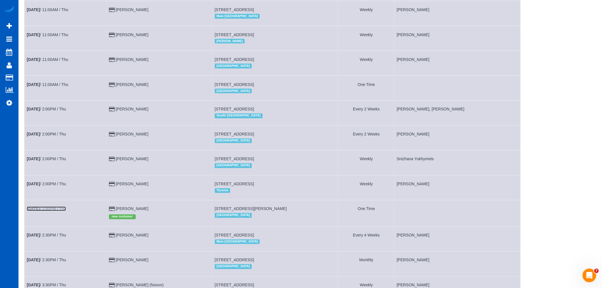
click at [50, 211] on link "Oct 16th / 2:00PM / Thu" at bounding box center [46, 209] width 39 height 5
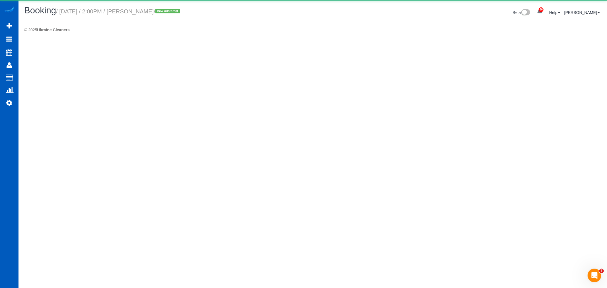
select select "CO"
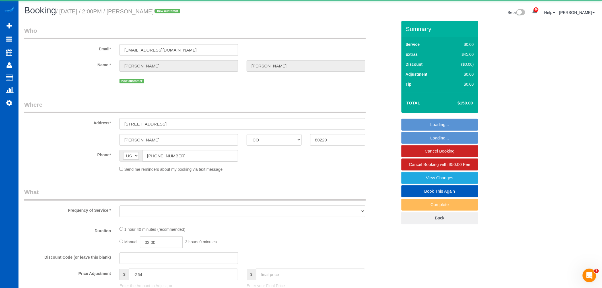
select select "object:12127"
select select "string:fspay-47b26e6f-6065-4c3d-9d6b-73266cdc2596"
select select "199"
select select "2001"
select select "2"
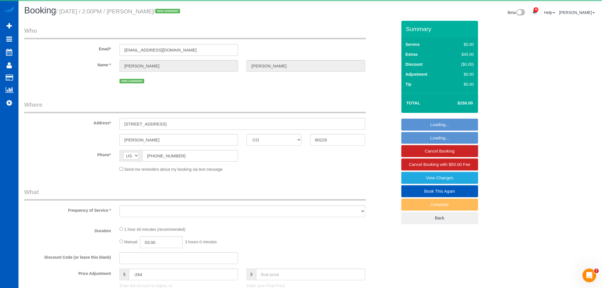
select select "spot42"
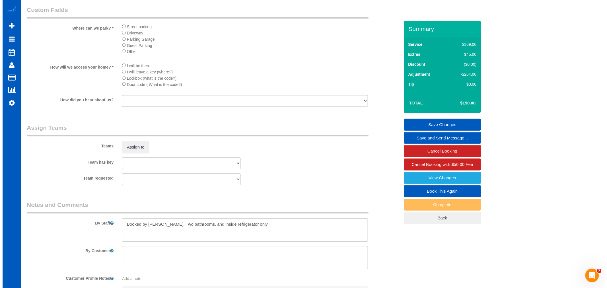
scroll to position [664, 0]
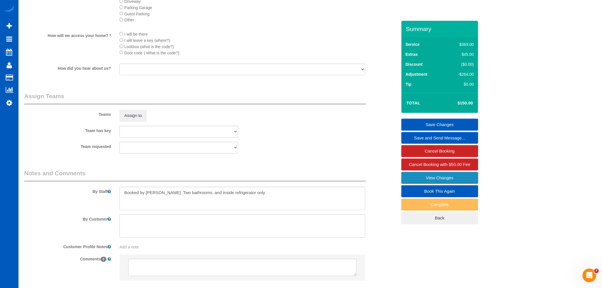
click at [461, 179] on link "View Changes" at bounding box center [440, 178] width 77 height 12
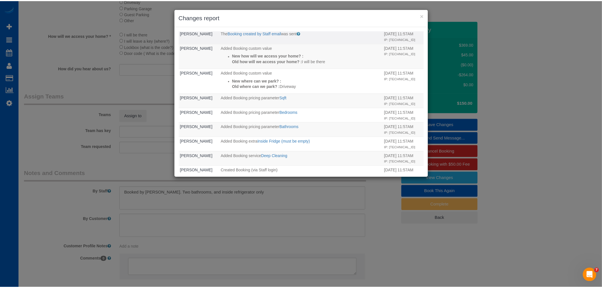
scroll to position [0, 0]
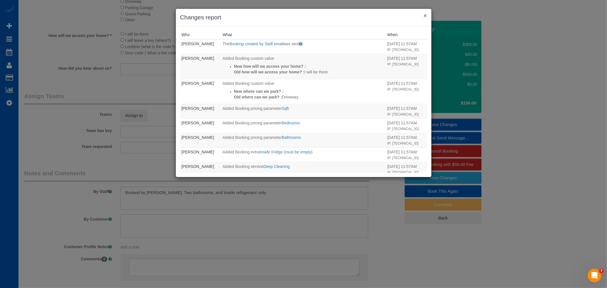
click at [426, 17] on button "×" at bounding box center [424, 16] width 3 height 6
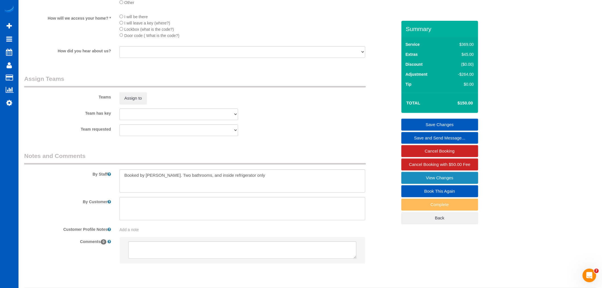
scroll to position [695, 0]
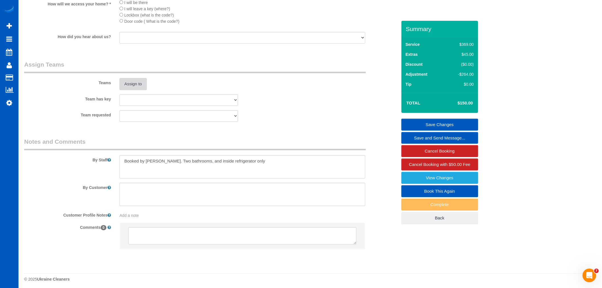
click at [134, 90] on button "Assign to" at bounding box center [133, 84] width 27 height 12
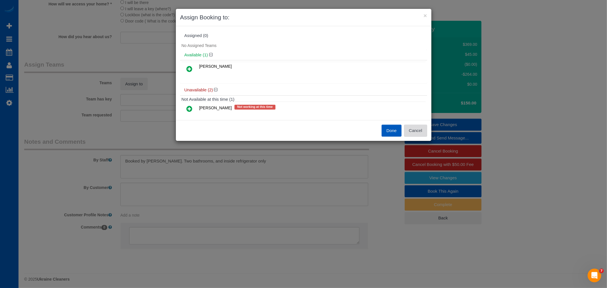
click at [413, 126] on button "Cancel" at bounding box center [415, 131] width 23 height 12
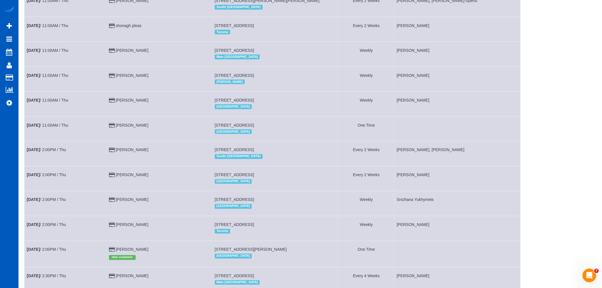
scroll to position [316, 0]
click at [130, 127] on link "Kevin Diep" at bounding box center [132, 125] width 33 height 5
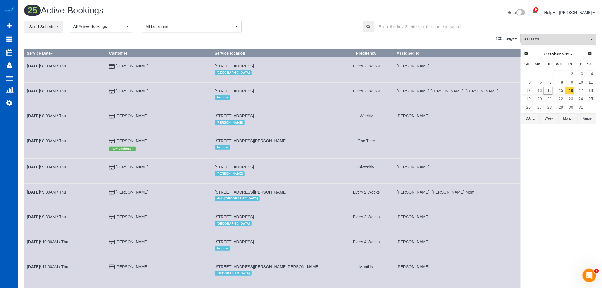
click at [567, 43] on button "All Teams" at bounding box center [558, 40] width 75 height 12
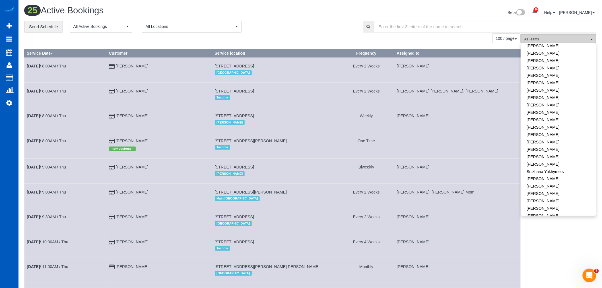
scroll to position [345, 0]
click at [546, 184] on link "Viktoriia Zhukovska" at bounding box center [558, 187] width 75 height 7
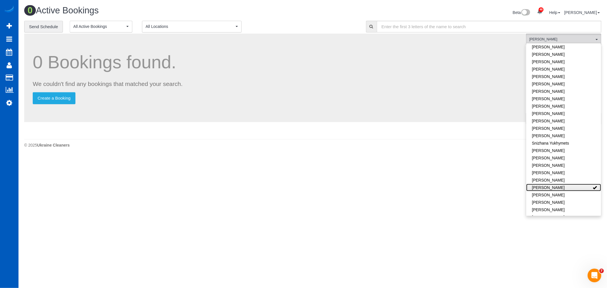
click at [546, 184] on link "Viktoriia Zhukovska" at bounding box center [563, 187] width 75 height 7
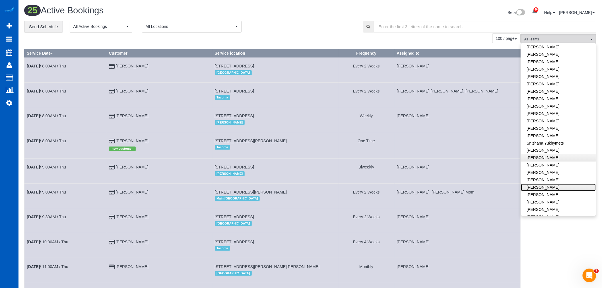
scroll to position [251, 0]
click at [557, 160] on link "Olena Stratonova" at bounding box center [558, 163] width 75 height 7
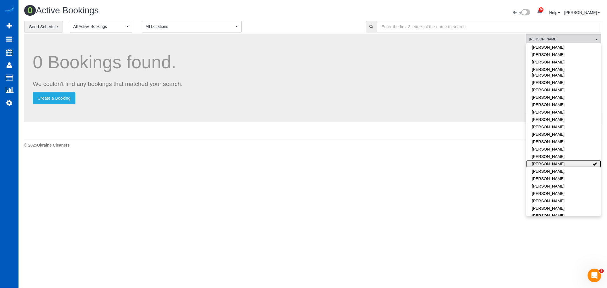
click at [557, 160] on link "Olena Stratonova" at bounding box center [563, 163] width 75 height 7
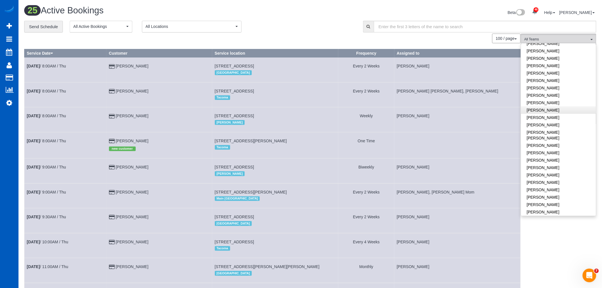
scroll to position [187, 0]
click at [554, 96] on link "Mariia Maherovska" at bounding box center [558, 95] width 75 height 7
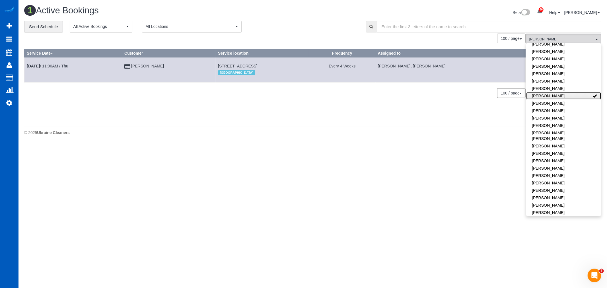
click at [554, 96] on link "Mariia Maherovska" at bounding box center [563, 95] width 75 height 7
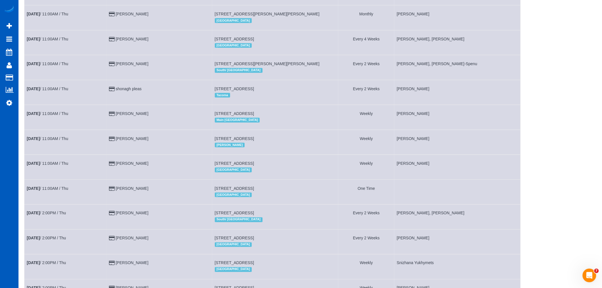
scroll to position [348, 0]
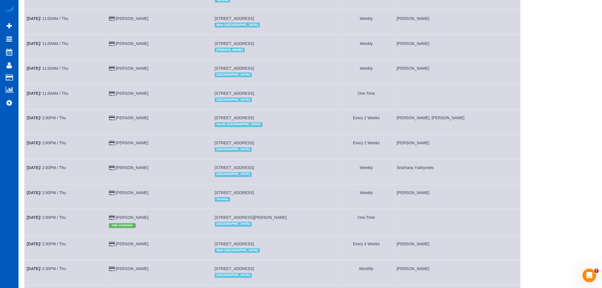
click at [57, 104] on td "Oct 16th / 11:00AM / Thu" at bounding box center [65, 97] width 82 height 25
click at [55, 96] on link "Oct 16th / 11:00AM / Thu" at bounding box center [48, 93] width 42 height 5
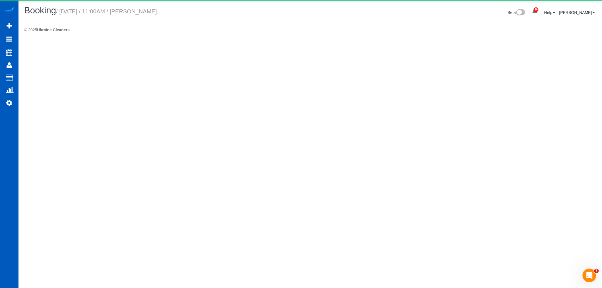
select select "WA"
select select "string:fspay-ad81852b-1cac-4f46-aae3-418a703ee7ee"
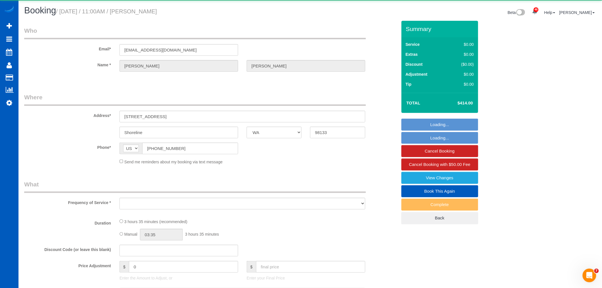
select select "object:15355"
select select "199"
select select "1001"
select select "3"
select select "2"
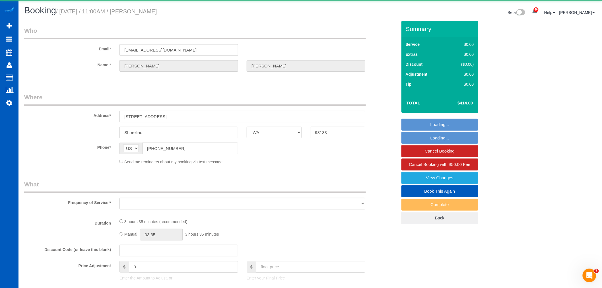
select select "spot51"
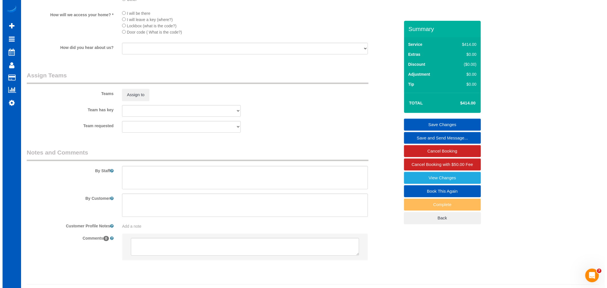
scroll to position [683, 0]
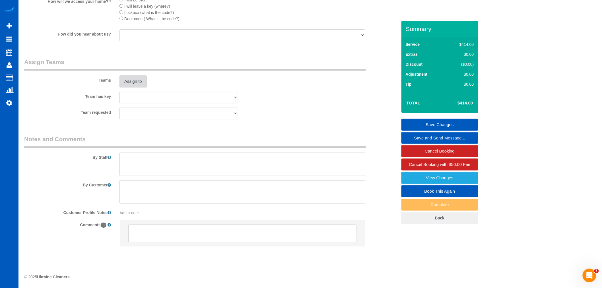
click at [135, 80] on button "Assign to" at bounding box center [133, 81] width 27 height 12
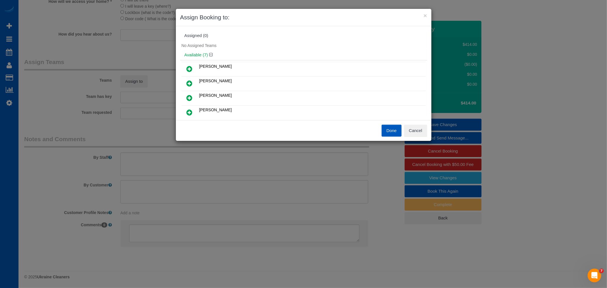
click at [195, 81] on link at bounding box center [189, 83] width 13 height 11
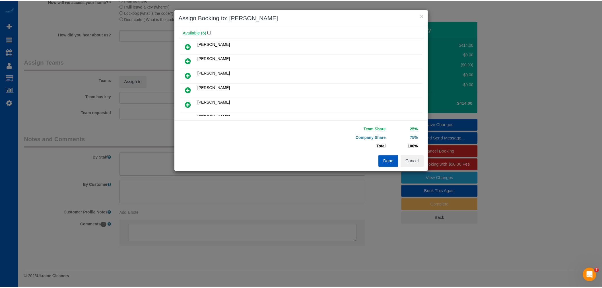
scroll to position [0, 0]
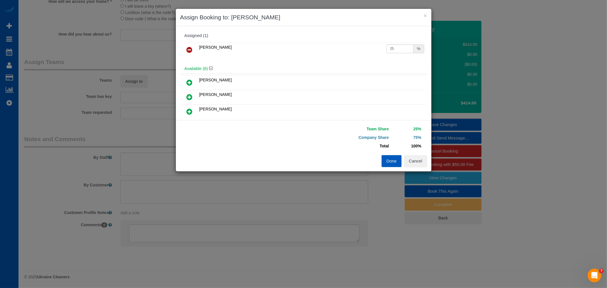
click at [191, 94] on icon at bounding box center [190, 97] width 6 height 7
click at [386, 164] on button "Done" at bounding box center [392, 161] width 20 height 12
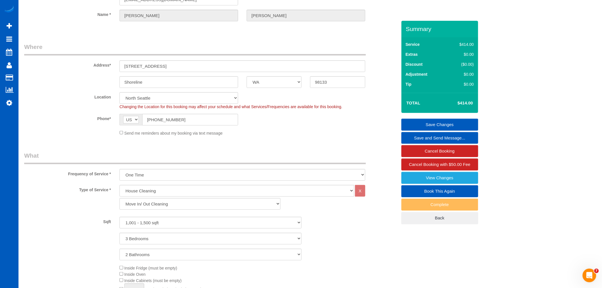
scroll to position [303, 0]
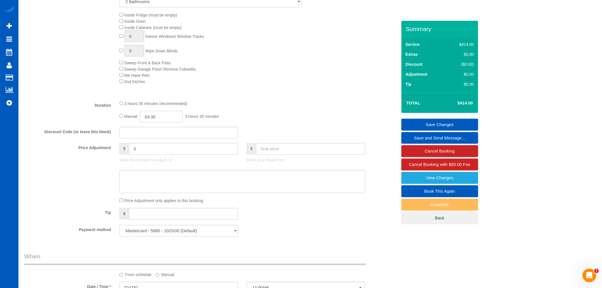
click at [166, 121] on input "03:35" at bounding box center [161, 117] width 43 height 12
type input "04:00"
click at [158, 156] on li "04:00" at bounding box center [155, 158] width 25 height 7
select select "spot67"
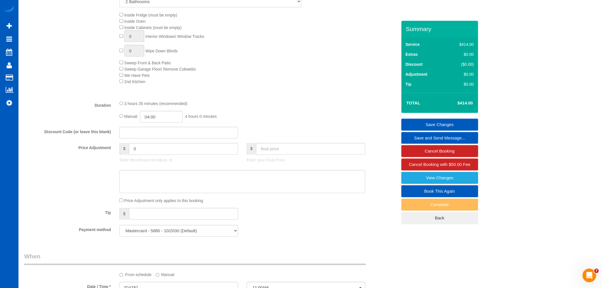
click at [343, 90] on div "Type of Service * House Cleaning X Standard Cleaning Deep Cleaning Move In/ Out…" at bounding box center [210, 14] width 373 height 164
click at [443, 123] on link "Save Changes" at bounding box center [440, 125] width 77 height 12
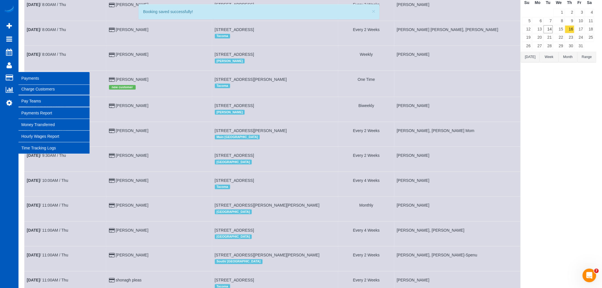
scroll to position [63, 0]
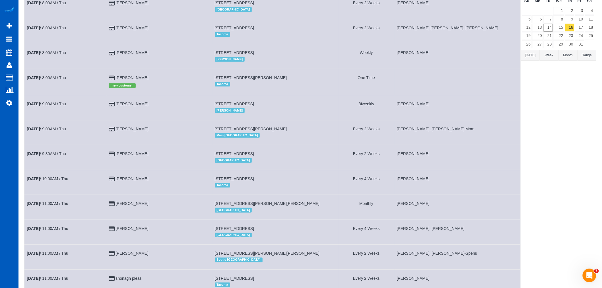
click at [46, 76] on td "Oct 16th / 8:00AM / Thu" at bounding box center [65, 82] width 82 height 26
click at [48, 78] on link "Oct 16th / 8:00AM / Thu" at bounding box center [46, 77] width 39 height 5
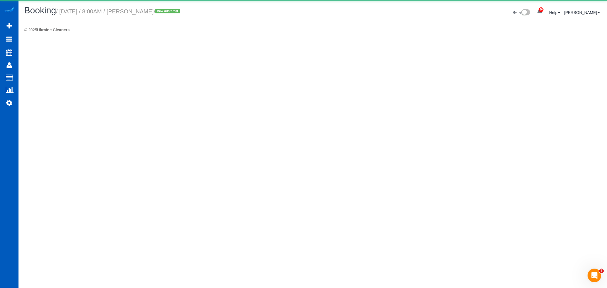
select select "WA"
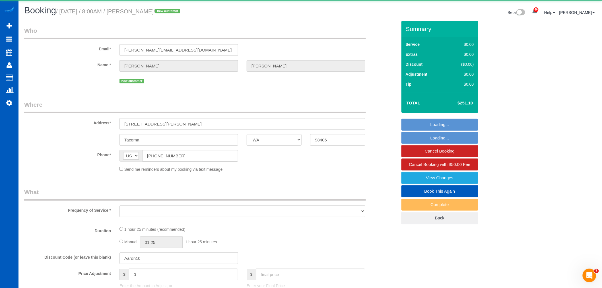
select select "object:16946"
select select "string:fspay-9ba5447d-fee0-4265-9197-4748edb161c3"
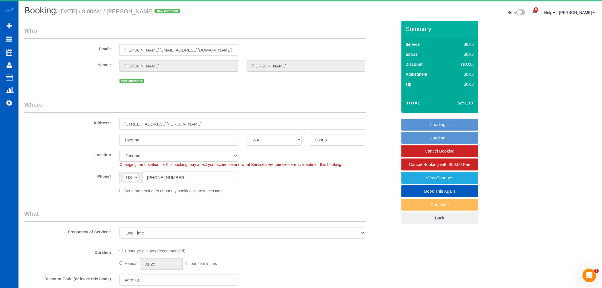
select select "object:17255"
select select "199"
select select "1001"
select select "3"
select select "spot82"
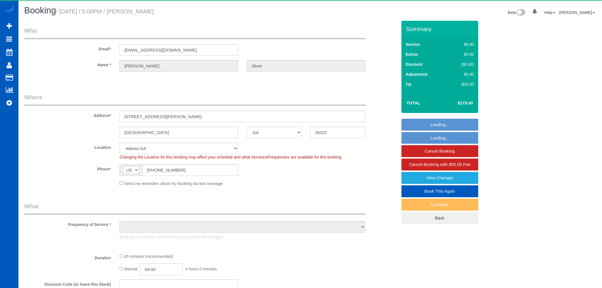
select select "GA"
select select "object:1092"
select select "string:fspay-7cce532a-2194-436b-9a8b-f5bb2f3ccfb6"
select select "199"
select select "spot1"
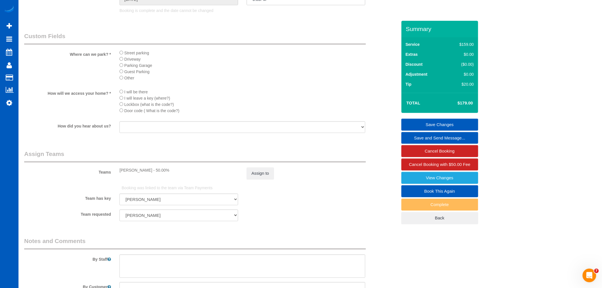
scroll to position [695, 0]
